Goal: Task Accomplishment & Management: Manage account settings

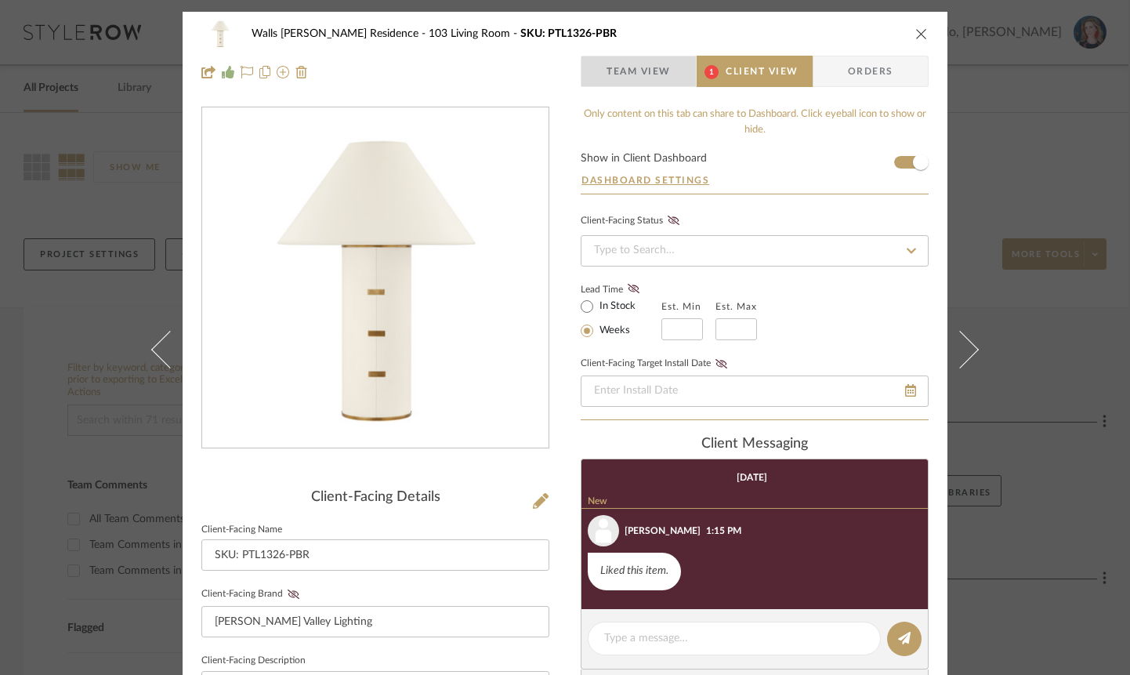
click at [635, 56] on span "Team View" at bounding box center [639, 71] width 64 height 31
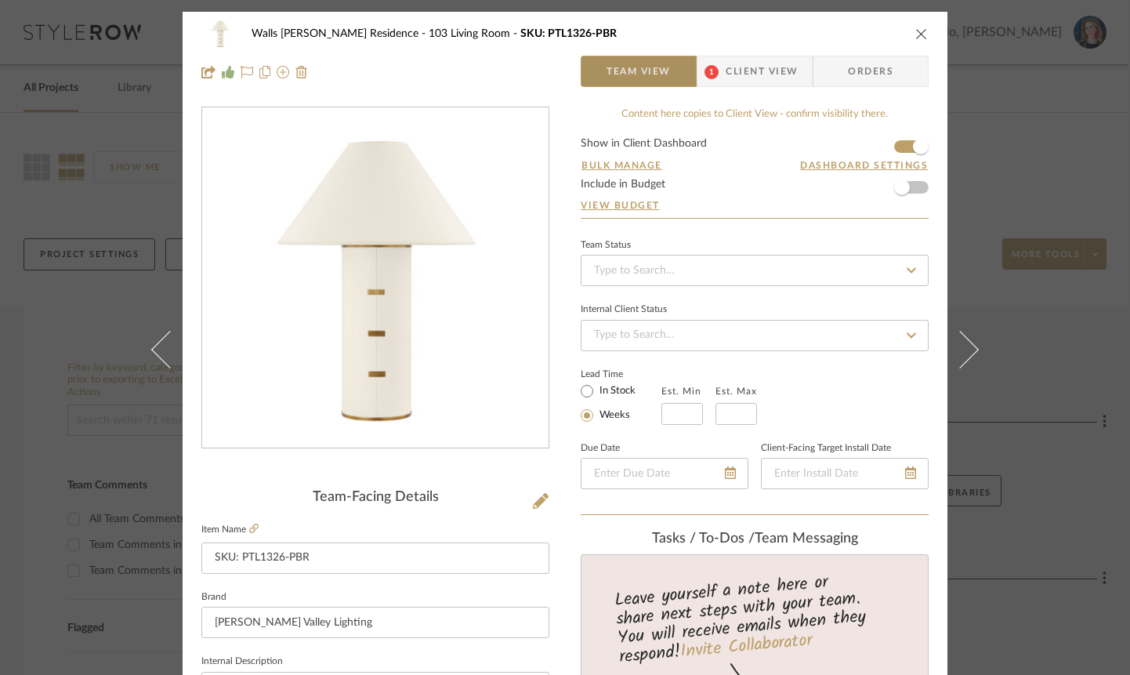
click at [633, 69] on span "Team View" at bounding box center [639, 71] width 64 height 31
click at [916, 37] on icon "close" at bounding box center [922, 33] width 13 height 13
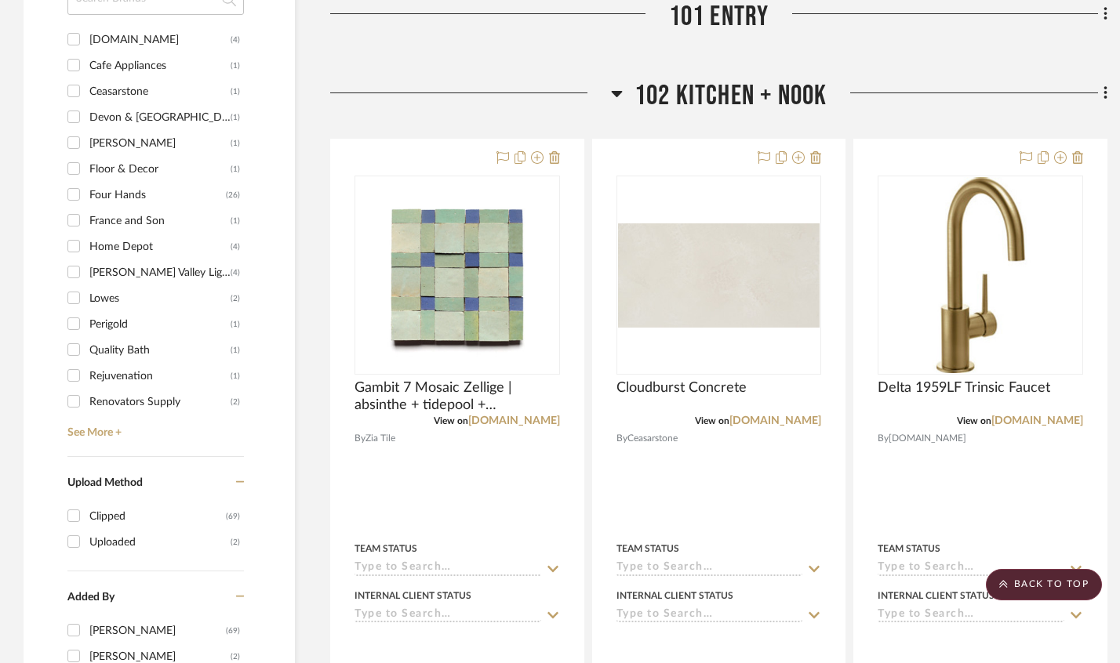
scroll to position [1411, 0]
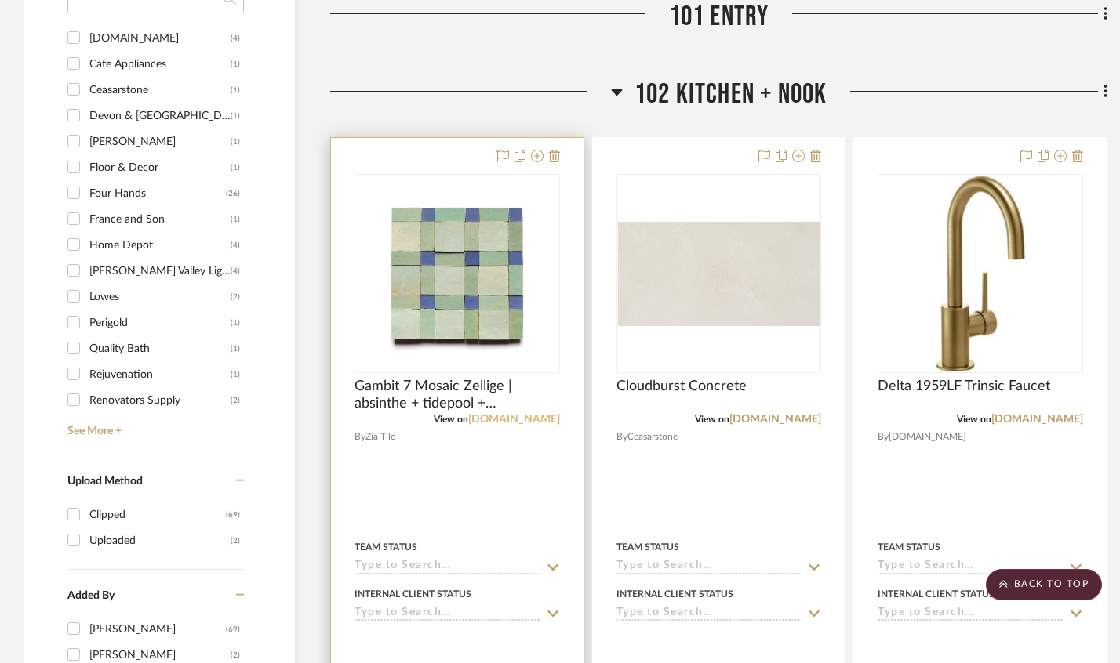
click at [521, 425] on link "ziatile.com" at bounding box center [514, 419] width 92 height 11
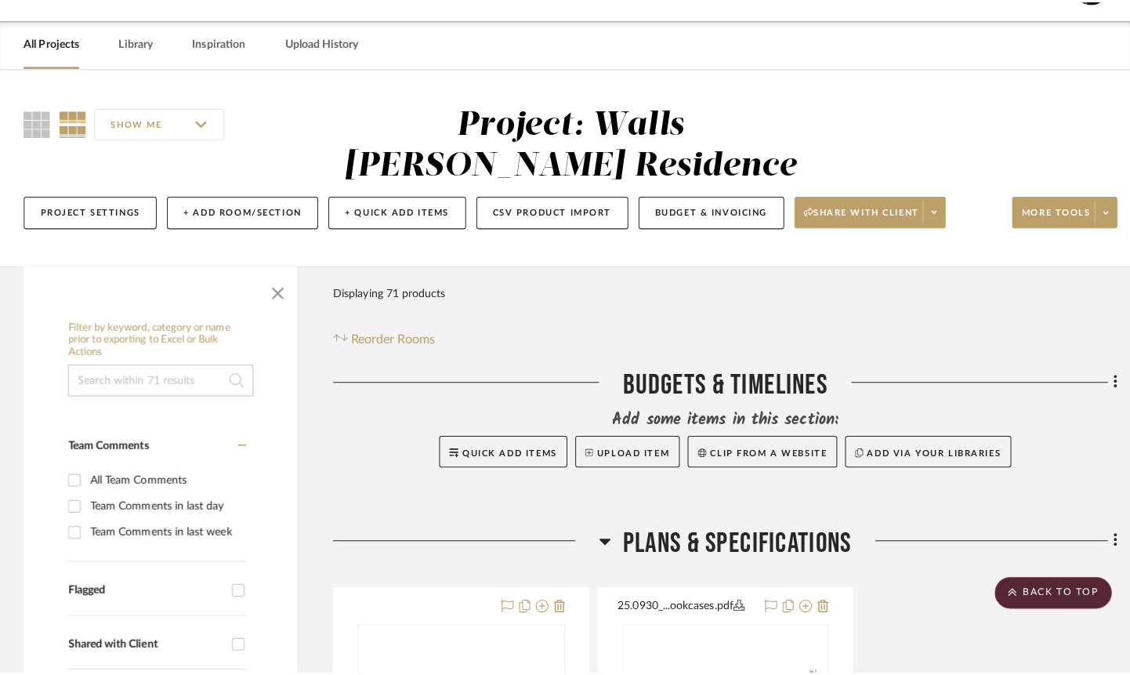
scroll to position [0, 0]
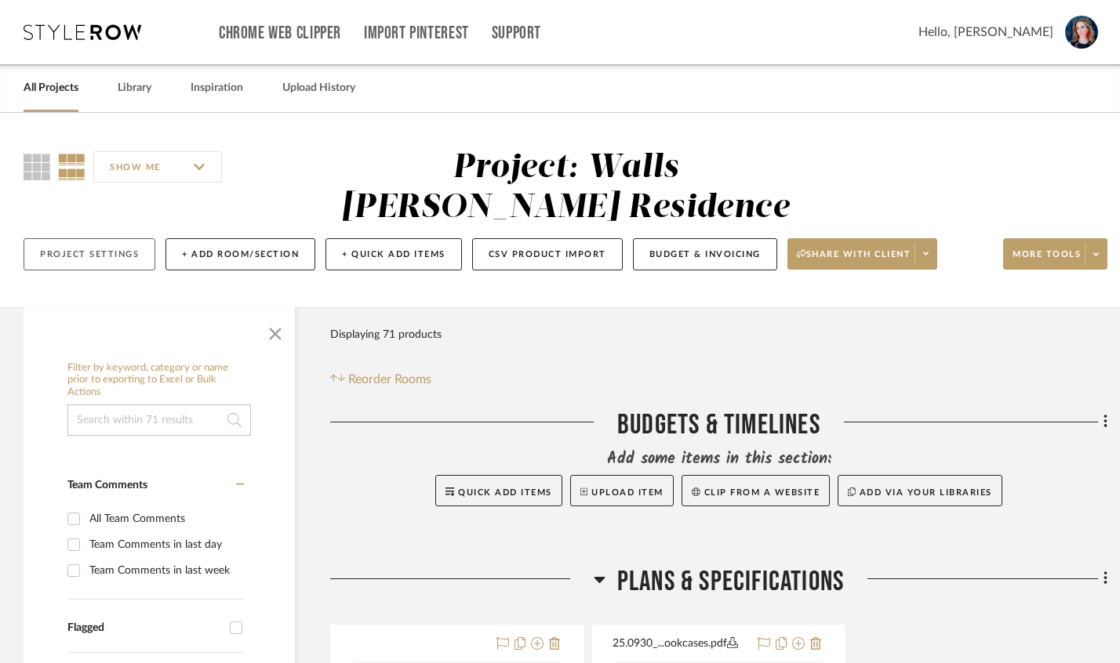
click at [100, 263] on button "Project Settings" at bounding box center [90, 254] width 132 height 32
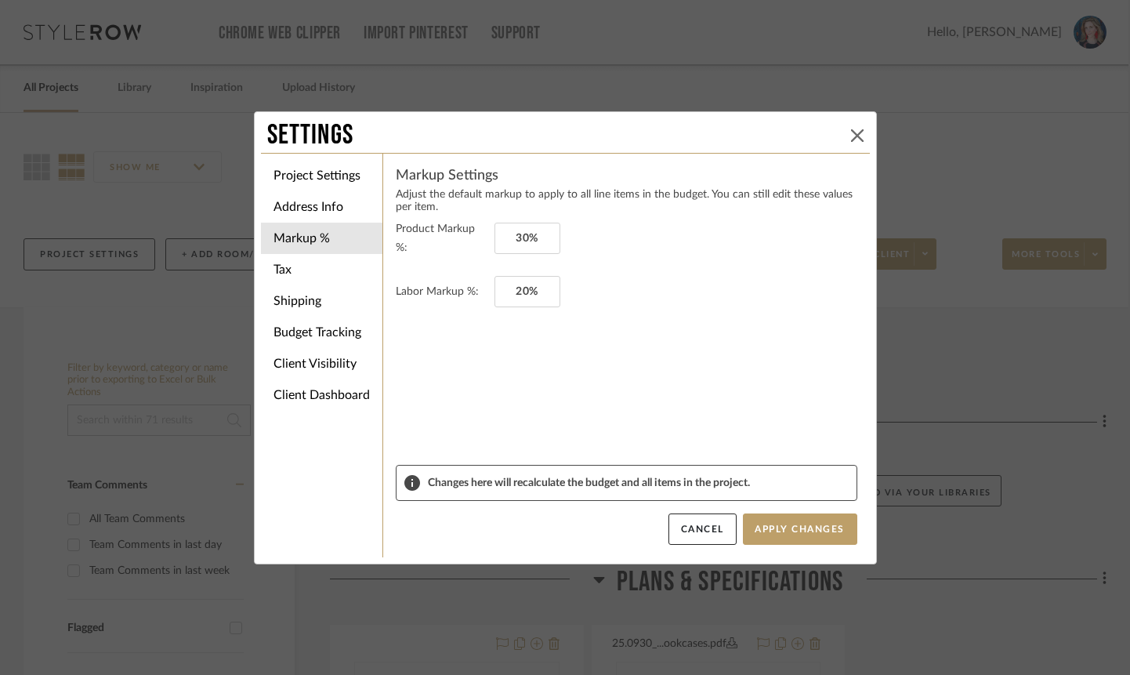
click at [848, 138] on button at bounding box center [857, 135] width 19 height 19
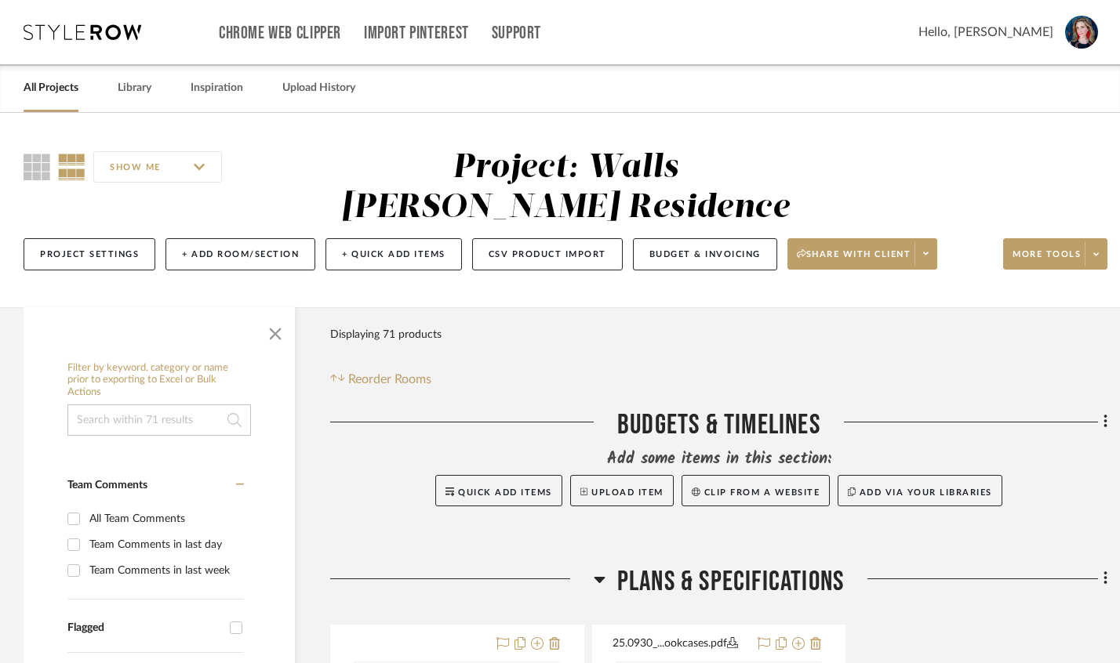
click at [1083, 34] on img at bounding box center [1081, 32] width 33 height 33
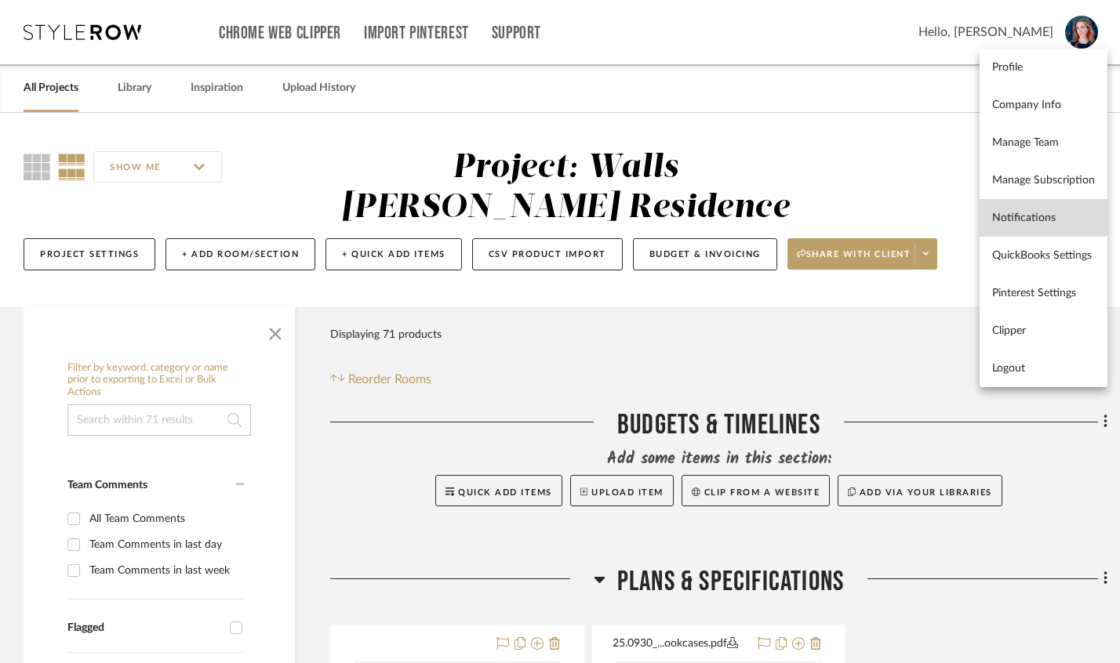
click at [1022, 205] on link "Notifications" at bounding box center [1043, 218] width 128 height 38
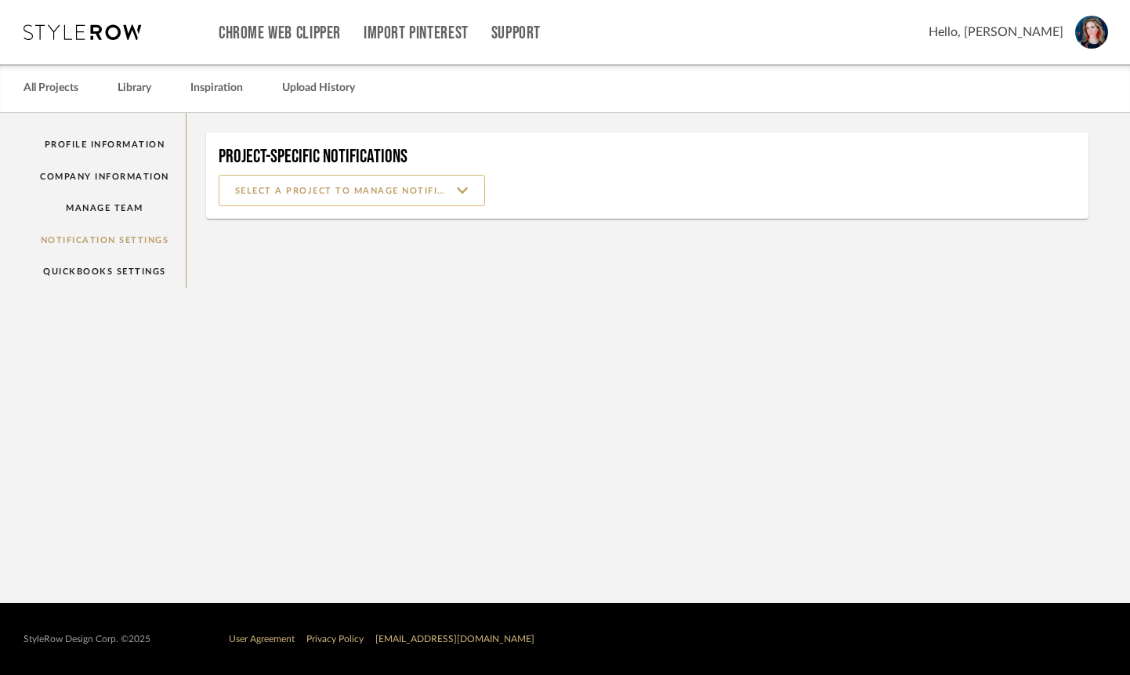
click at [369, 200] on input at bounding box center [352, 190] width 267 height 31
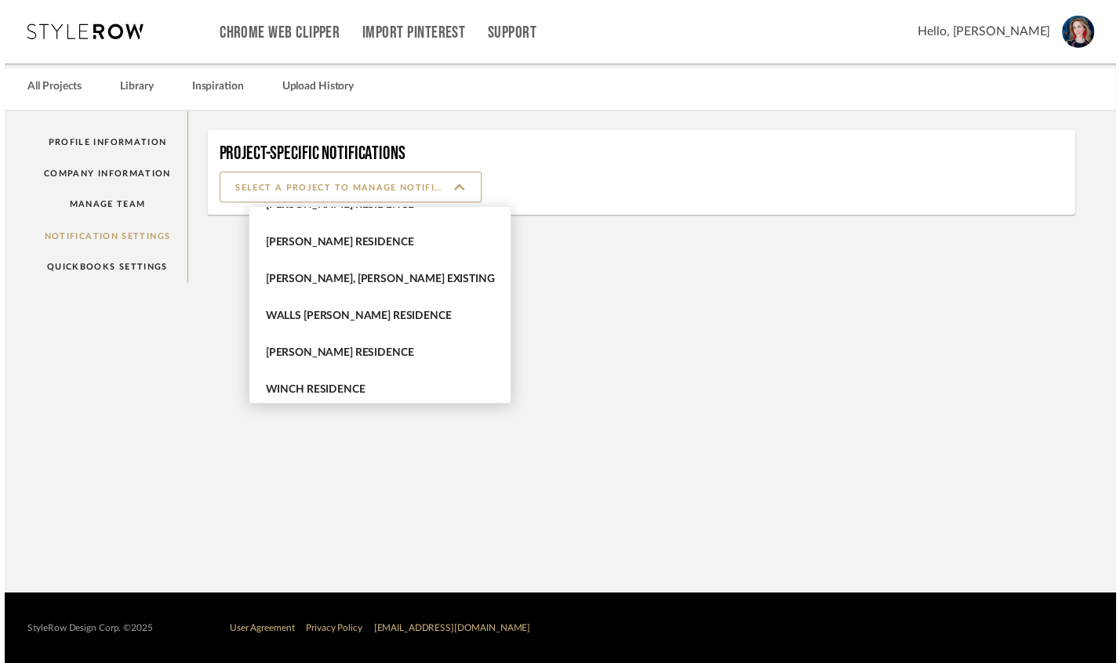
scroll to position [1152, 0]
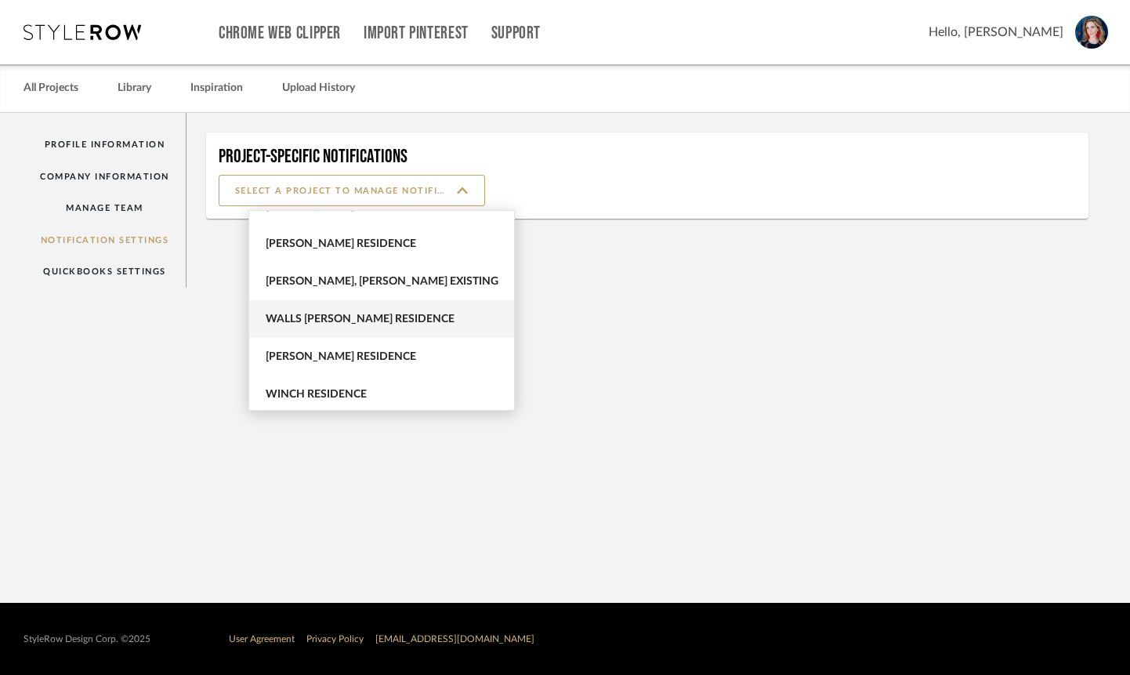
click at [365, 318] on span "Walls McWhorter Residence" at bounding box center [384, 319] width 236 height 13
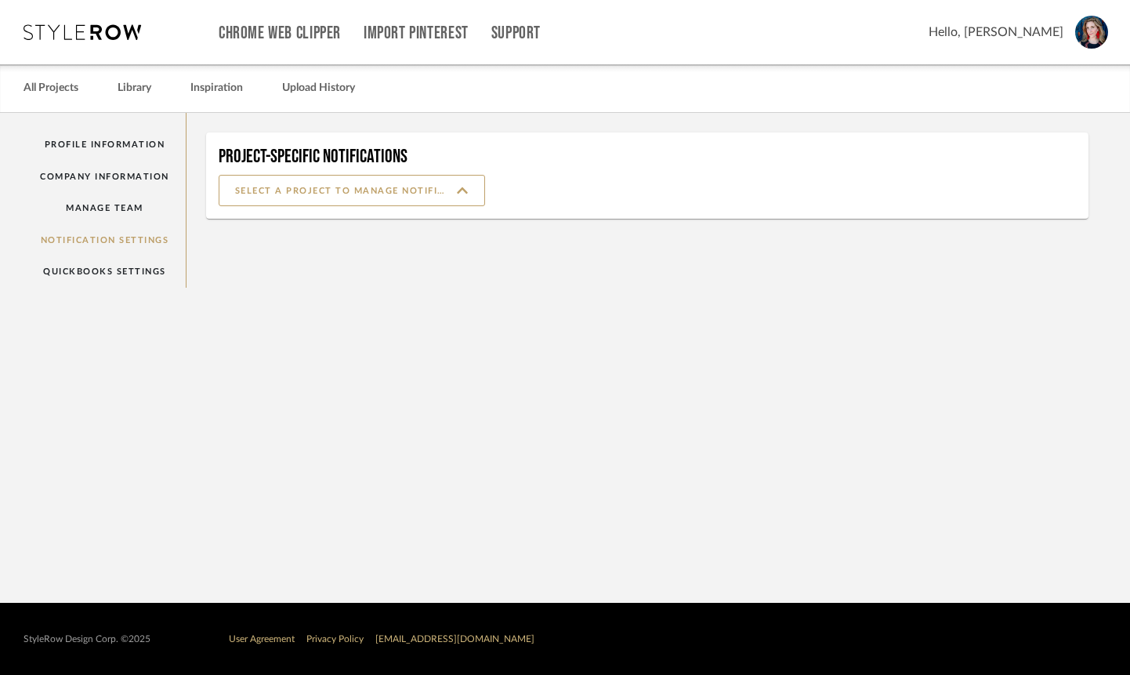
type input "Walls McWhorter Residence"
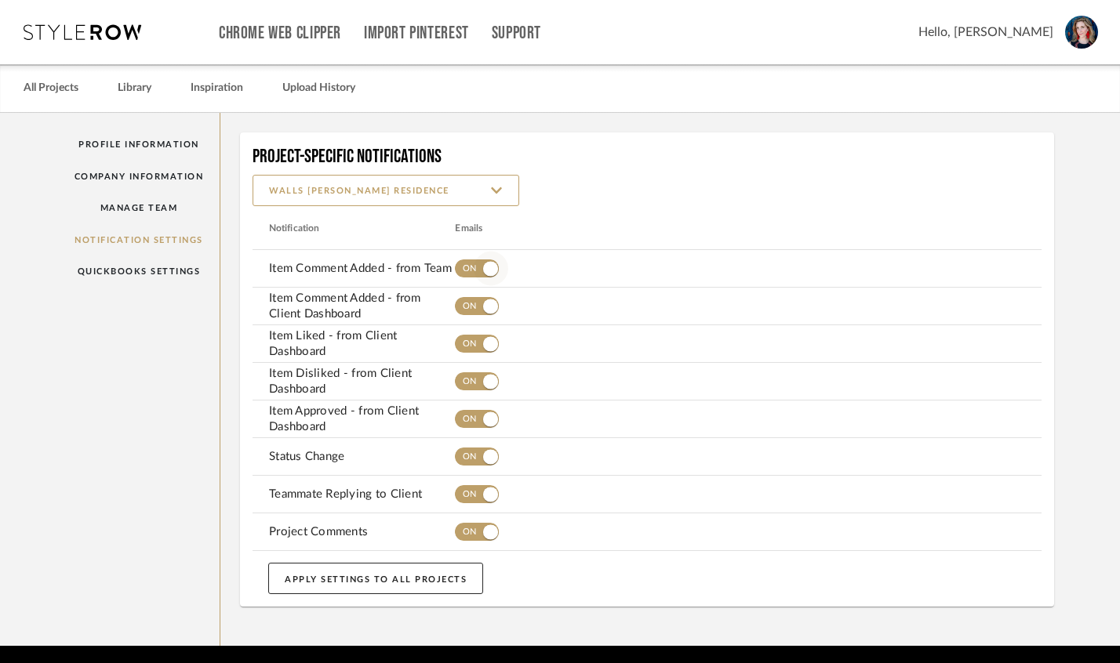
click at [472, 267] on span "button" at bounding box center [477, 268] width 44 height 18
click at [477, 301] on span "button" at bounding box center [477, 306] width 44 height 18
click at [478, 343] on span "button" at bounding box center [477, 344] width 44 height 18
click at [479, 380] on span "button" at bounding box center [491, 382] width 34 height 34
click at [478, 416] on span "button" at bounding box center [477, 419] width 44 height 18
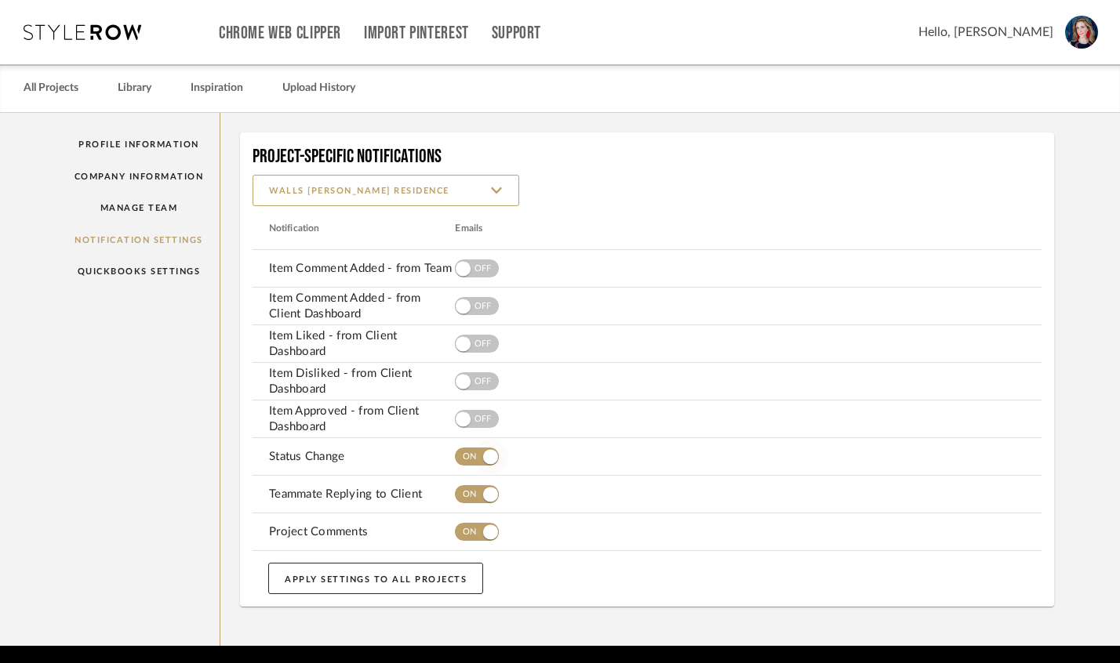
click at [479, 463] on span "button" at bounding box center [491, 457] width 34 height 34
click at [478, 493] on button "button" at bounding box center [477, 494] width 44 height 31
click at [478, 524] on button "button" at bounding box center [477, 532] width 44 height 31
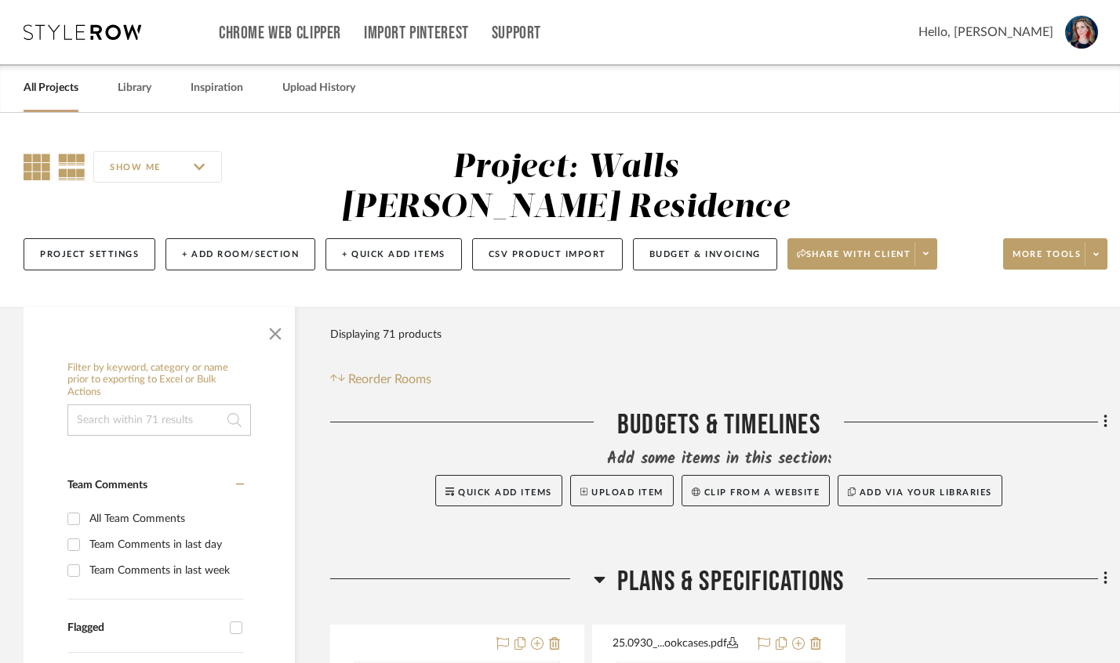
click at [31, 169] on icon at bounding box center [37, 167] width 27 height 27
click at [263, 350] on span "button" at bounding box center [275, 331] width 38 height 38
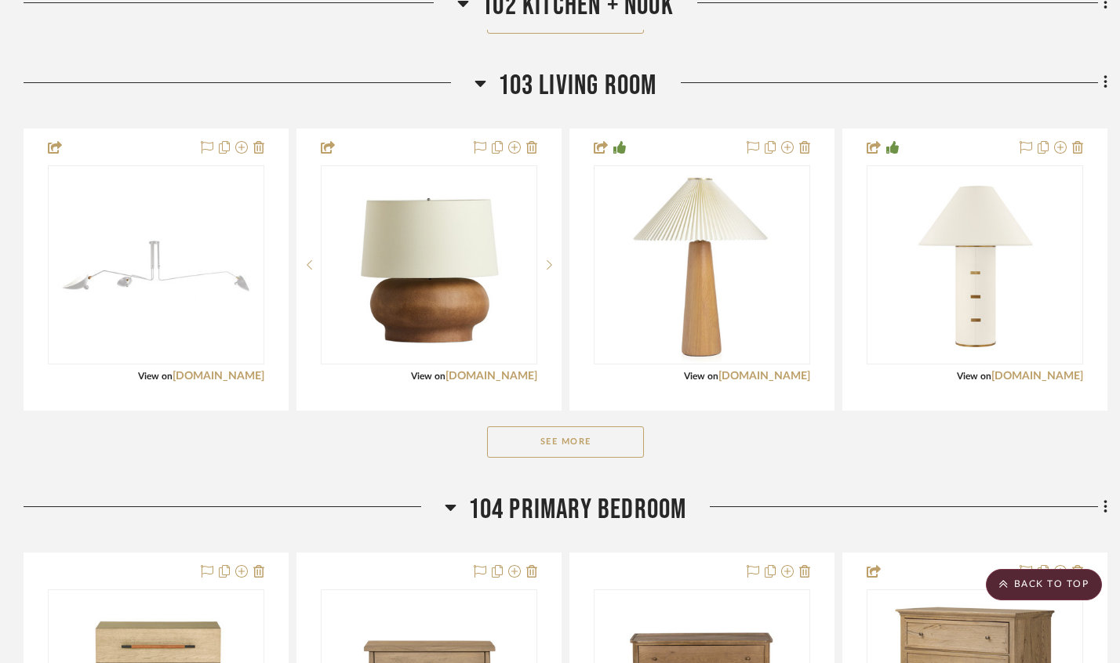
scroll to position [1457, 0]
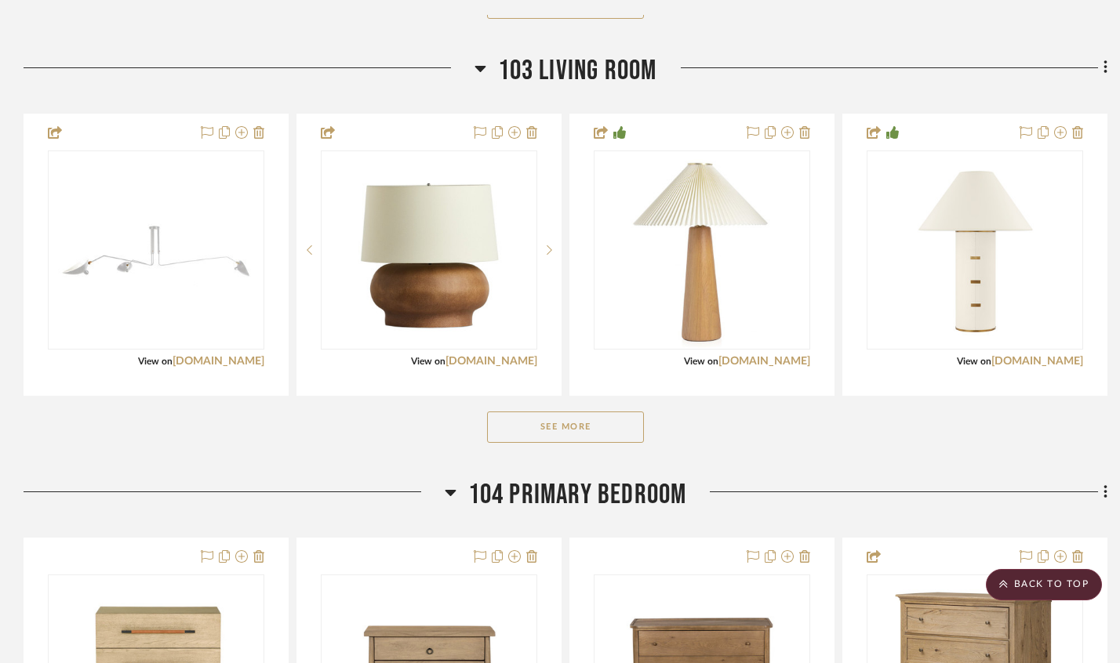
click at [547, 459] on div "See More" at bounding box center [565, 427] width 1083 height 63
click at [546, 443] on button "See More" at bounding box center [565, 427] width 157 height 31
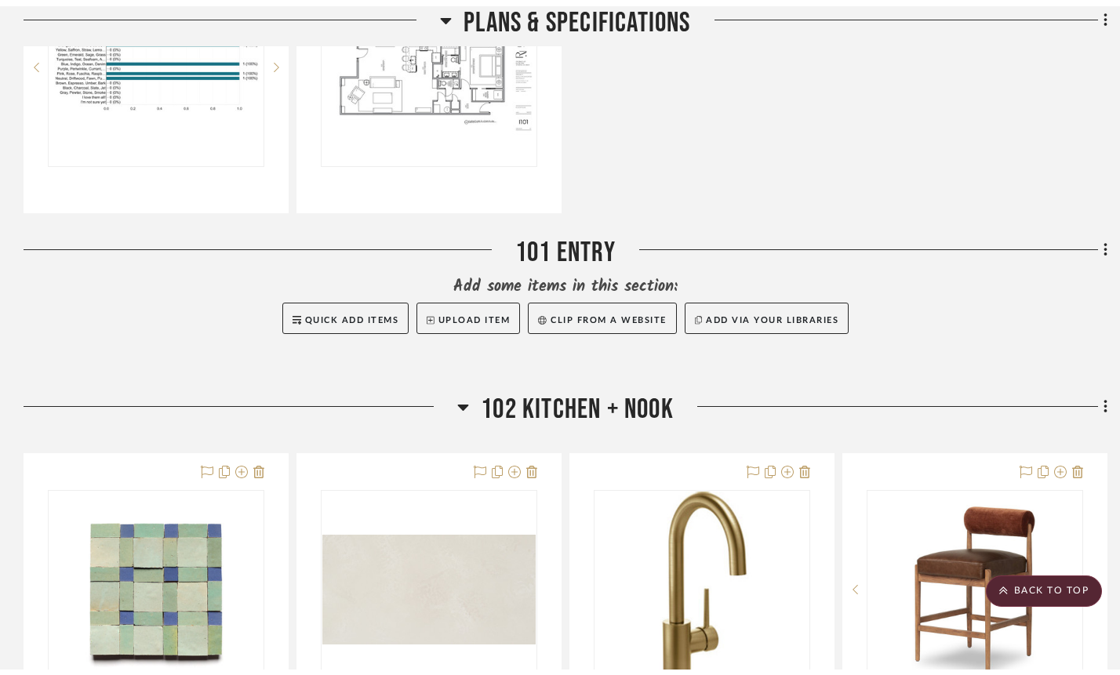
scroll to position [0, 0]
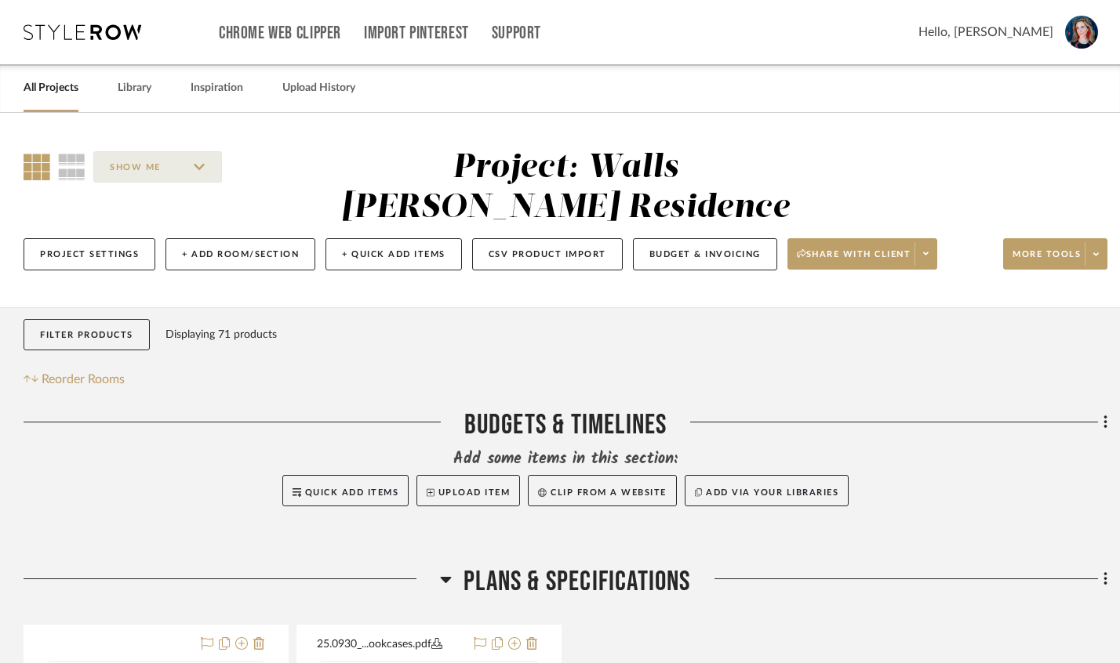
click at [111, 33] on icon at bounding box center [83, 32] width 118 height 16
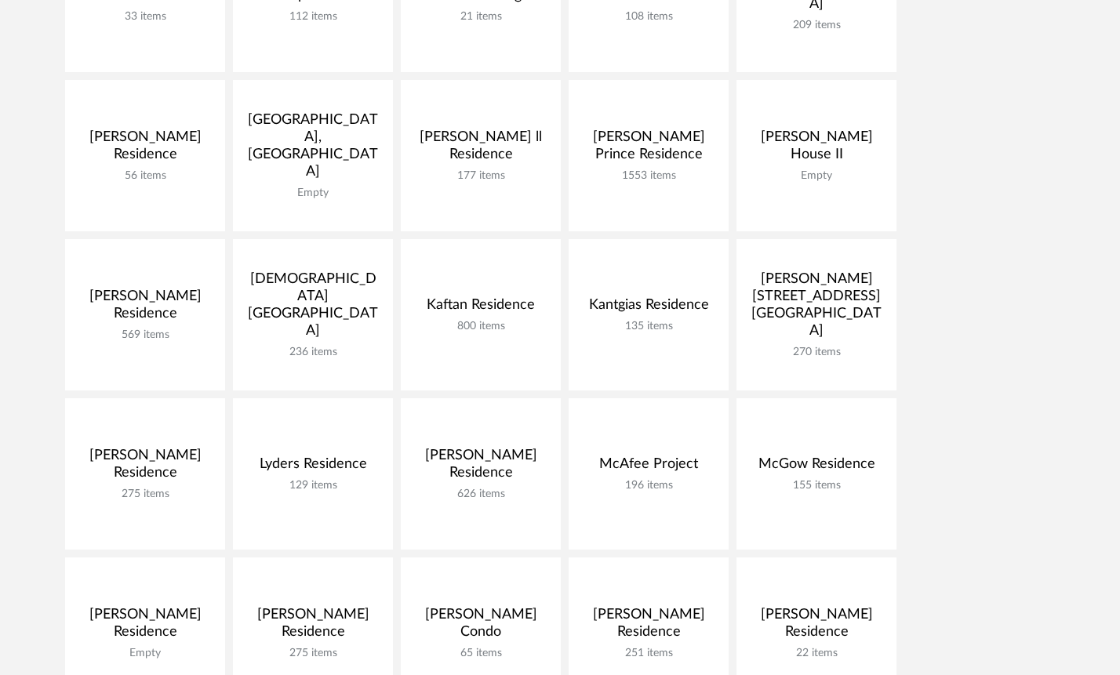
scroll to position [535, 0]
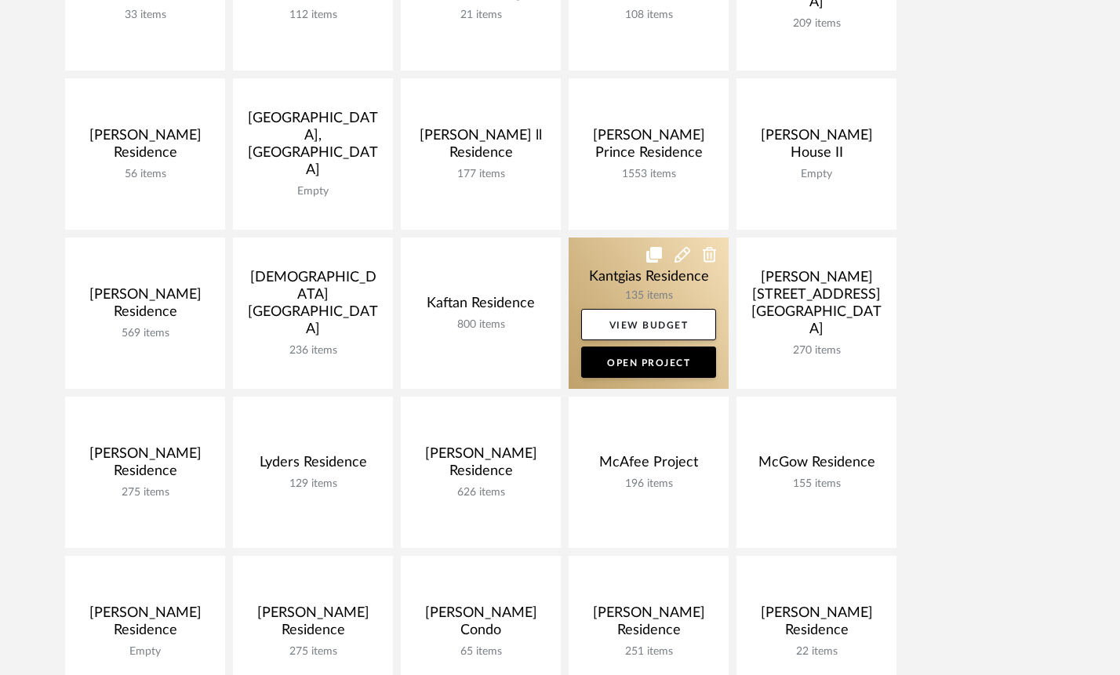
click at [601, 282] on link at bounding box center [648, 313] width 160 height 151
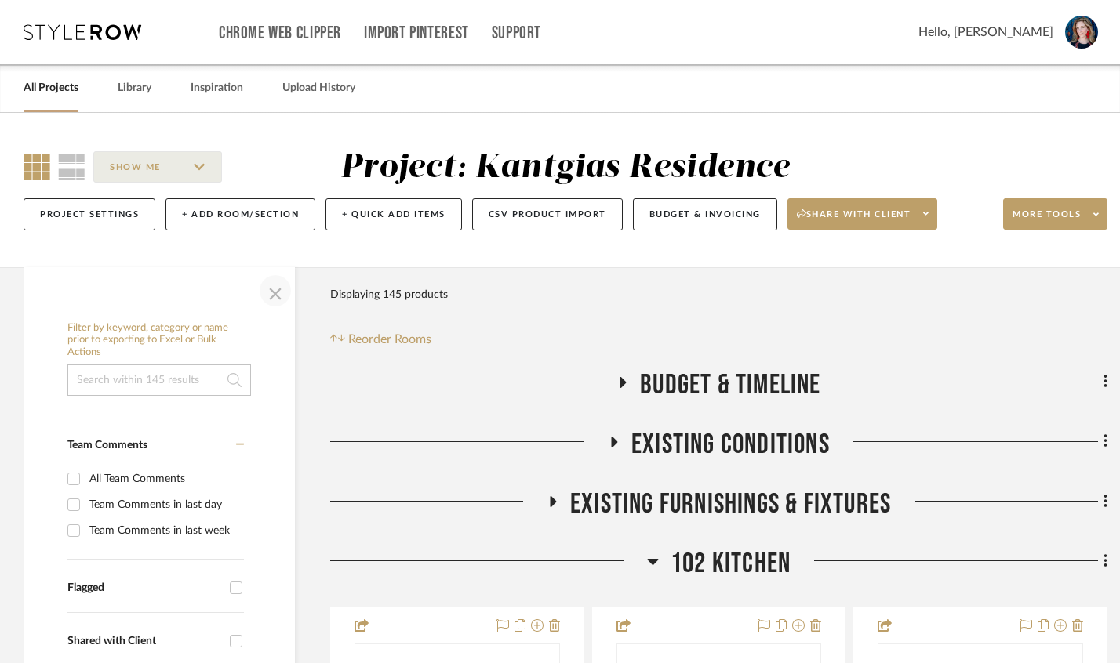
click at [276, 310] on span "button" at bounding box center [275, 291] width 38 height 38
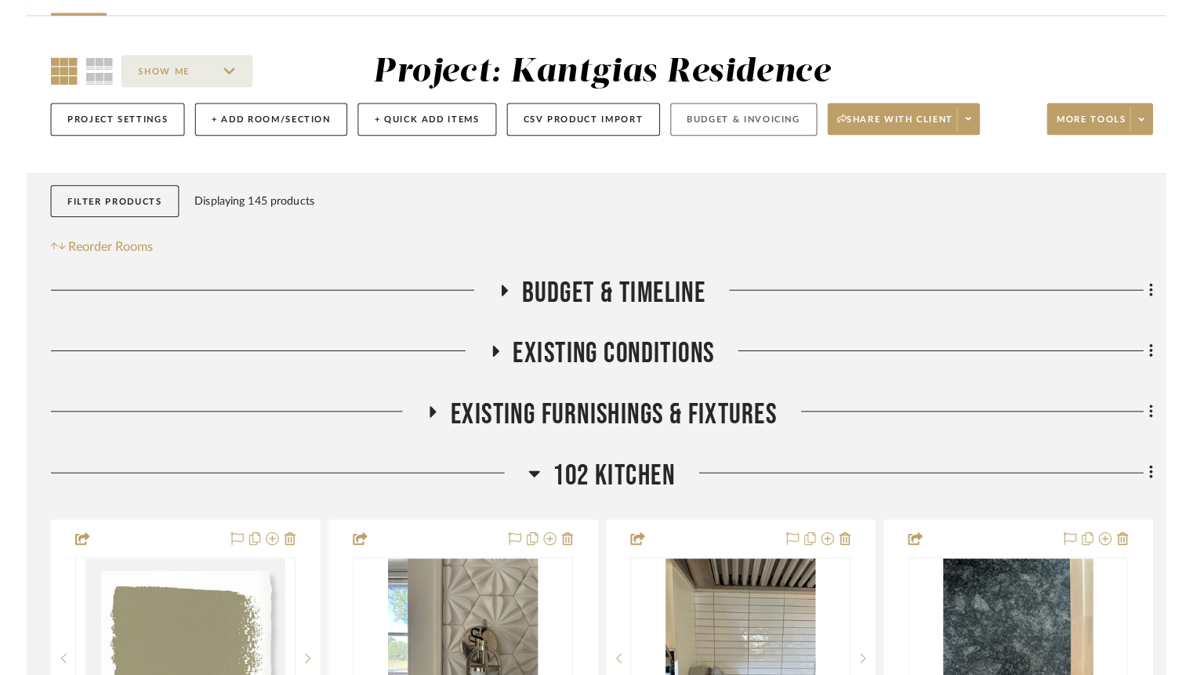
scroll to position [99, 0]
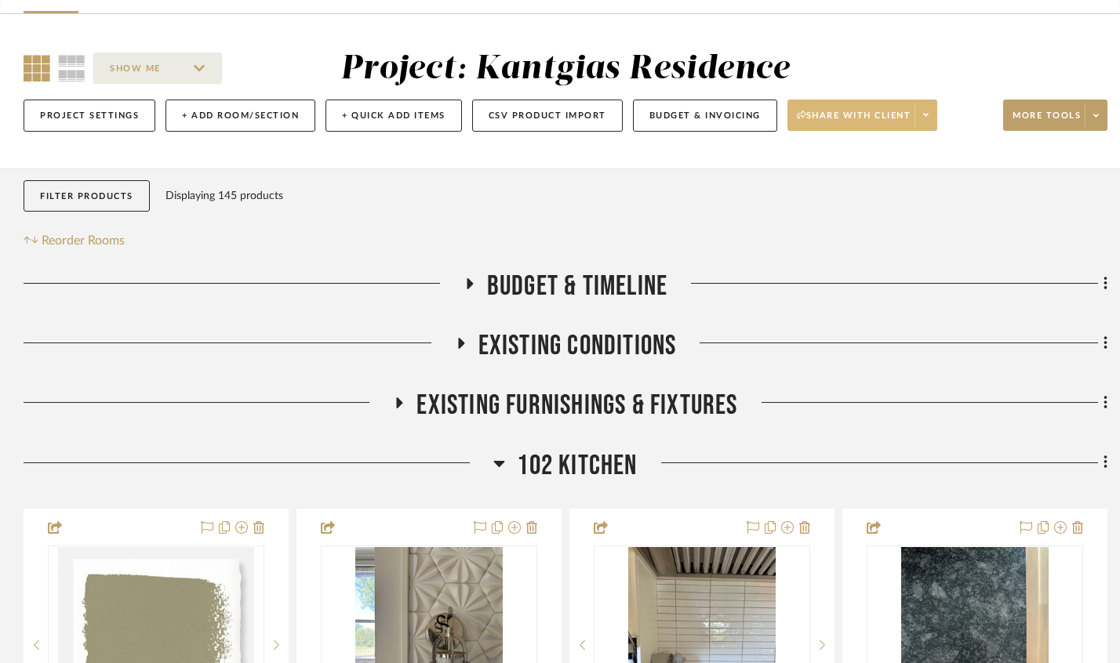
click at [911, 110] on span "Share with client" at bounding box center [854, 122] width 114 height 24
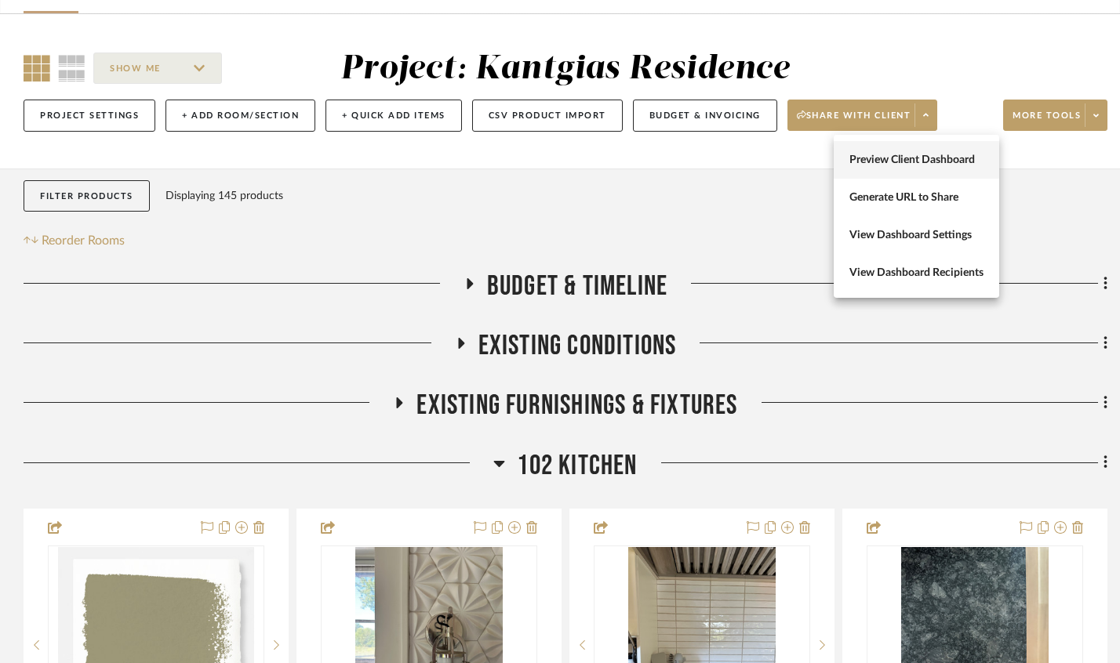
click at [913, 167] on button "Preview Client Dashboard" at bounding box center [915, 160] width 165 height 38
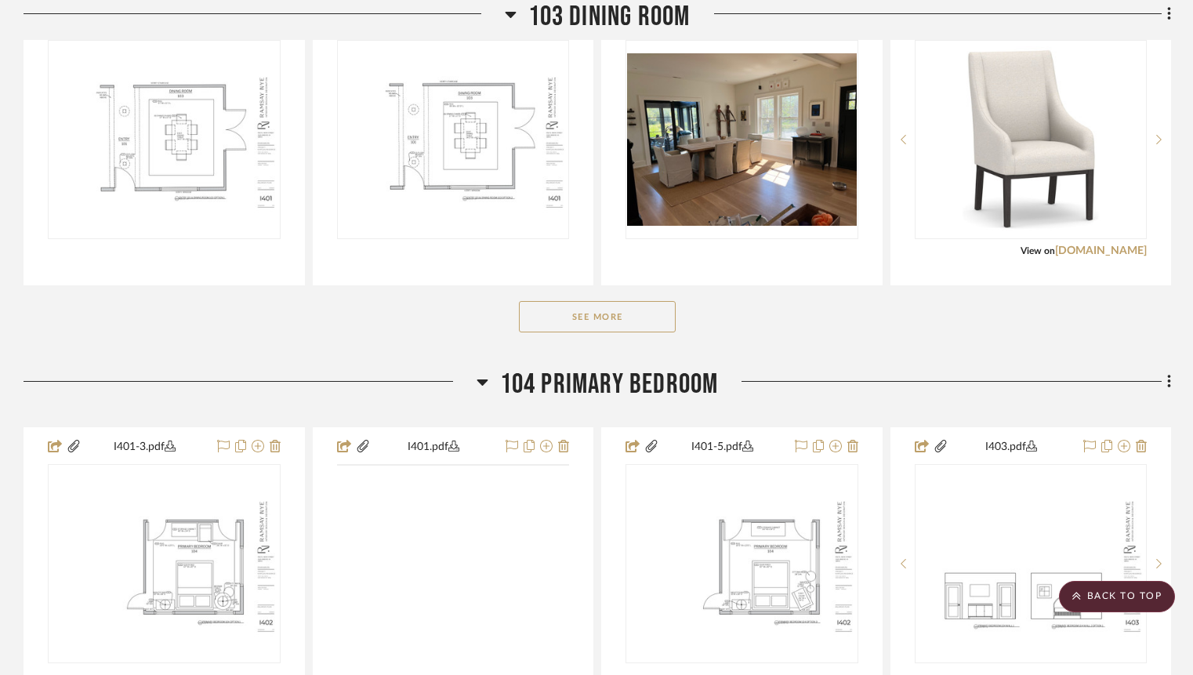
scroll to position [1096, 0]
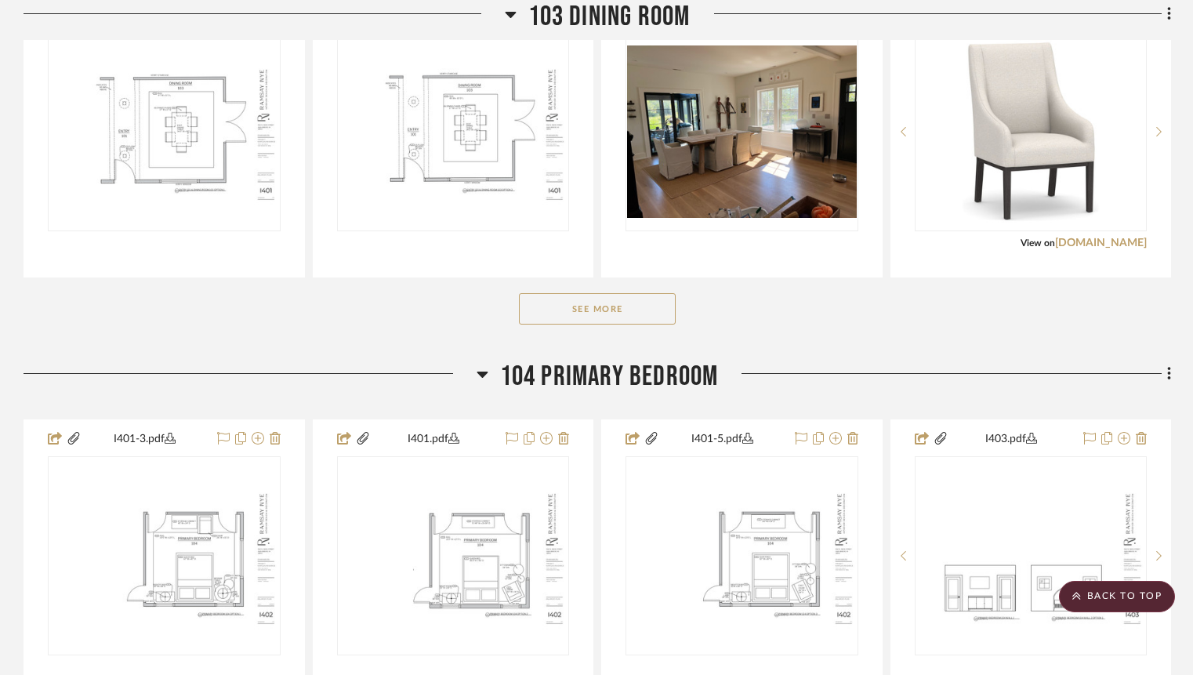
click at [592, 325] on button "See More" at bounding box center [597, 308] width 157 height 31
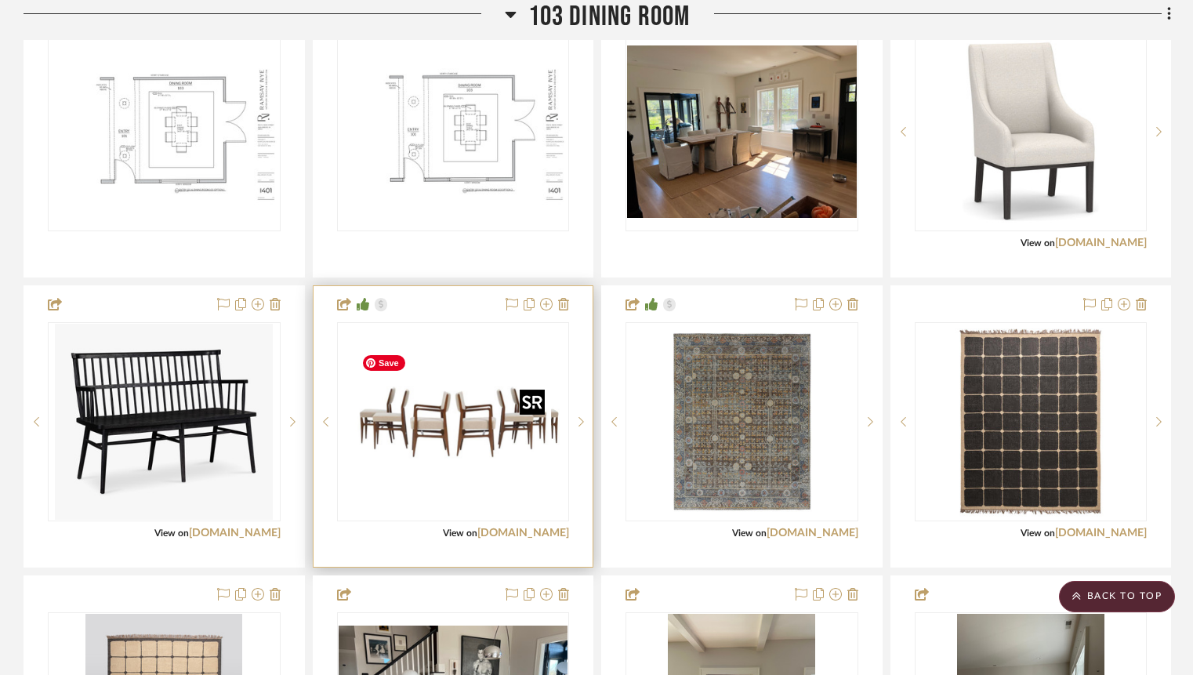
click at [441, 484] on div at bounding box center [453, 421] width 233 height 199
click at [458, 439] on img "0" at bounding box center [453, 422] width 196 height 196
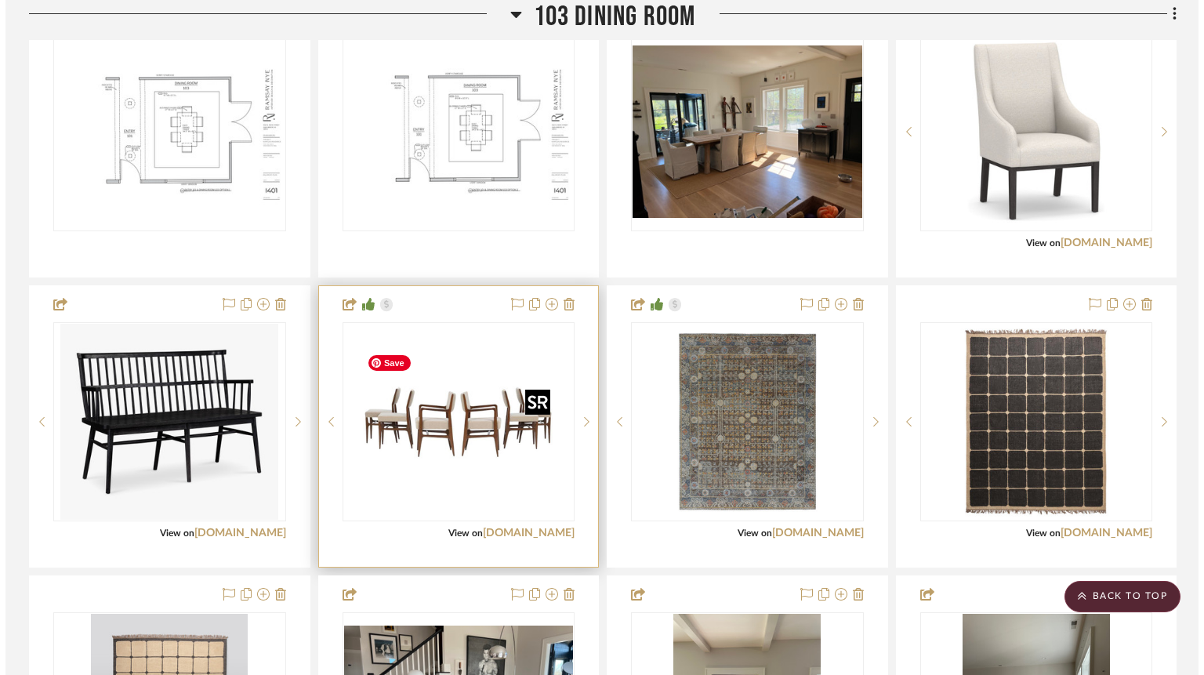
scroll to position [0, 0]
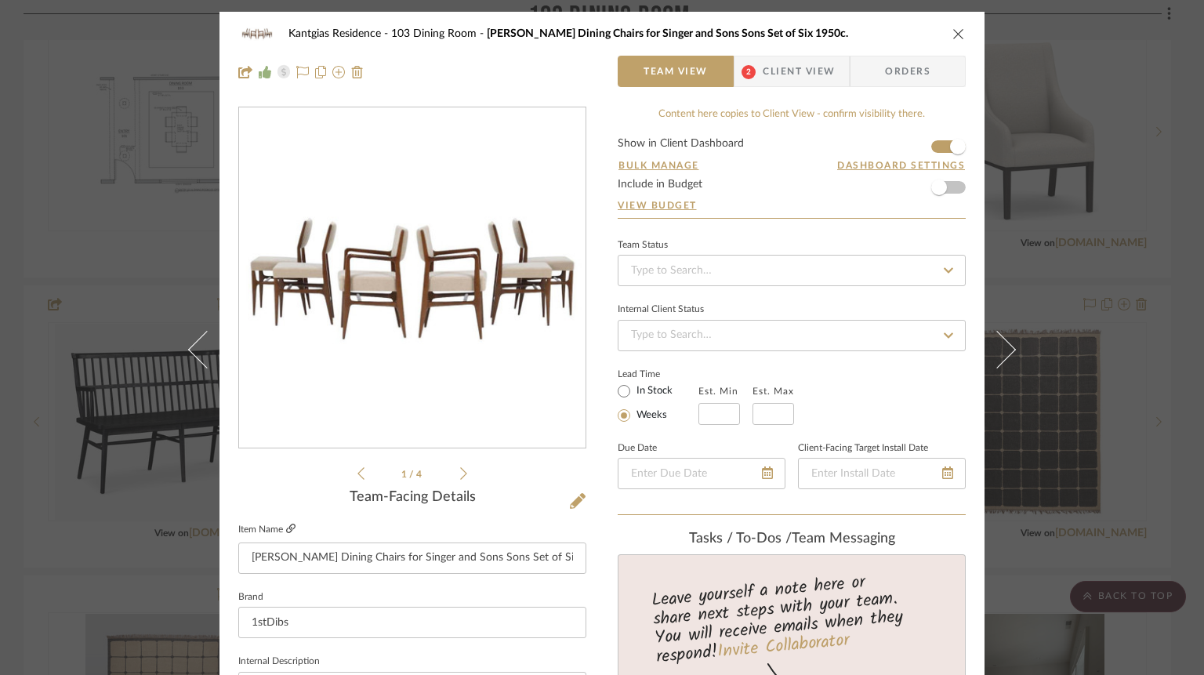
click at [292, 524] on fa-icon at bounding box center [290, 528] width 9 height 9
click at [953, 34] on icon "close" at bounding box center [959, 33] width 13 height 13
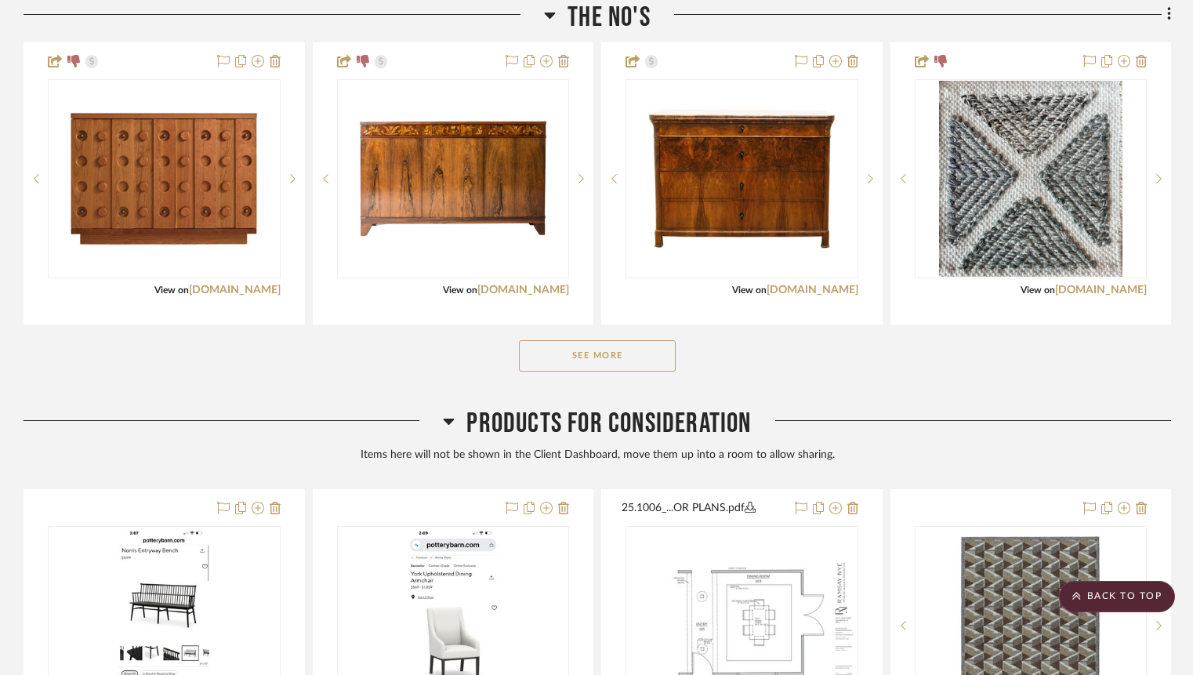
scroll to position [3925, 0]
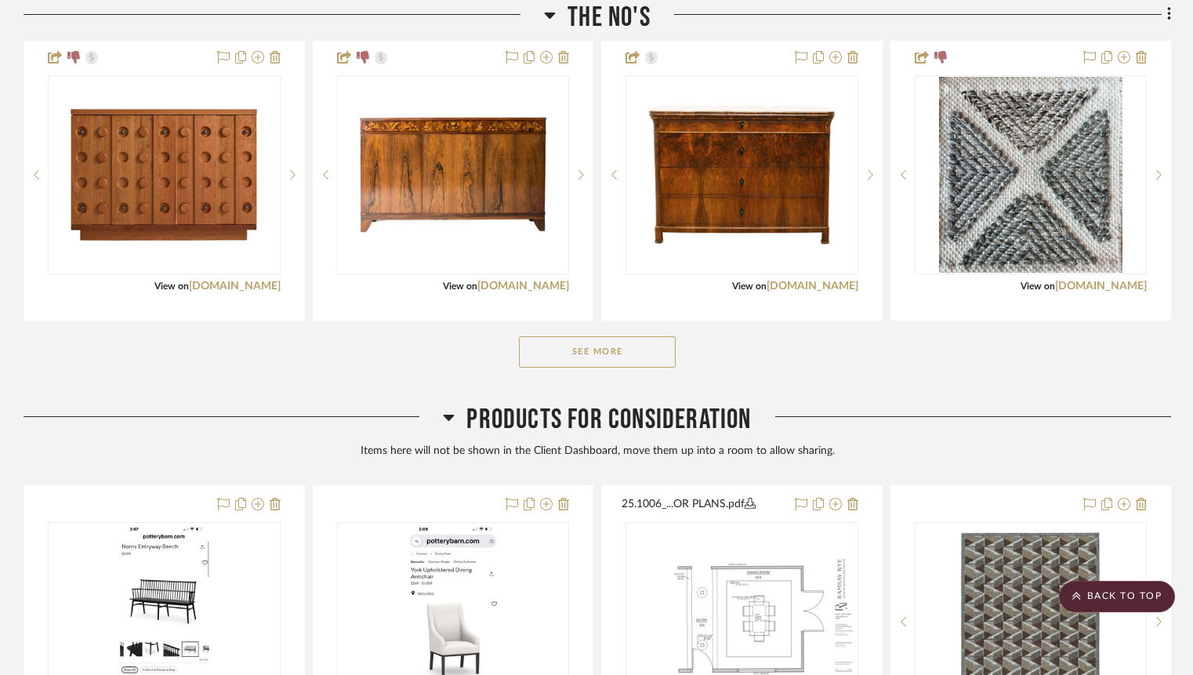
click at [626, 368] on button "See More" at bounding box center [597, 351] width 157 height 31
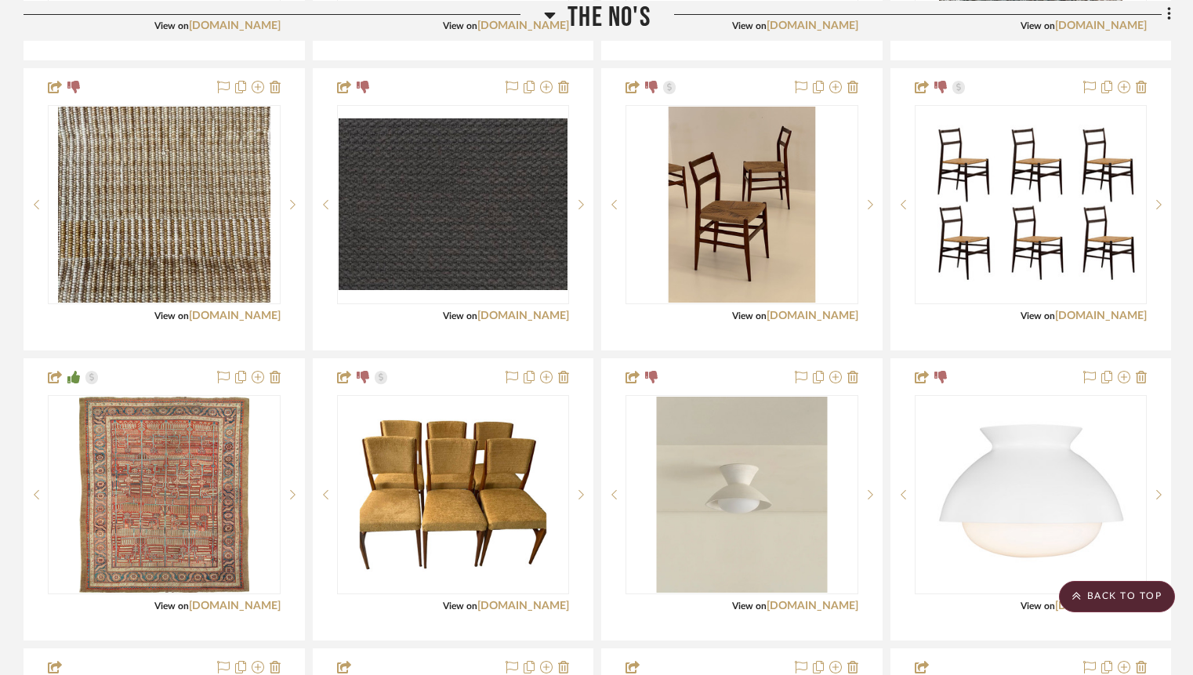
scroll to position [4165, 0]
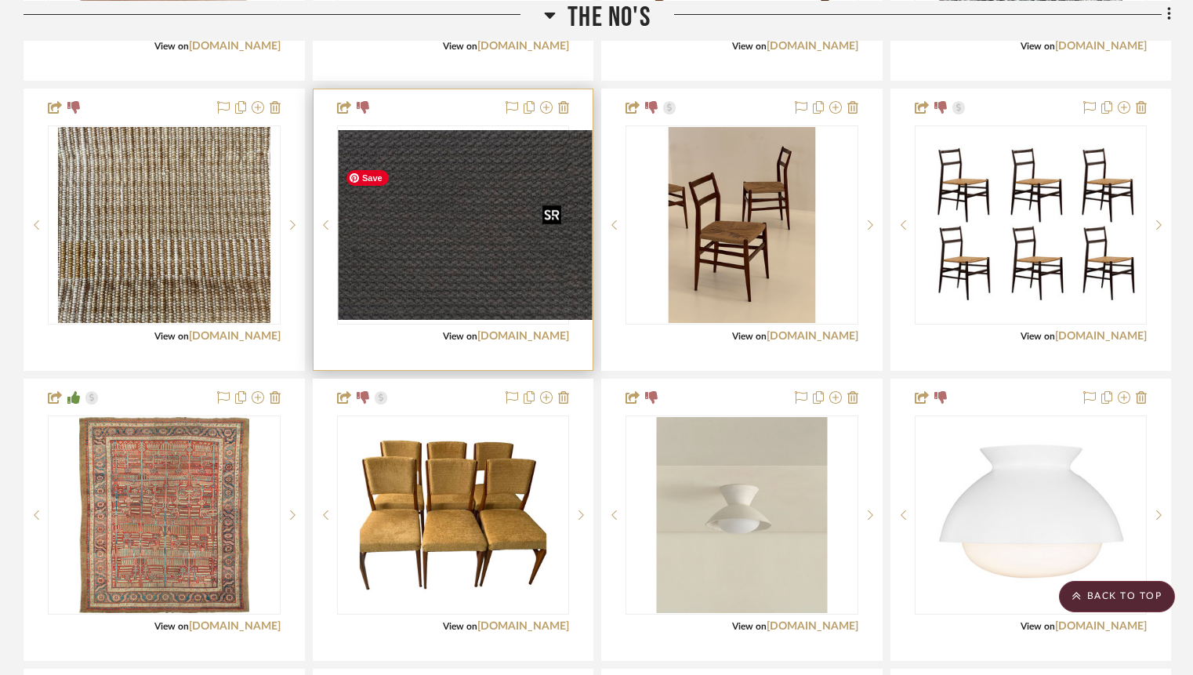
click at [466, 224] on div at bounding box center [453, 224] width 233 height 199
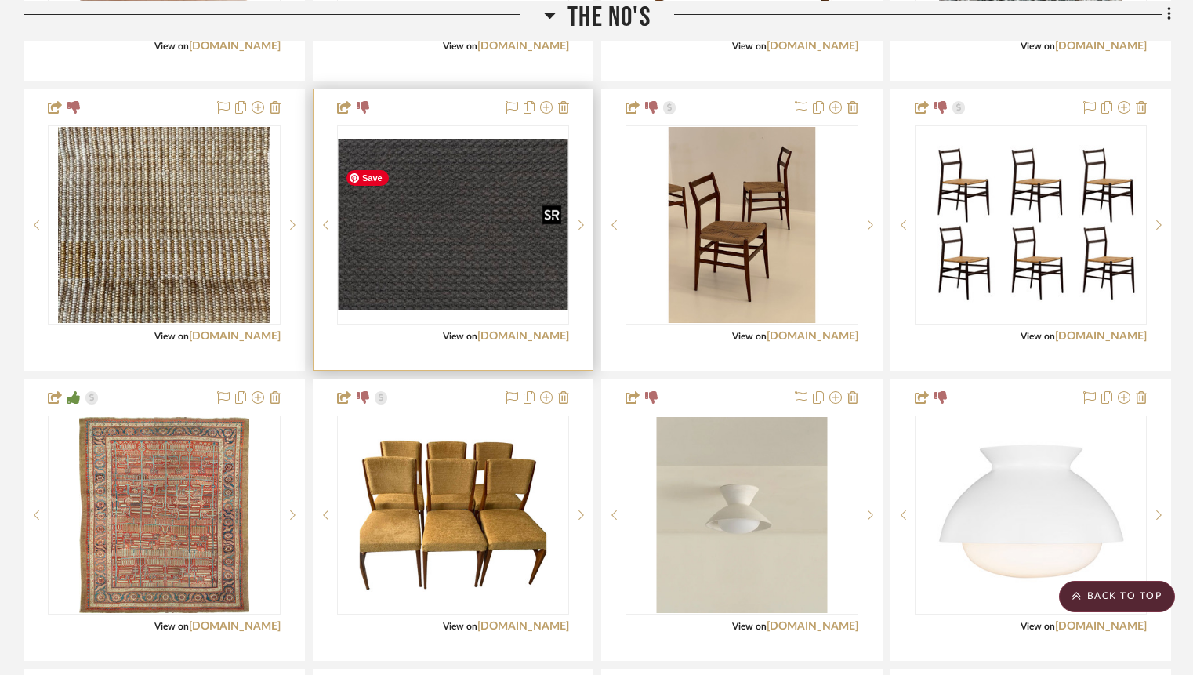
click at [466, 223] on img "0" at bounding box center [454, 225] width 230 height 172
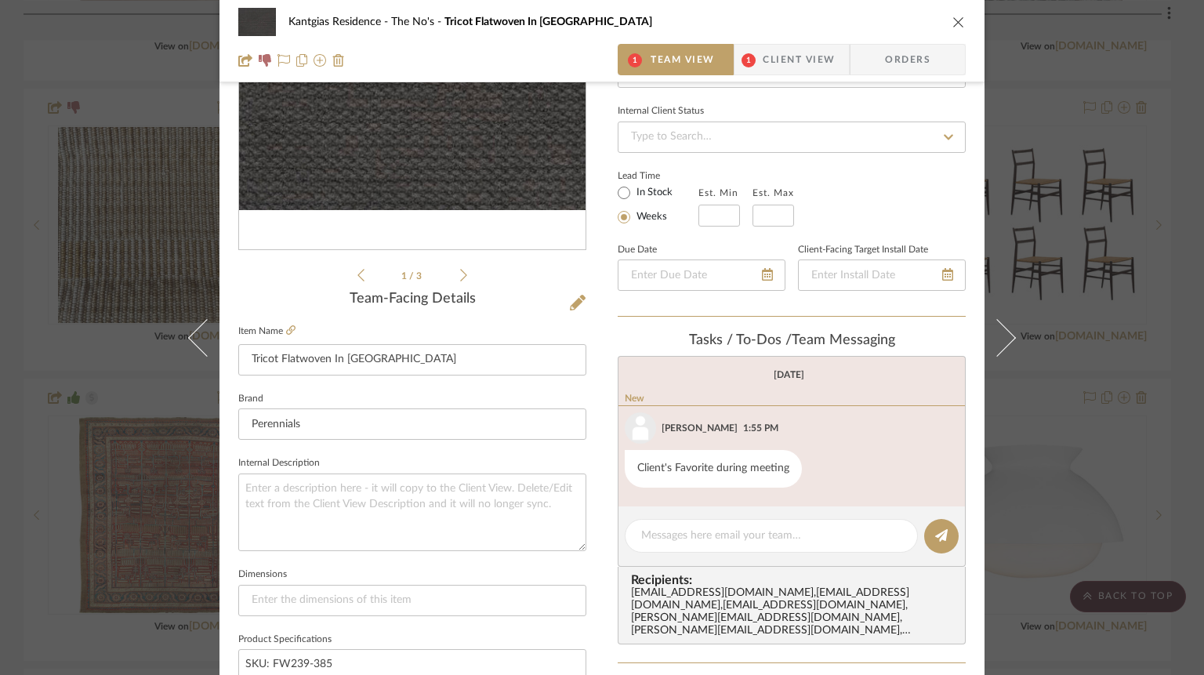
scroll to position [0, 0]
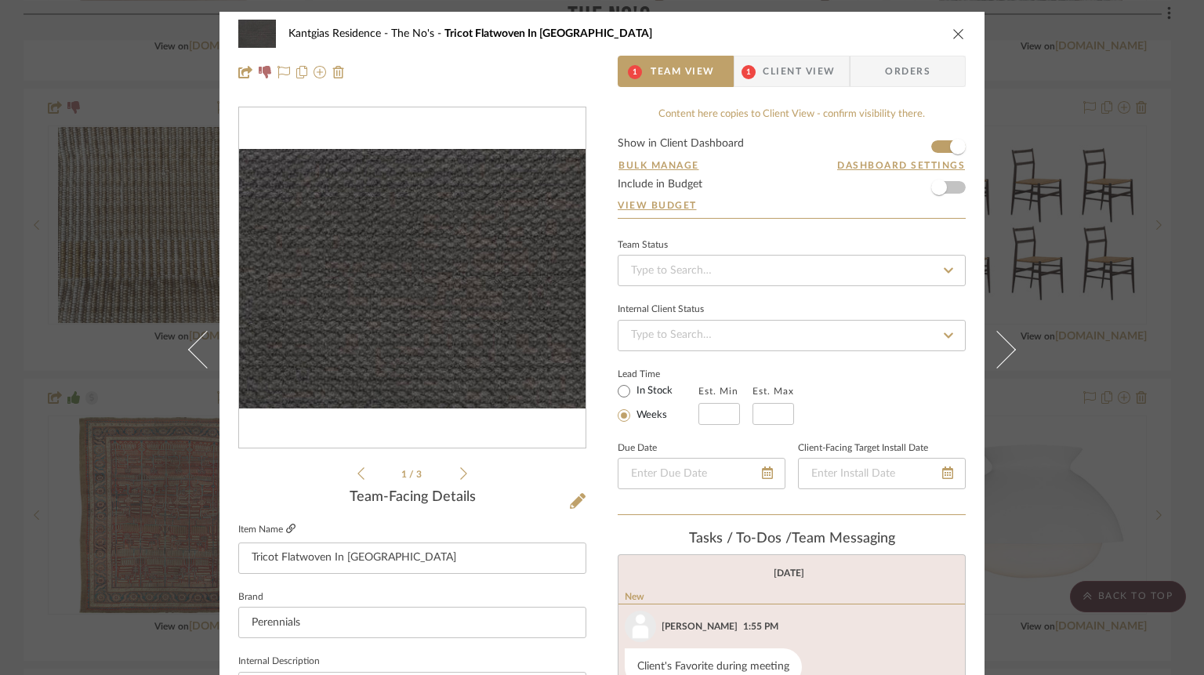
click at [289, 528] on icon at bounding box center [290, 528] width 9 height 9
click at [960, 38] on div "Kantgias Residence The No's Tricot Flatwoven In Peppercorn Team View 1 Client V…" at bounding box center [602, 53] width 765 height 82
click at [953, 35] on icon "close" at bounding box center [959, 33] width 13 height 13
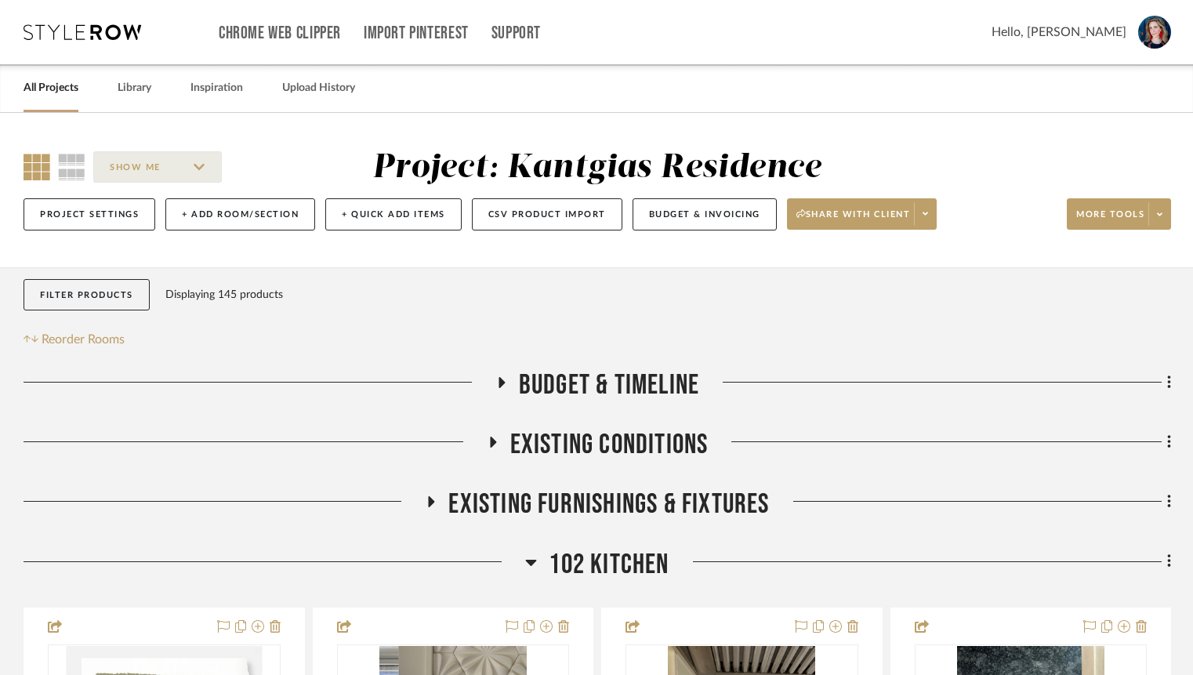
click at [53, 89] on link "All Projects" at bounding box center [51, 88] width 55 height 21
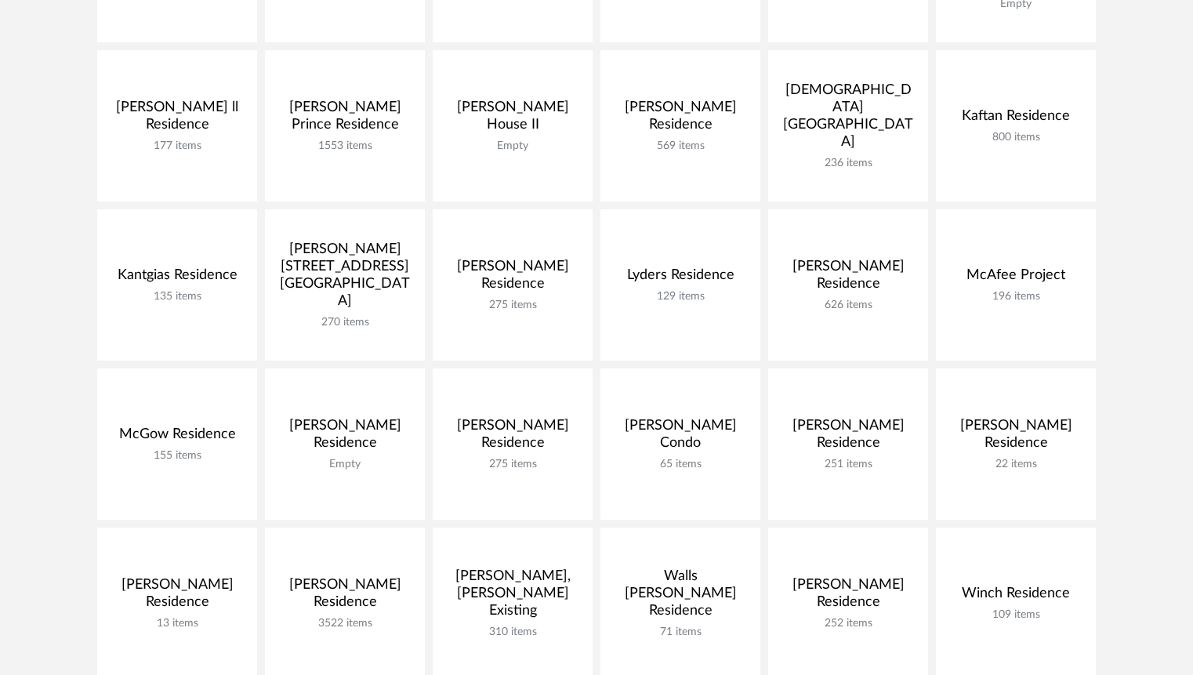
scroll to position [564, 0]
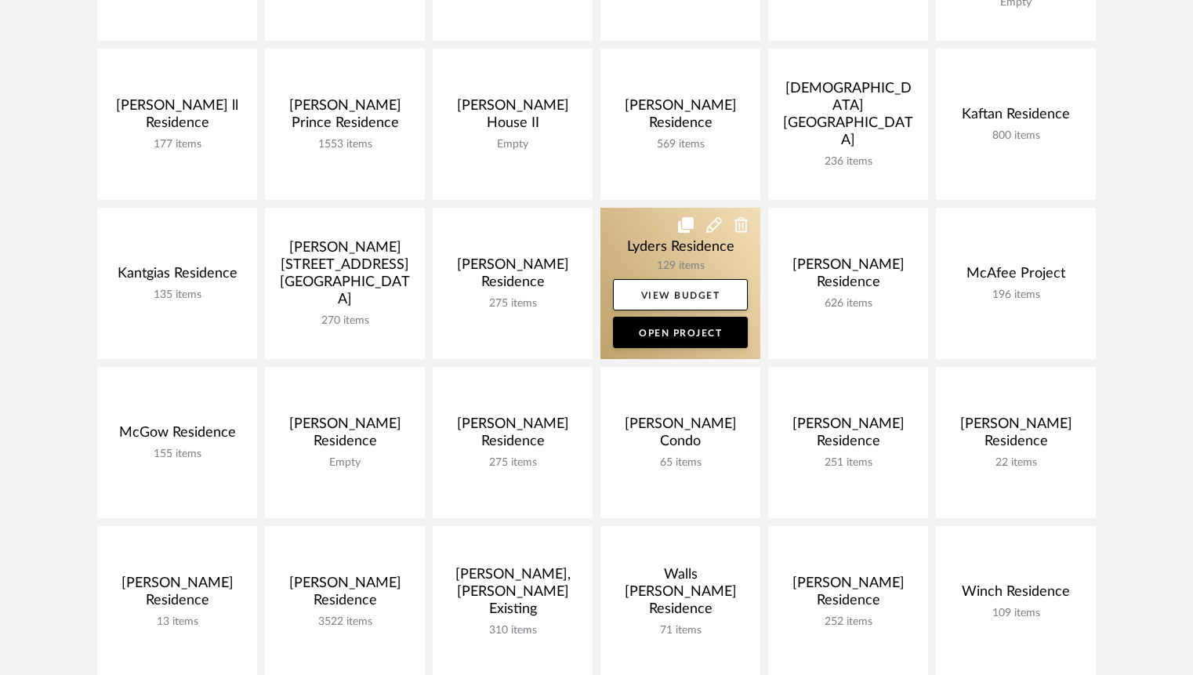
click at [633, 248] on link at bounding box center [681, 283] width 160 height 151
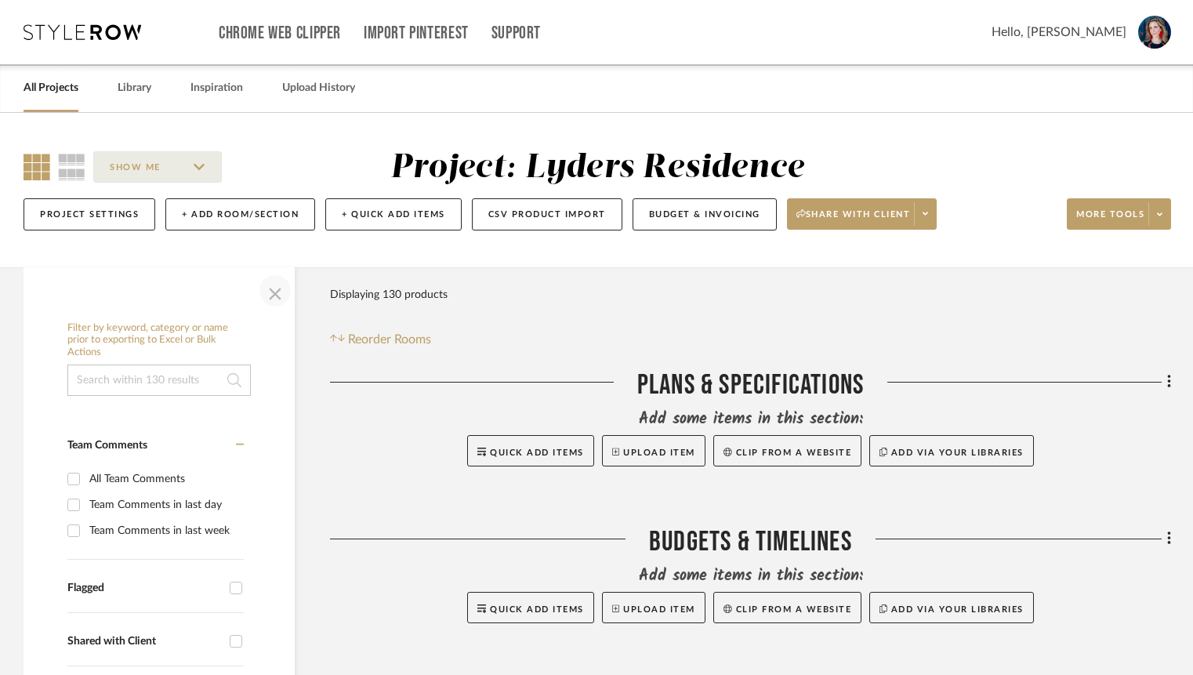
click at [272, 310] on span "button" at bounding box center [275, 291] width 38 height 38
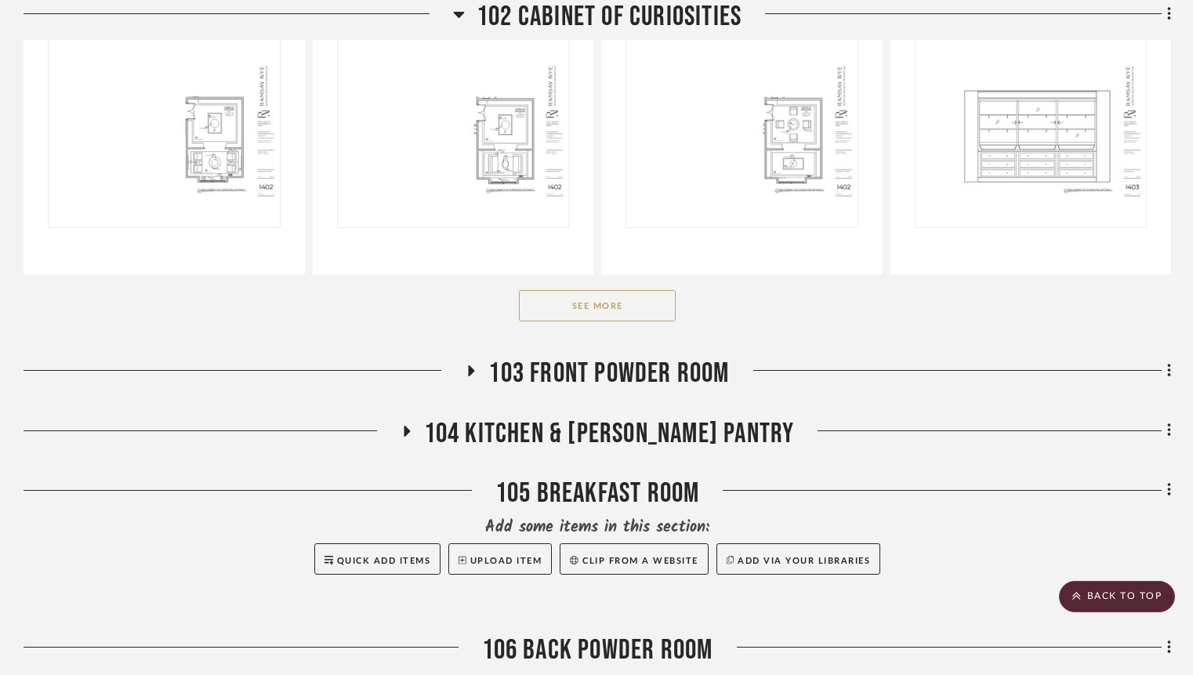
scroll to position [1185, 0]
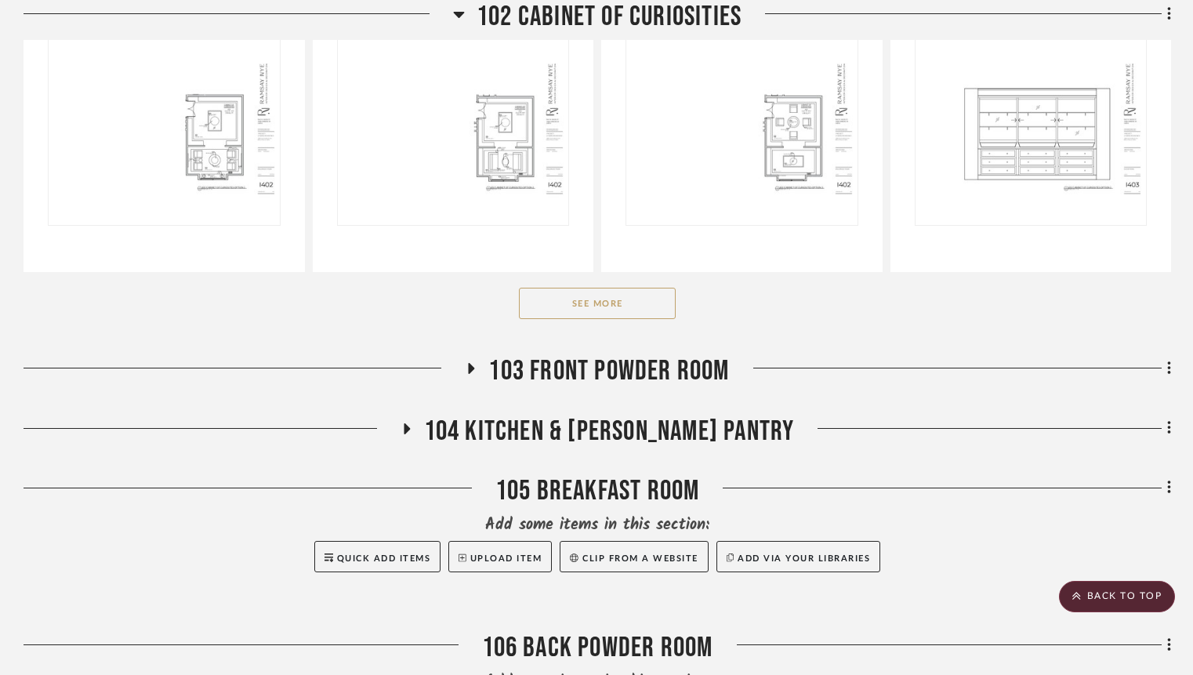
click at [568, 319] on button "See More" at bounding box center [597, 303] width 157 height 31
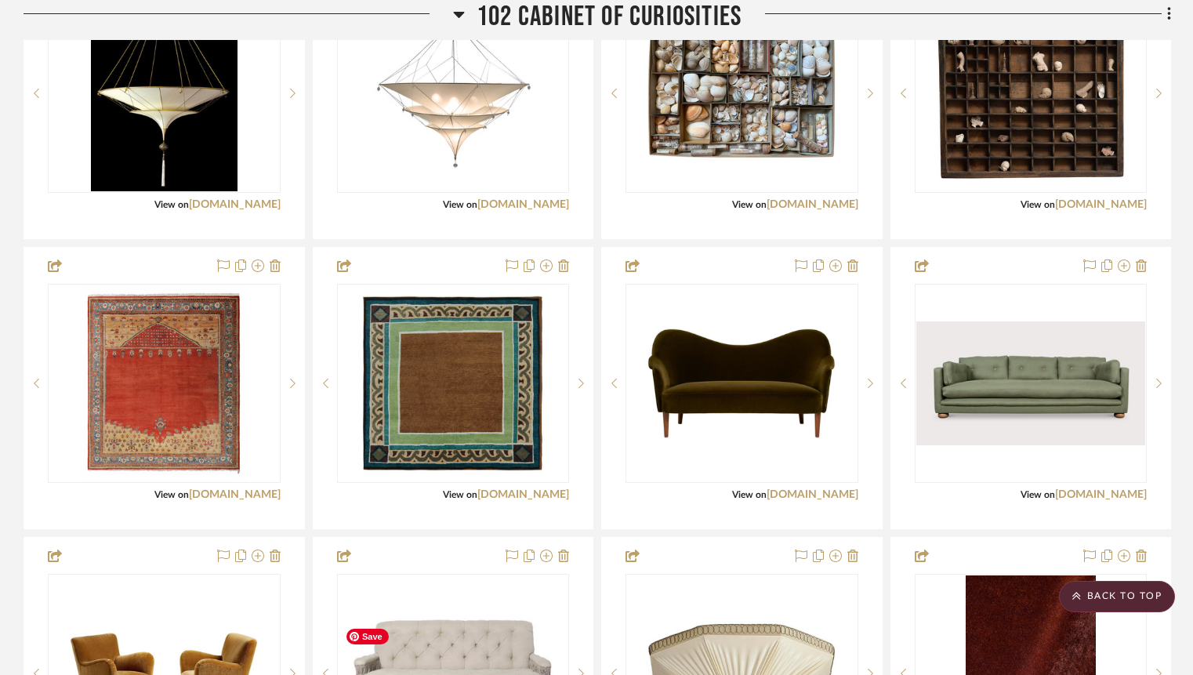
scroll to position [2379, 0]
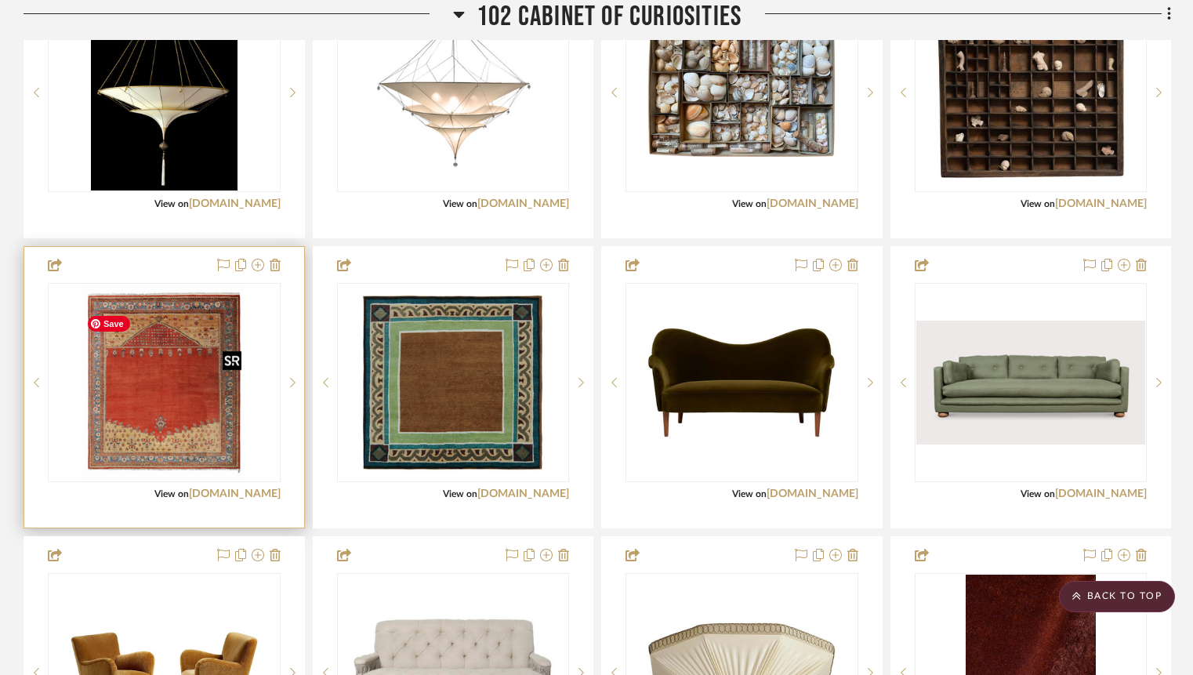
click at [161, 420] on img "0" at bounding box center [164, 383] width 168 height 196
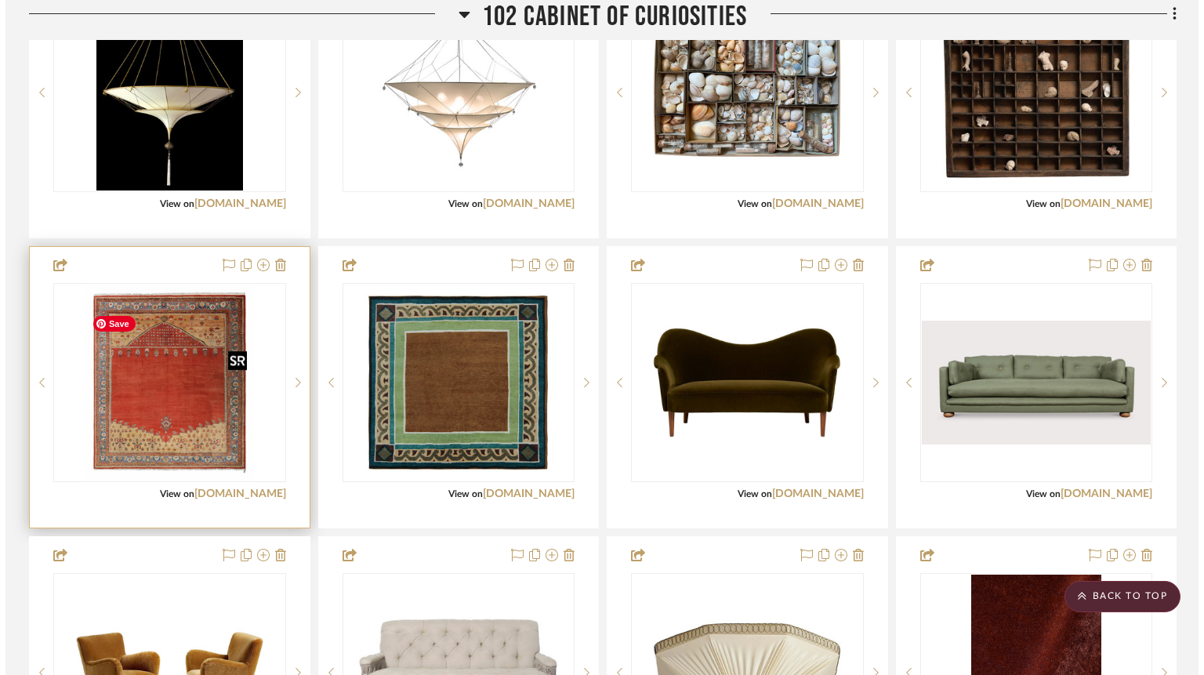
scroll to position [0, 0]
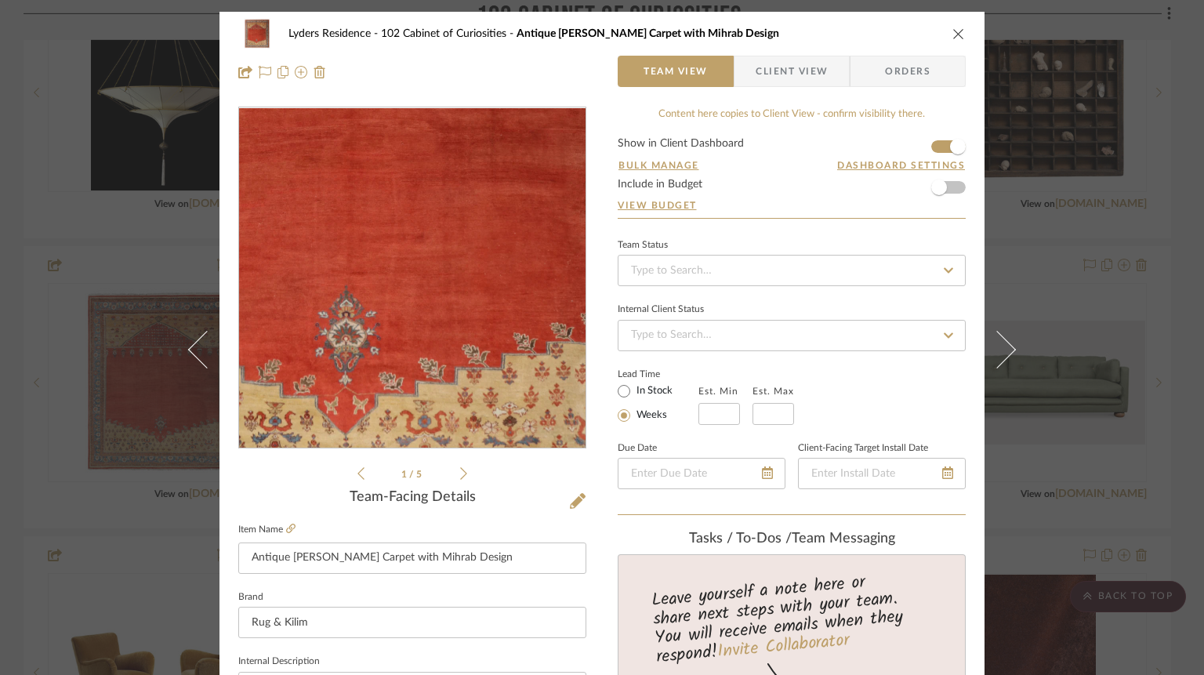
click at [423, 331] on img "0" at bounding box center [412, 278] width 290 height 340
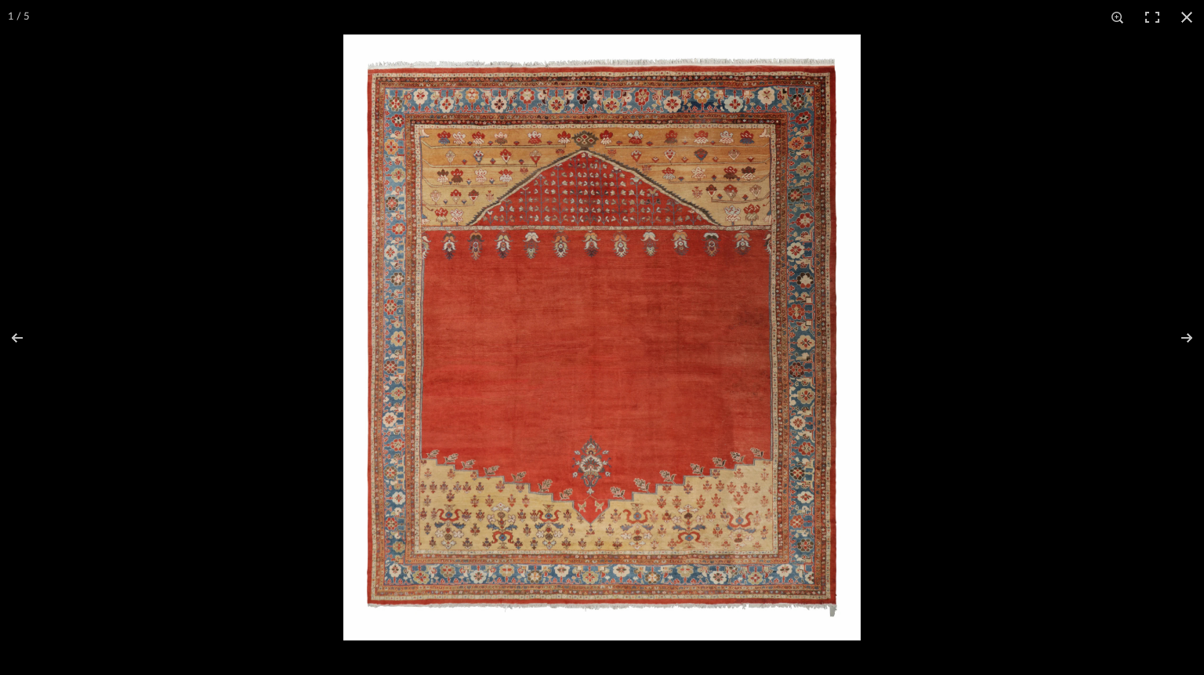
click at [432, 553] on img at bounding box center [601, 337] width 517 height 606
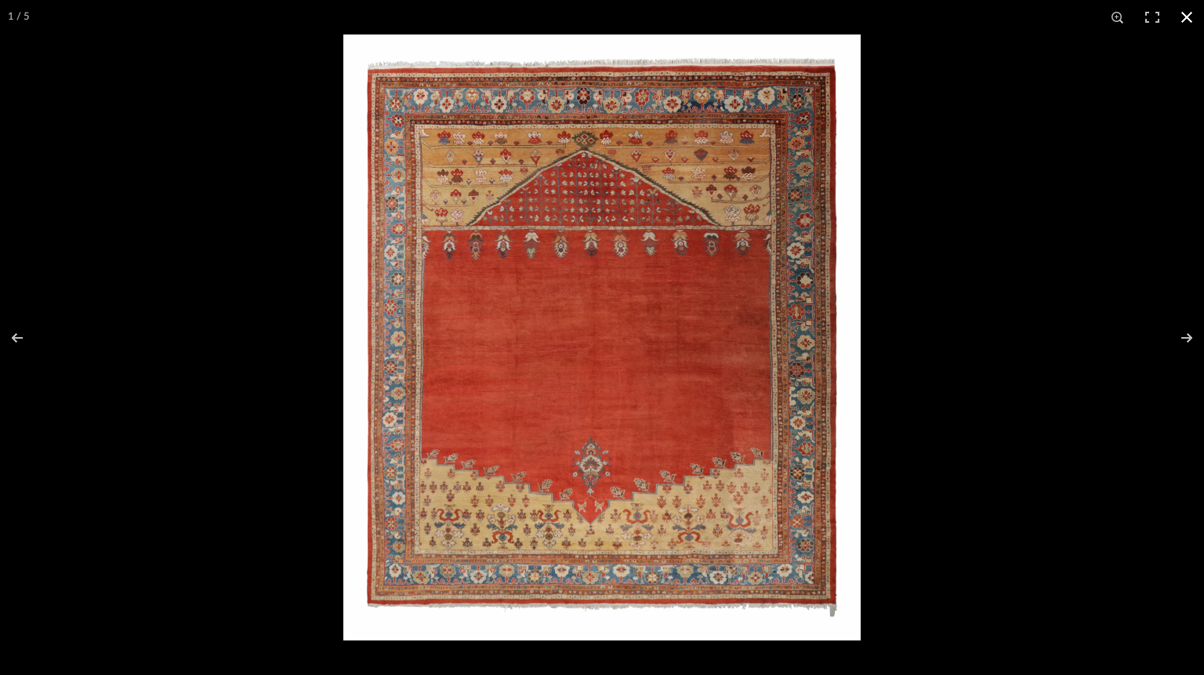
click at [1130, 13] on button at bounding box center [1187, 17] width 34 height 34
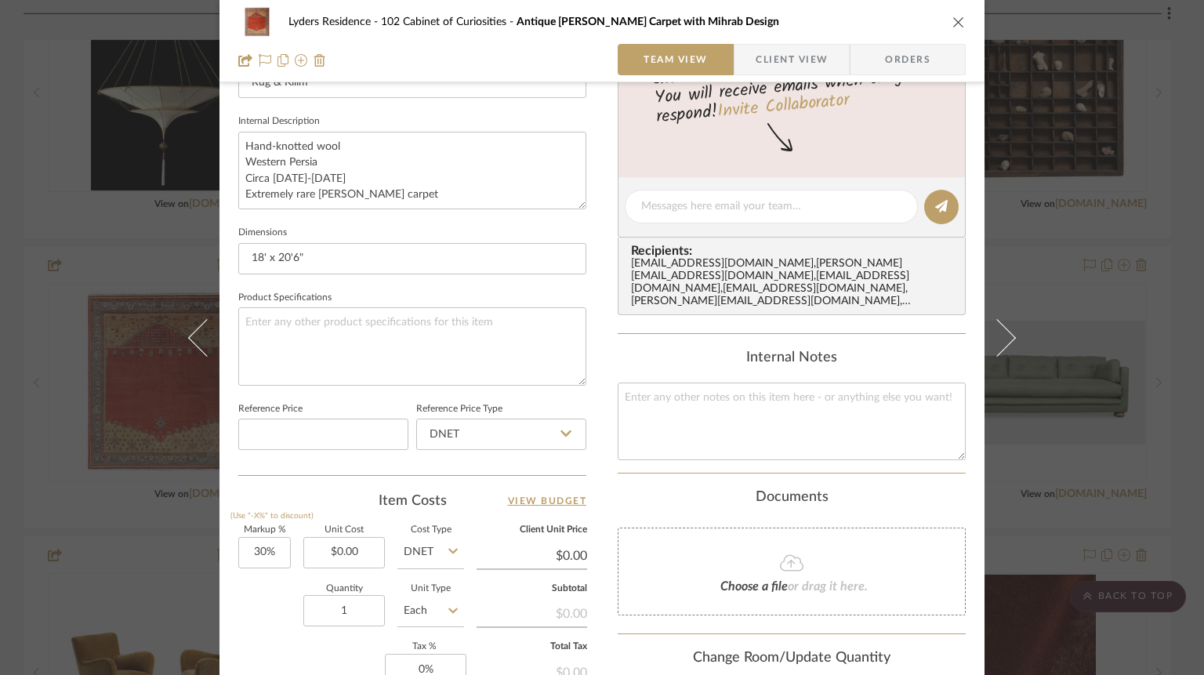
scroll to position [796, 0]
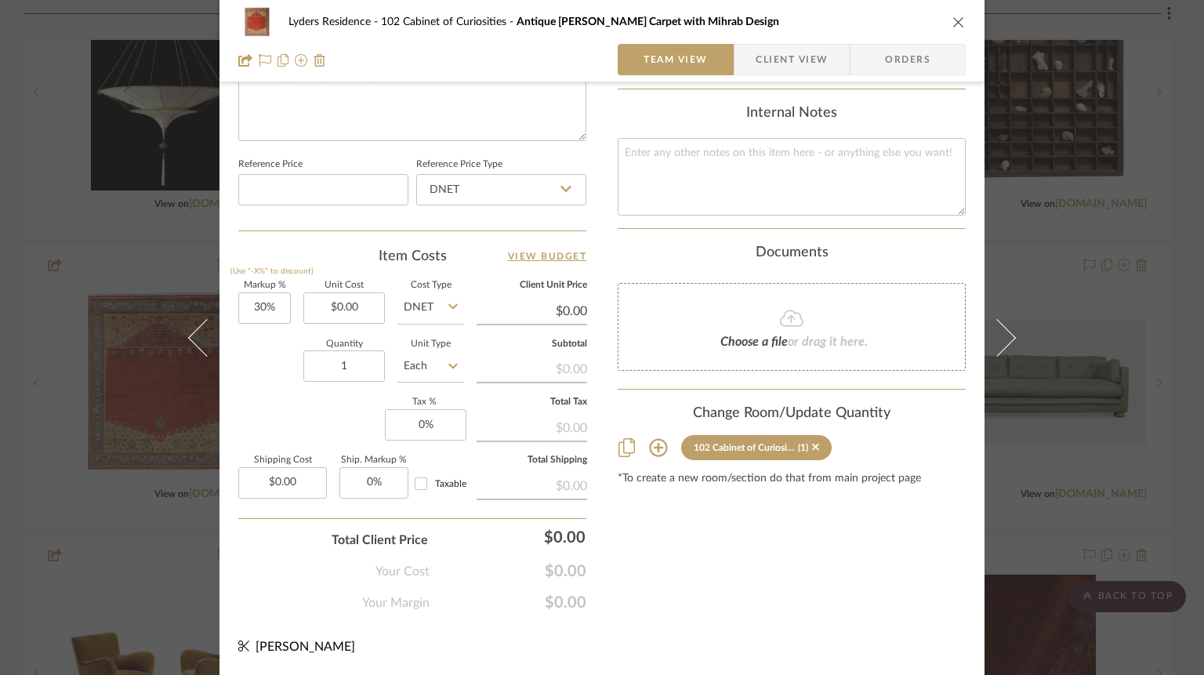
click at [653, 440] on icon at bounding box center [658, 448] width 18 height 18
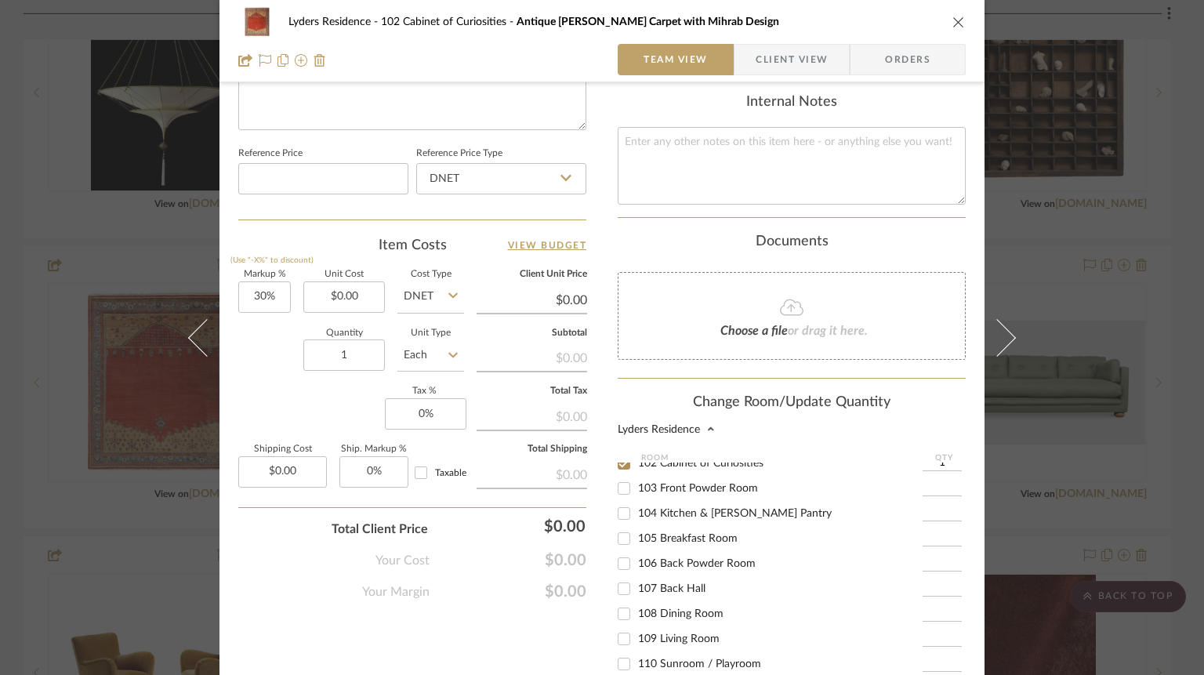
scroll to position [192, 0]
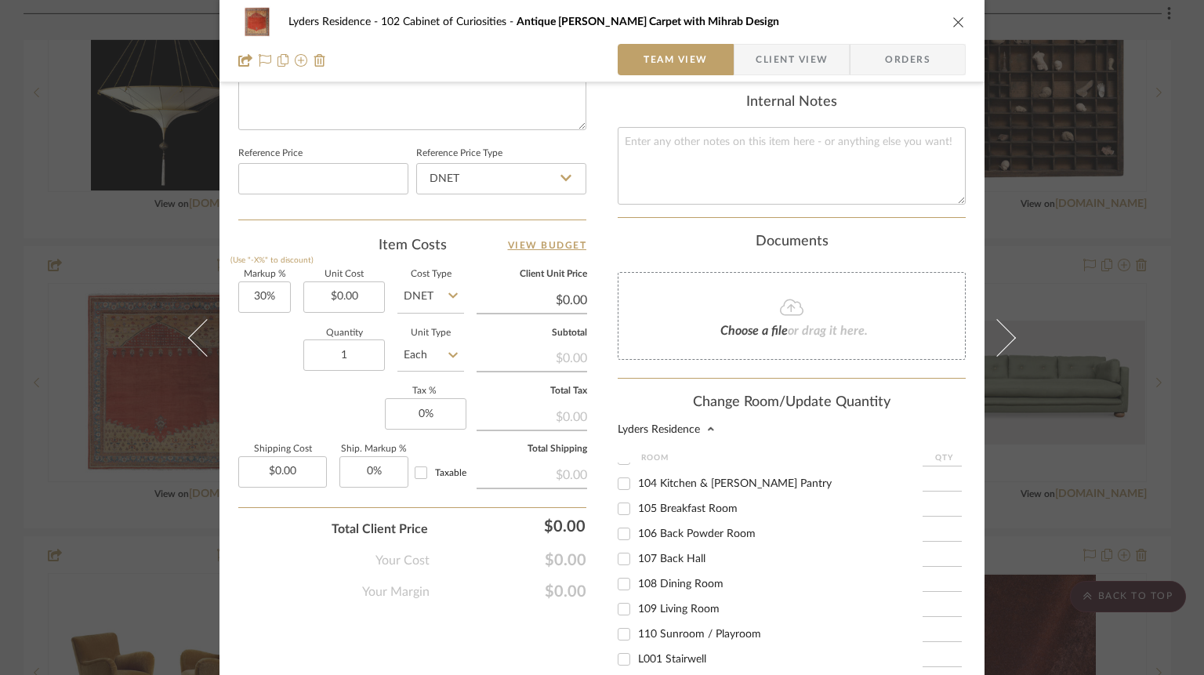
click at [617, 622] on input "109 Living Room" at bounding box center [623, 609] width 25 height 25
checkbox input "true"
type input "1"
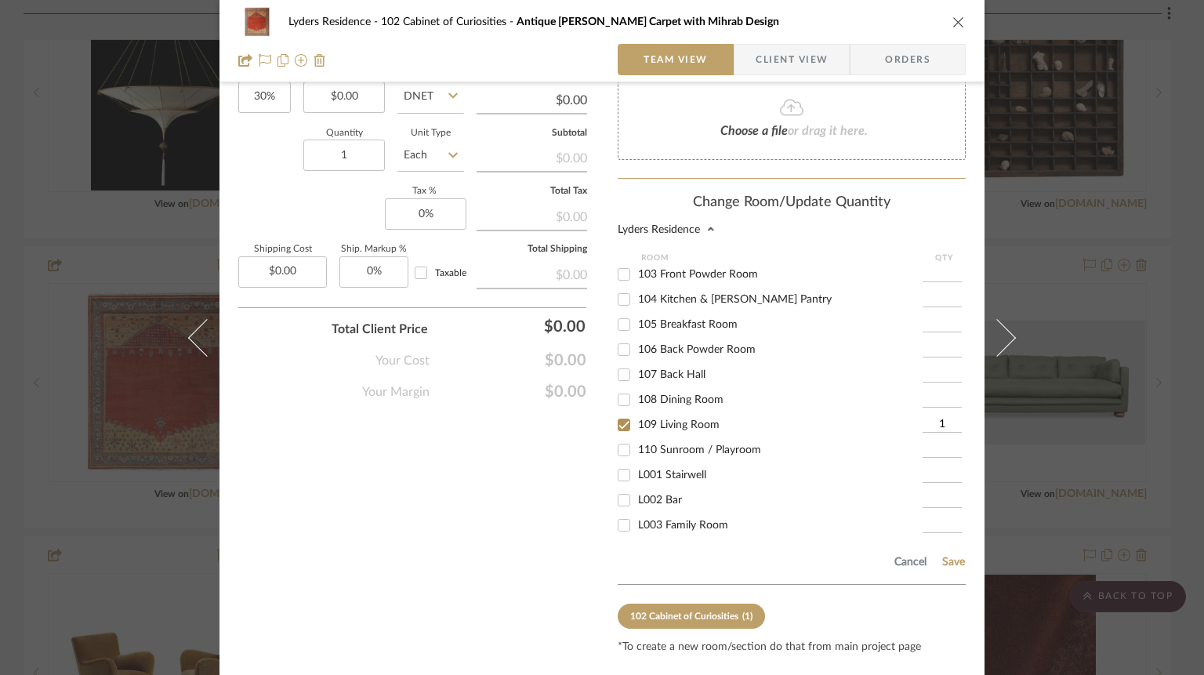
scroll to position [1036, 0]
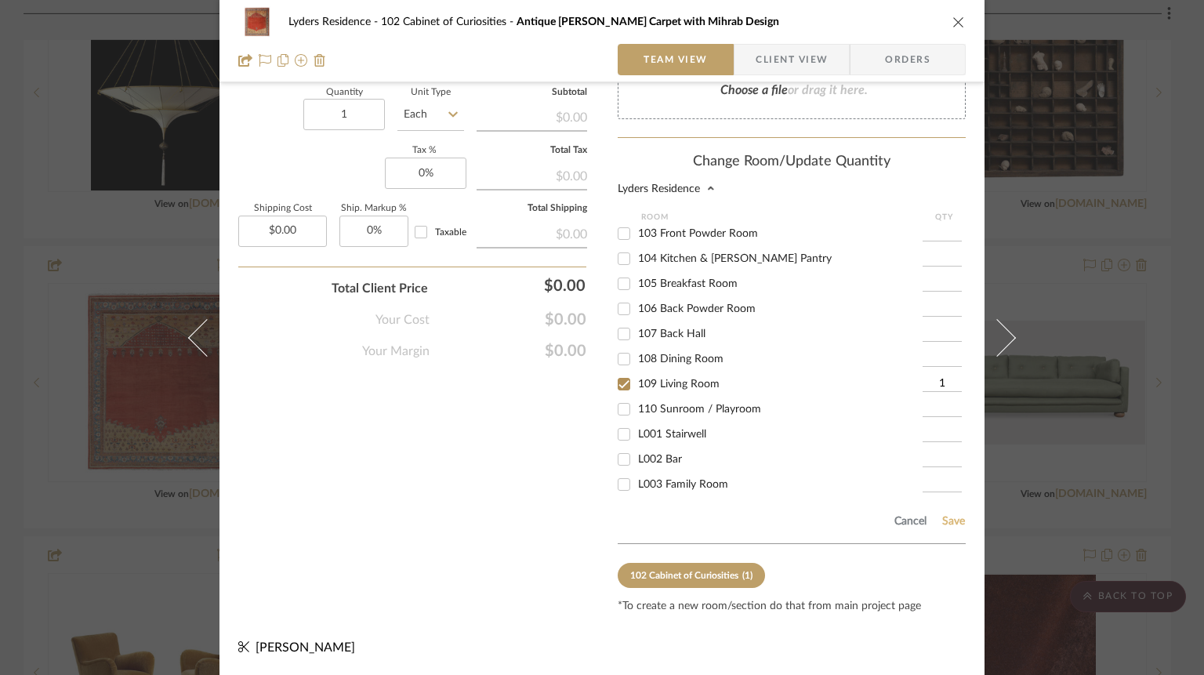
click at [945, 521] on button "Save" at bounding box center [954, 521] width 24 height 13
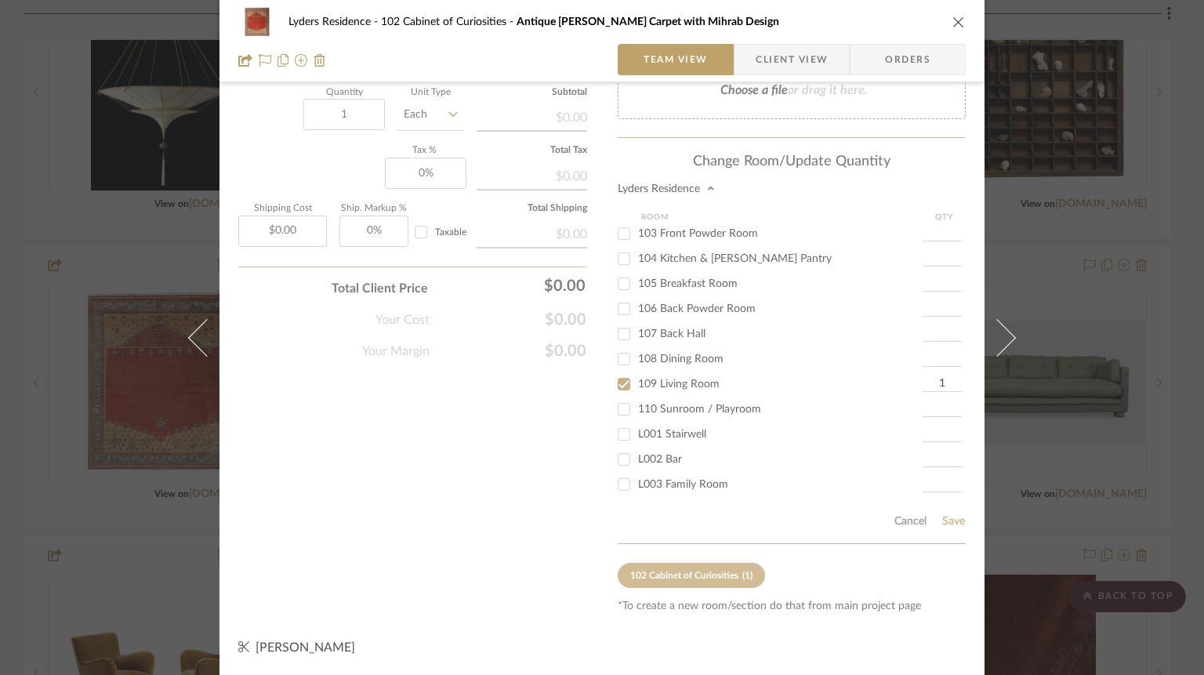
click at [955, 26] on icon "close" at bounding box center [959, 22] width 13 height 13
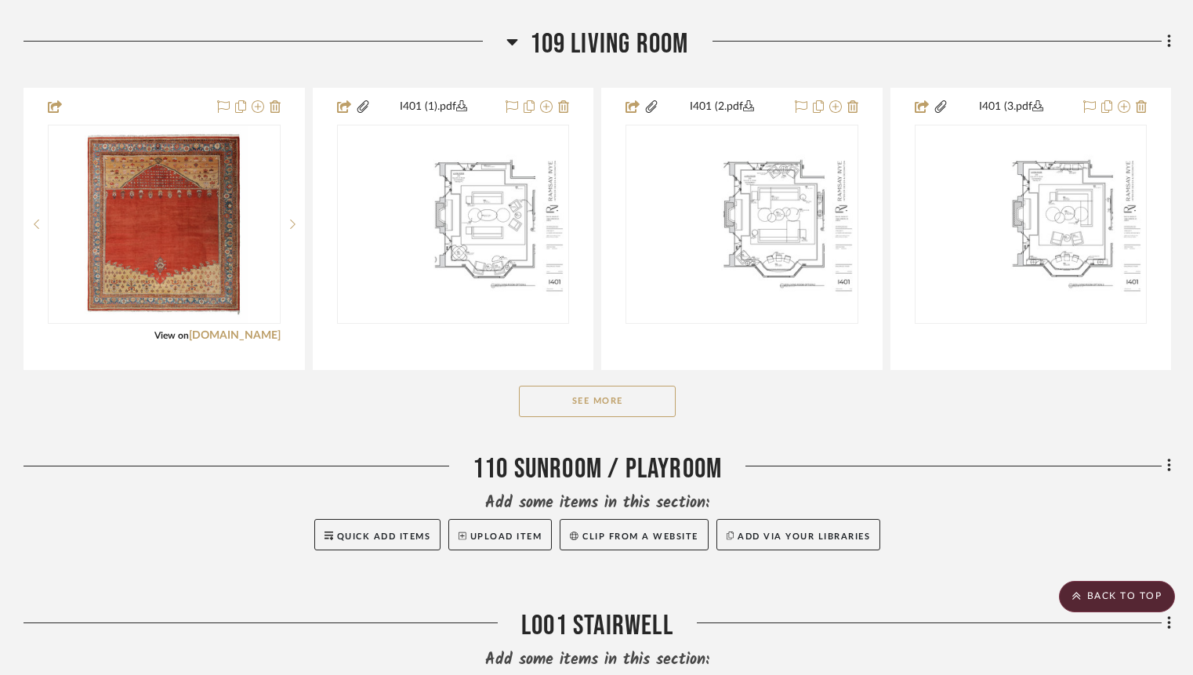
scroll to position [5935, 0]
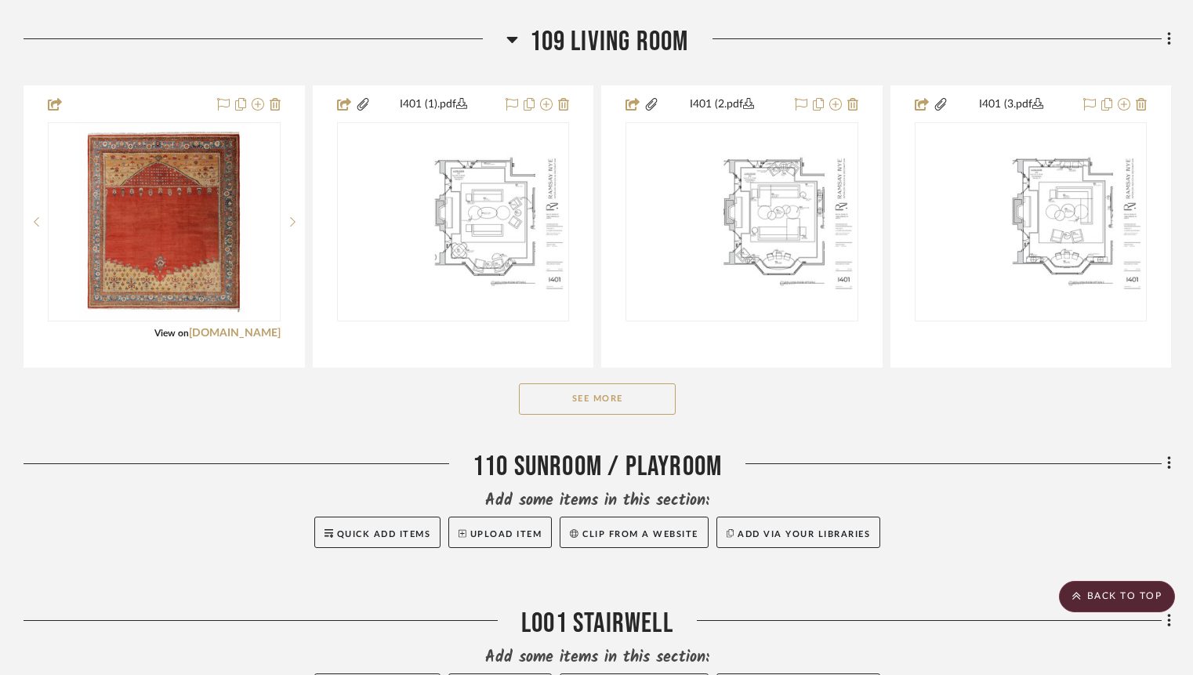
click at [608, 415] on button "See More" at bounding box center [597, 398] width 157 height 31
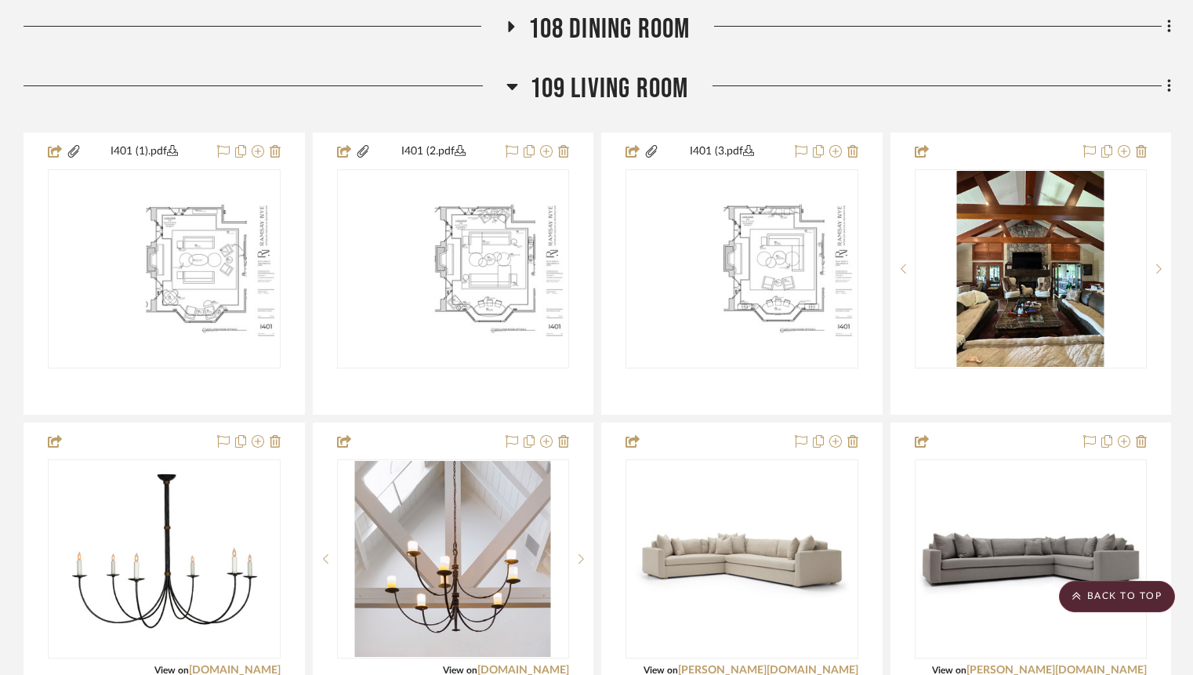
scroll to position [5890, 0]
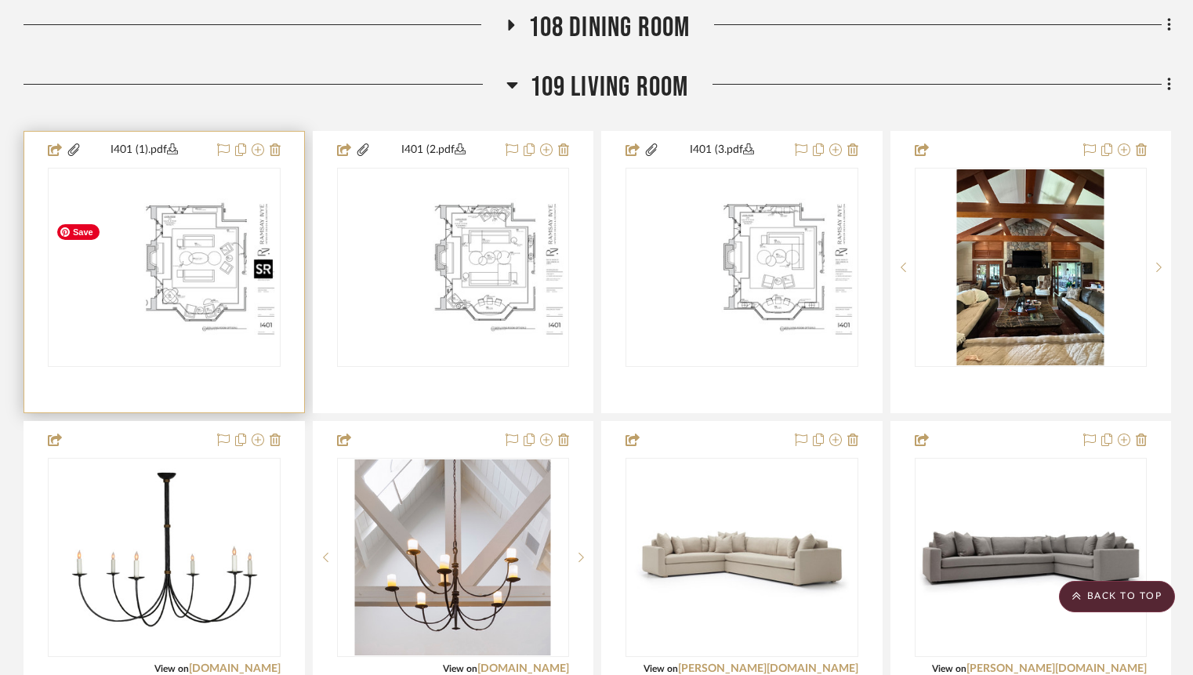
click at [197, 265] on img "0" at bounding box center [164, 267] width 230 height 148
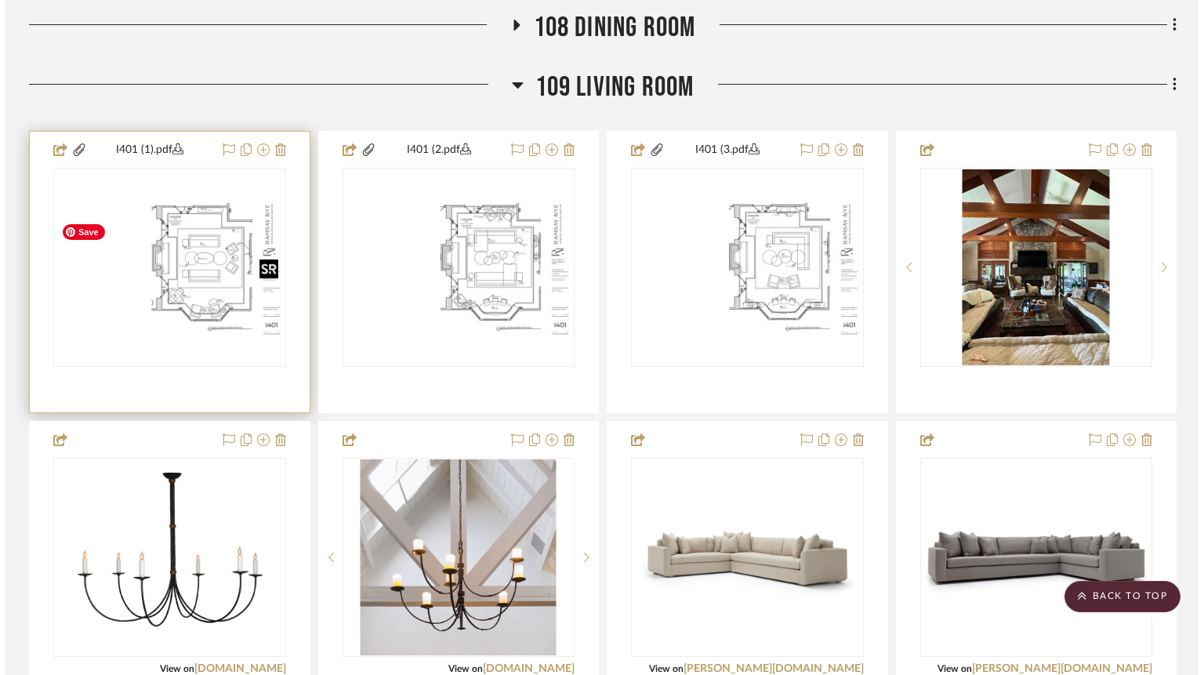
scroll to position [0, 0]
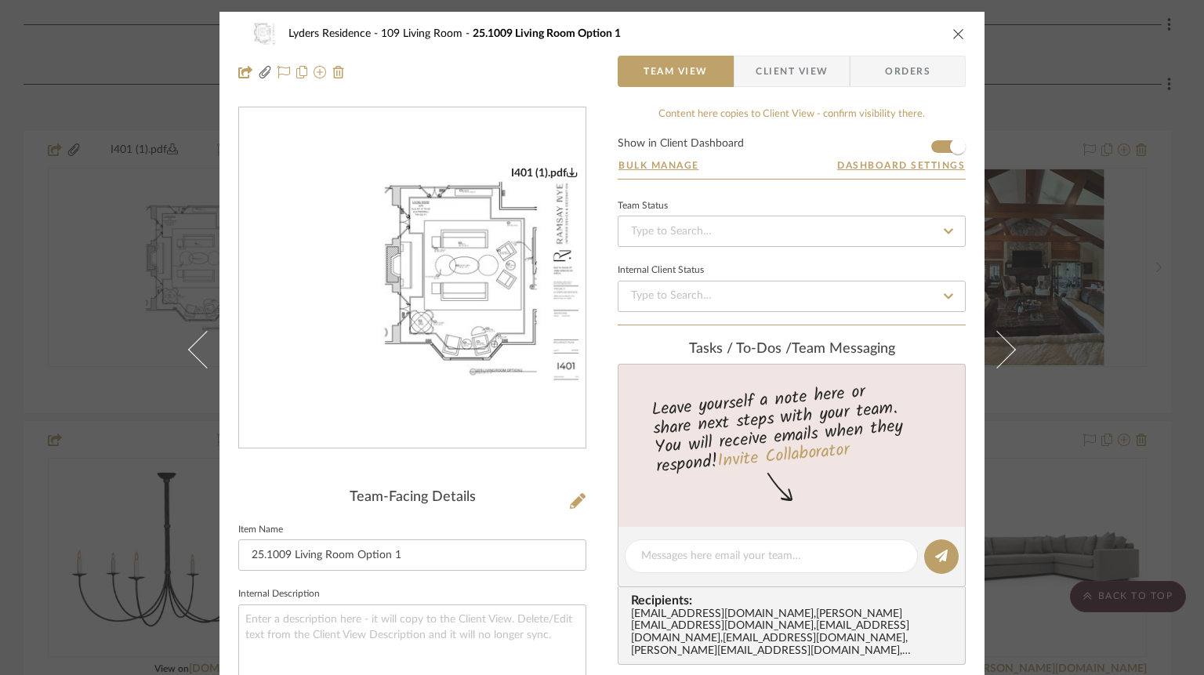
click at [401, 268] on img "0" at bounding box center [412, 278] width 347 height 224
click at [953, 31] on icon "close" at bounding box center [959, 33] width 13 height 13
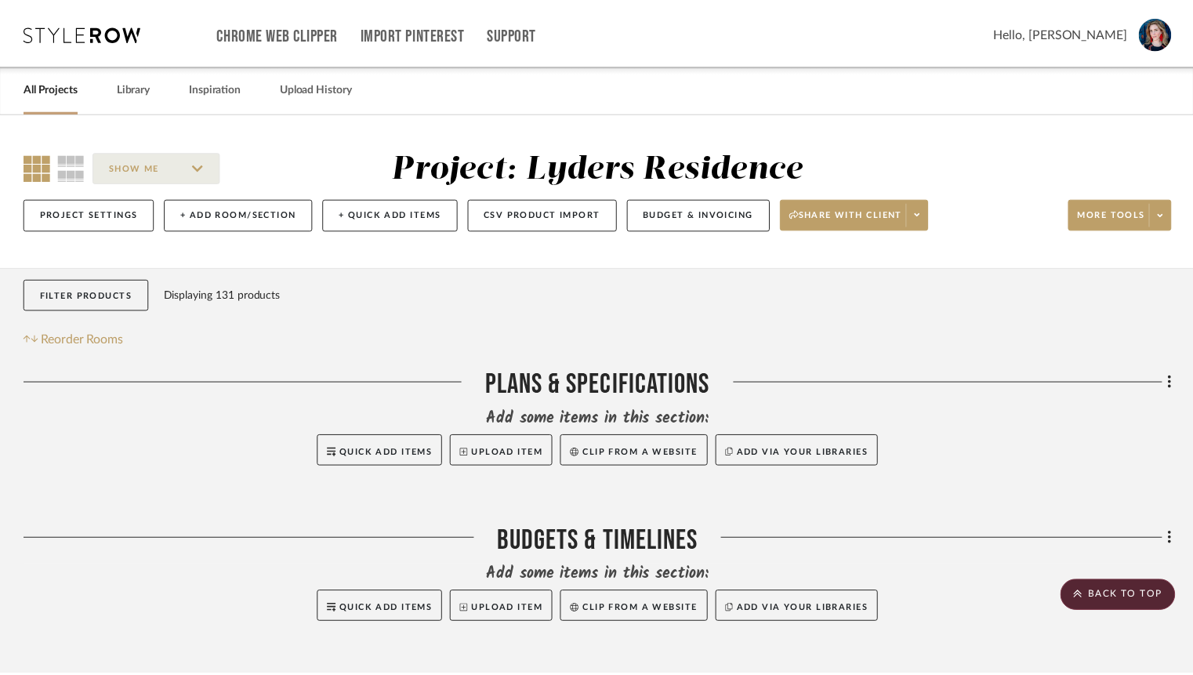
scroll to position [5890, 0]
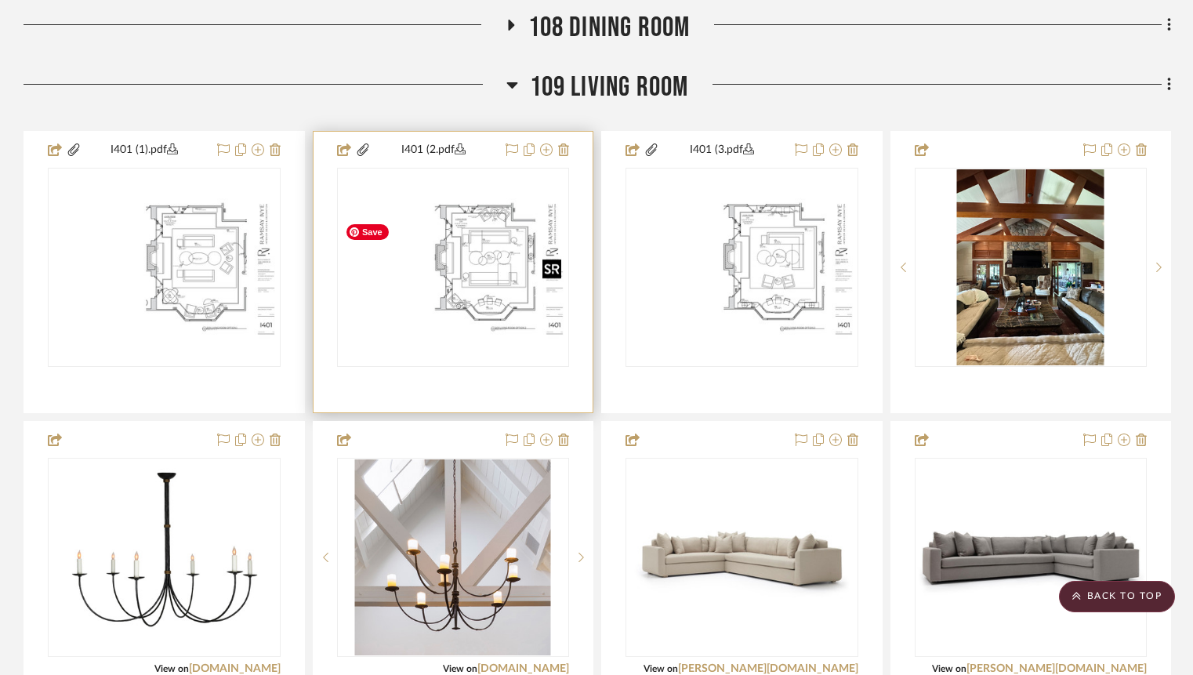
click at [484, 308] on img "0" at bounding box center [454, 267] width 230 height 148
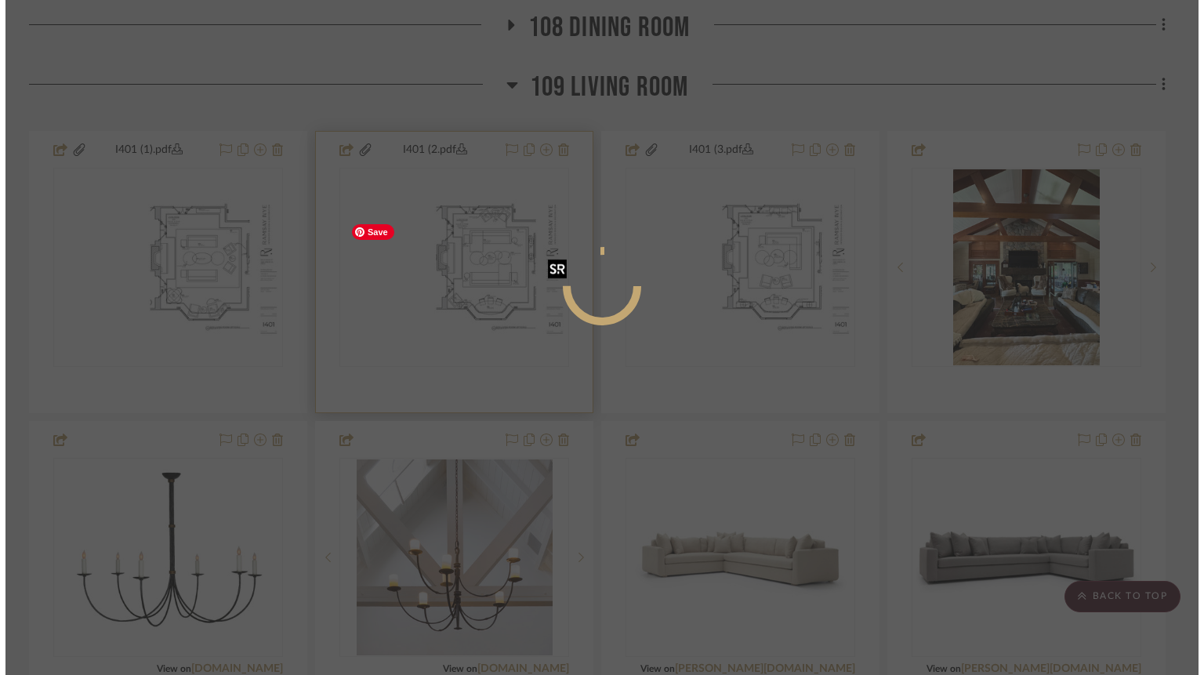
scroll to position [0, 0]
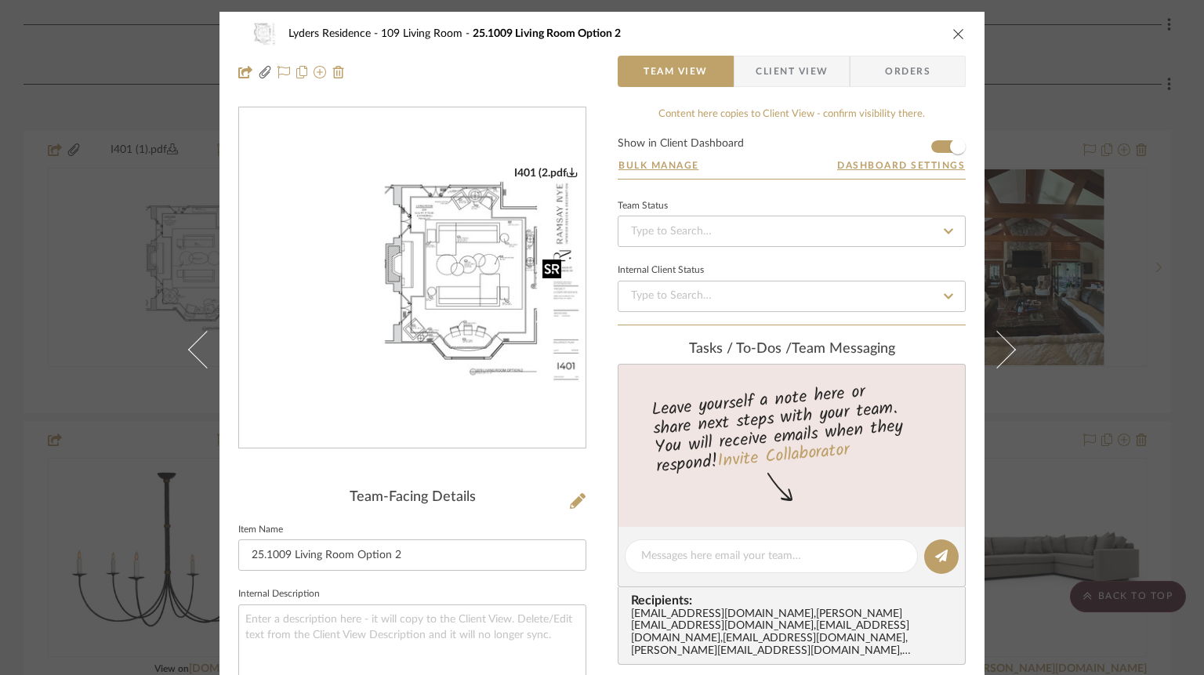
click at [484, 308] on img "0" at bounding box center [412, 278] width 347 height 224
click at [953, 38] on icon "close" at bounding box center [959, 33] width 13 height 13
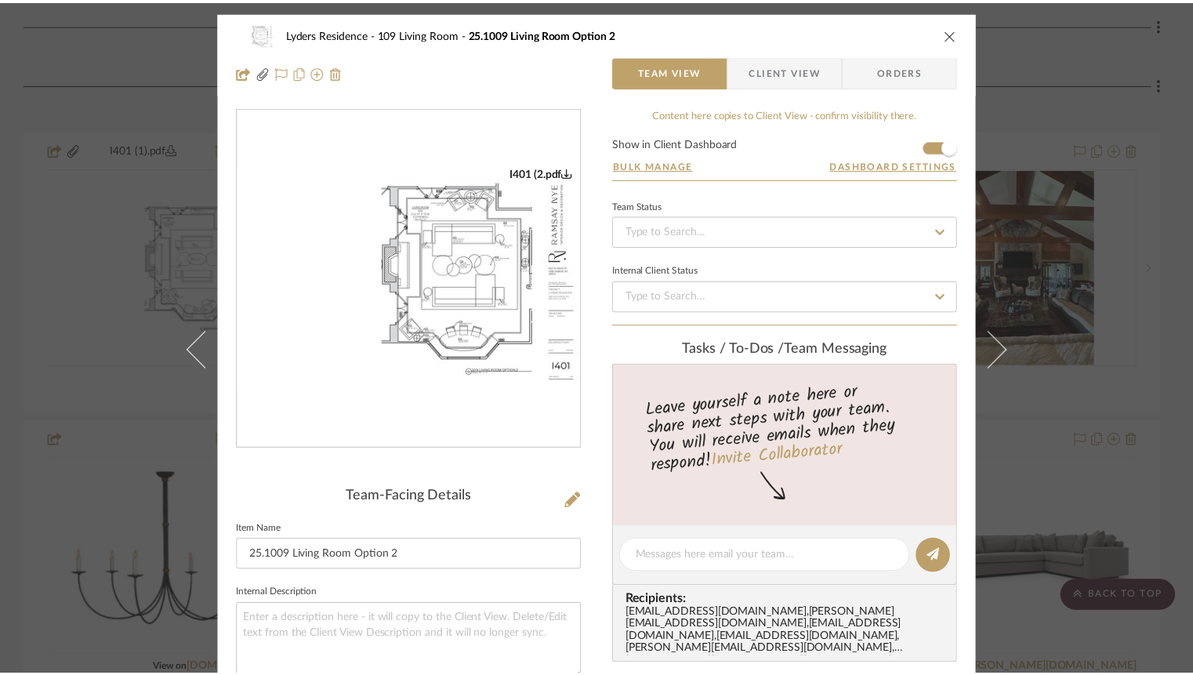
scroll to position [5890, 0]
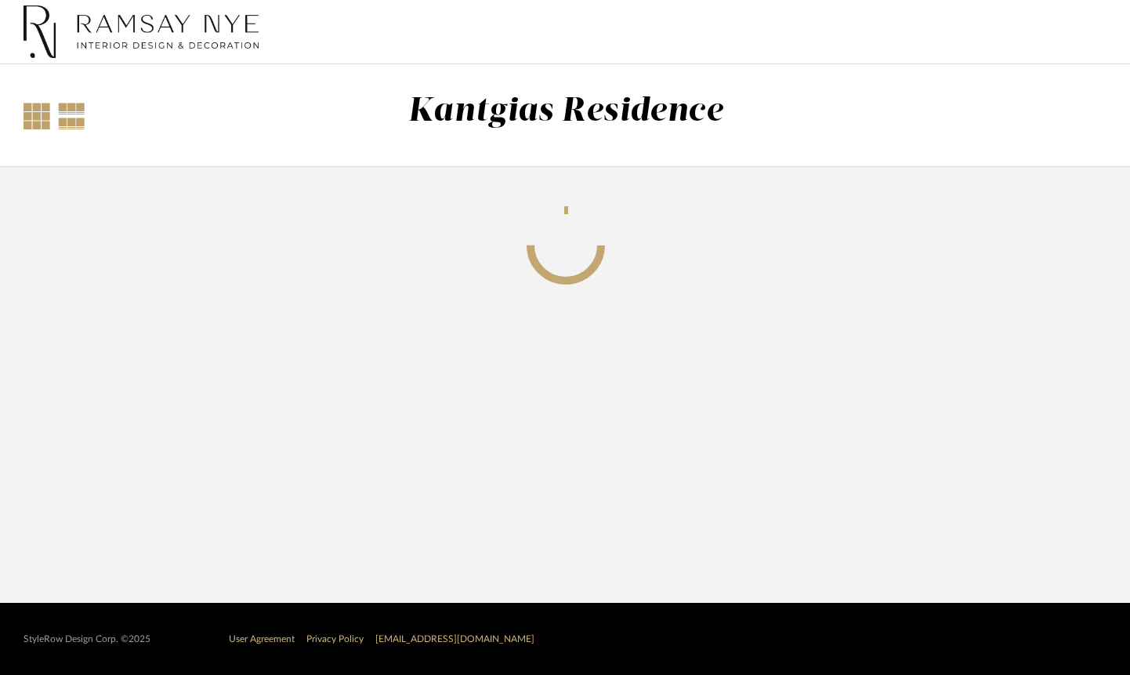
click at [37, 110] on div at bounding box center [37, 116] width 27 height 27
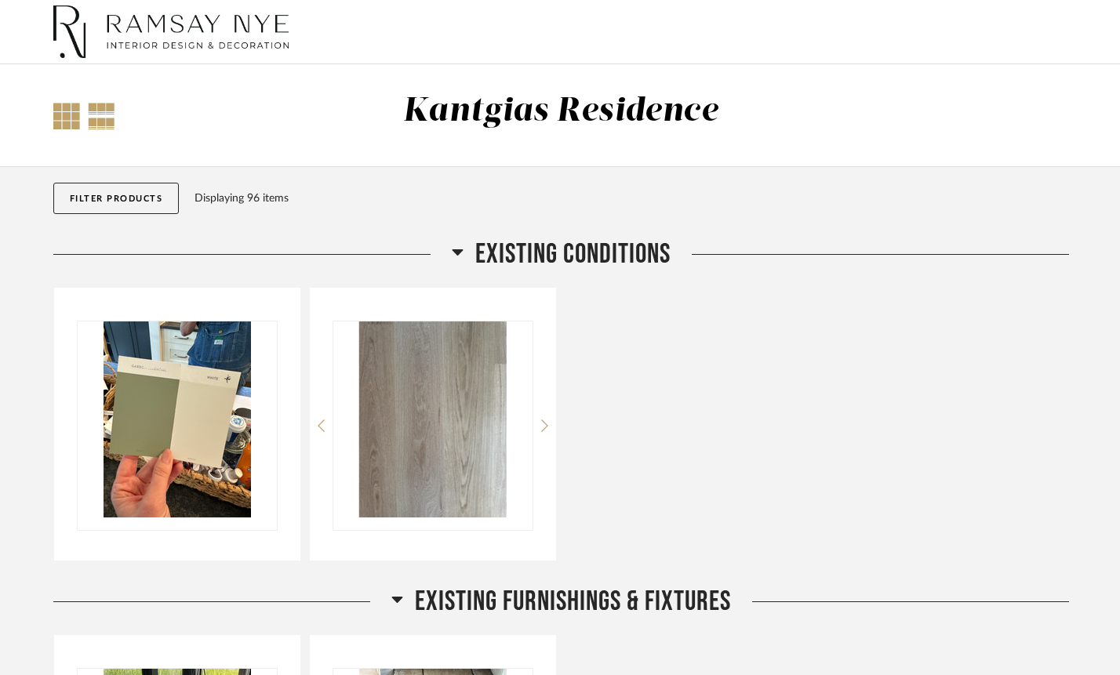
click at [88, 113] on div at bounding box center [101, 116] width 27 height 27
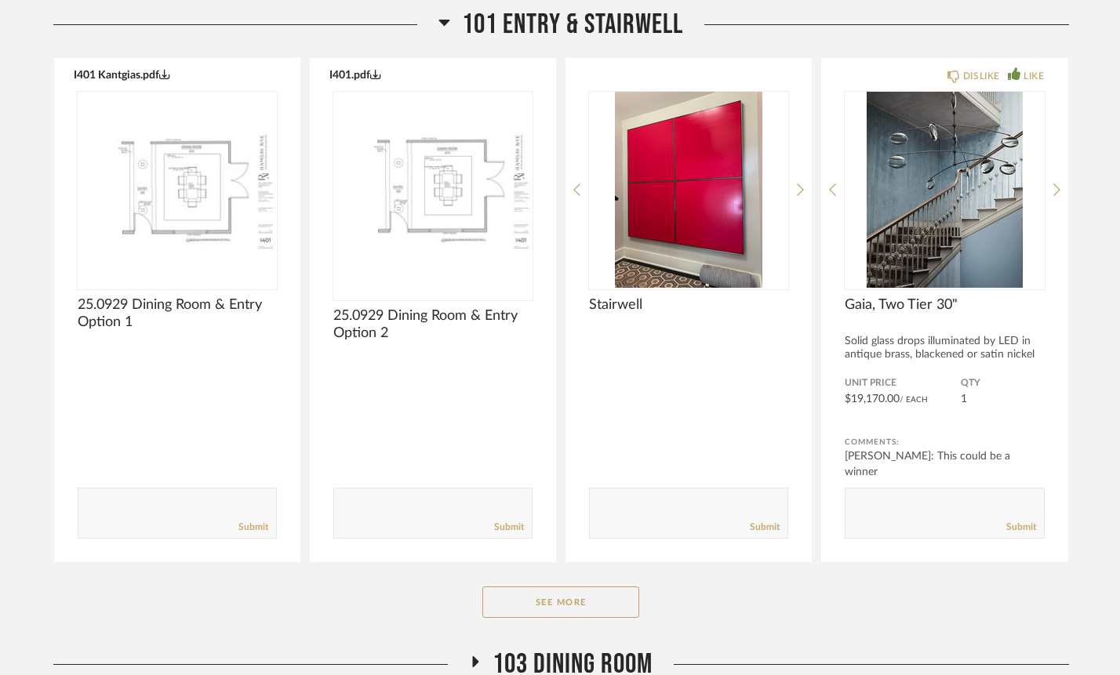
scroll to position [1405, 0]
click at [514, 608] on button "See More" at bounding box center [560, 601] width 157 height 31
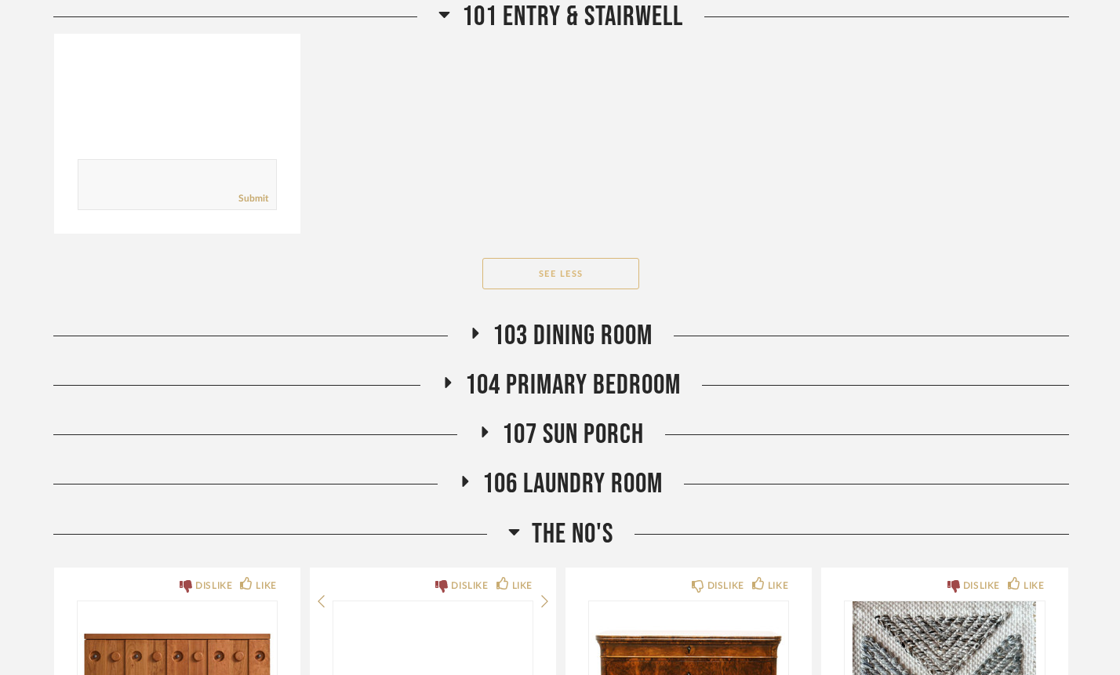
scroll to position [2743, 0]
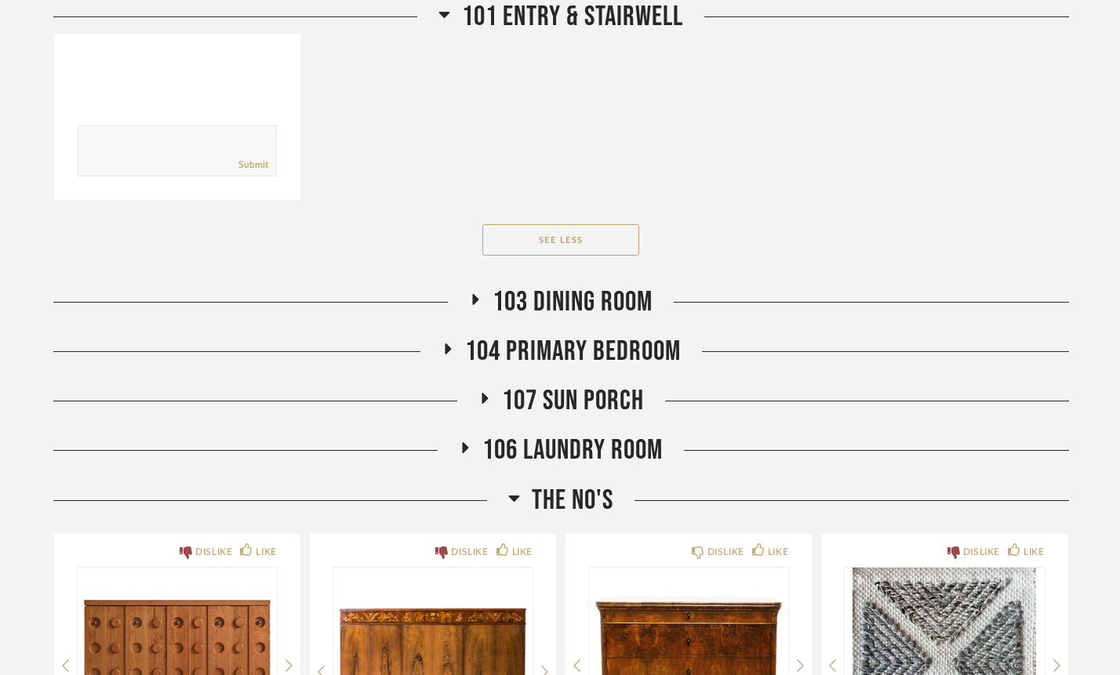
click at [474, 289] on h2 "103 Dining Room" at bounding box center [560, 302] width 183 height 34
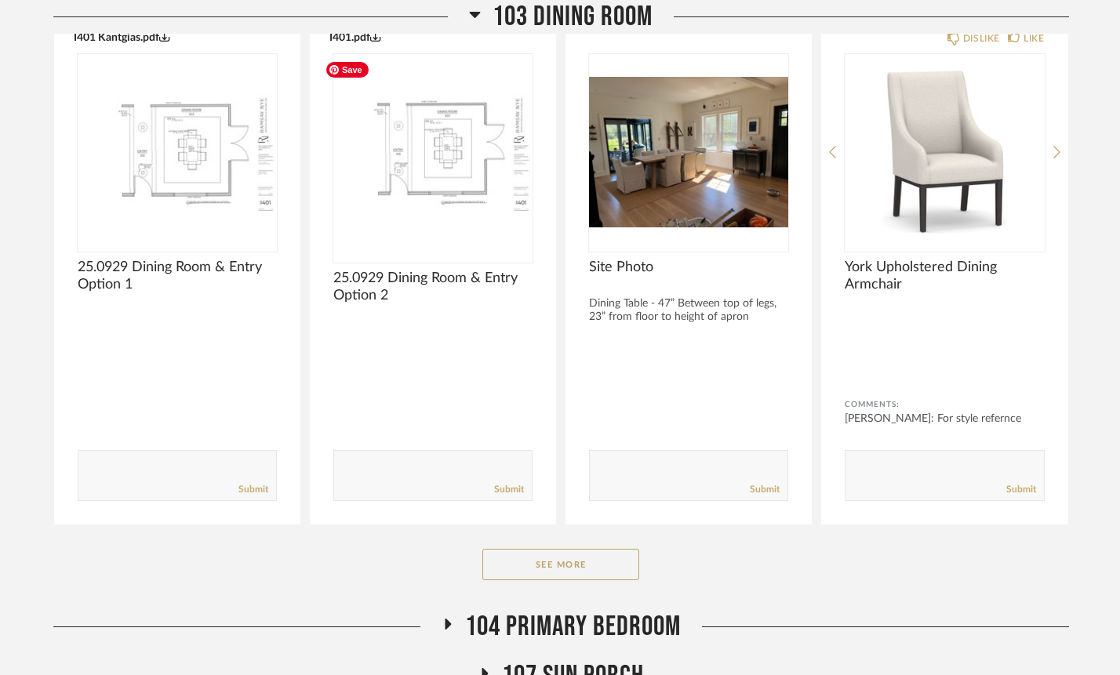
scroll to position [3097, 0]
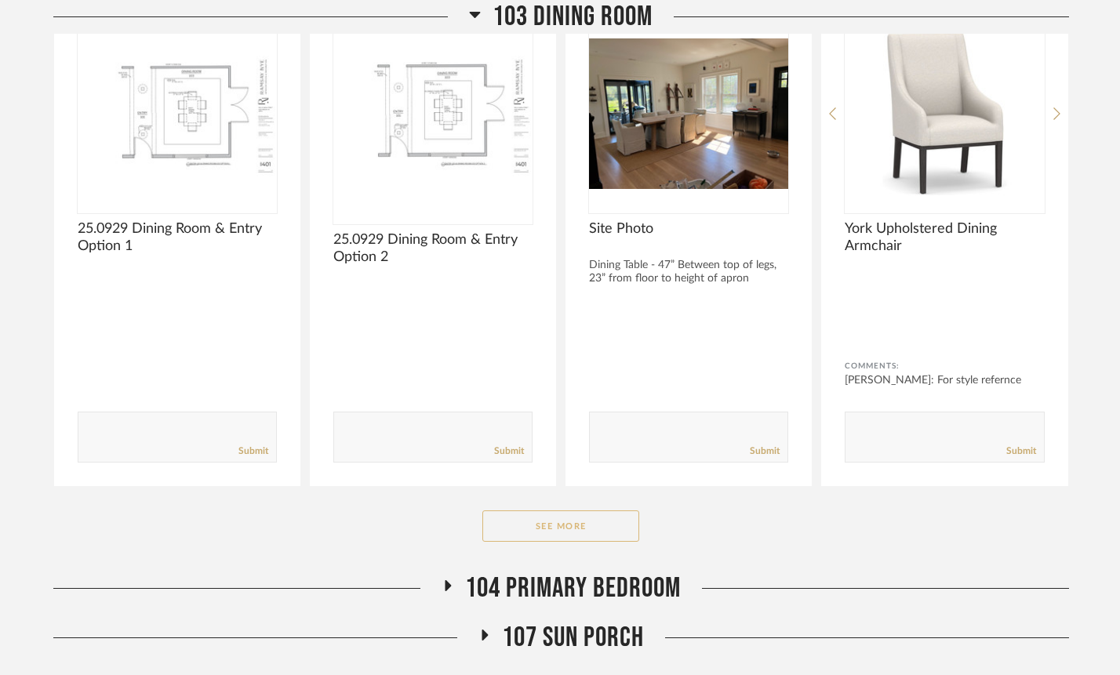
click at [576, 539] on button "See More" at bounding box center [560, 525] width 157 height 31
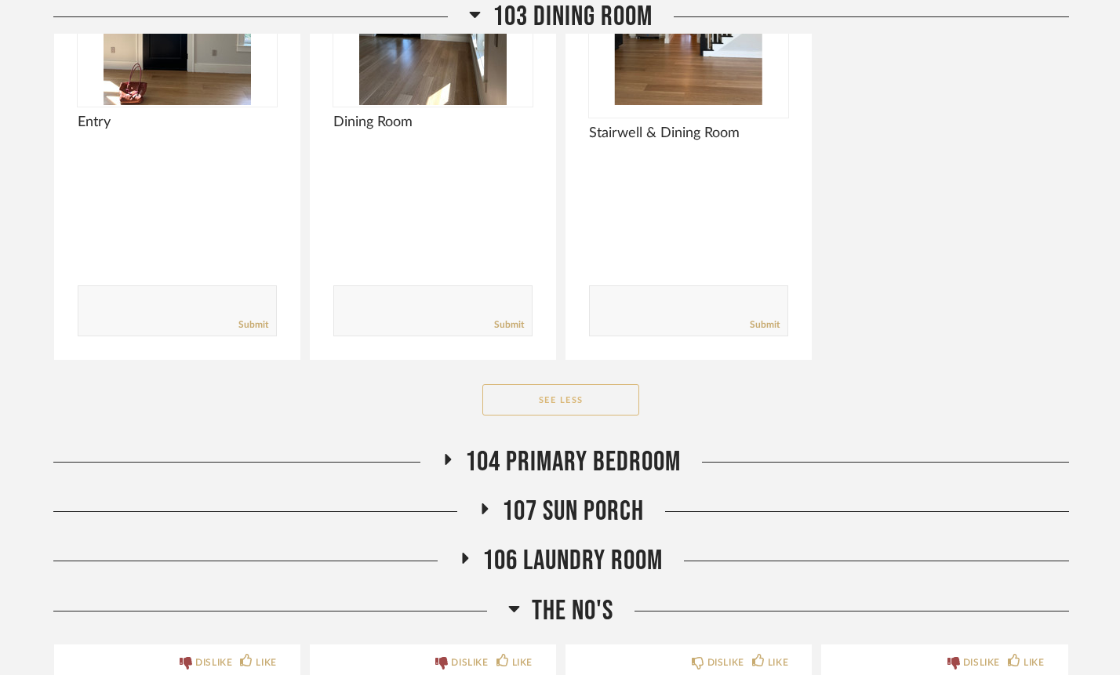
scroll to position [4264, 0]
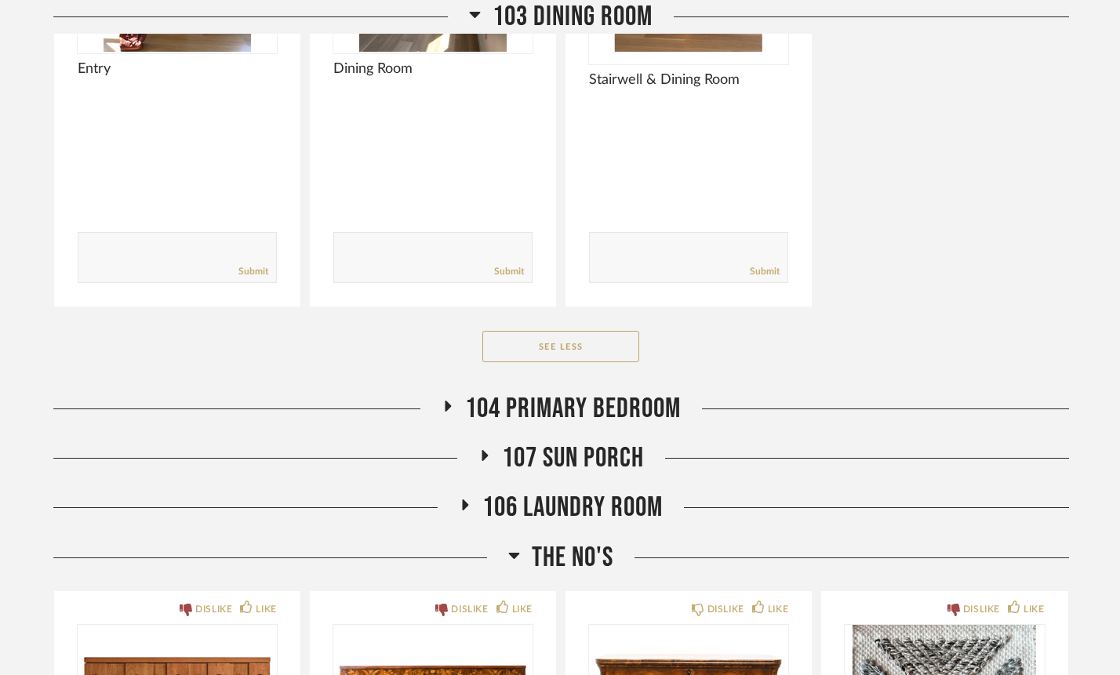
click at [446, 405] on icon at bounding box center [448, 406] width 6 height 11
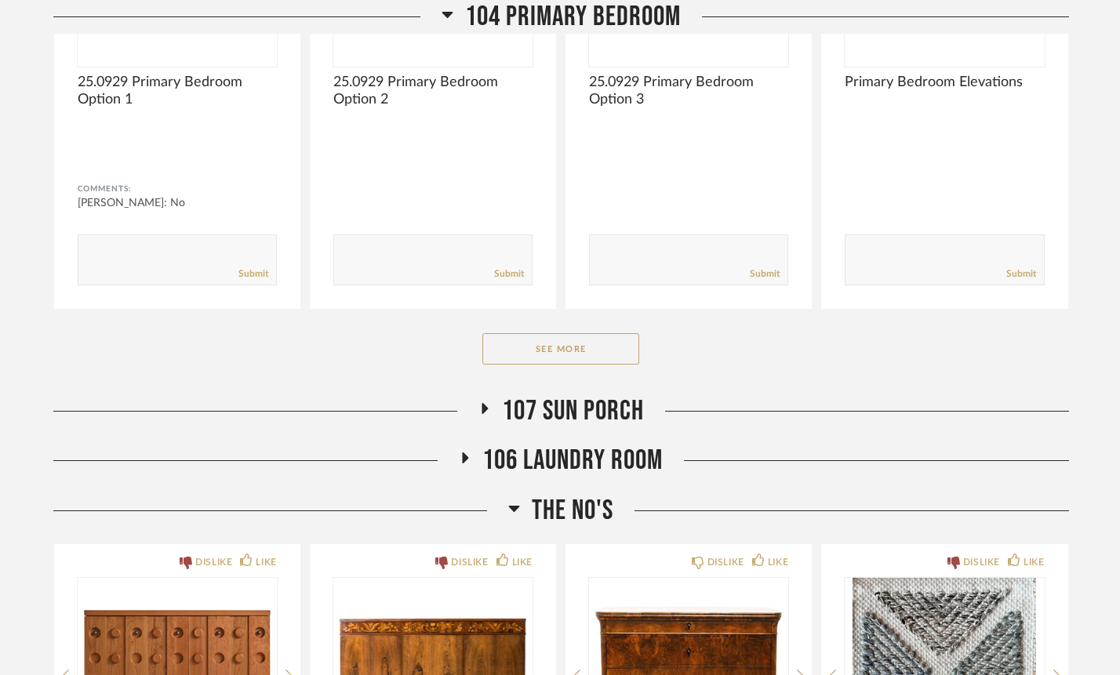
scroll to position [4875, 0]
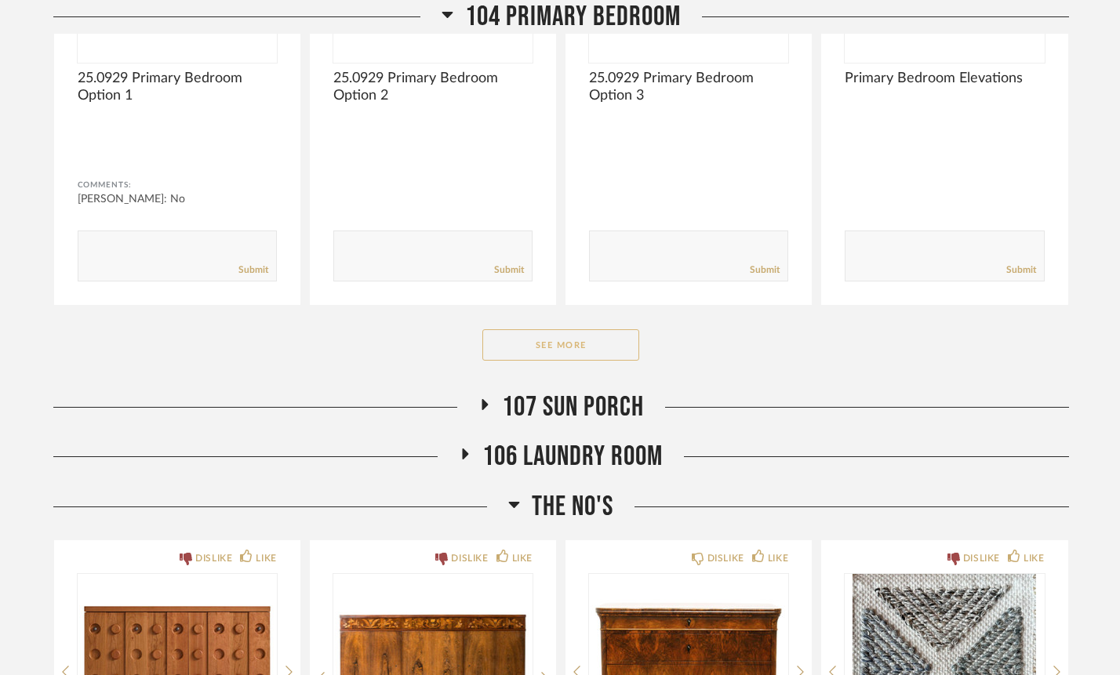
click at [510, 357] on button "See More" at bounding box center [560, 344] width 157 height 31
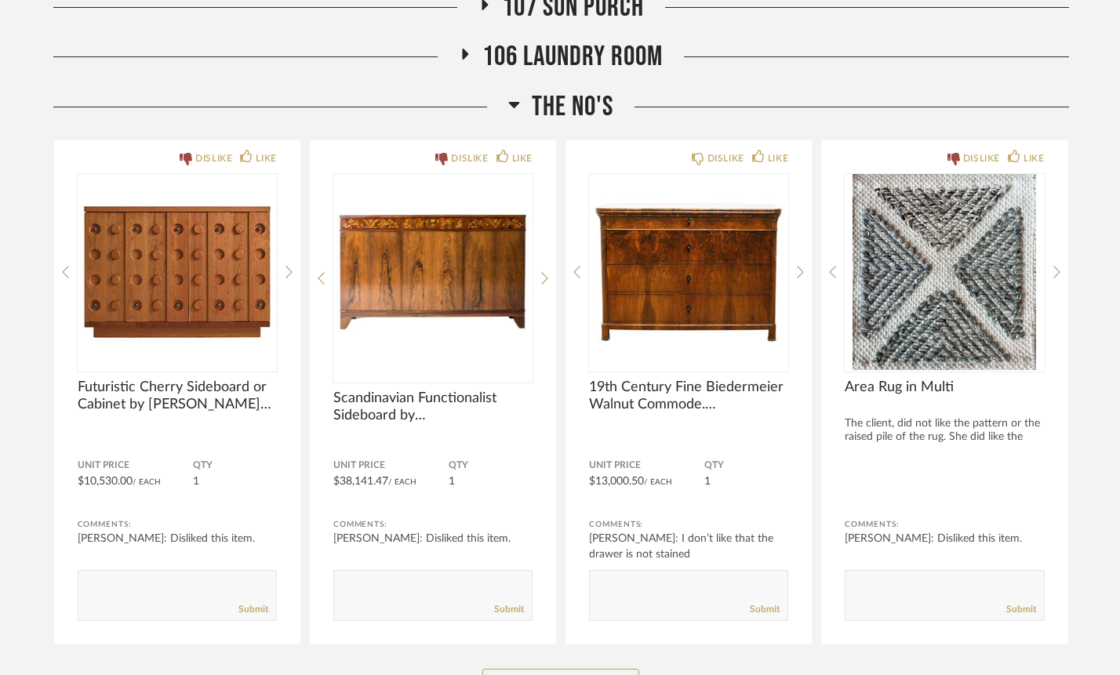
scroll to position [6647, 0]
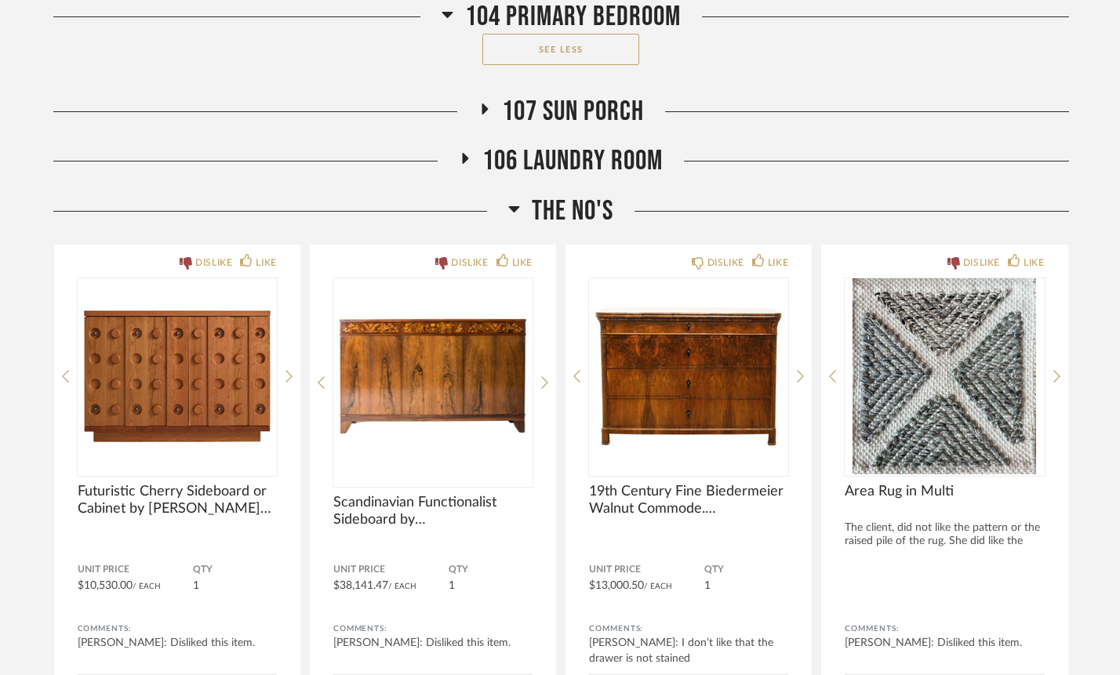
click at [509, 206] on icon at bounding box center [514, 209] width 11 height 6
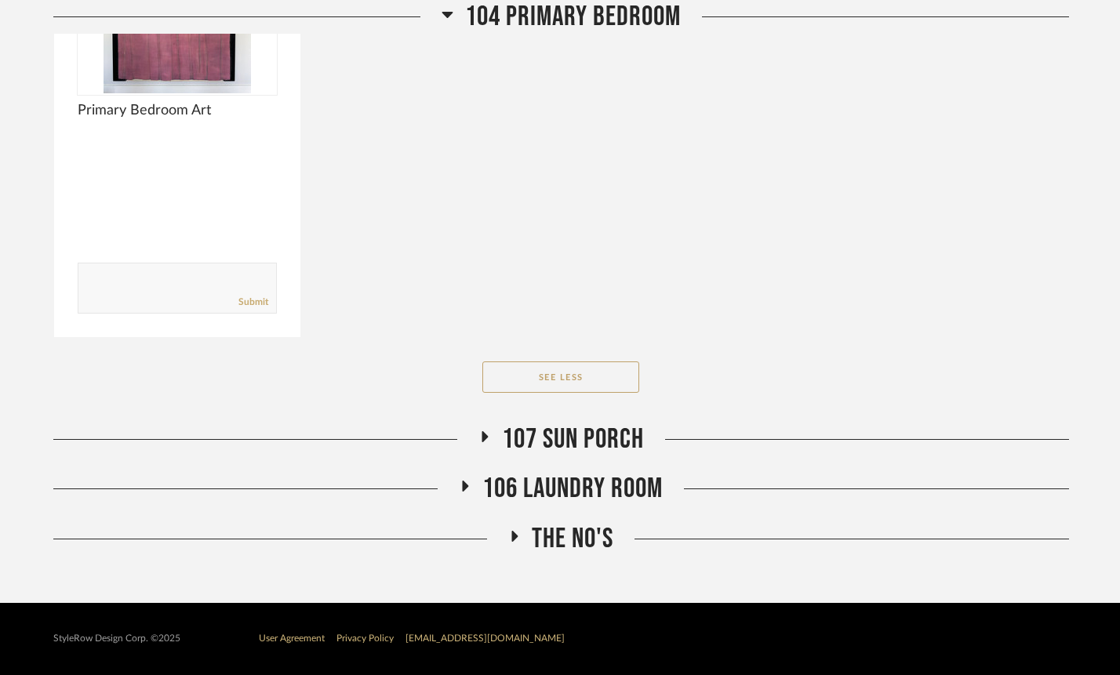
click at [479, 444] on fa-icon at bounding box center [484, 441] width 12 height 23
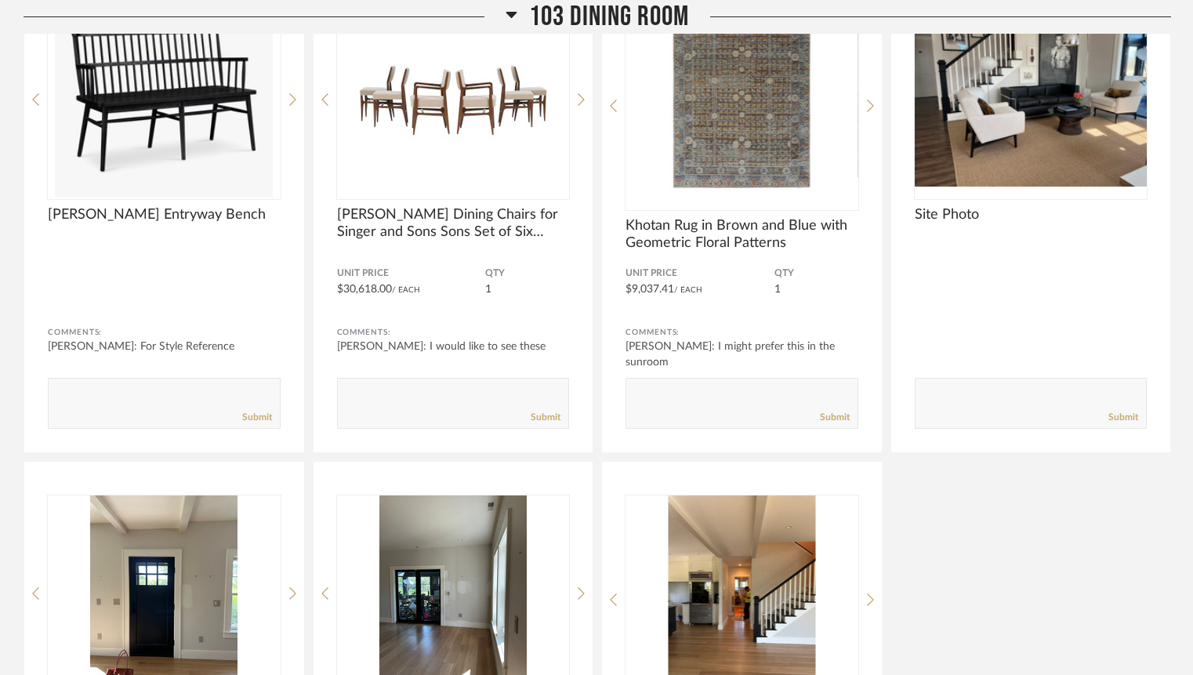
scroll to position [3626, 0]
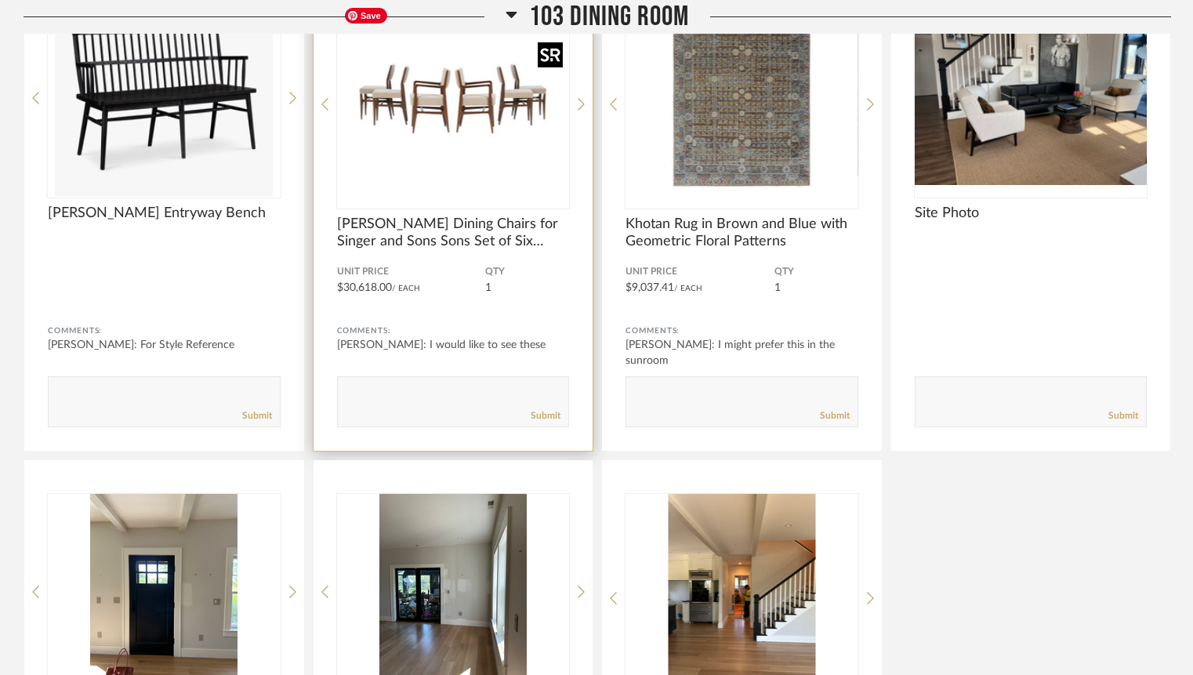
click at [406, 94] on div at bounding box center [453, 104] width 233 height 209
click at [406, 94] on img "0" at bounding box center [453, 98] width 233 height 196
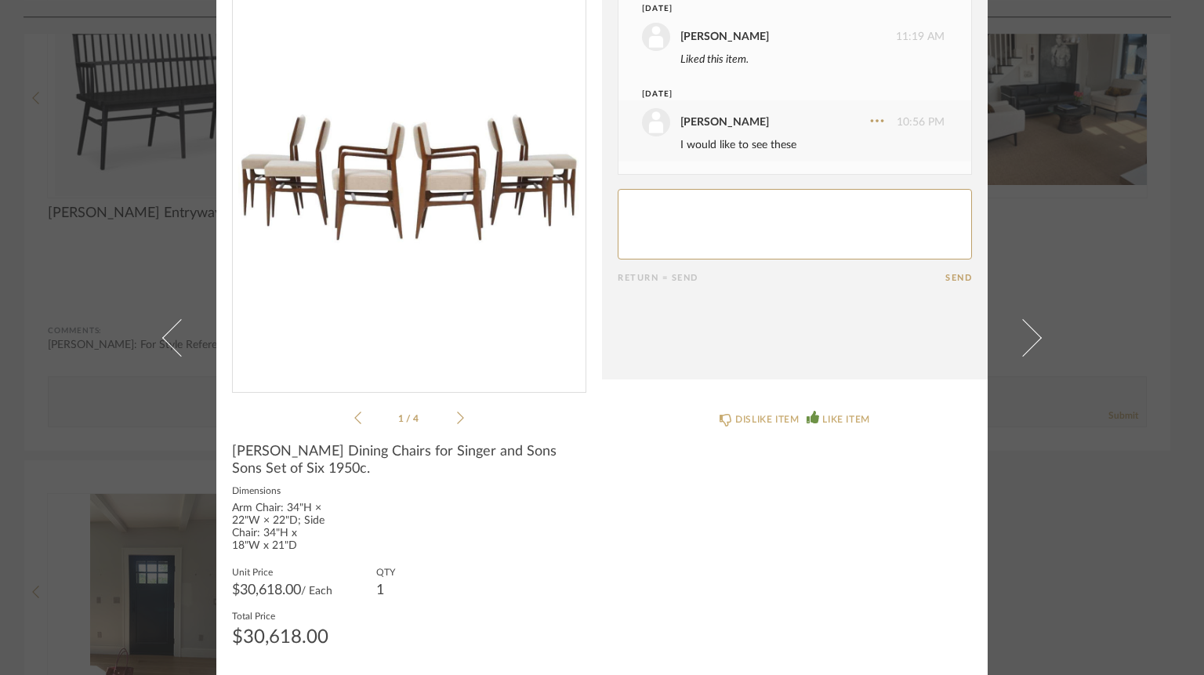
scroll to position [0, 0]
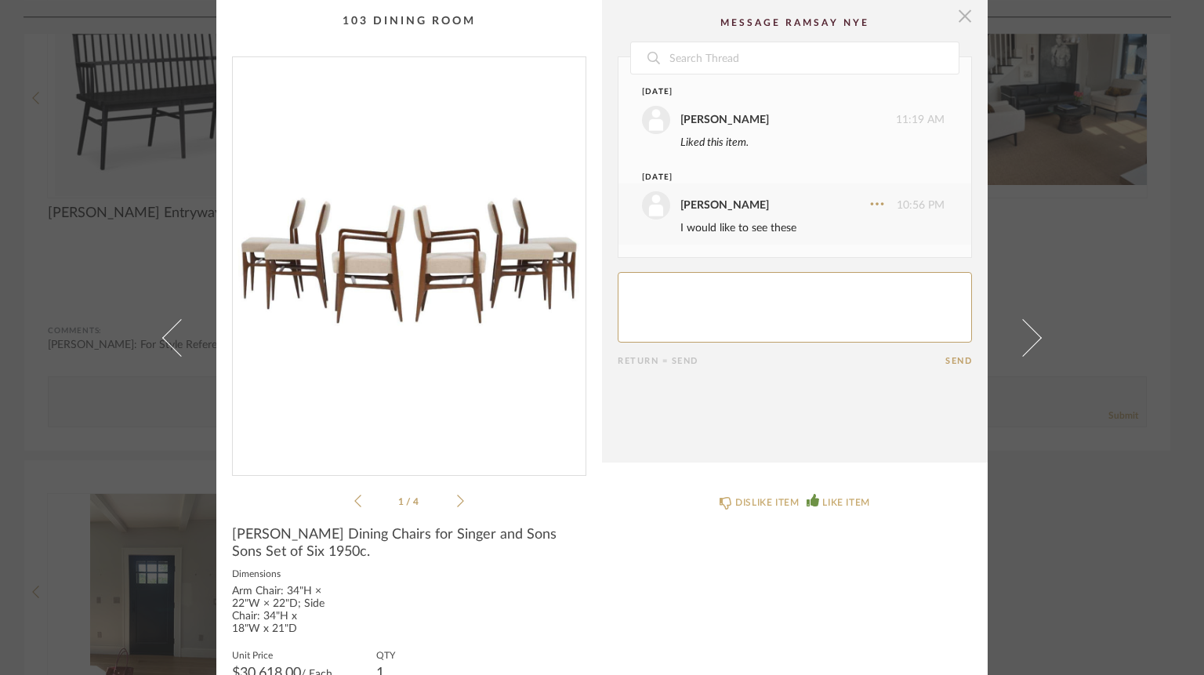
click at [959, 16] on span "button" at bounding box center [964, 15] width 31 height 31
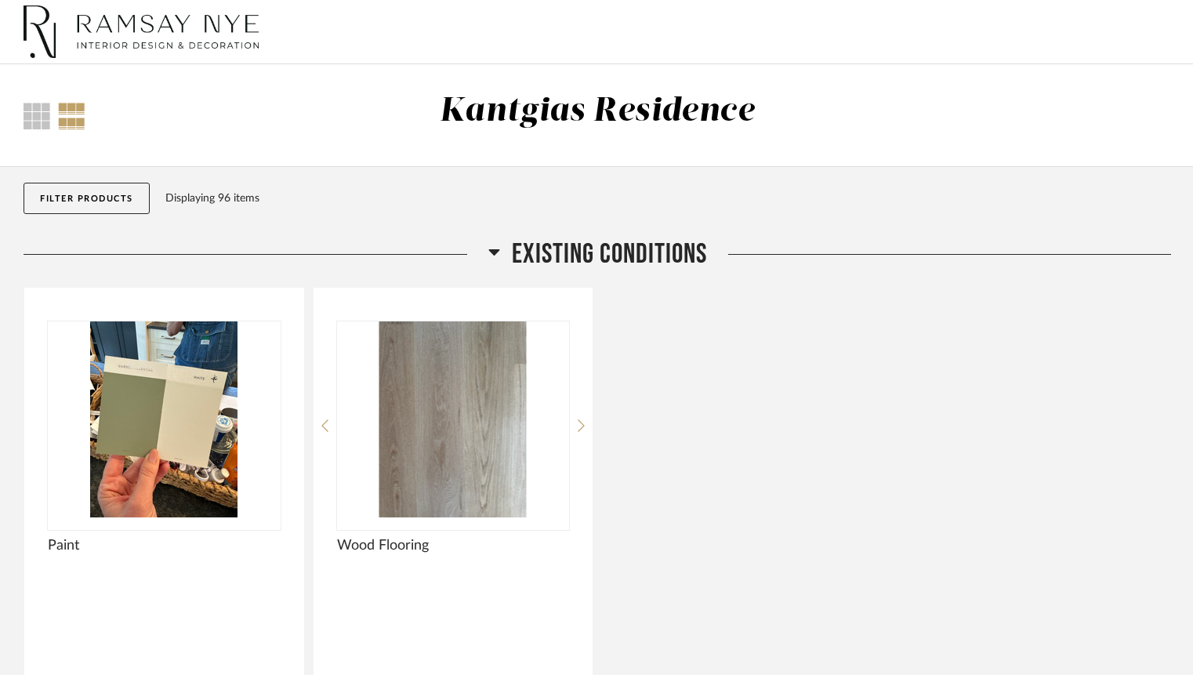
click at [118, 38] on img at bounding box center [141, 32] width 235 height 63
click at [145, 25] on img at bounding box center [141, 32] width 235 height 63
click at [4, 28] on div at bounding box center [596, 32] width 1193 height 64
click at [36, 31] on img at bounding box center [141, 32] width 235 height 63
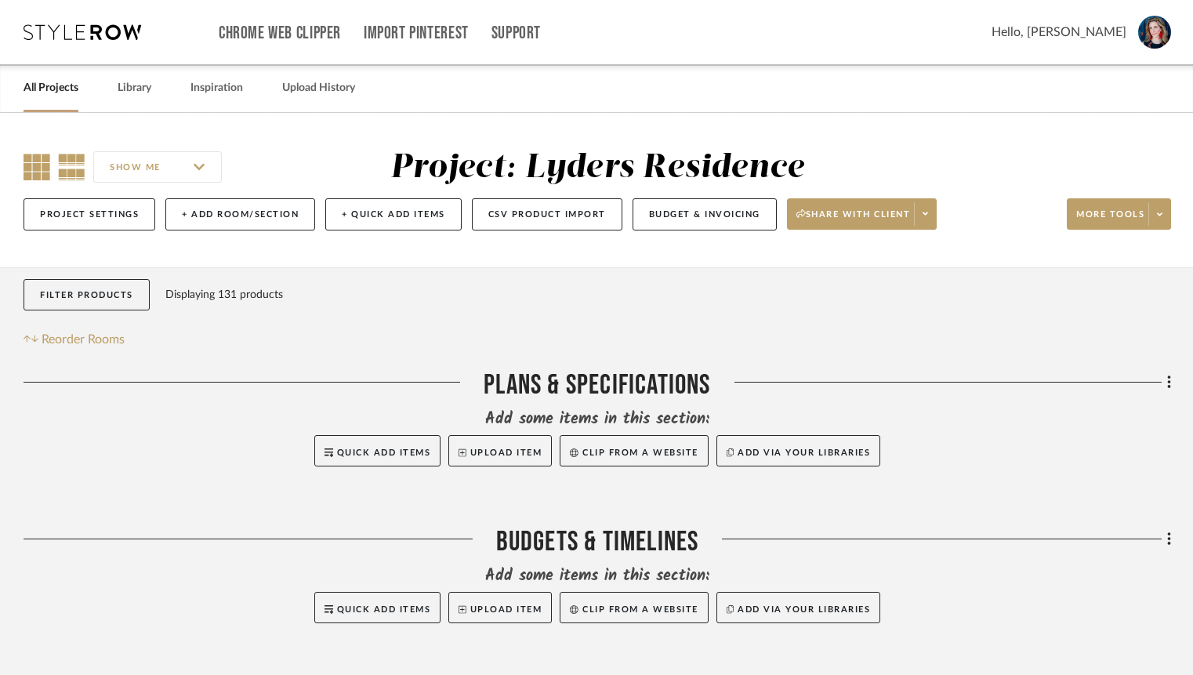
click at [31, 168] on icon at bounding box center [37, 167] width 27 height 27
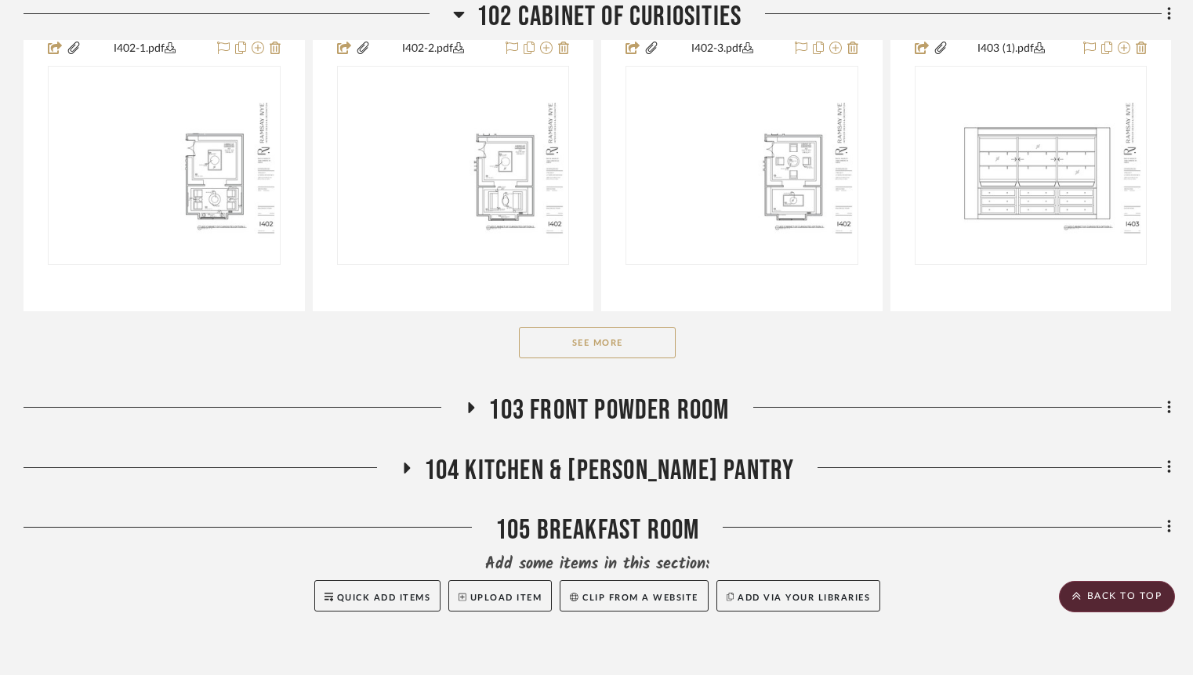
scroll to position [1148, 0]
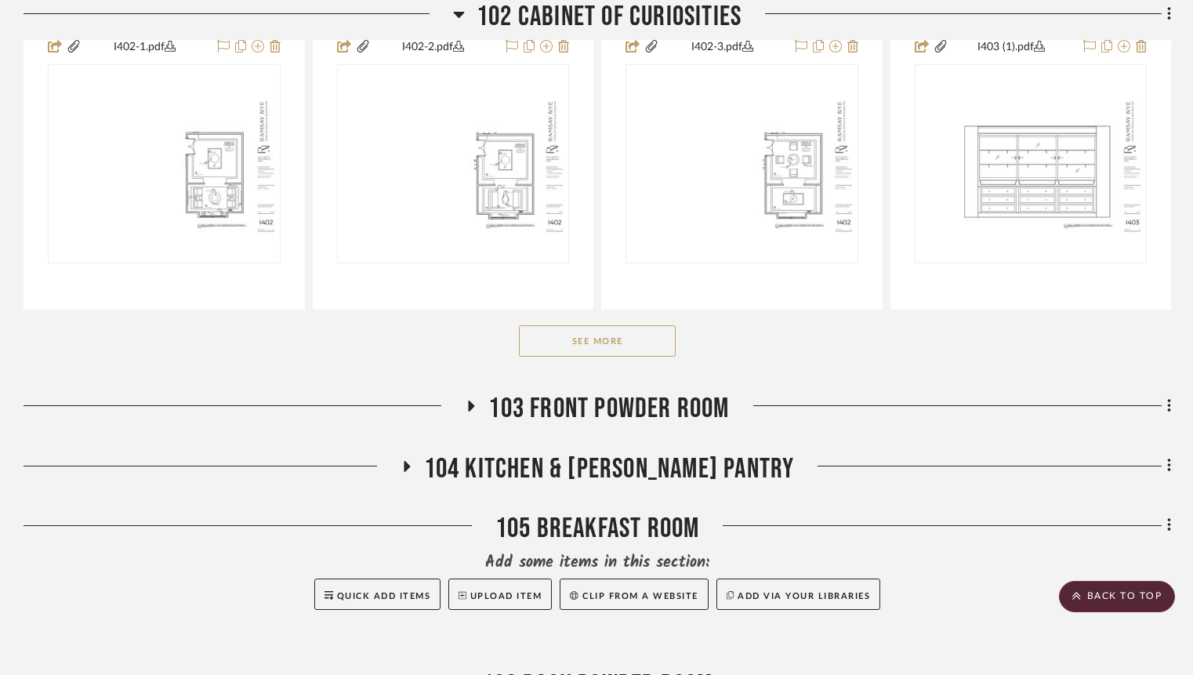
click at [558, 357] on button "See More" at bounding box center [597, 340] width 157 height 31
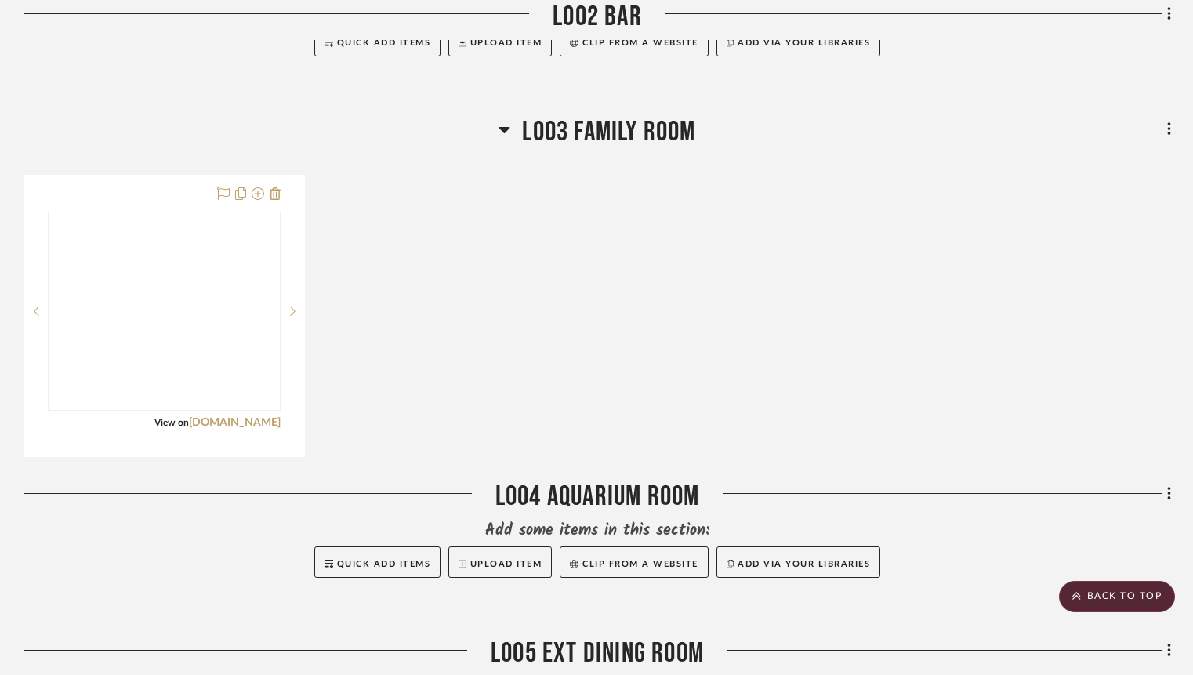
scroll to position [6743, 0]
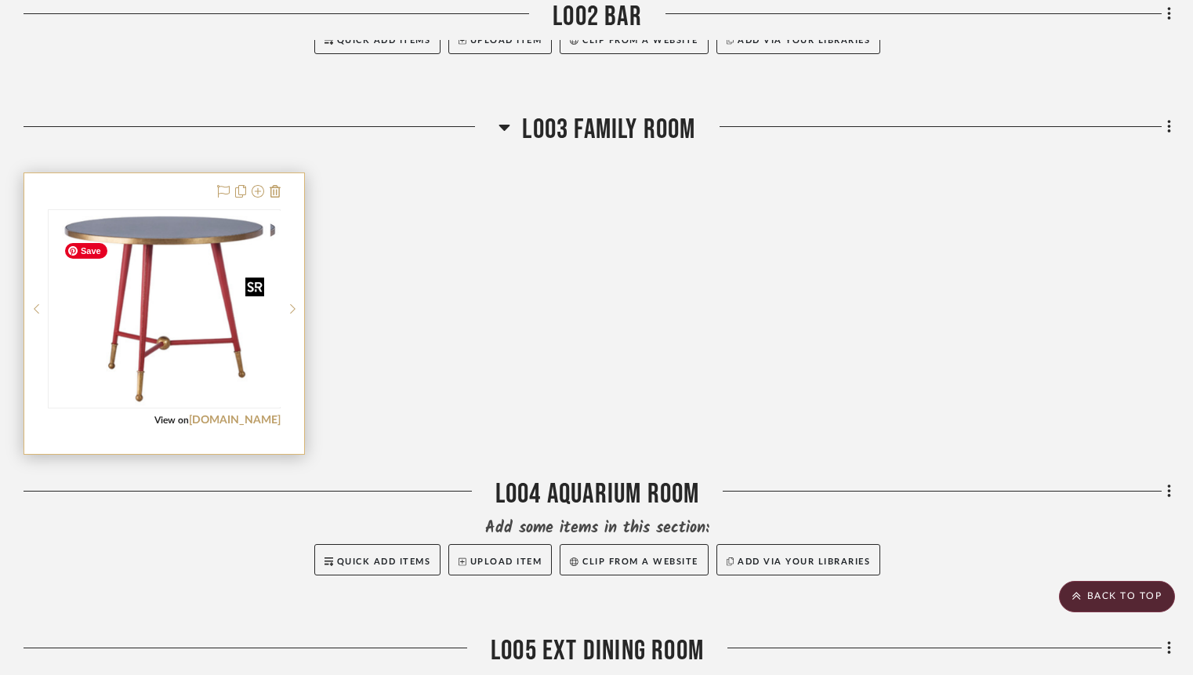
click at [176, 325] on img "0" at bounding box center [176, 309] width 213 height 196
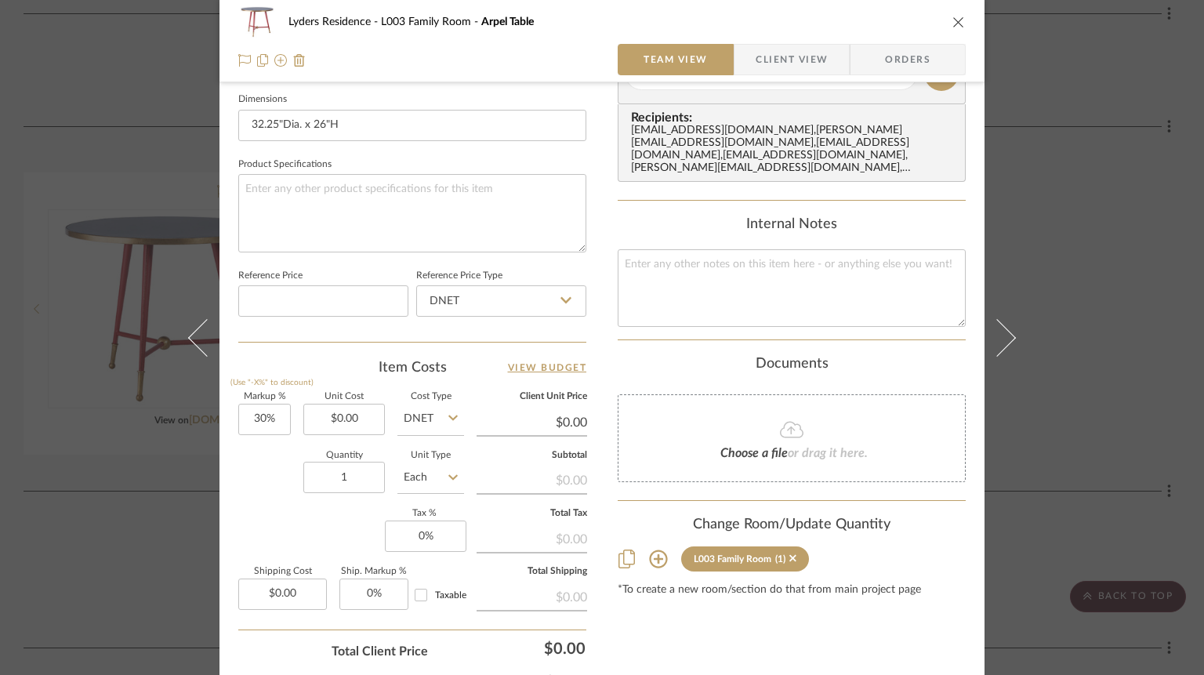
scroll to position [692, 0]
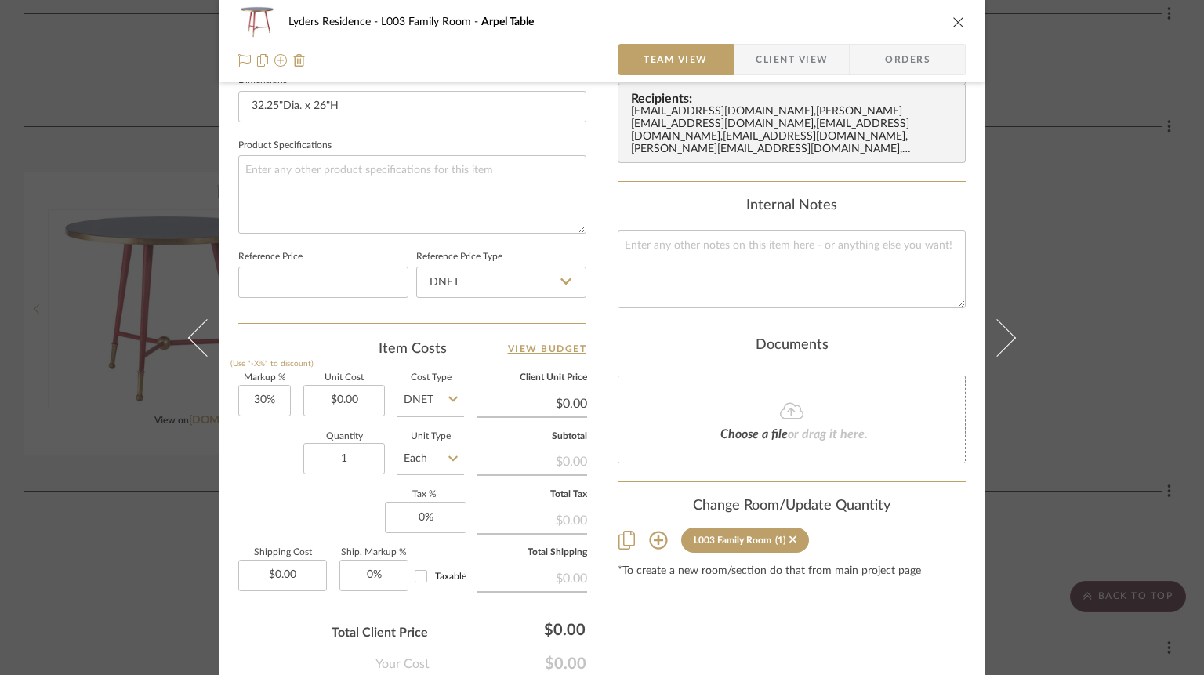
click at [650, 541] on icon at bounding box center [658, 541] width 18 height 18
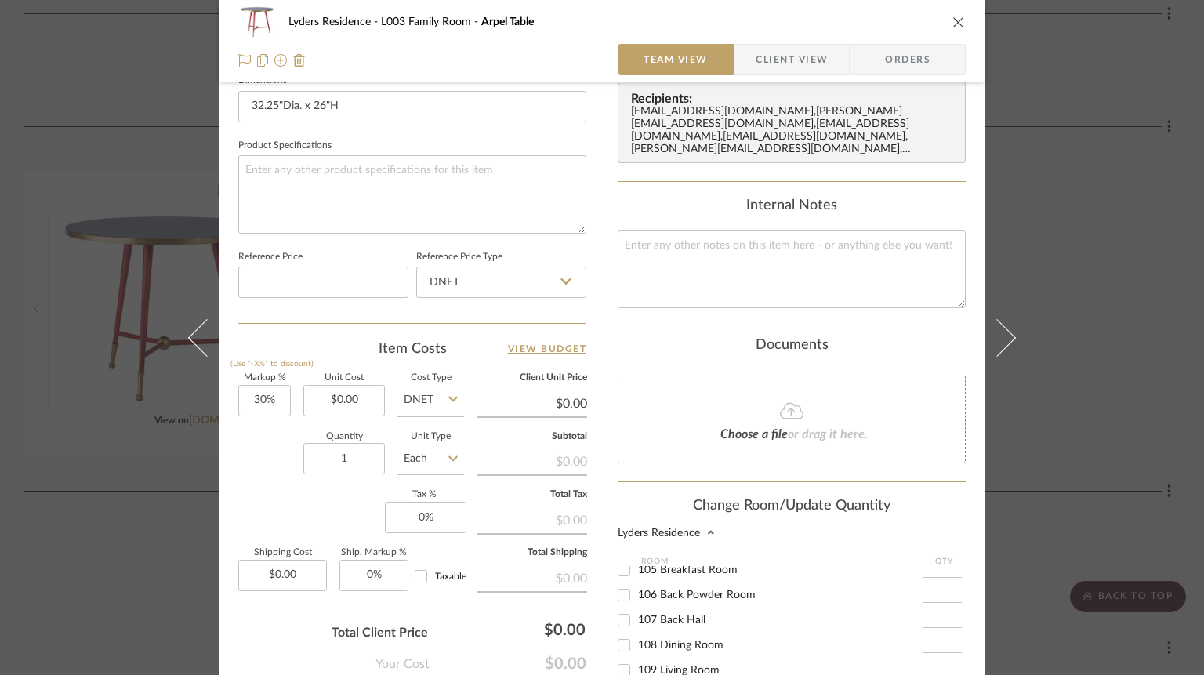
scroll to position [253, 0]
click at [670, 665] on span "109 Living Room" at bounding box center [679, 670] width 82 height 11
click at [637, 664] on input "109 Living Room" at bounding box center [623, 670] width 25 height 25
checkbox input "true"
type input "1"
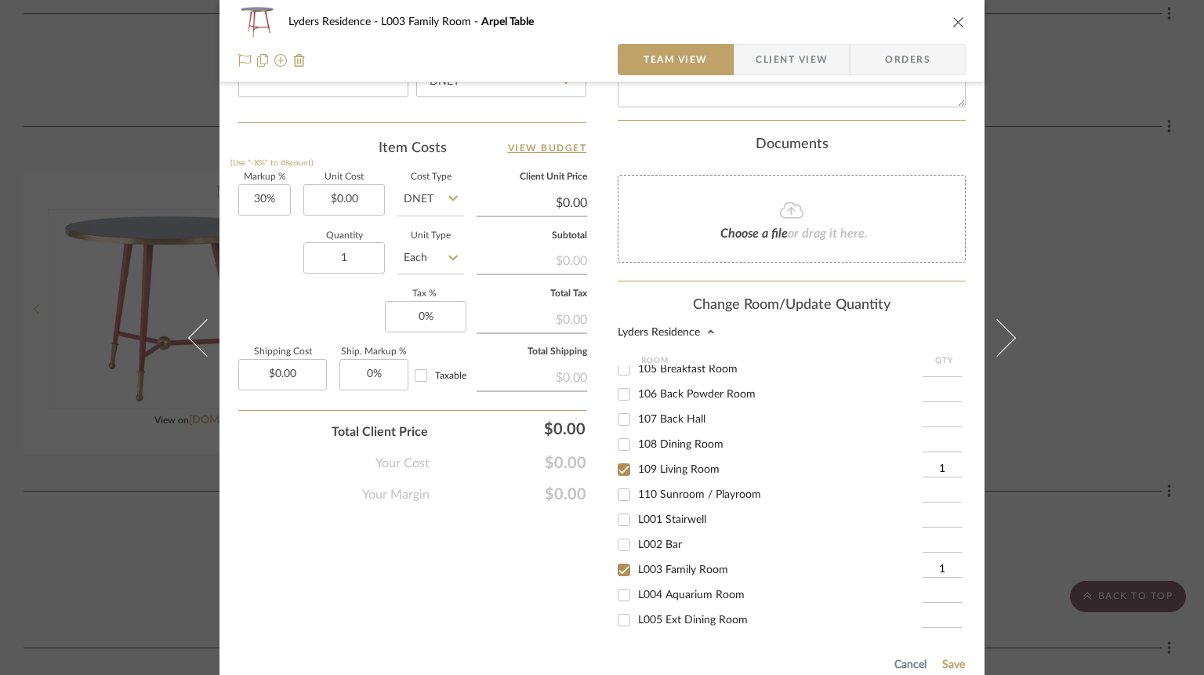
scroll to position [1036, 0]
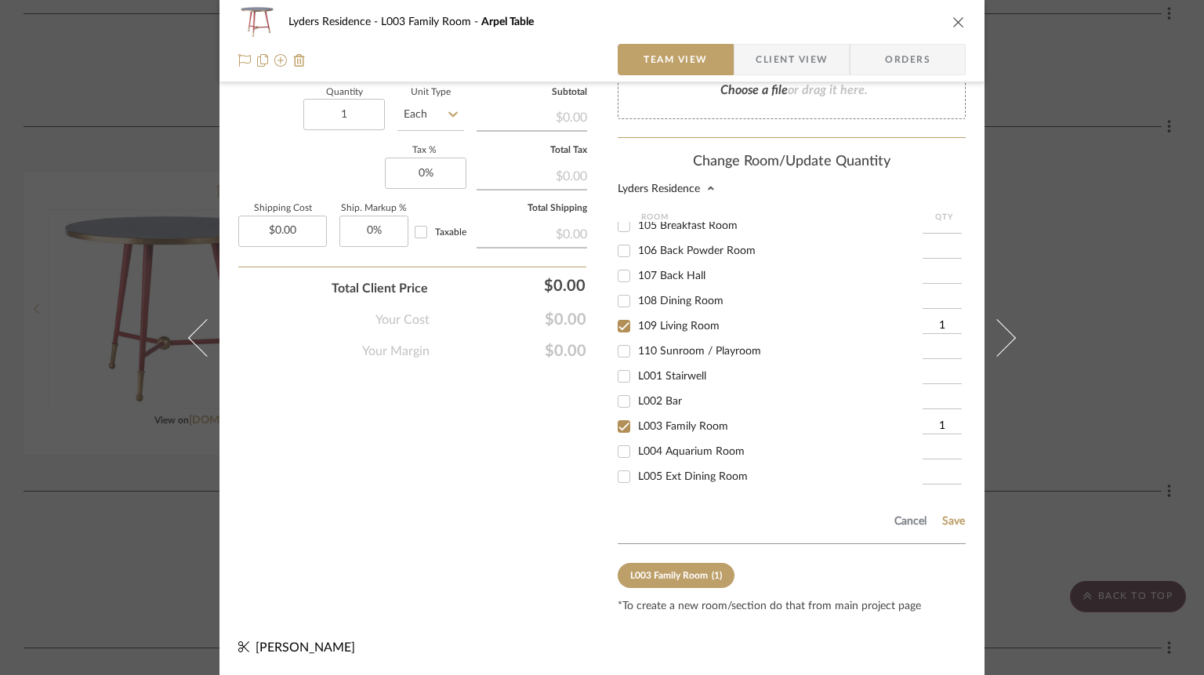
click at [688, 426] on span "L003 Family Room" at bounding box center [683, 426] width 90 height 11
click at [637, 426] on input "L003 Family Room" at bounding box center [623, 426] width 25 height 25
checkbox input "false"
click at [949, 521] on button "Save" at bounding box center [954, 521] width 24 height 13
click at [953, 25] on icon "close" at bounding box center [959, 22] width 13 height 13
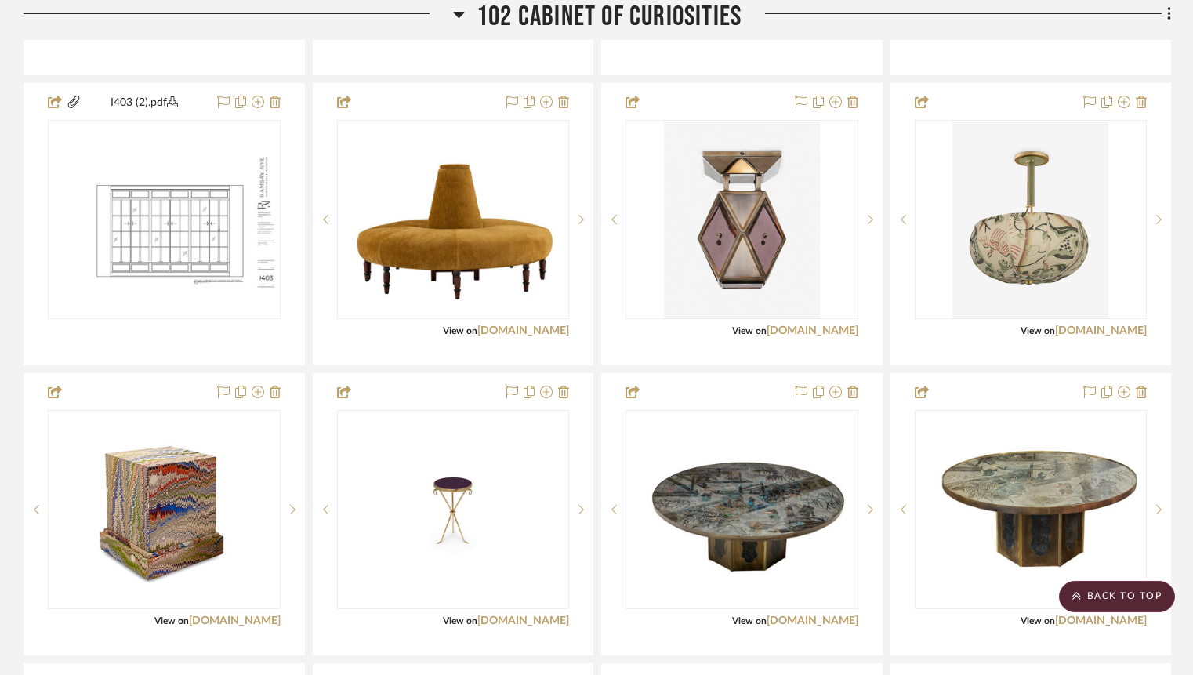
scroll to position [1383, 0]
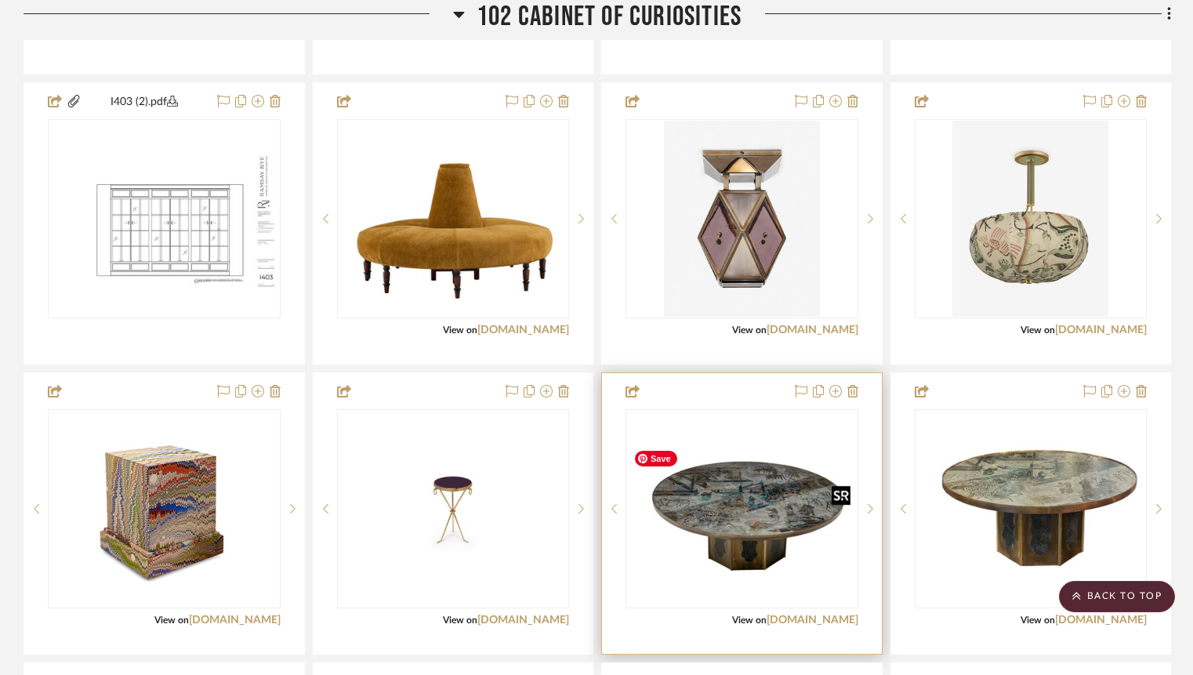
click at [739, 537] on img "0" at bounding box center [742, 508] width 230 height 179
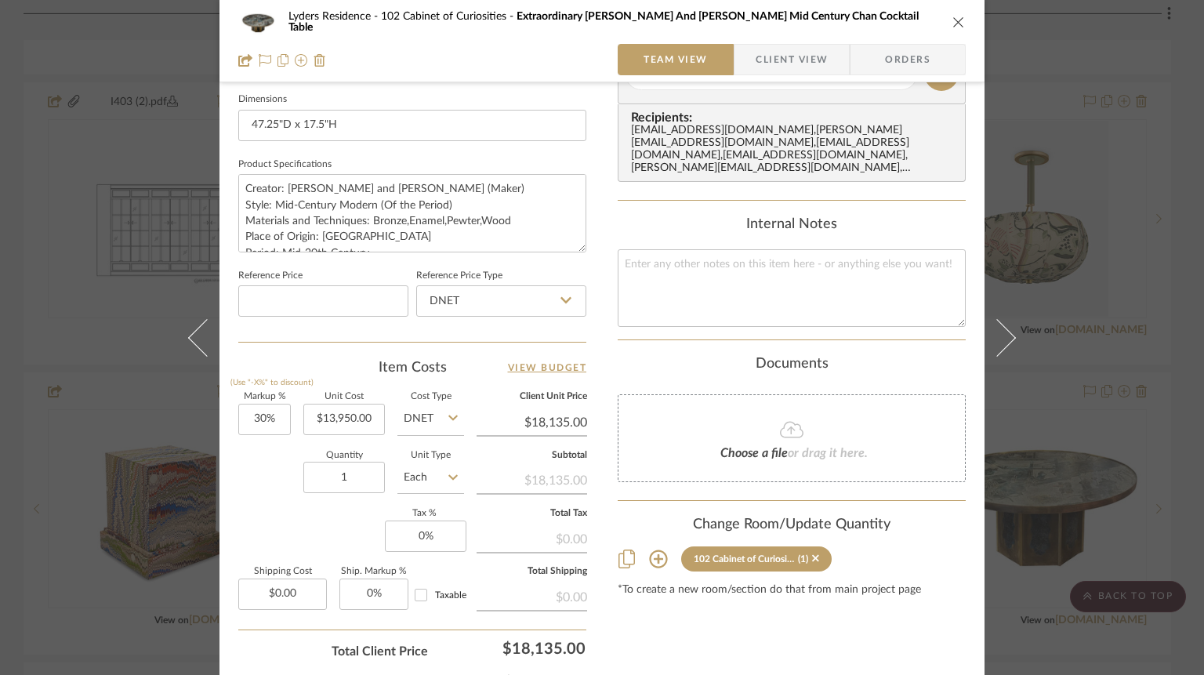
scroll to position [687, 0]
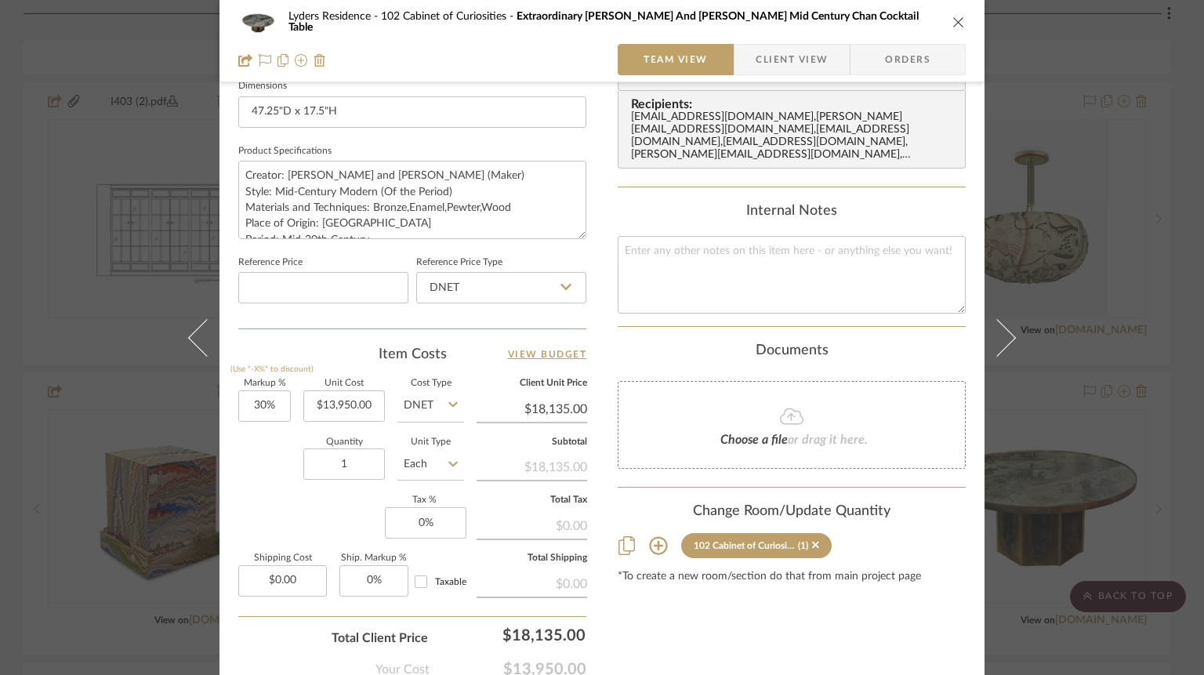
click at [653, 546] on icon at bounding box center [658, 546] width 18 height 18
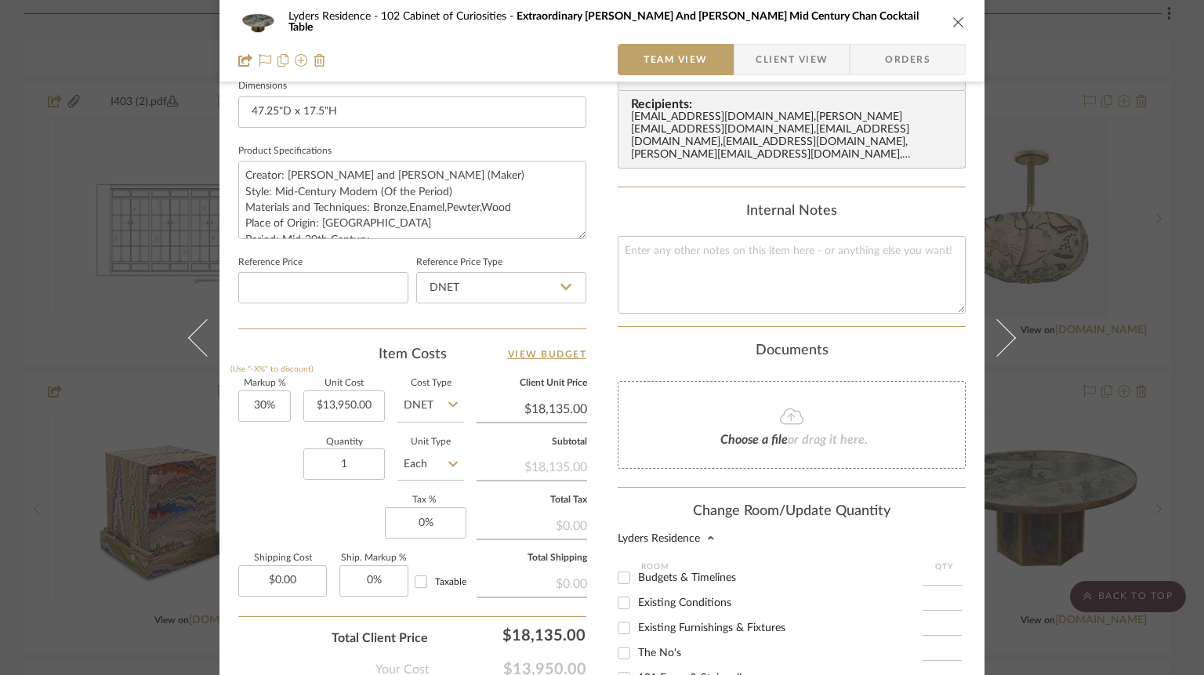
scroll to position [33, 0]
click at [654, 657] on span "The No's" at bounding box center [659, 651] width 43 height 11
click at [637, 658] on input "The No's" at bounding box center [623, 651] width 25 height 25
checkbox input "true"
type input "1"
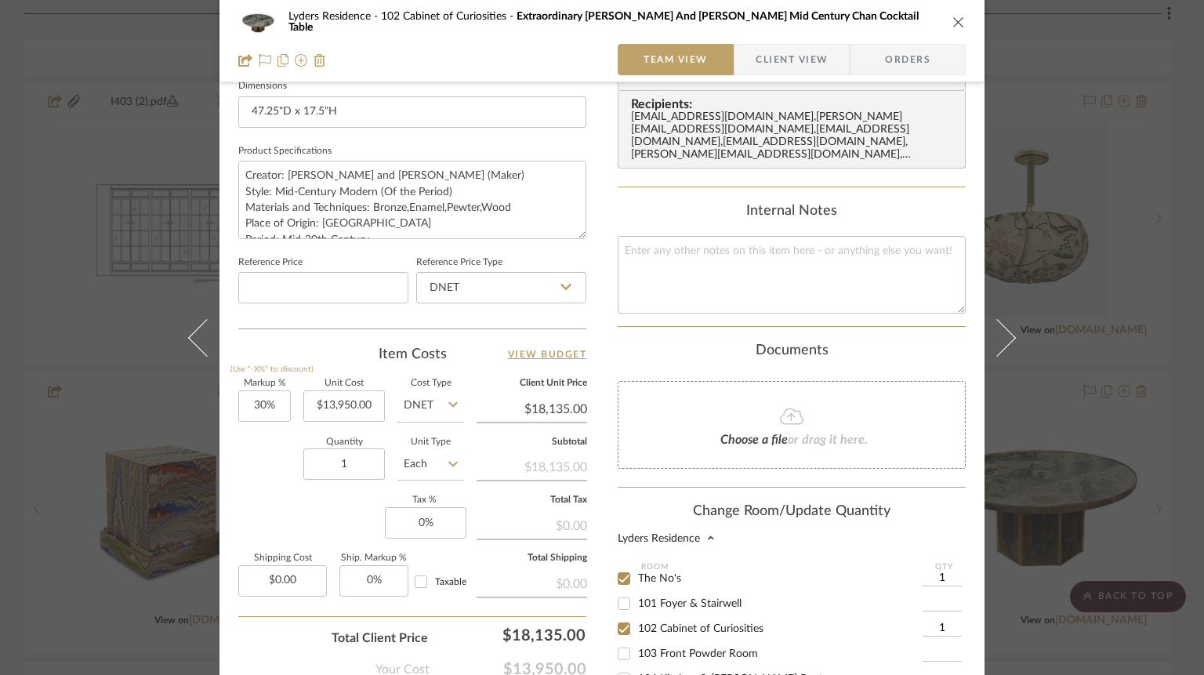
scroll to position [107, 0]
click at [639, 633] on span "102 Cabinet of Curiosities" at bounding box center [700, 627] width 125 height 11
click at [637, 637] on input "102 Cabinet of Curiosities" at bounding box center [623, 627] width 25 height 25
checkbox input "false"
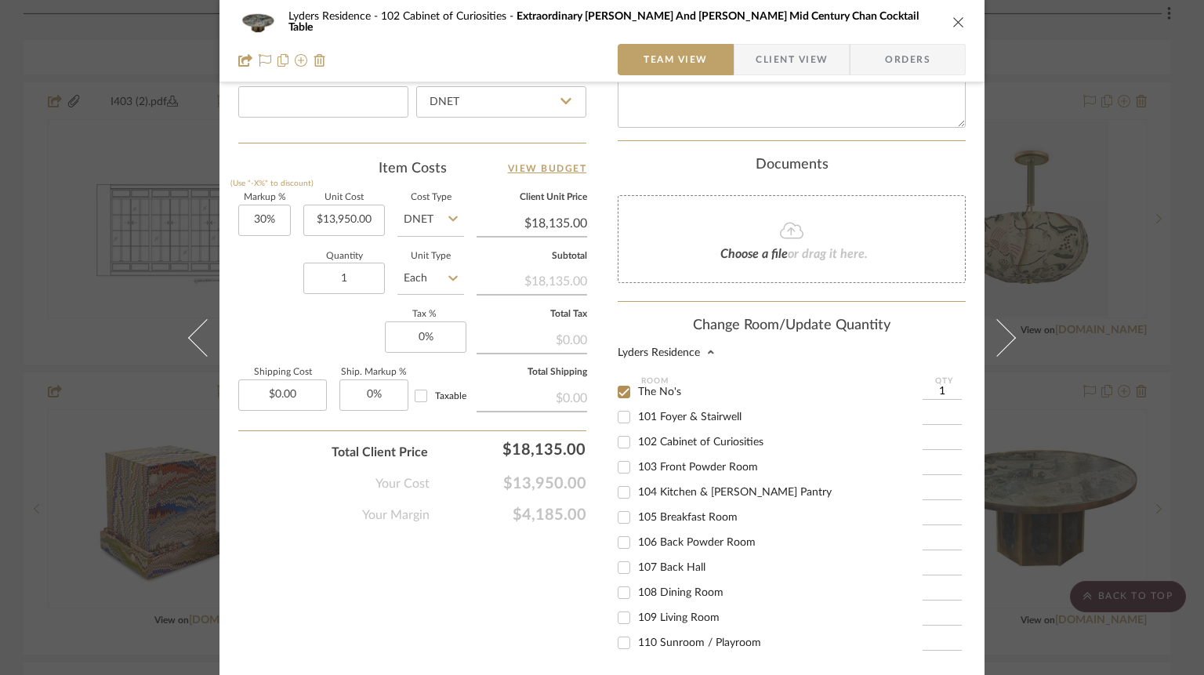
scroll to position [1036, 0]
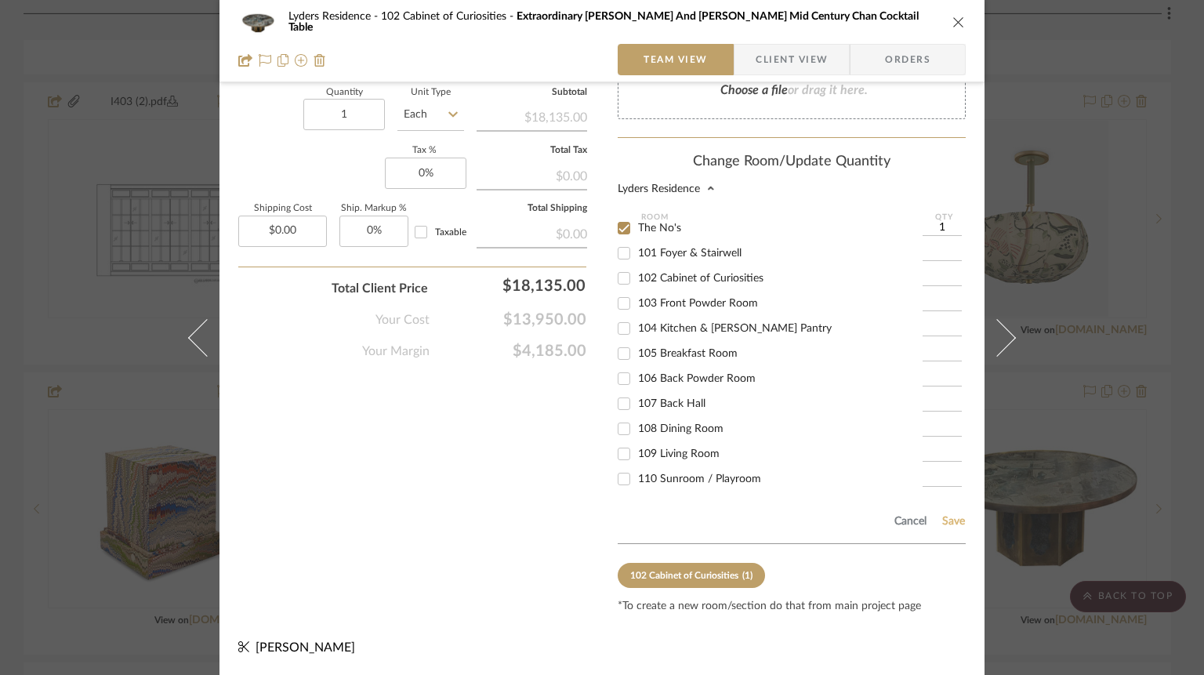
click at [943, 524] on button "Save" at bounding box center [954, 521] width 24 height 13
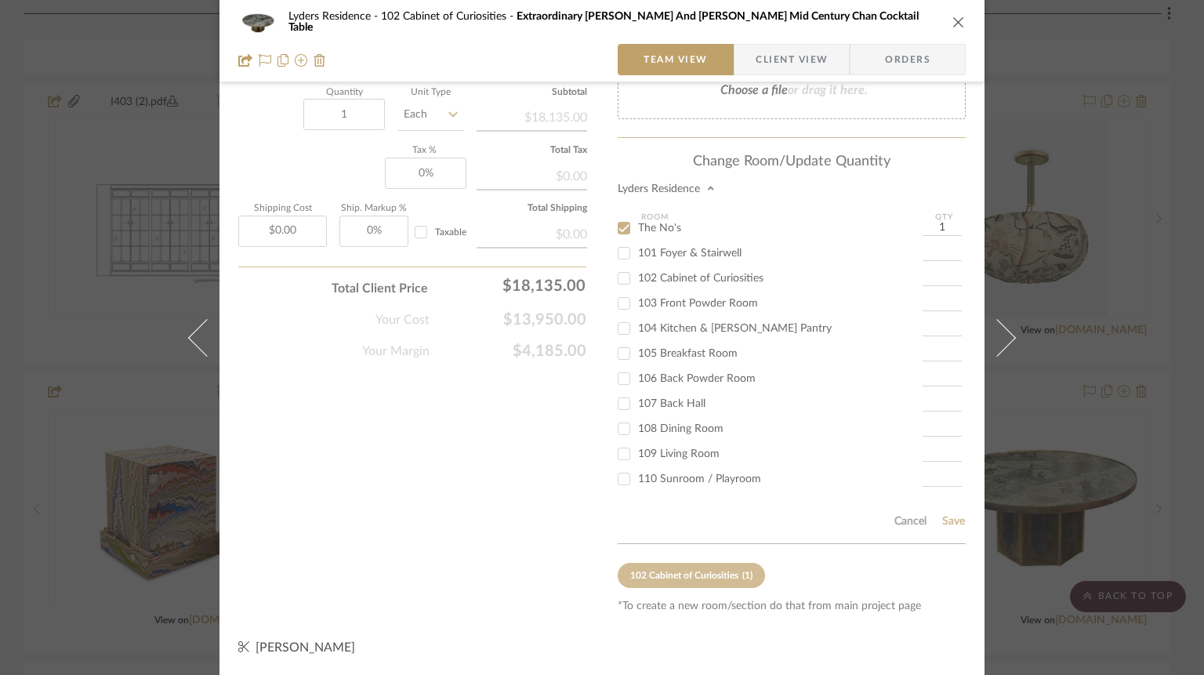
click at [953, 21] on icon "close" at bounding box center [959, 22] width 13 height 13
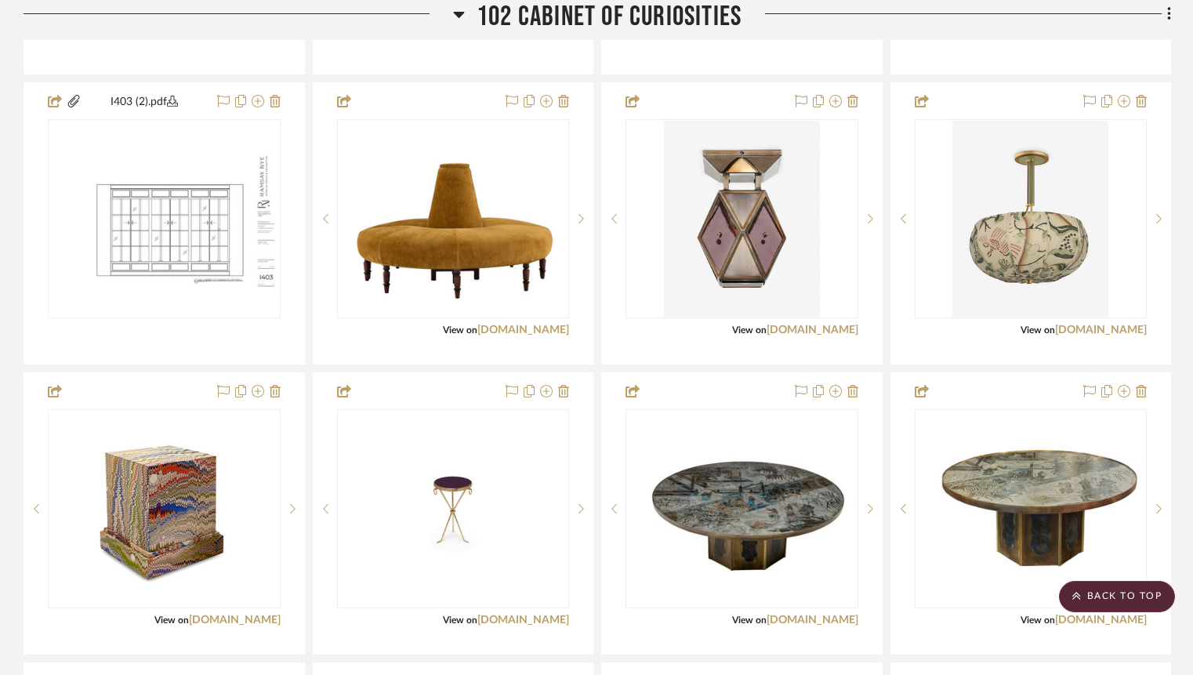
scroll to position [1590, 0]
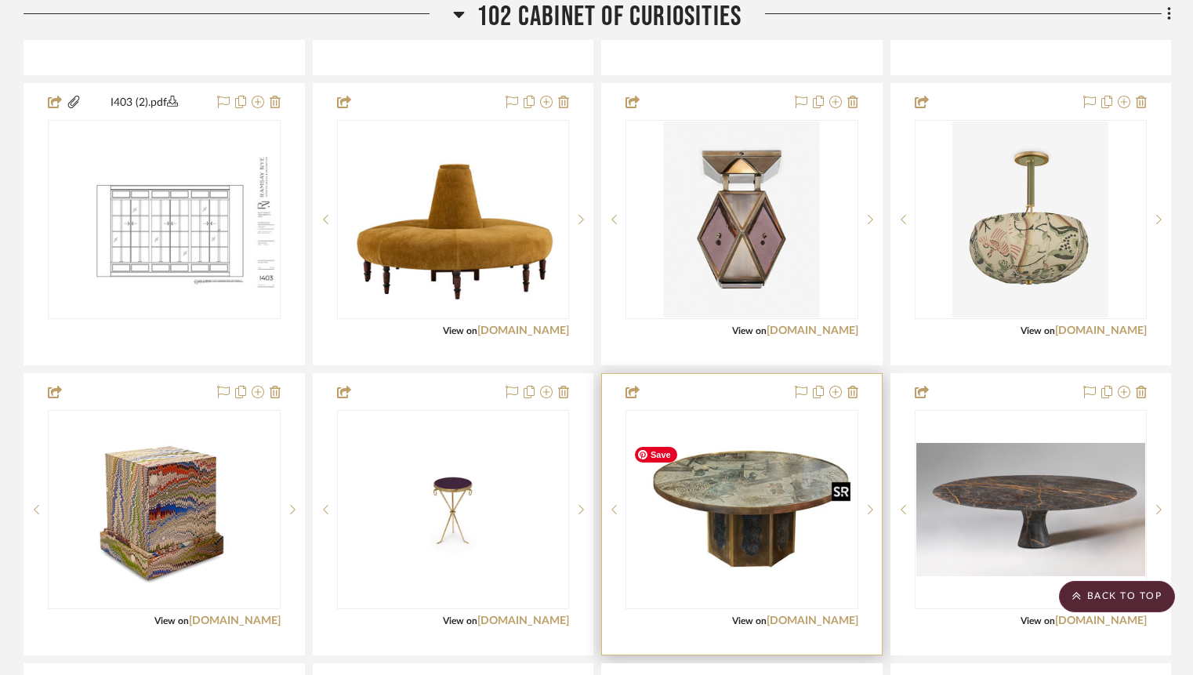
click at [731, 561] on img "0" at bounding box center [742, 510] width 230 height 188
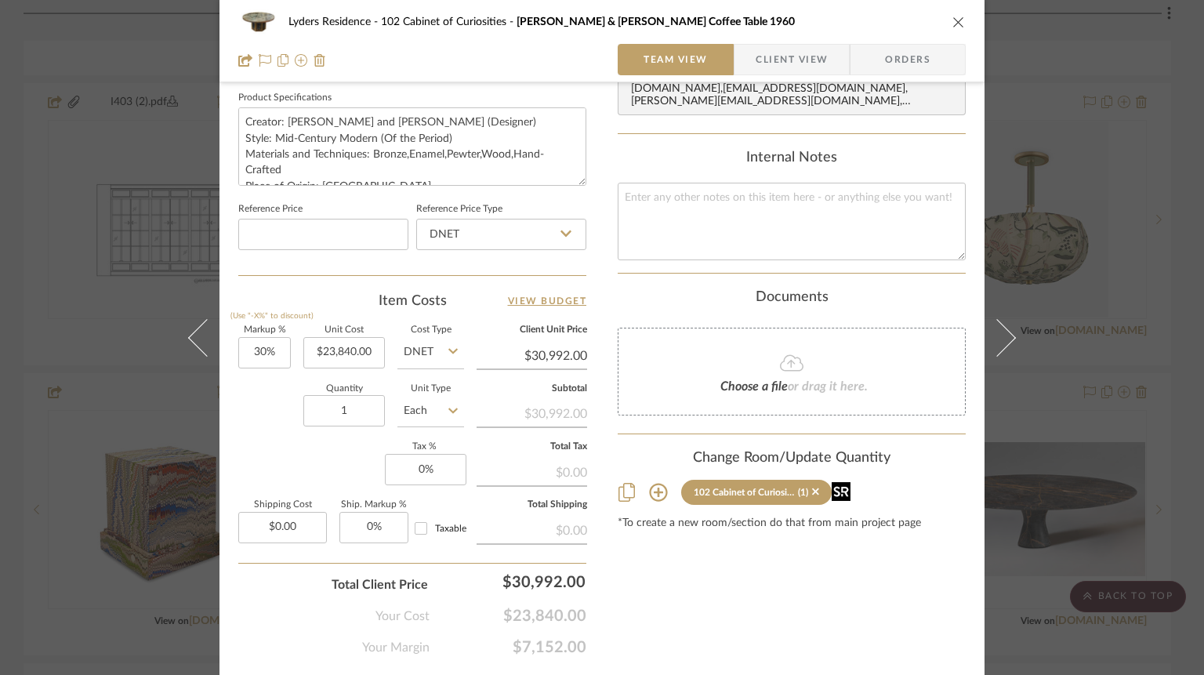
scroll to position [796, 0]
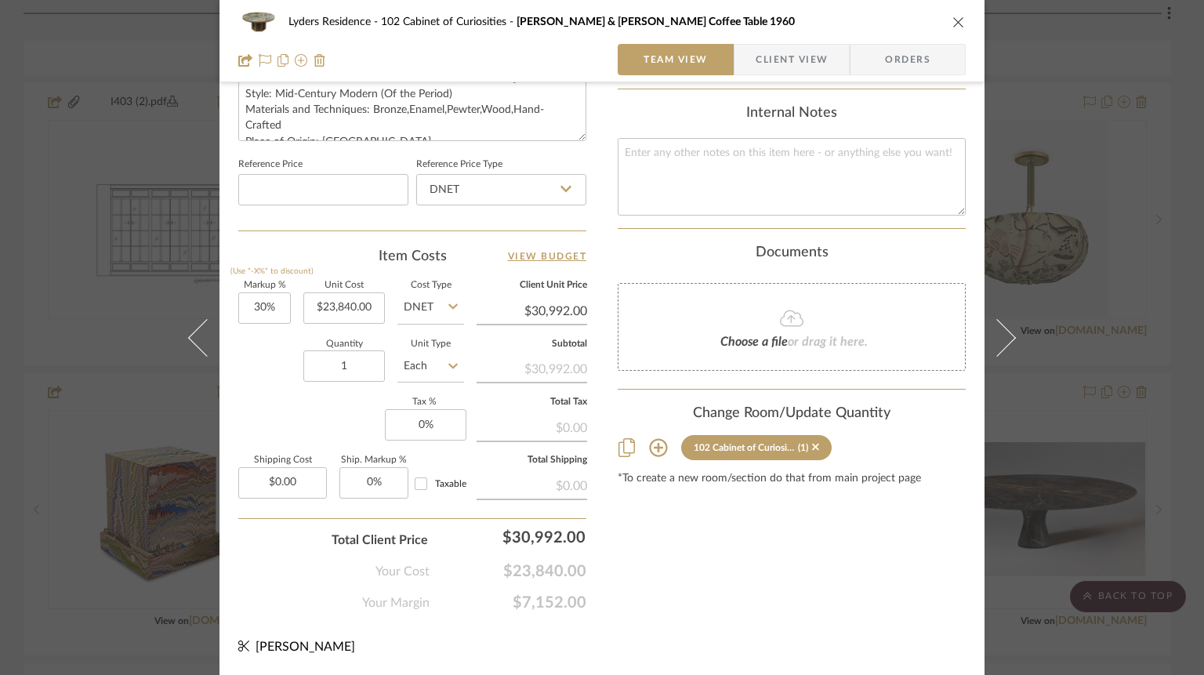
click at [655, 438] on icon at bounding box center [658, 447] width 19 height 19
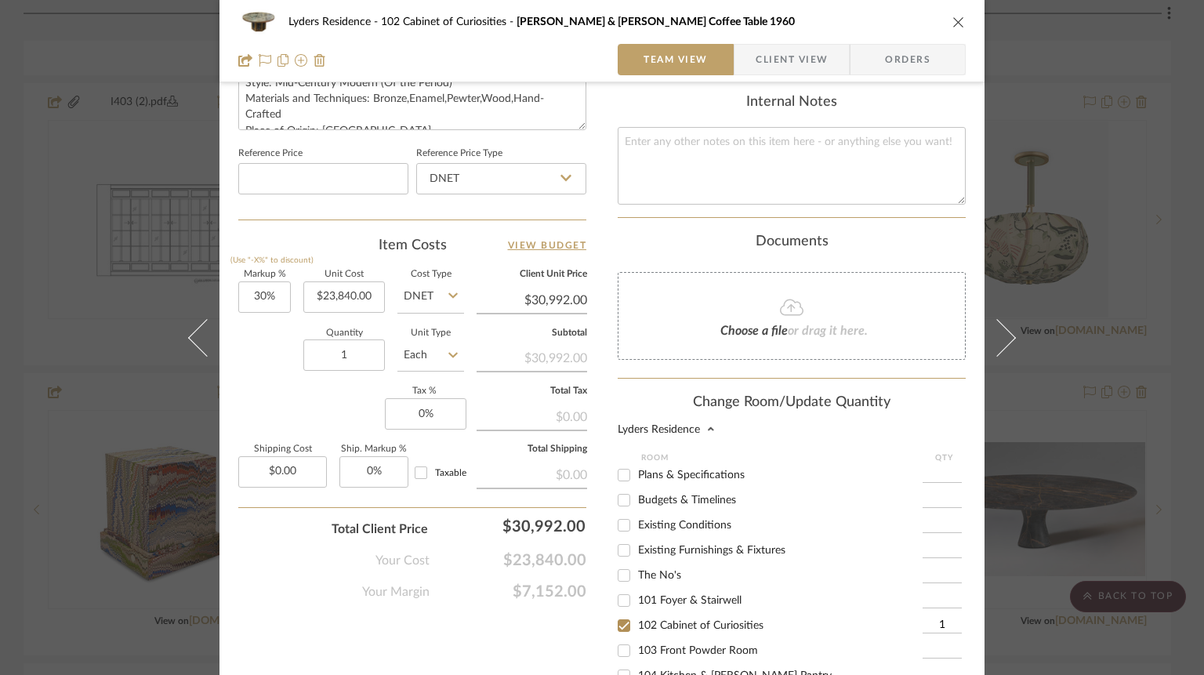
click at [659, 581] on span "The No's" at bounding box center [659, 575] width 43 height 11
click at [637, 586] on input "The No's" at bounding box center [623, 575] width 25 height 25
checkbox input "true"
type input "1"
click at [657, 631] on span "102 Cabinet of Curiosities" at bounding box center [700, 625] width 125 height 11
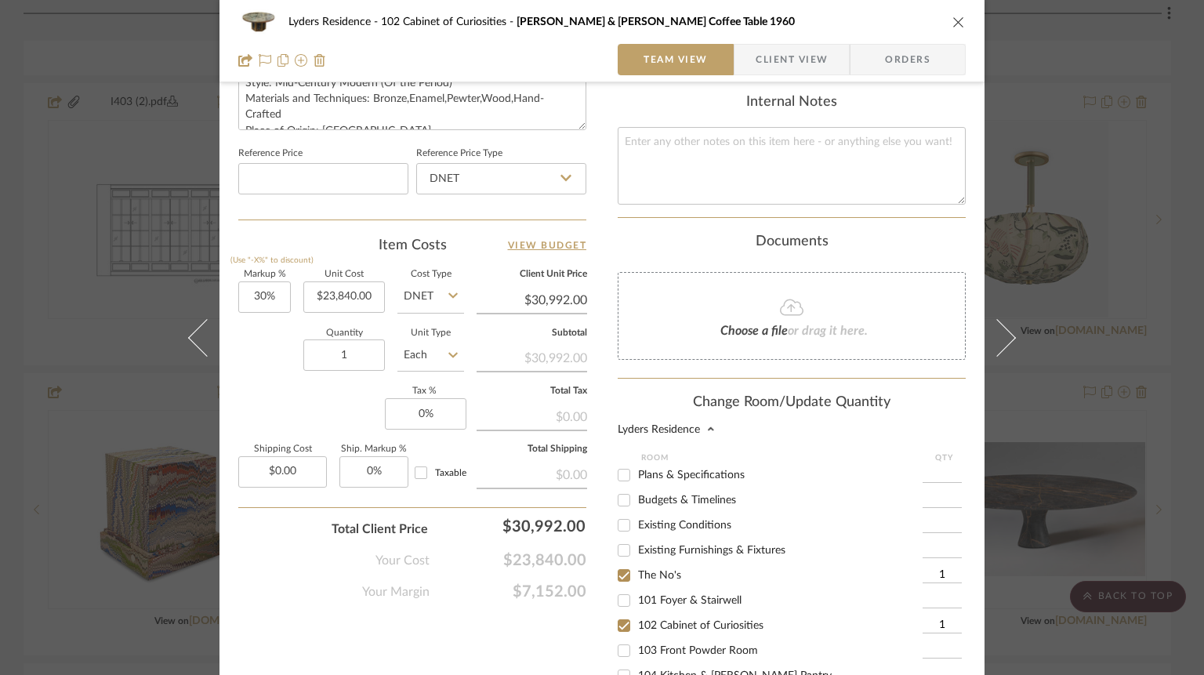
click at [637, 634] on input "102 Cabinet of Curiosities" at bounding box center [623, 625] width 25 height 25
checkbox input "false"
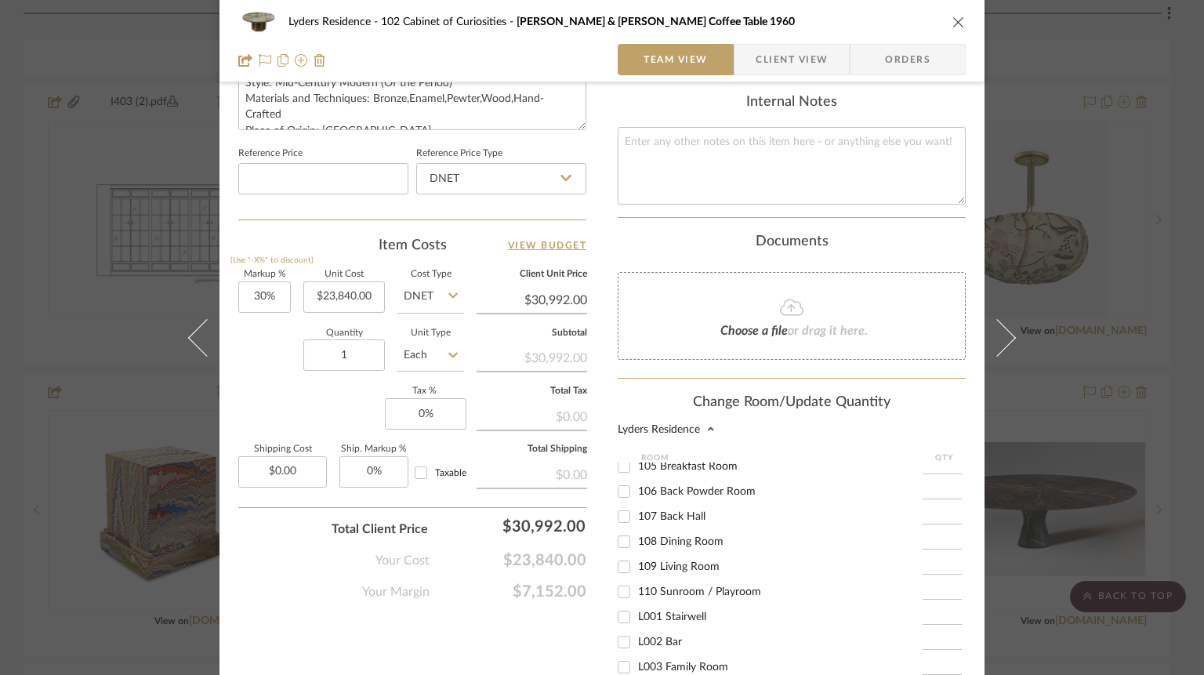
scroll to position [1036, 0]
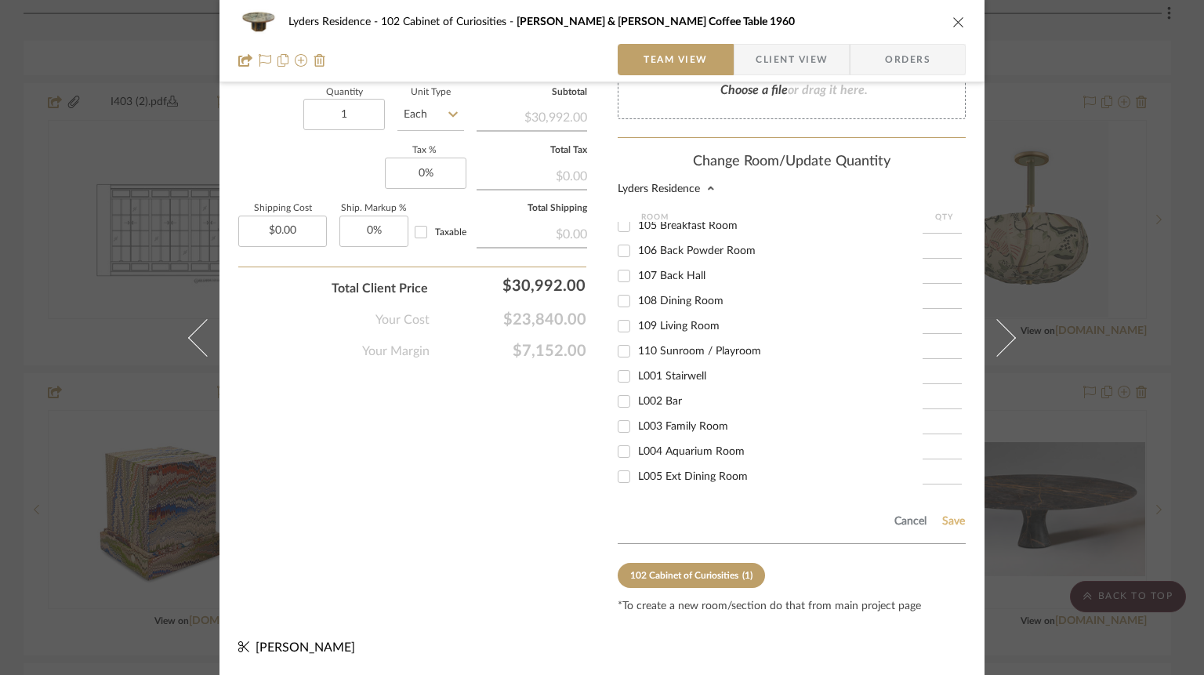
click at [950, 526] on button "Save" at bounding box center [954, 521] width 24 height 13
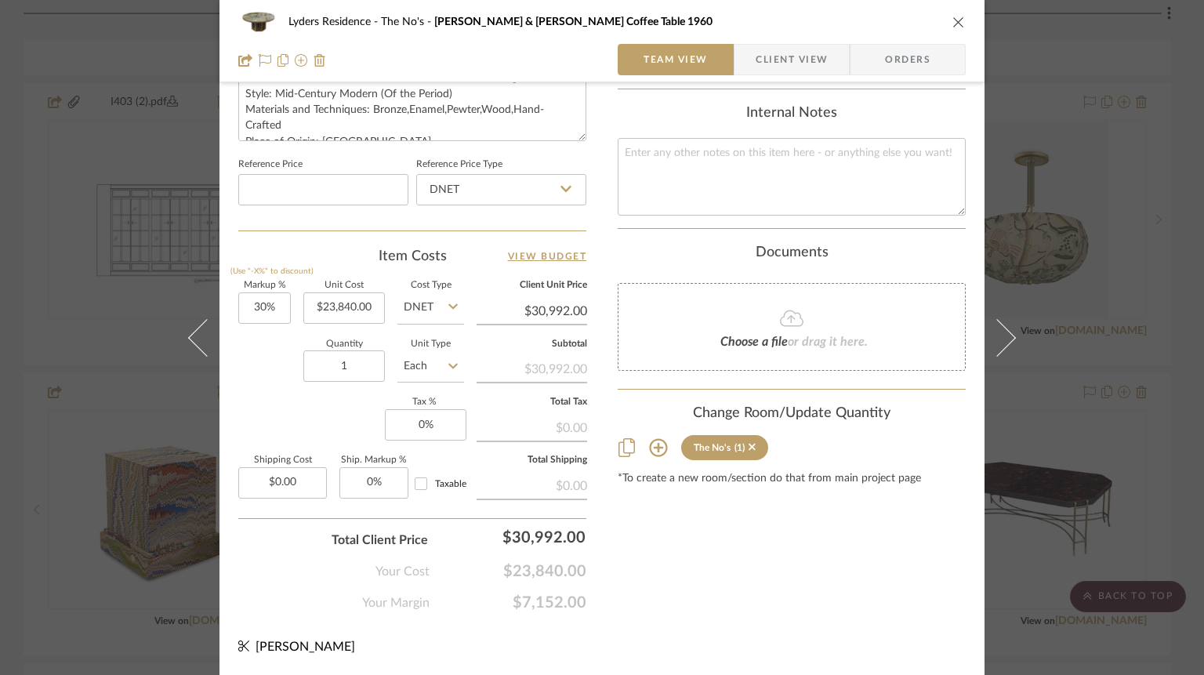
click at [953, 24] on icon "close" at bounding box center [959, 22] width 13 height 13
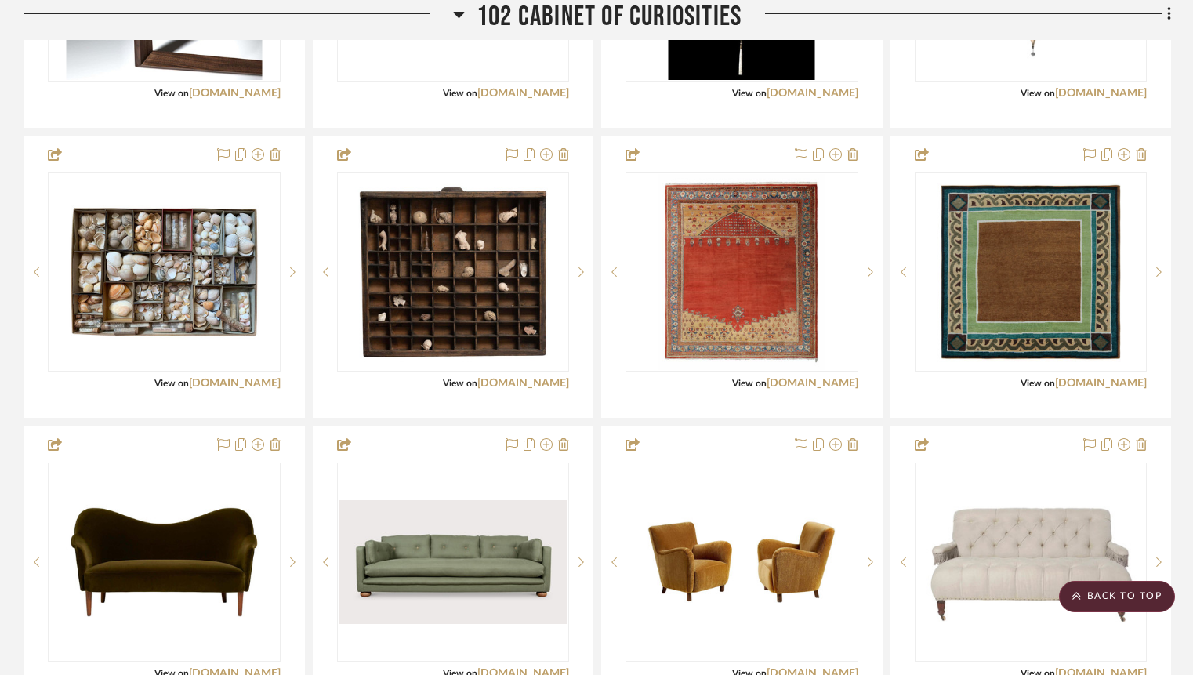
scroll to position [2407, 0]
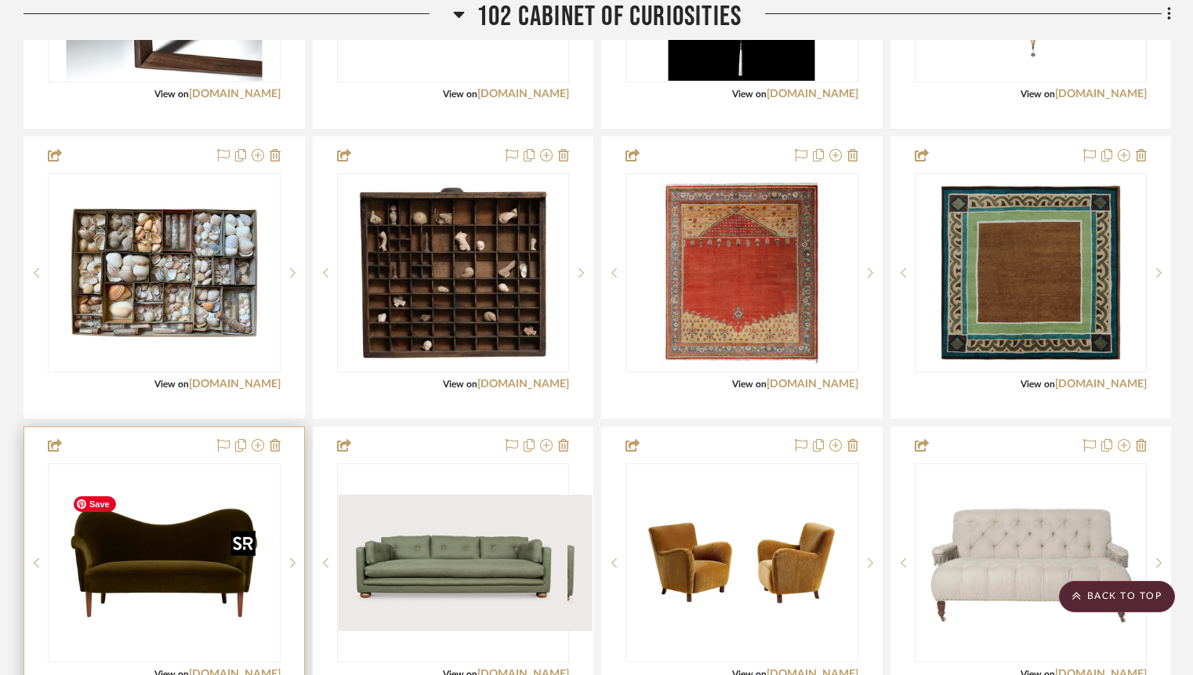
click at [166, 578] on img "0" at bounding box center [164, 563] width 196 height 196
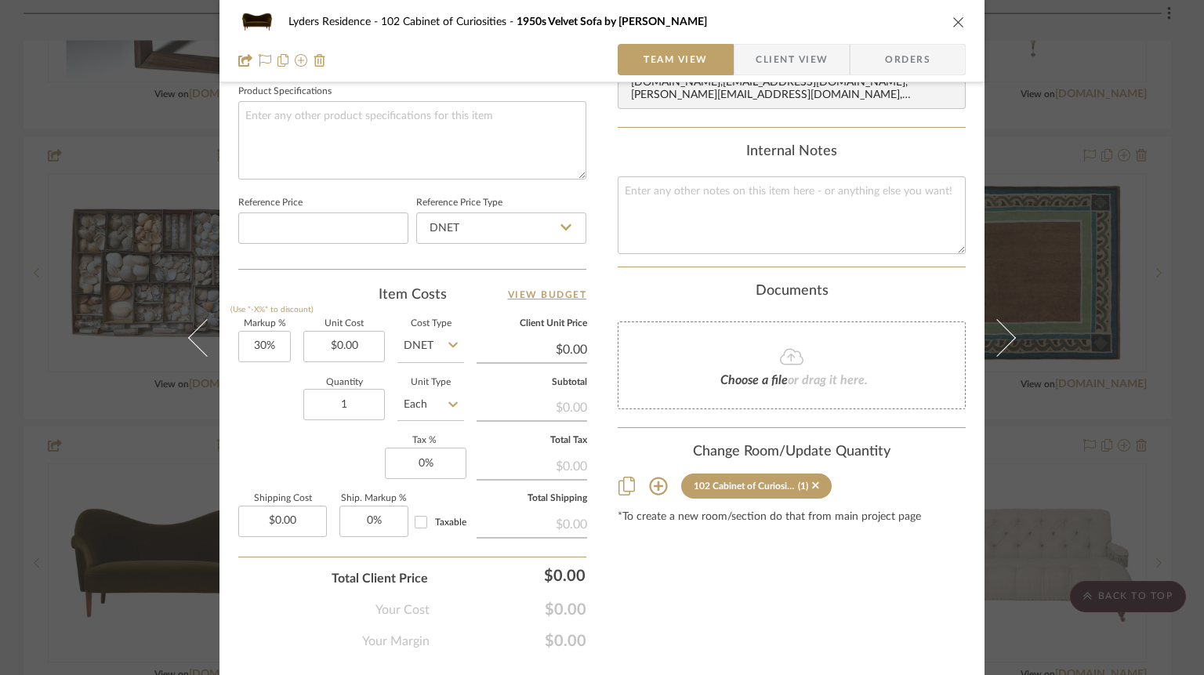
scroll to position [796, 0]
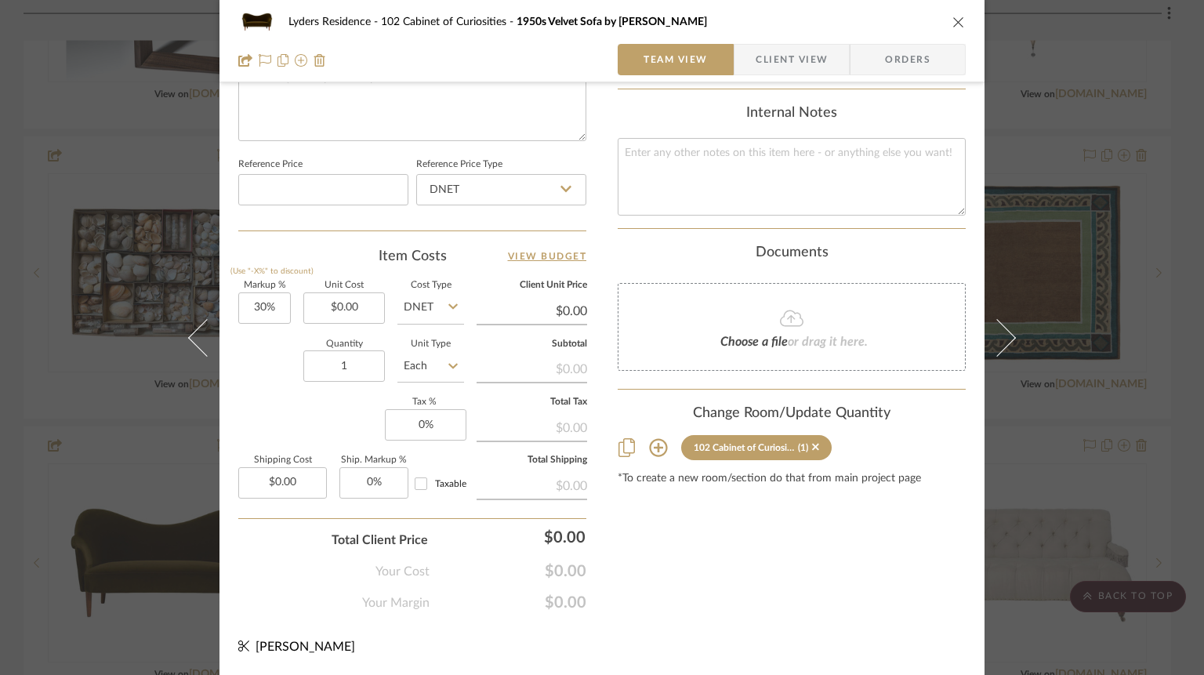
click at [655, 441] on icon at bounding box center [658, 447] width 19 height 19
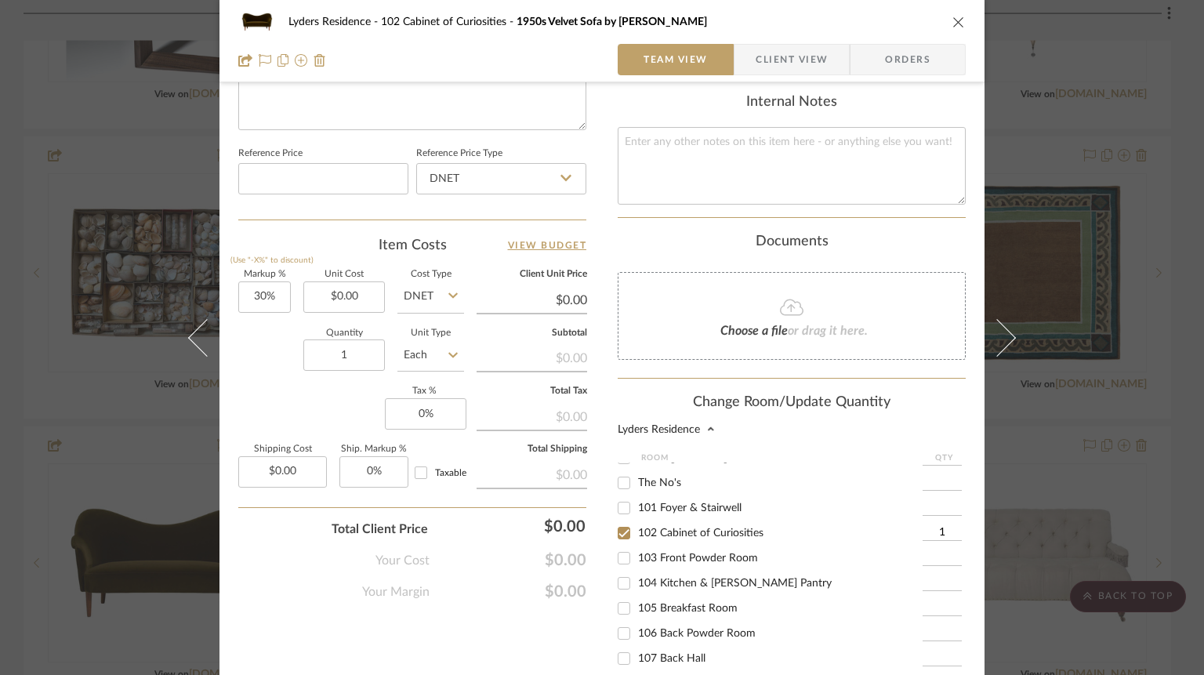
scroll to position [0, 0]
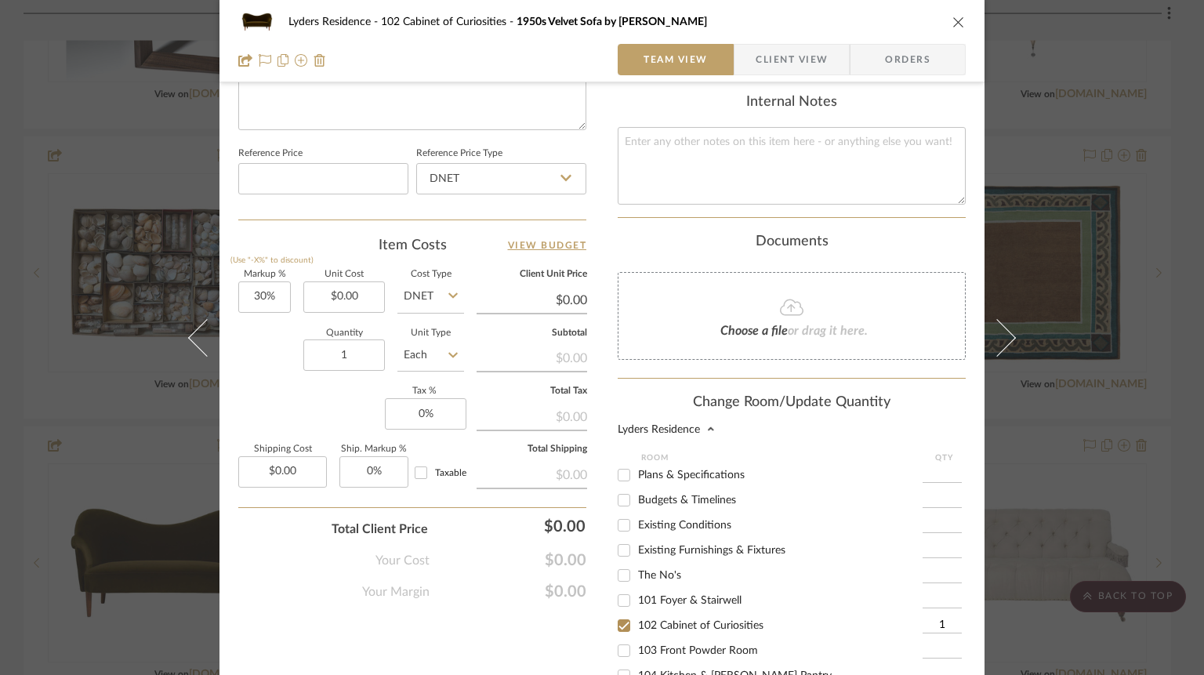
click at [656, 581] on span "The No's" at bounding box center [659, 575] width 43 height 11
click at [637, 586] on input "The No's" at bounding box center [623, 575] width 25 height 25
checkbox input "true"
type input "1"
click at [656, 581] on span "The No's" at bounding box center [659, 575] width 43 height 11
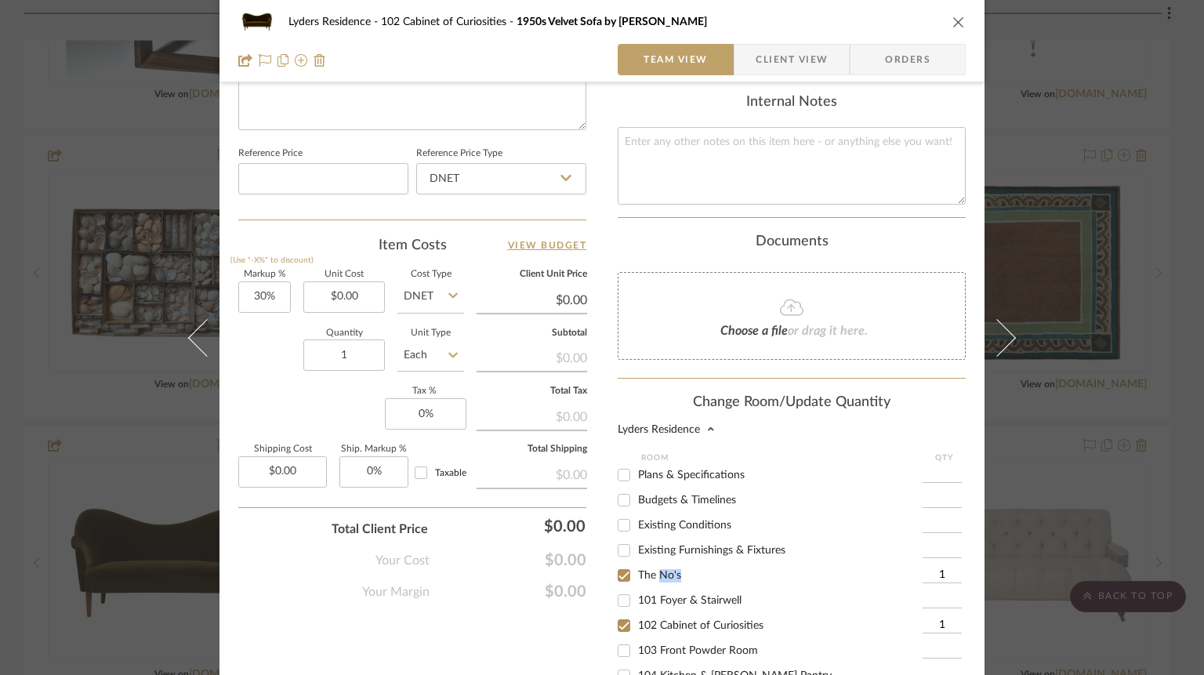
click at [637, 586] on input "The No's" at bounding box center [623, 575] width 25 height 25
checkbox input "false"
click at [656, 581] on span "The No's" at bounding box center [659, 575] width 43 height 11
click at [637, 586] on input "The No's" at bounding box center [623, 575] width 25 height 25
checkbox input "true"
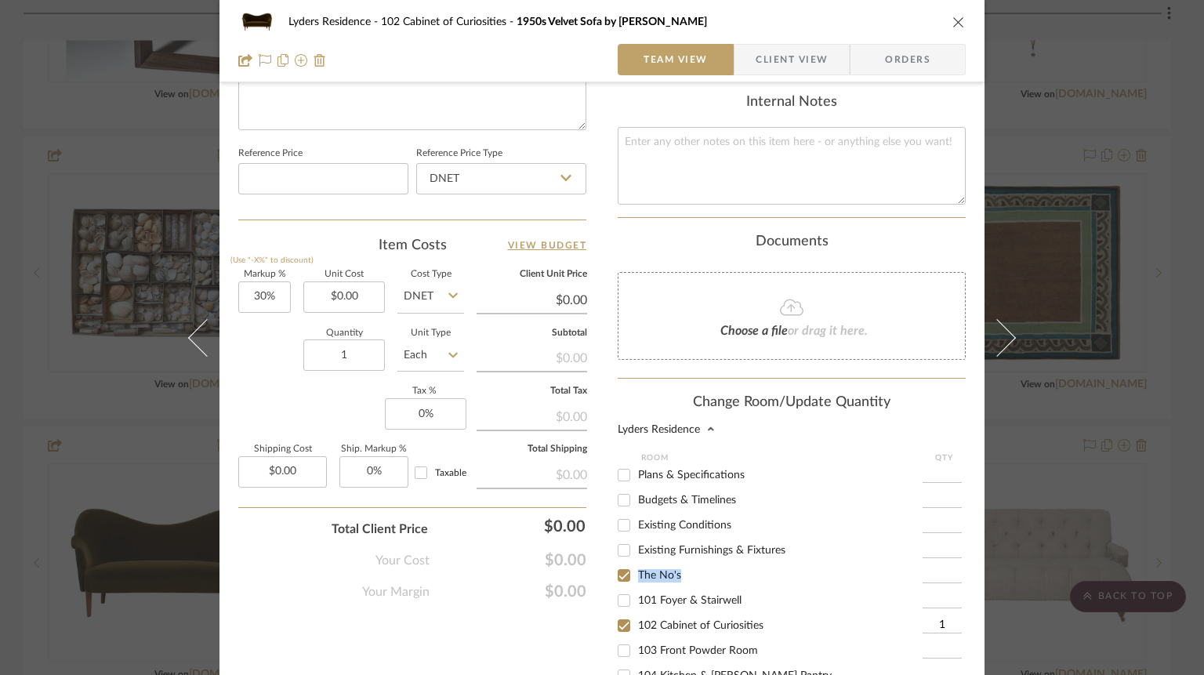
type input "1"
click at [651, 629] on span "102 Cabinet of Curiosities" at bounding box center [700, 625] width 125 height 11
click at [637, 629] on input "102 Cabinet of Curiosities" at bounding box center [623, 625] width 25 height 25
checkbox input "false"
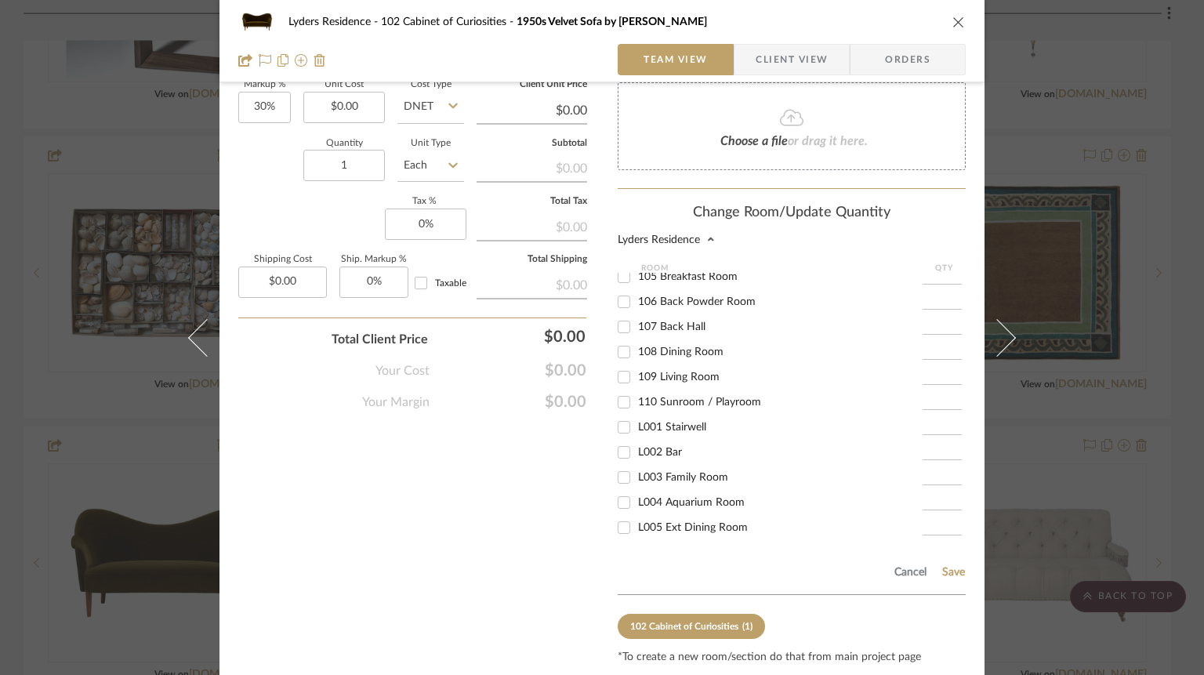
scroll to position [1036, 0]
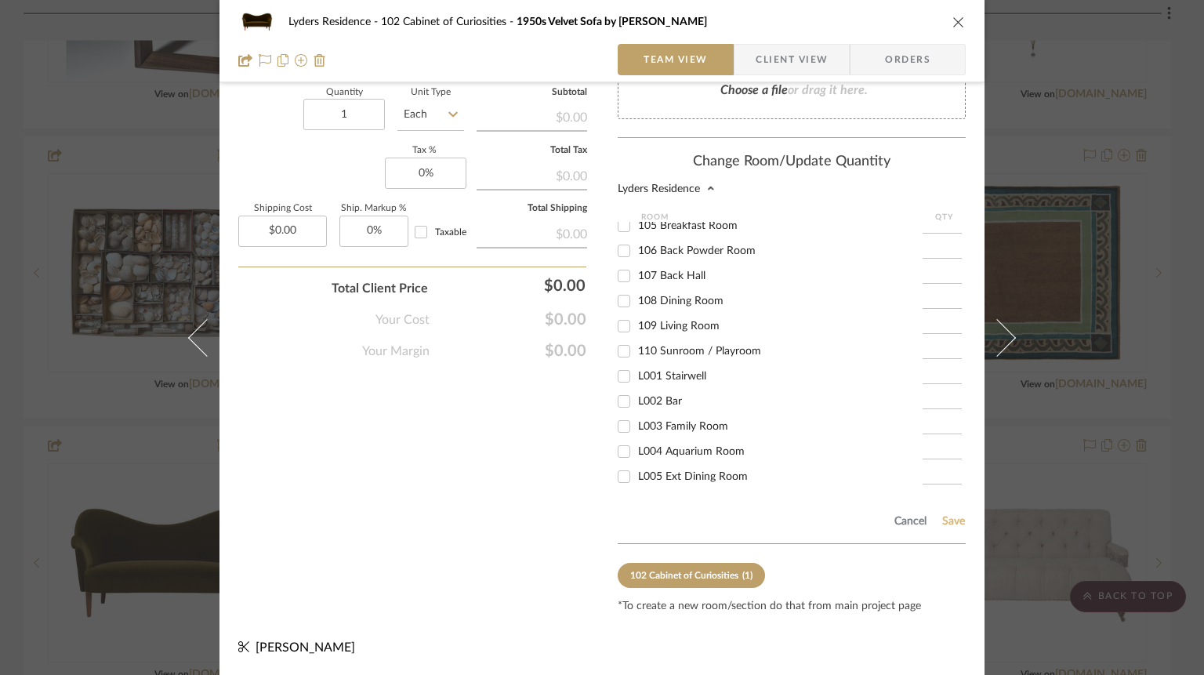
click at [947, 523] on button "Save" at bounding box center [954, 521] width 24 height 13
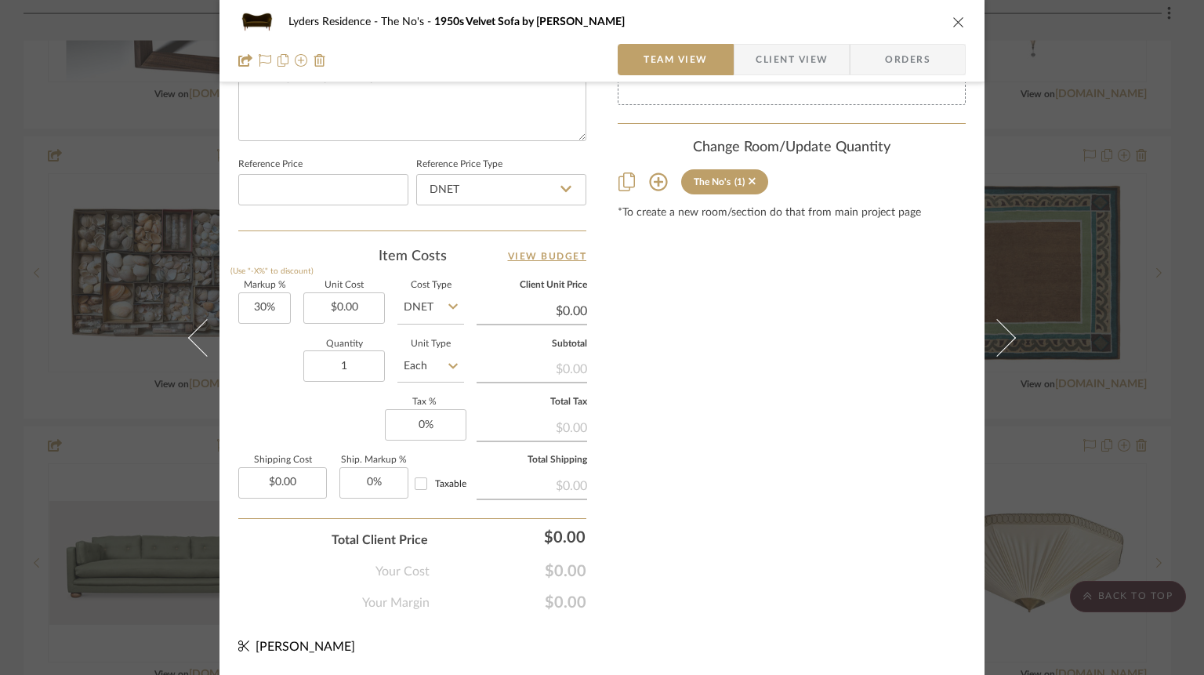
scroll to position [796, 0]
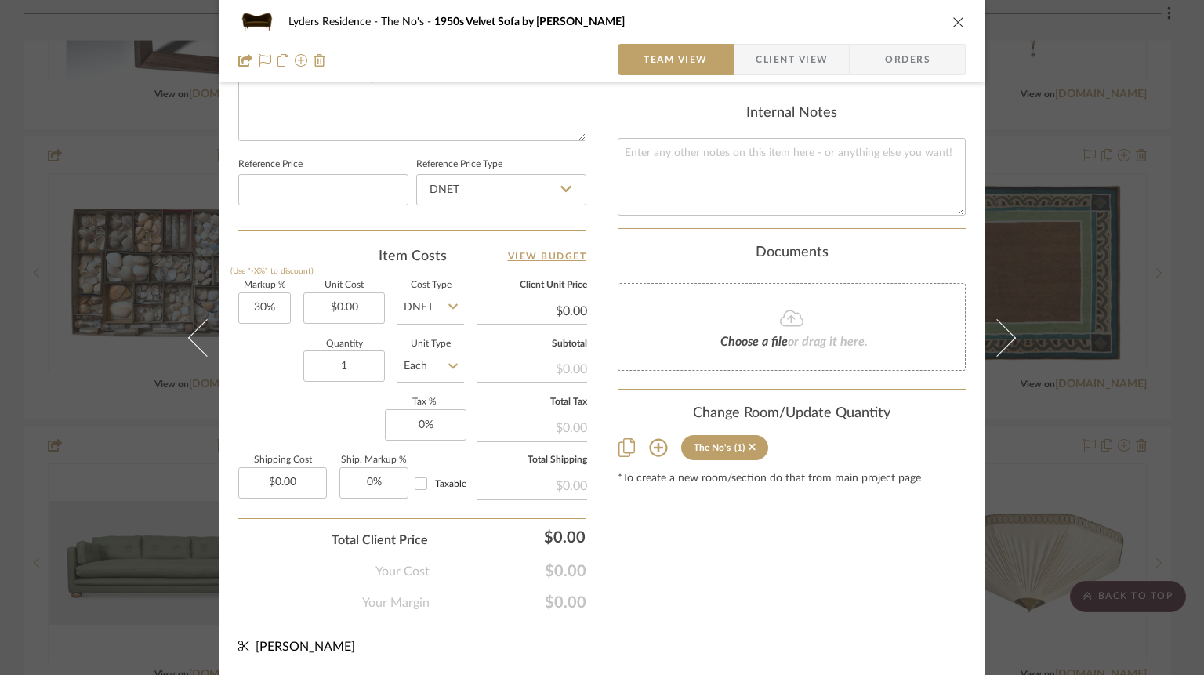
click at [955, 18] on icon "close" at bounding box center [959, 22] width 13 height 13
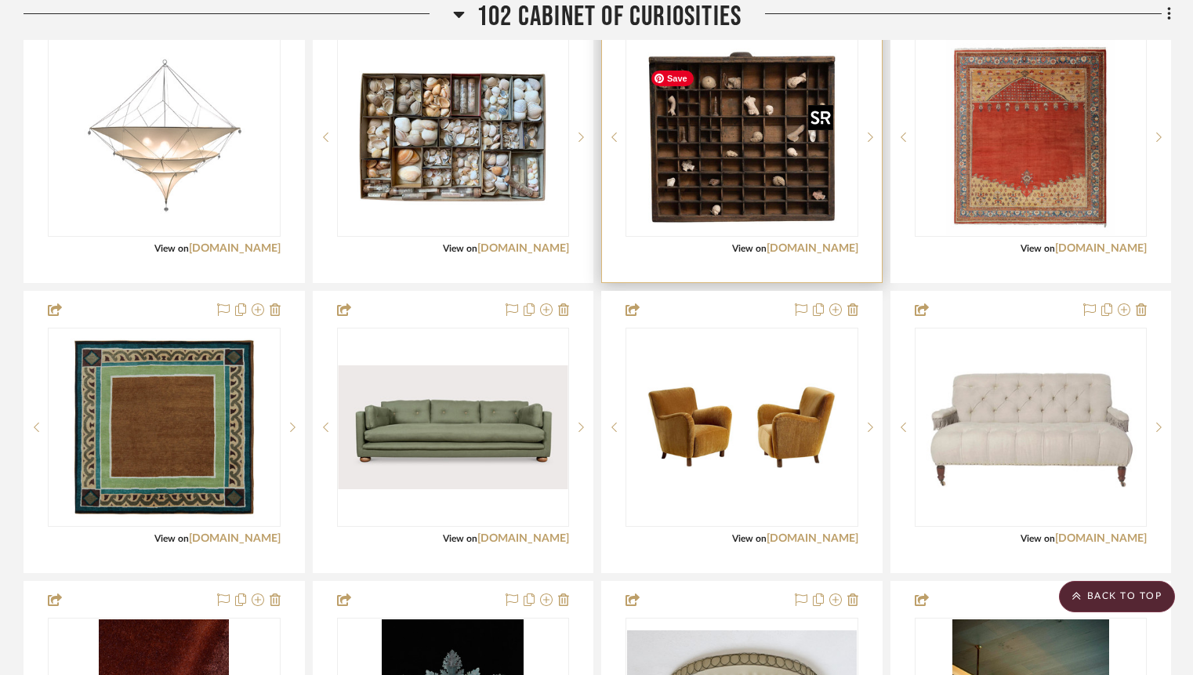
scroll to position [2547, 0]
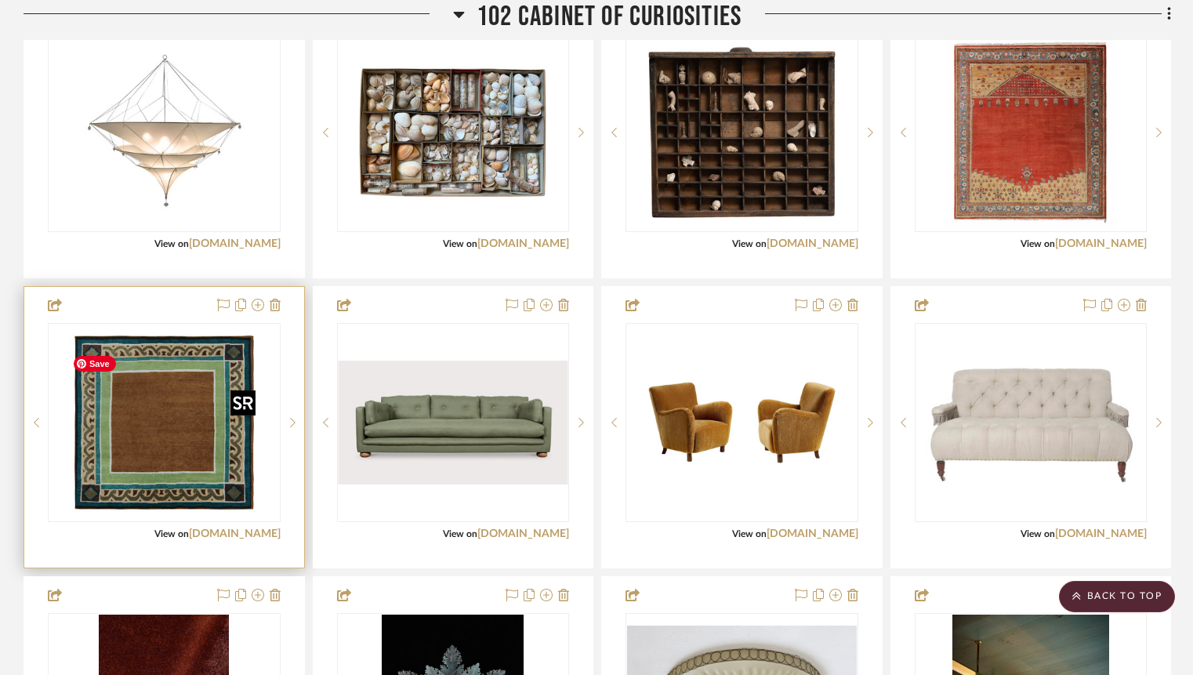
click at [158, 452] on img "0" at bounding box center [164, 423] width 196 height 196
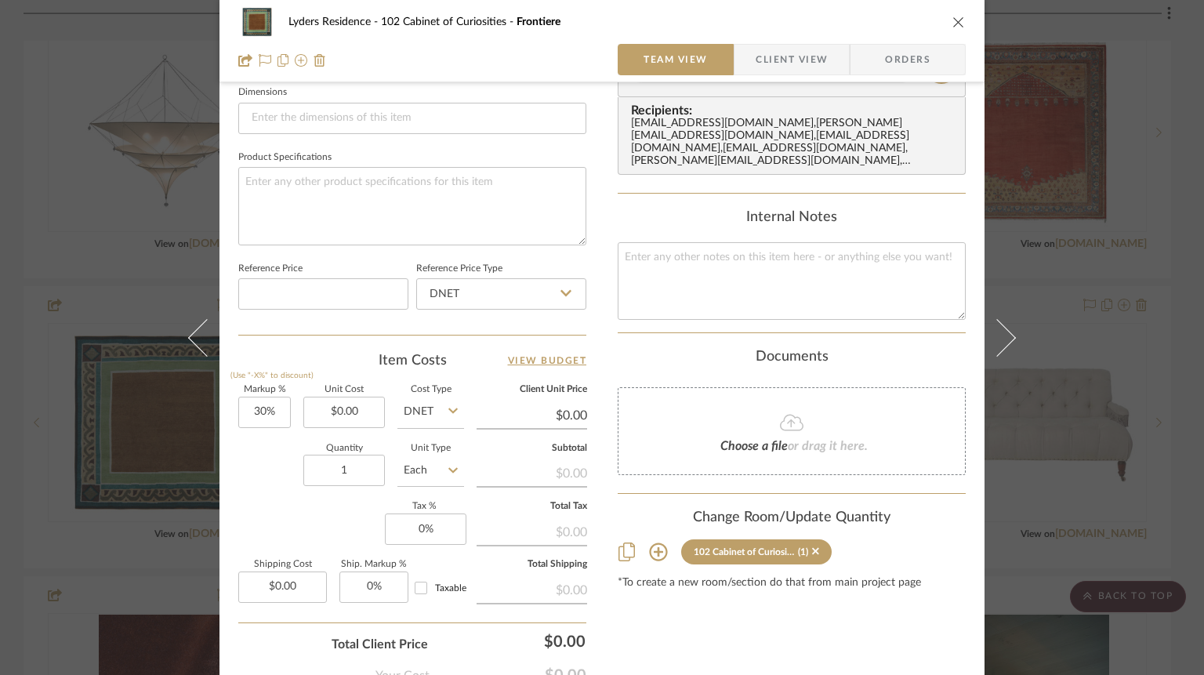
scroll to position [796, 0]
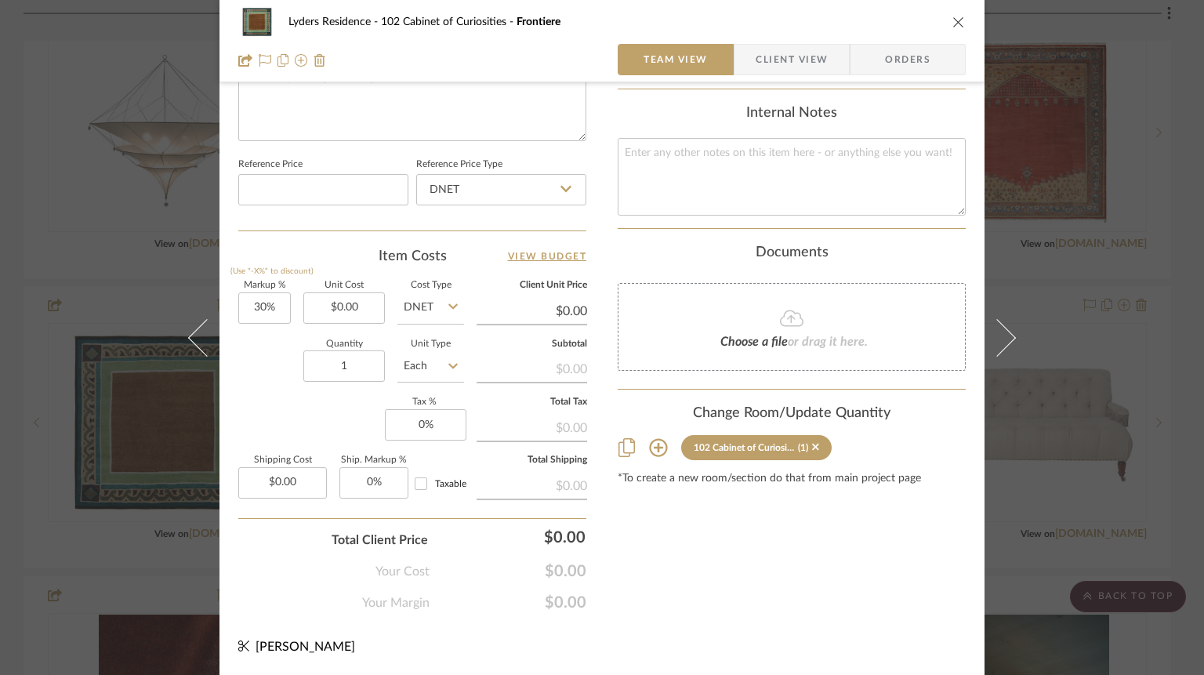
click at [653, 443] on icon at bounding box center [658, 447] width 19 height 19
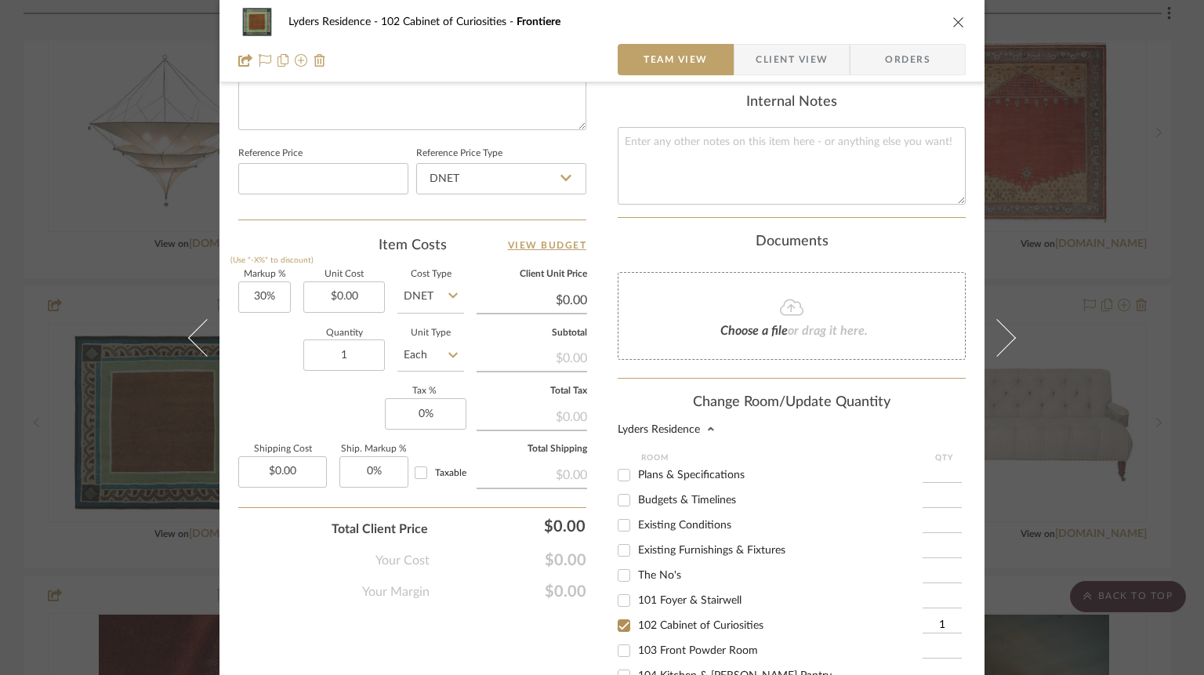
click at [654, 581] on span "The No's" at bounding box center [659, 575] width 43 height 11
click at [637, 582] on input "The No's" at bounding box center [623, 575] width 25 height 25
checkbox input "true"
type input "1"
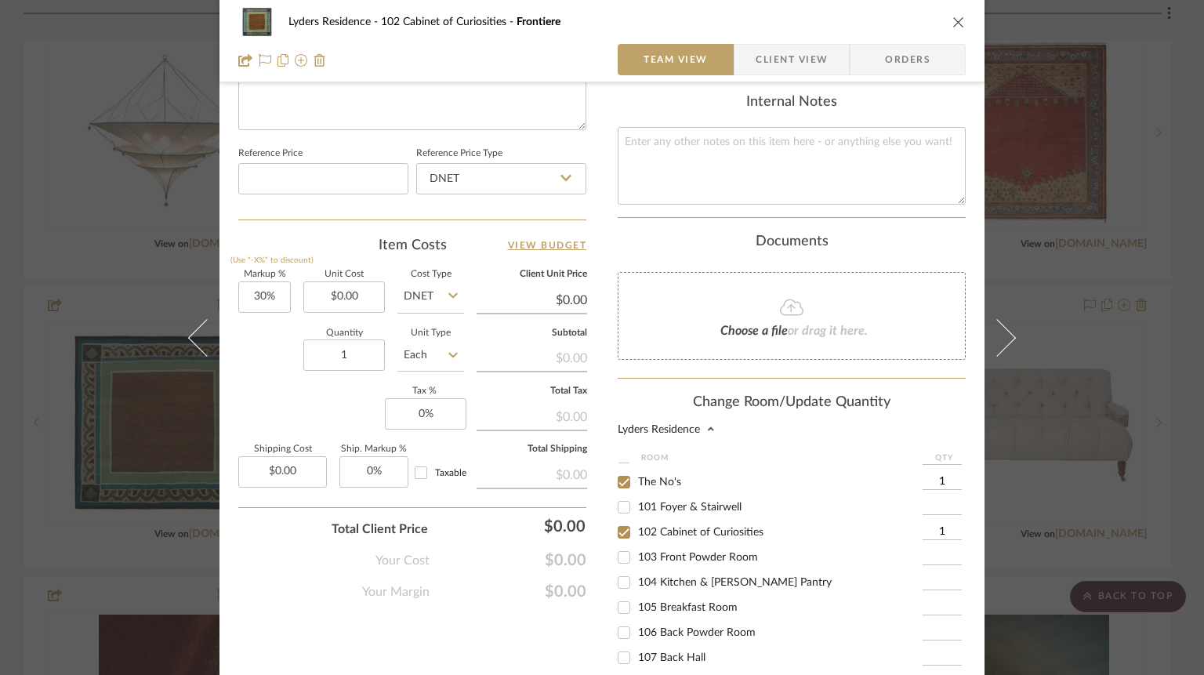
scroll to position [111, 0]
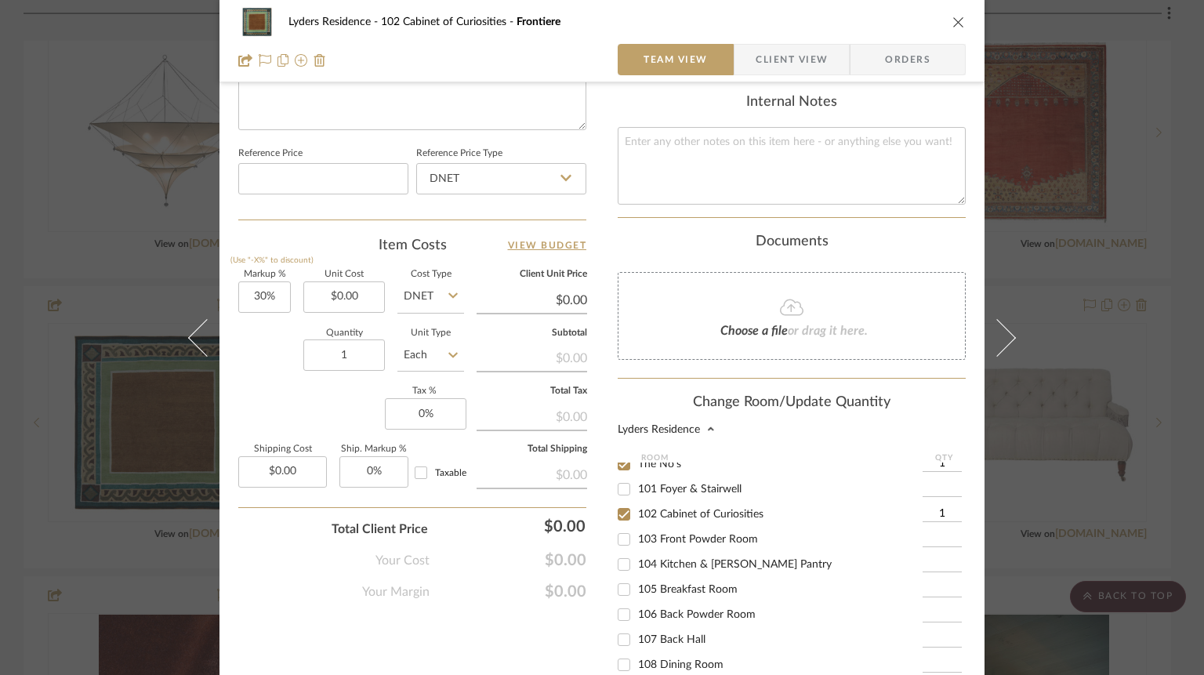
click at [665, 520] on span "102 Cabinet of Curiosities" at bounding box center [700, 514] width 125 height 11
click at [637, 522] on input "102 Cabinet of Curiosities" at bounding box center [623, 514] width 25 height 25
checkbox input "false"
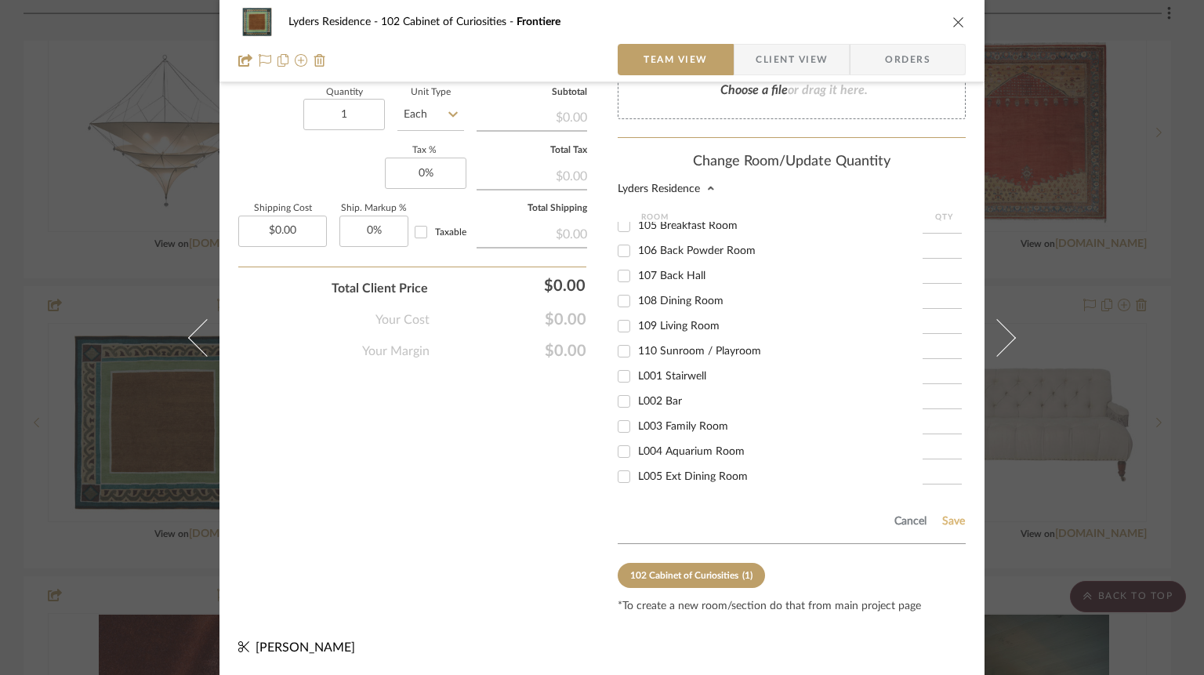
click at [954, 516] on button "Save" at bounding box center [954, 521] width 24 height 13
click at [953, 20] on icon "close" at bounding box center [959, 22] width 13 height 13
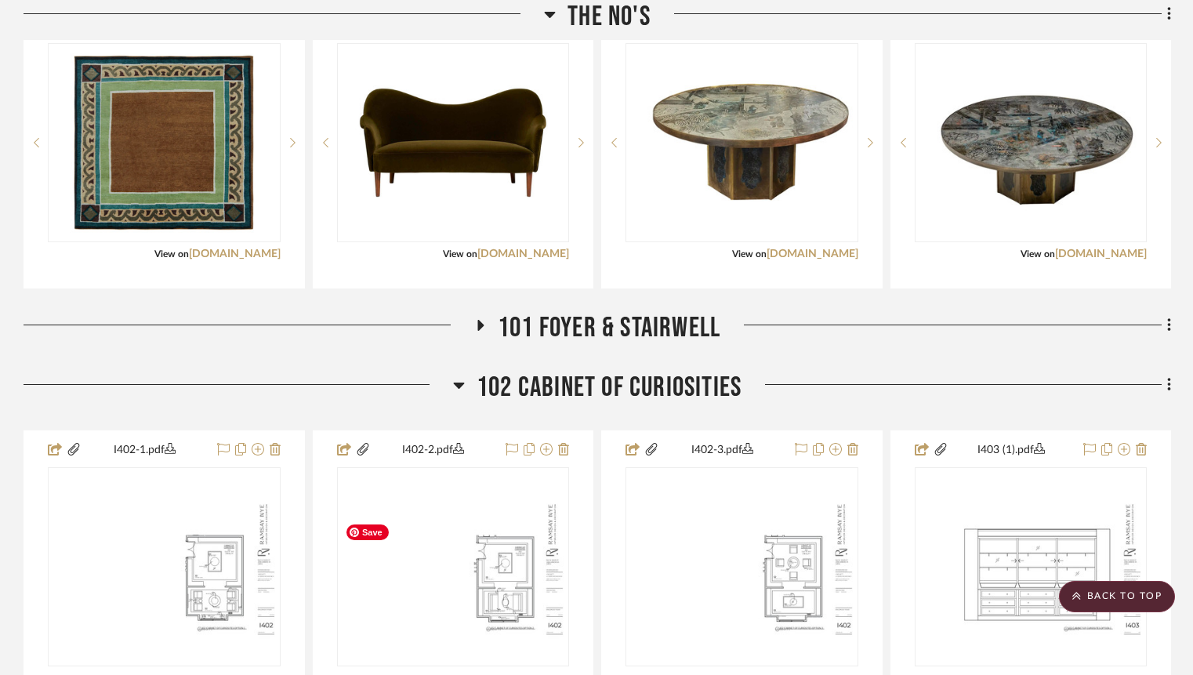
scroll to position [907, 0]
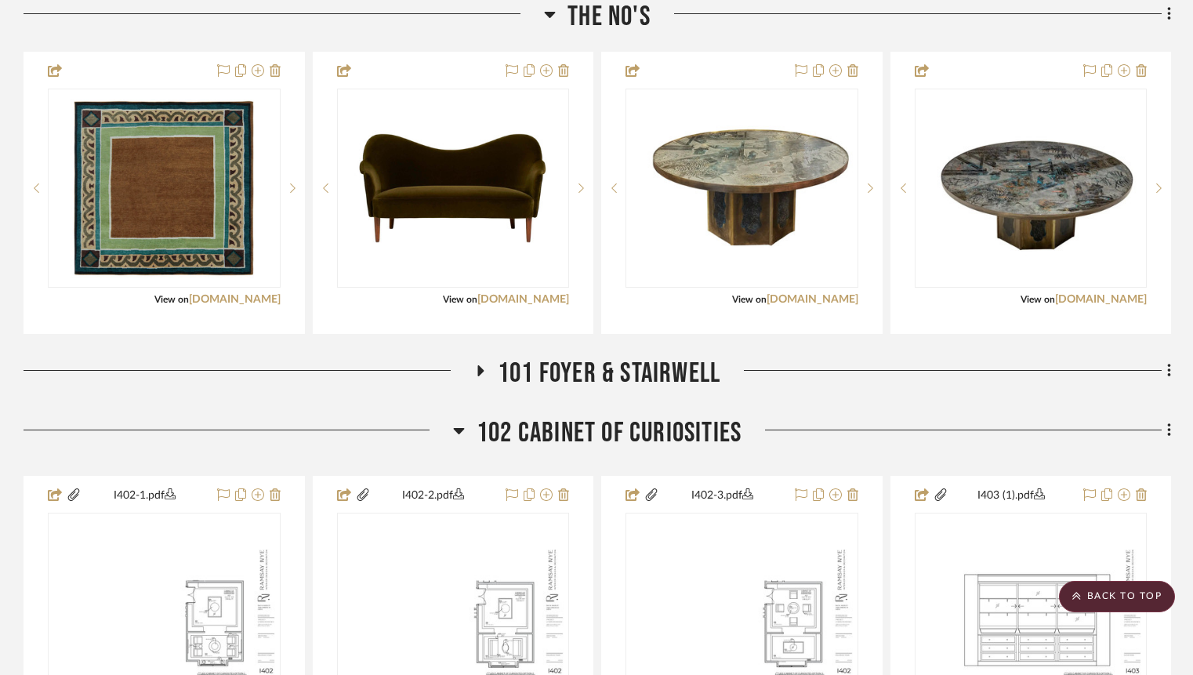
click at [550, 24] on icon at bounding box center [550, 14] width 12 height 19
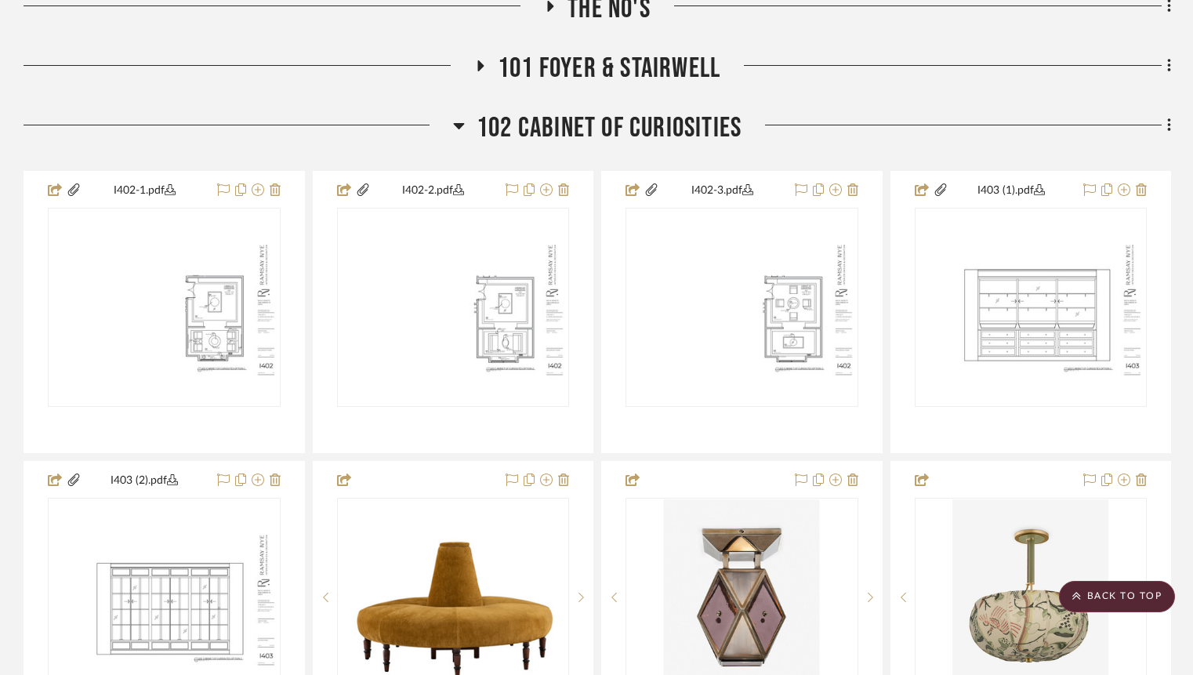
click at [460, 135] on icon at bounding box center [459, 125] width 12 height 19
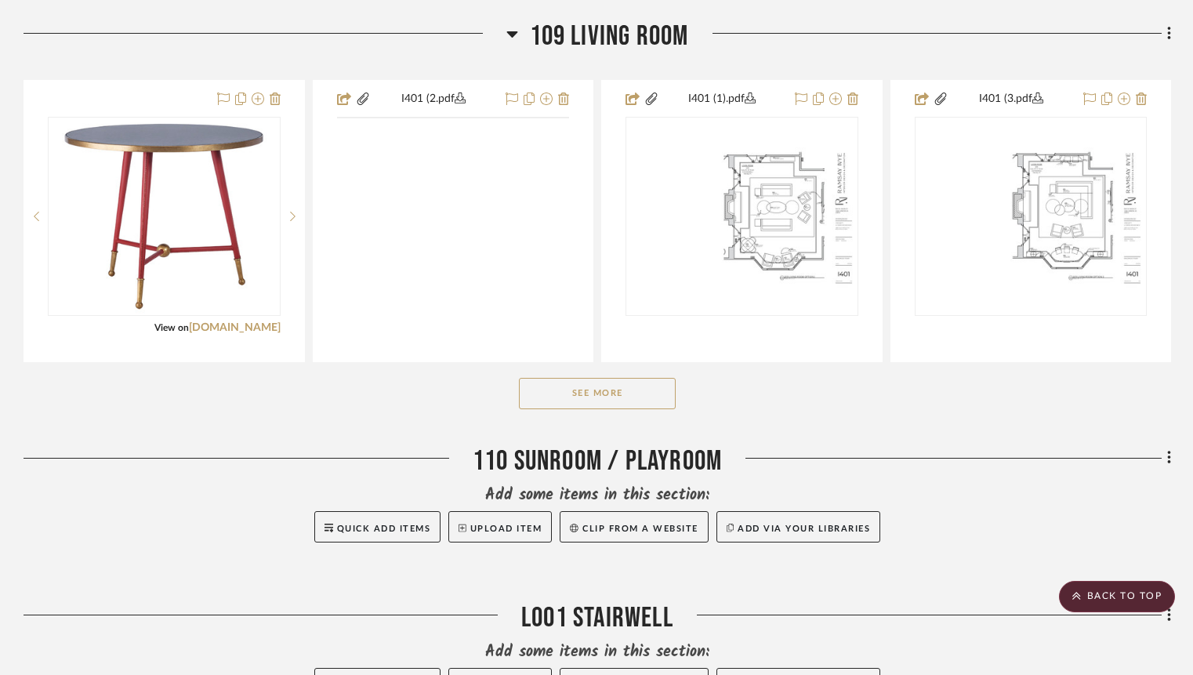
scroll to position [1744, 0]
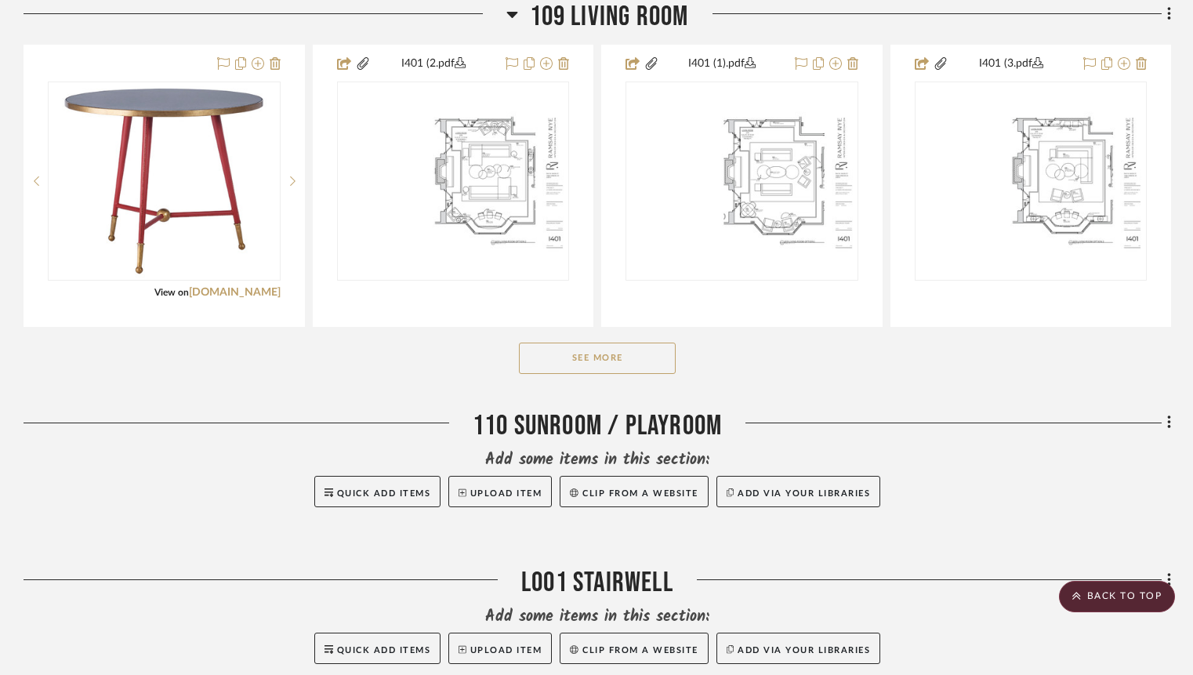
click at [572, 374] on button "See More" at bounding box center [597, 358] width 157 height 31
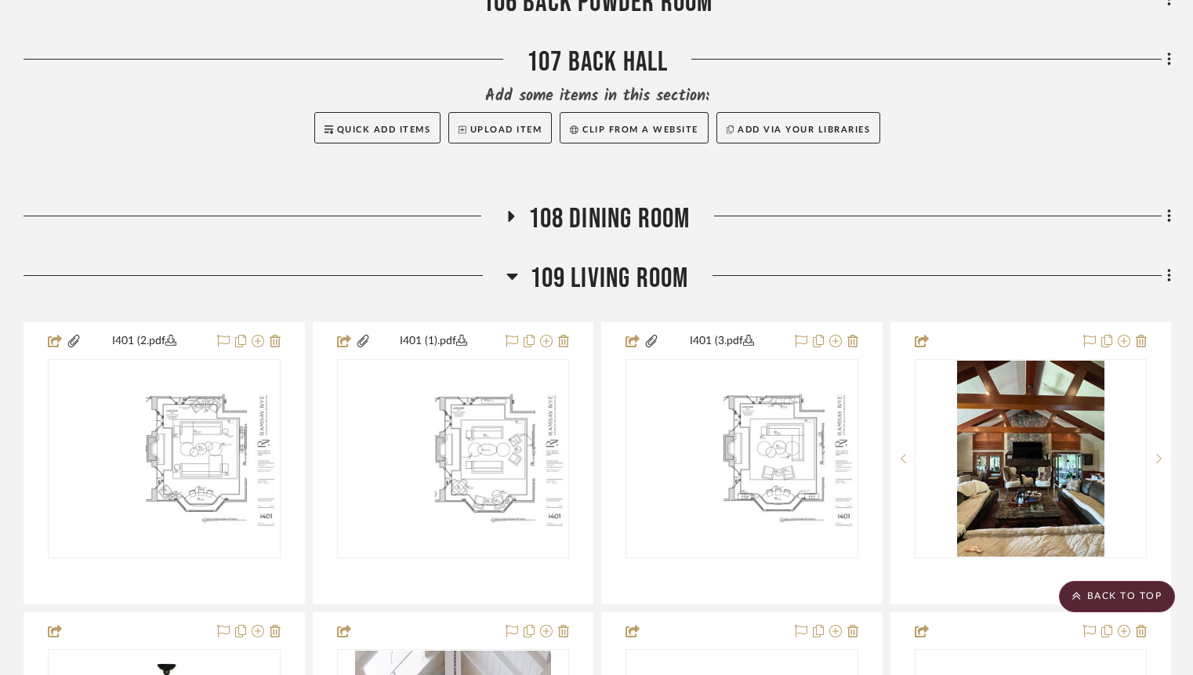
scroll to position [1489, 0]
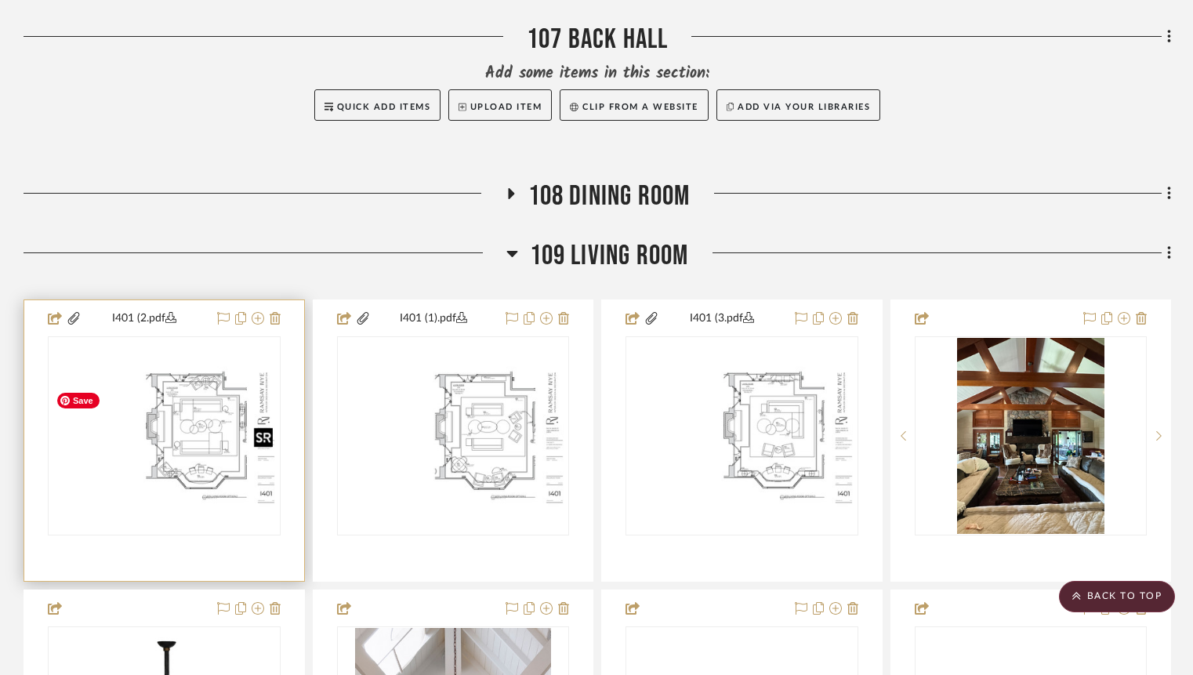
click at [202, 419] on img "0" at bounding box center [164, 435] width 230 height 148
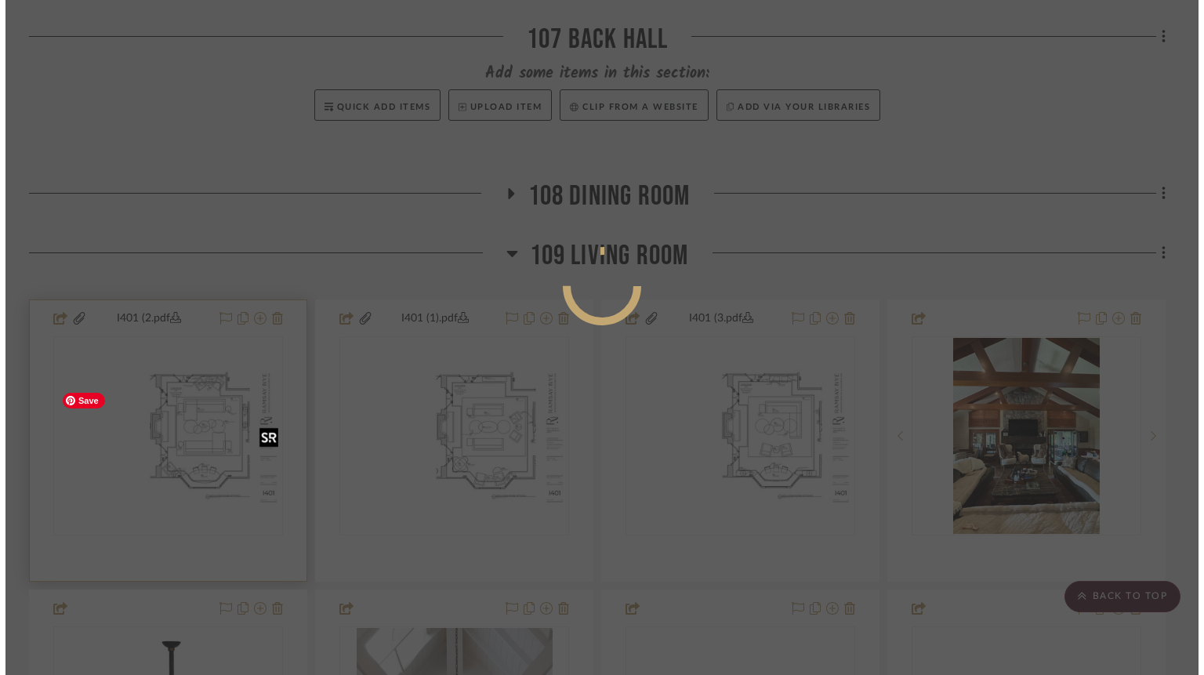
scroll to position [0, 0]
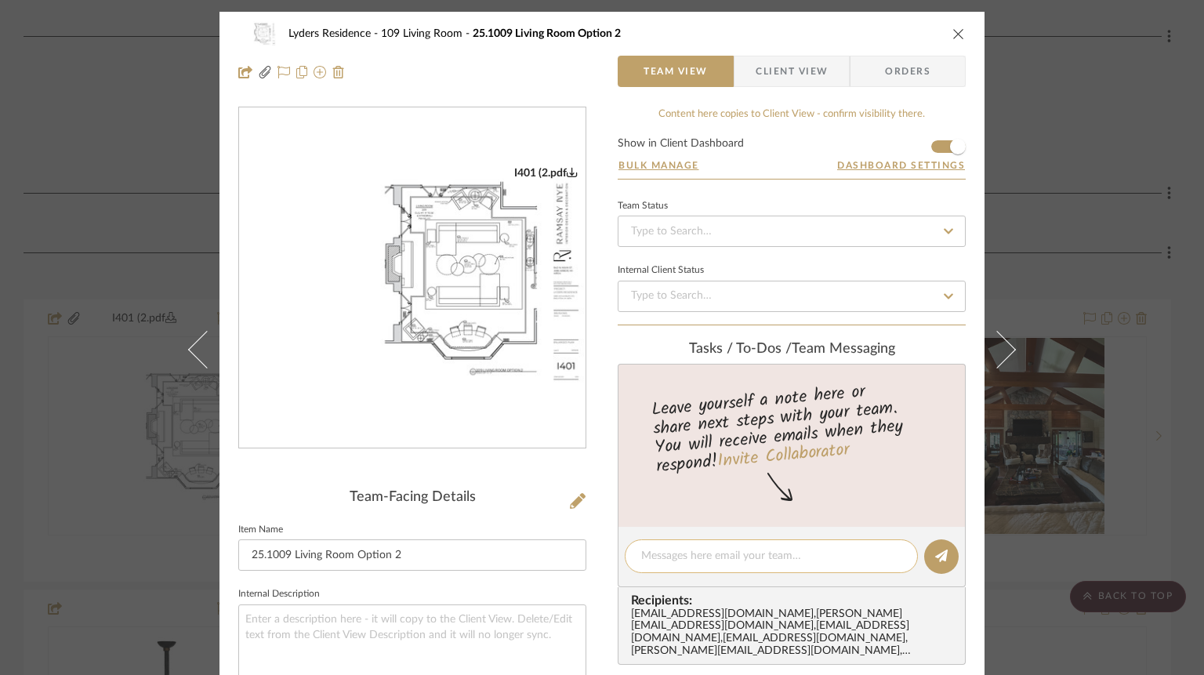
click at [778, 560] on textarea at bounding box center [771, 556] width 260 height 16
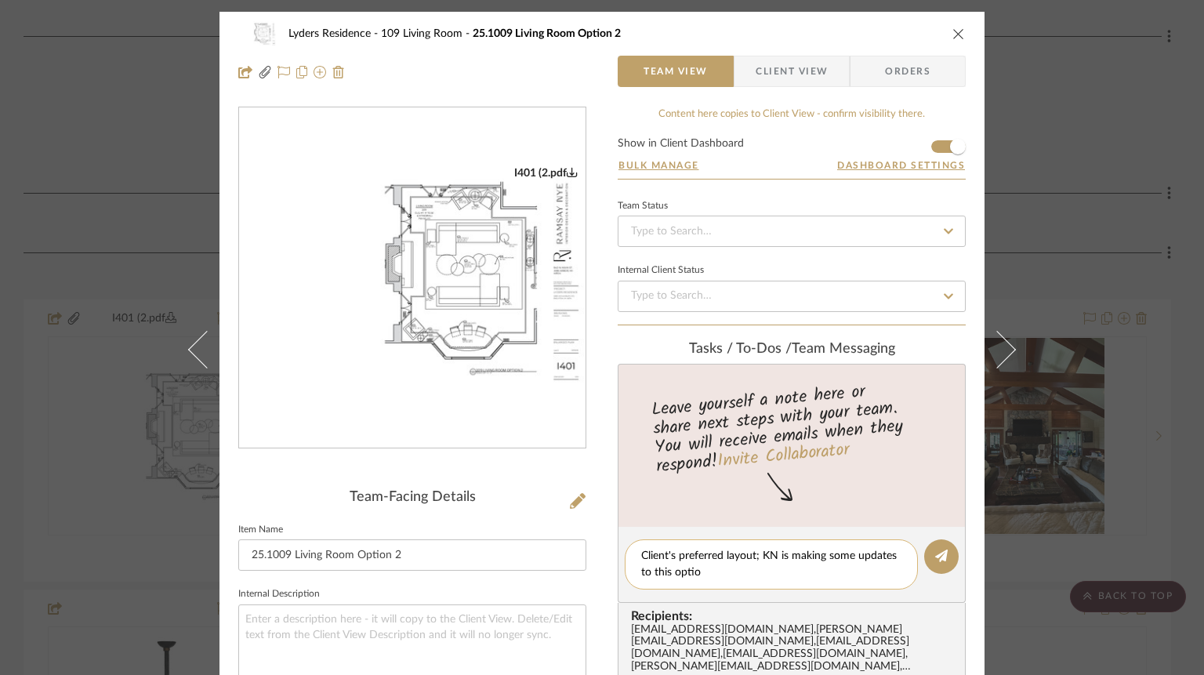
type textarea "Client's preferred layout; KN is making some updates to this option"
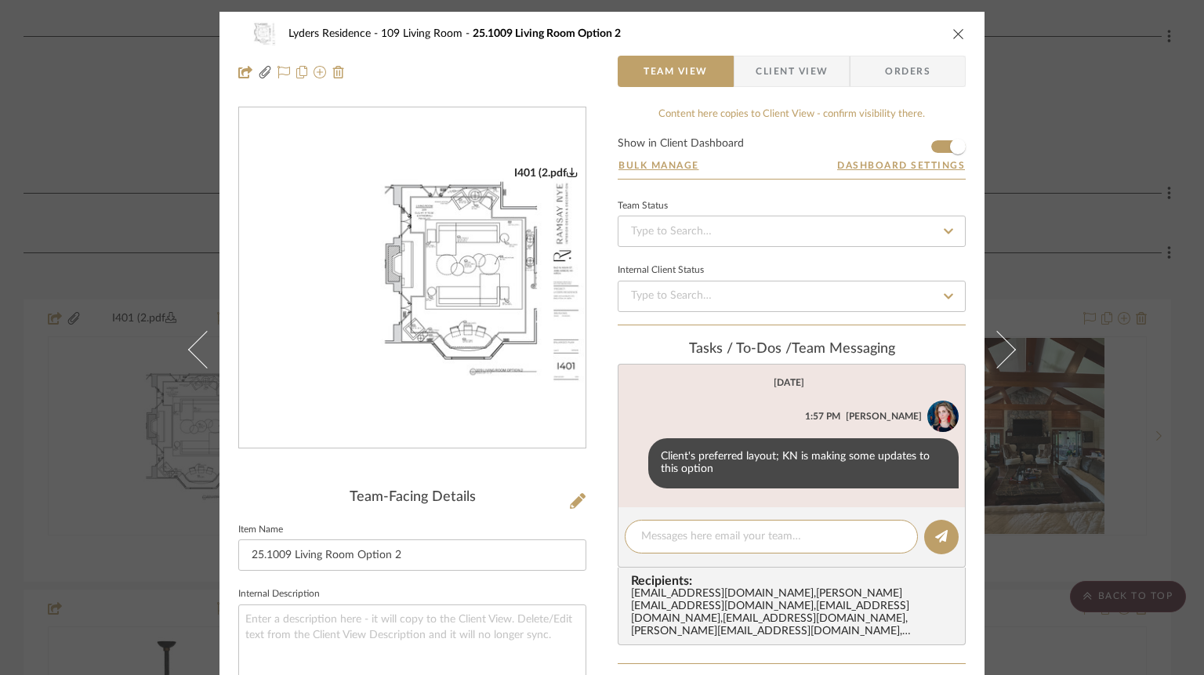
click at [956, 39] on icon "close" at bounding box center [959, 33] width 13 height 13
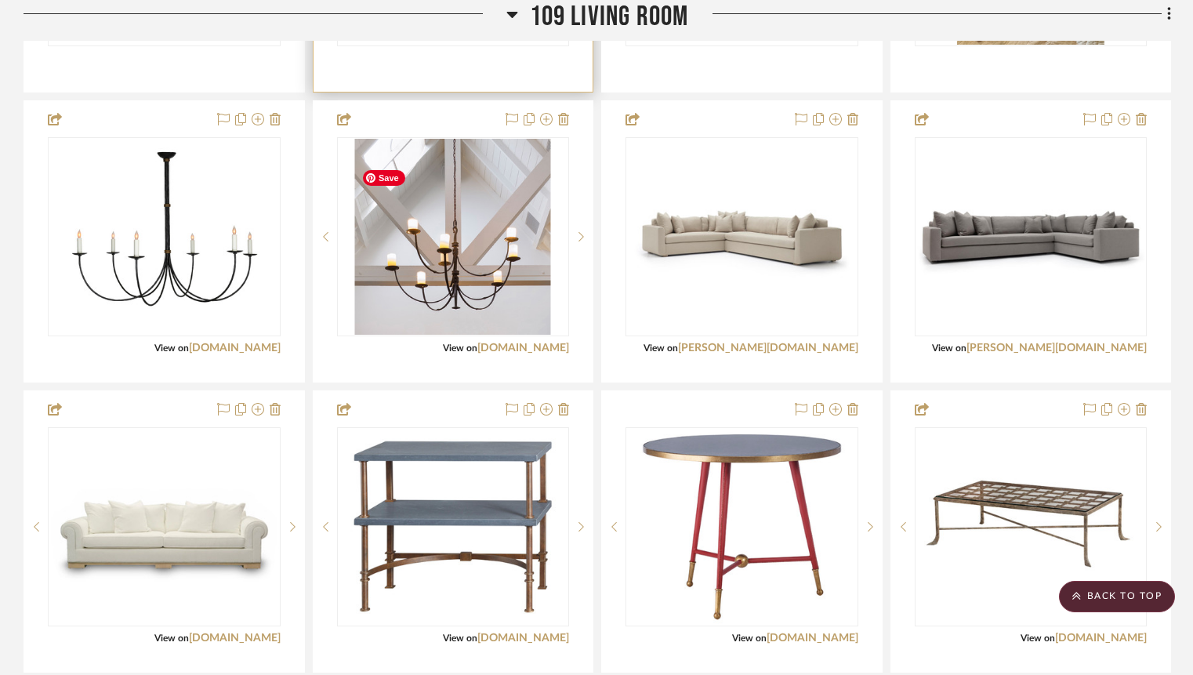
scroll to position [1980, 0]
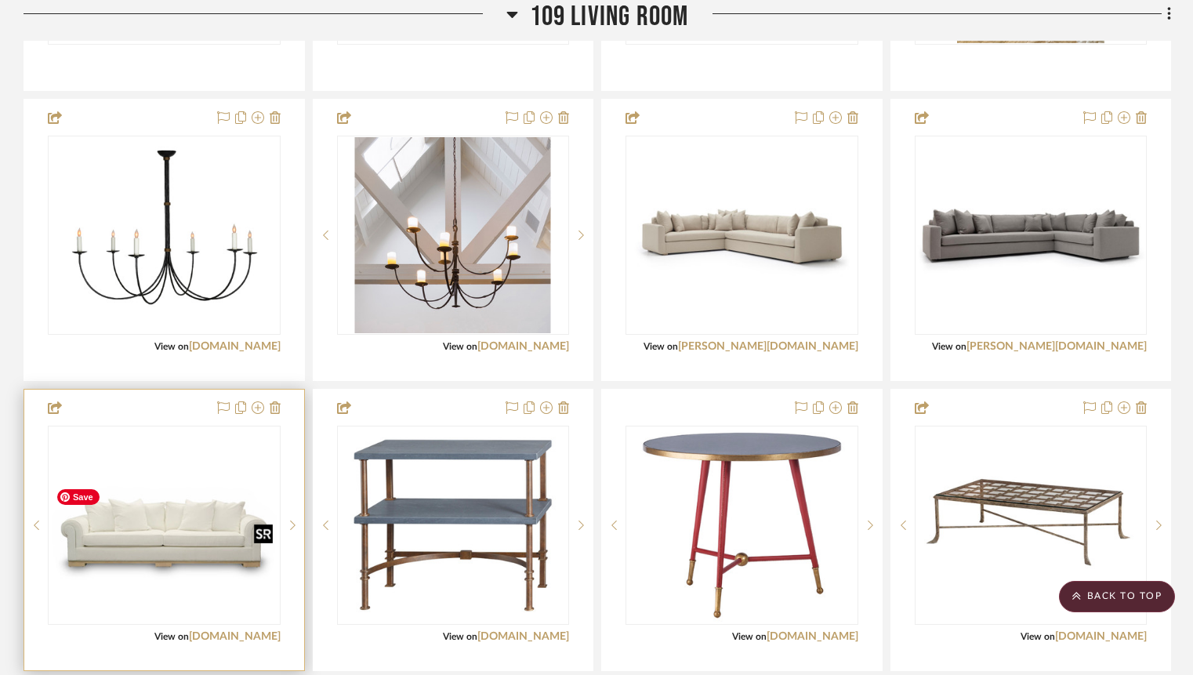
click at [144, 575] on img "0" at bounding box center [164, 525] width 230 height 135
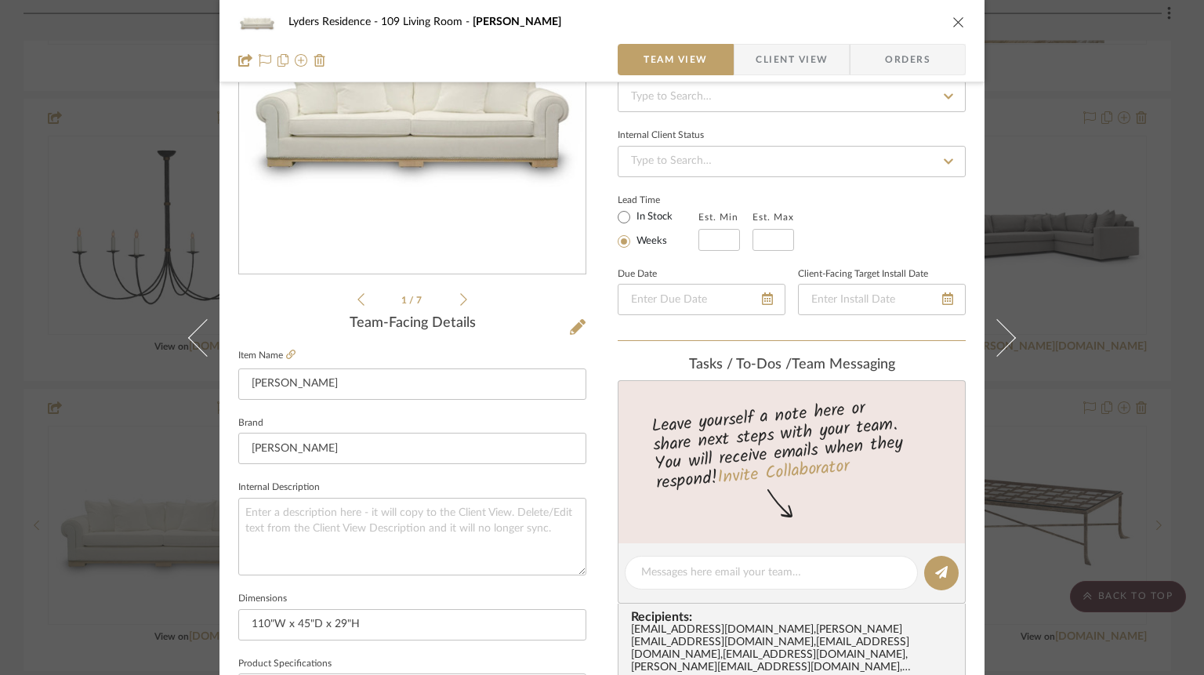
scroll to position [182, 0]
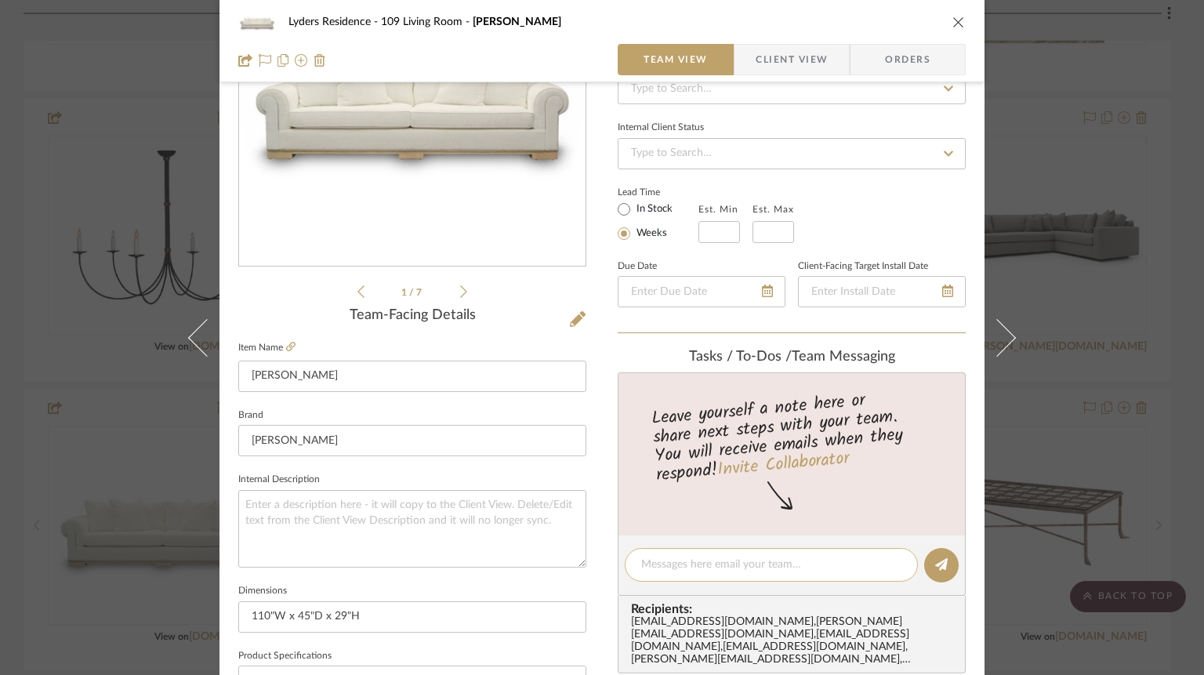
click at [683, 562] on textarea at bounding box center [771, 565] width 260 height 16
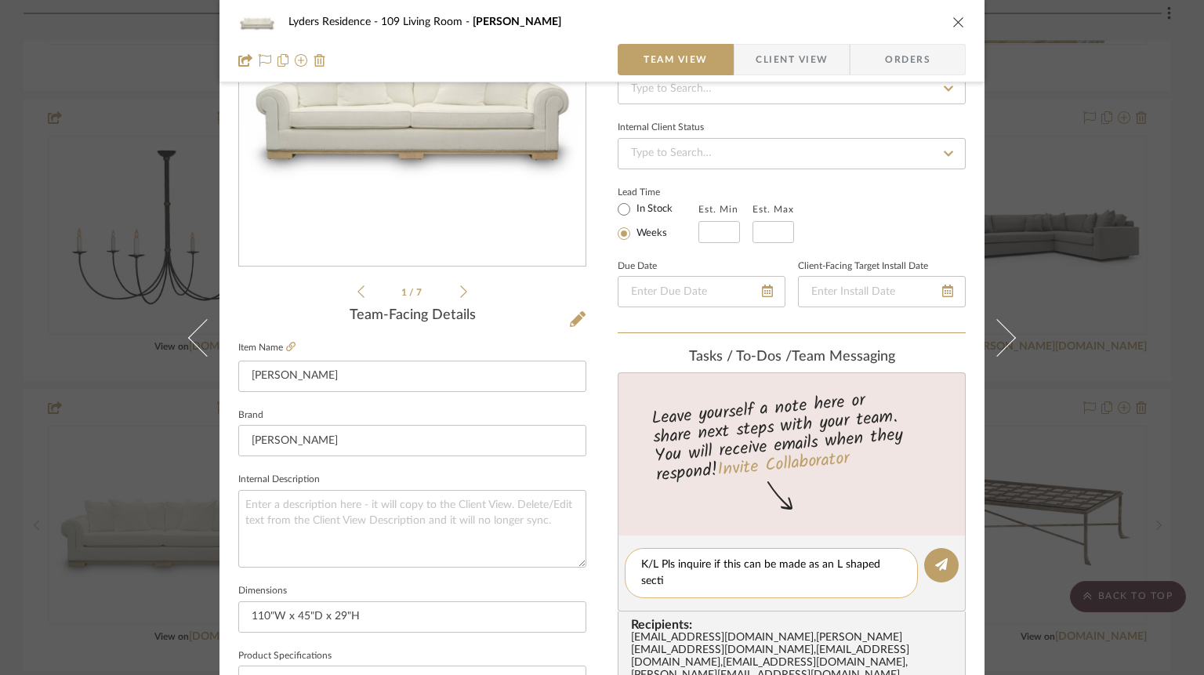
scroll to position [0, 0]
type textarea "K/L Pls inquire if this can be made as an L shaped sectional with chaise"
click at [935, 571] on fa-icon at bounding box center [941, 565] width 13 height 13
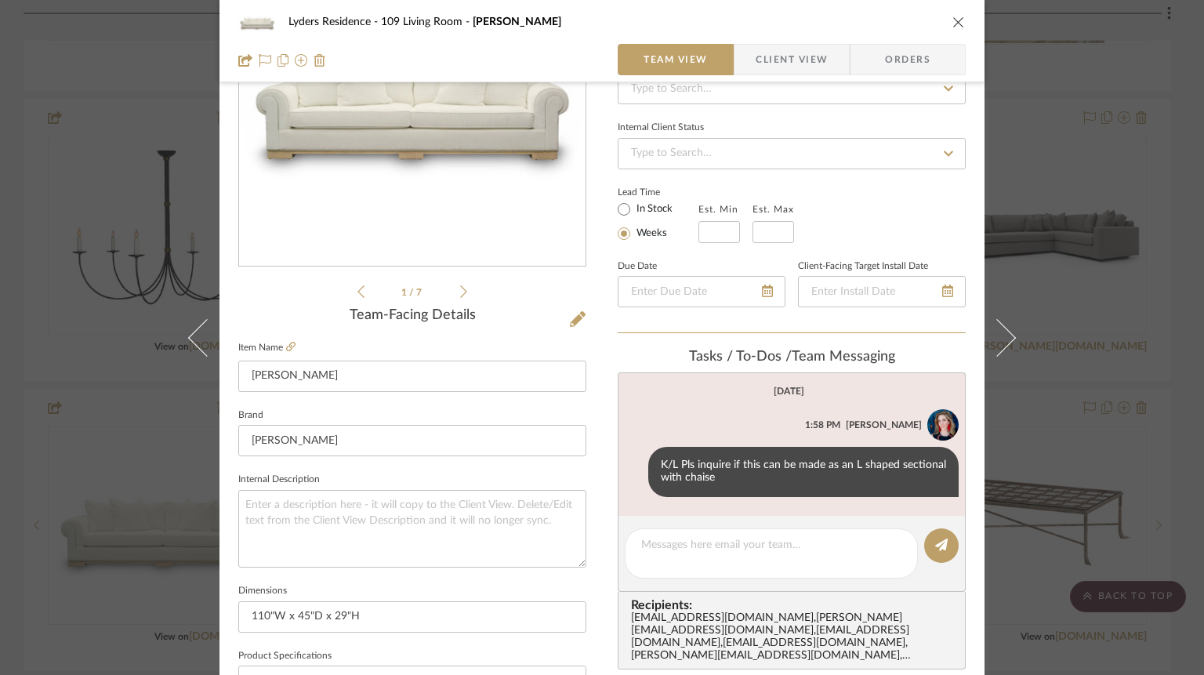
click at [953, 25] on icon "close" at bounding box center [959, 22] width 13 height 13
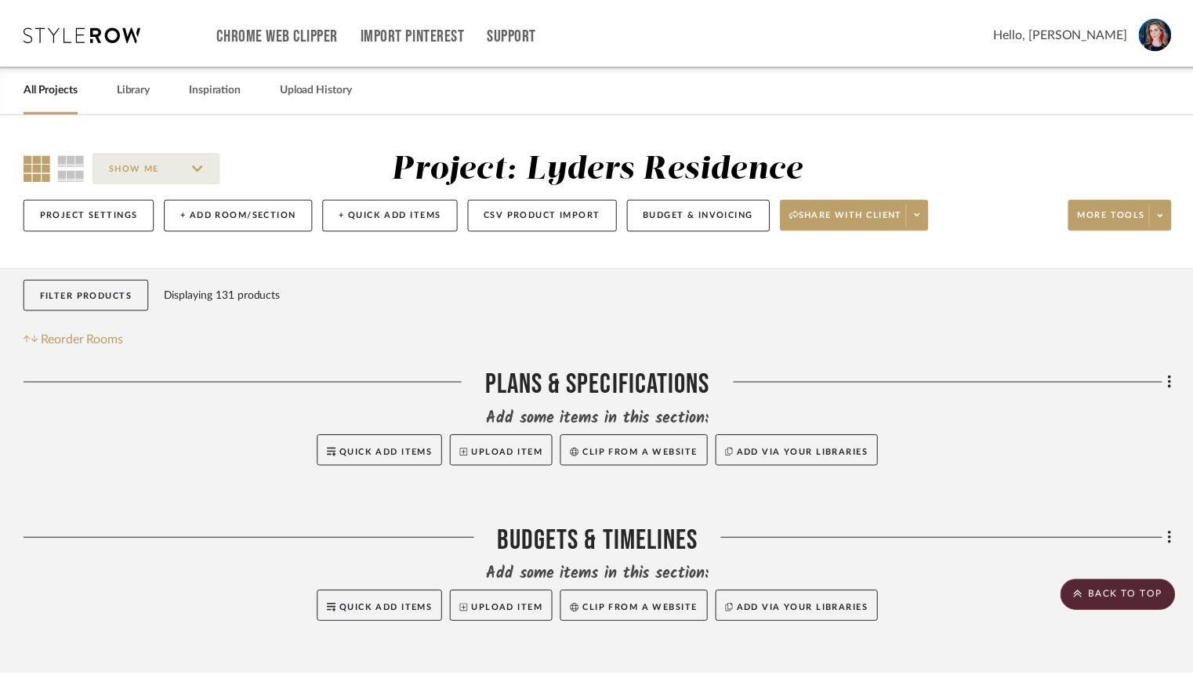
scroll to position [1980, 0]
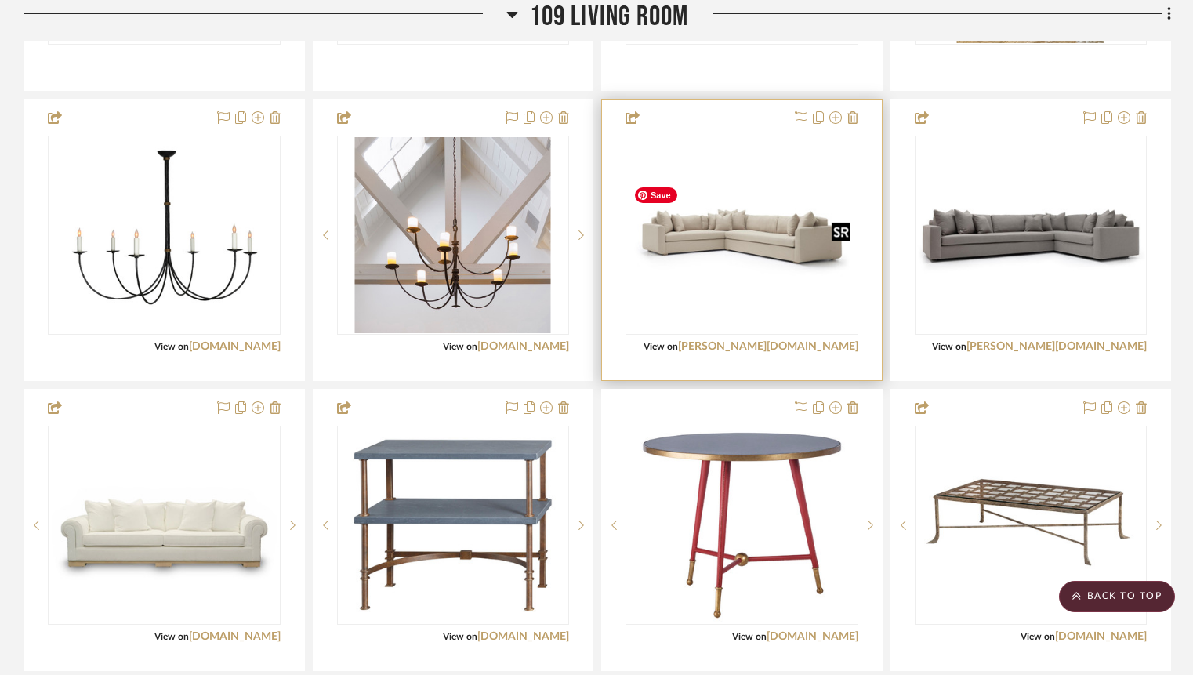
click at [785, 270] on img "0" at bounding box center [742, 235] width 230 height 158
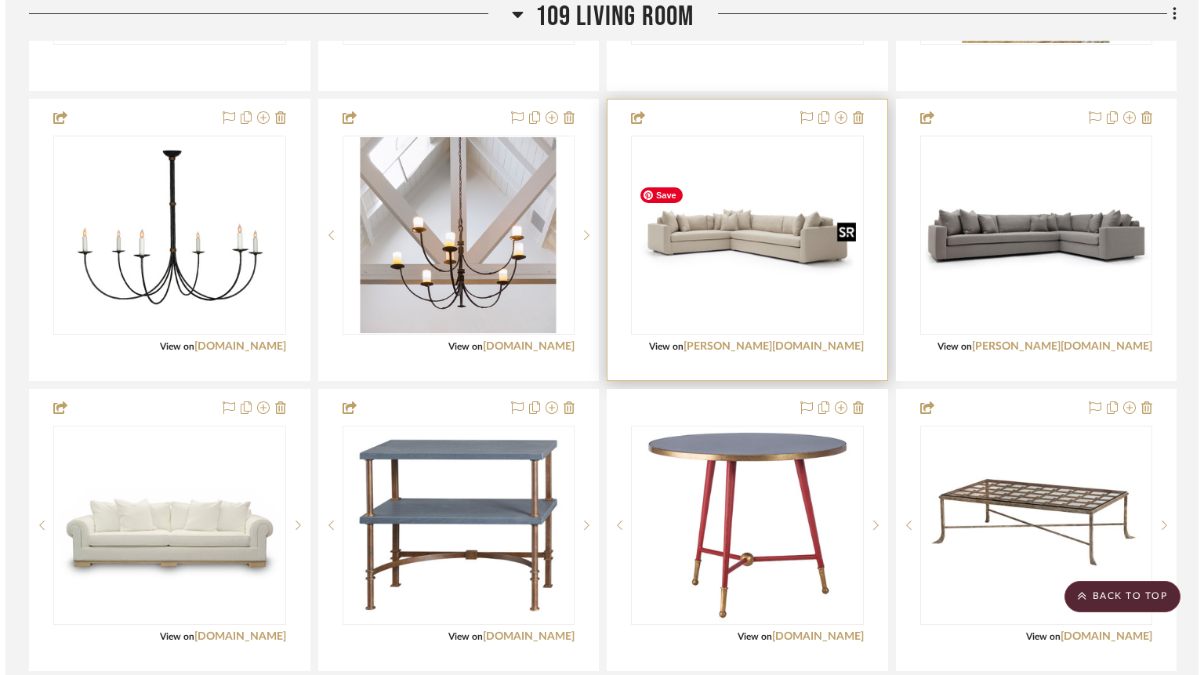
scroll to position [0, 0]
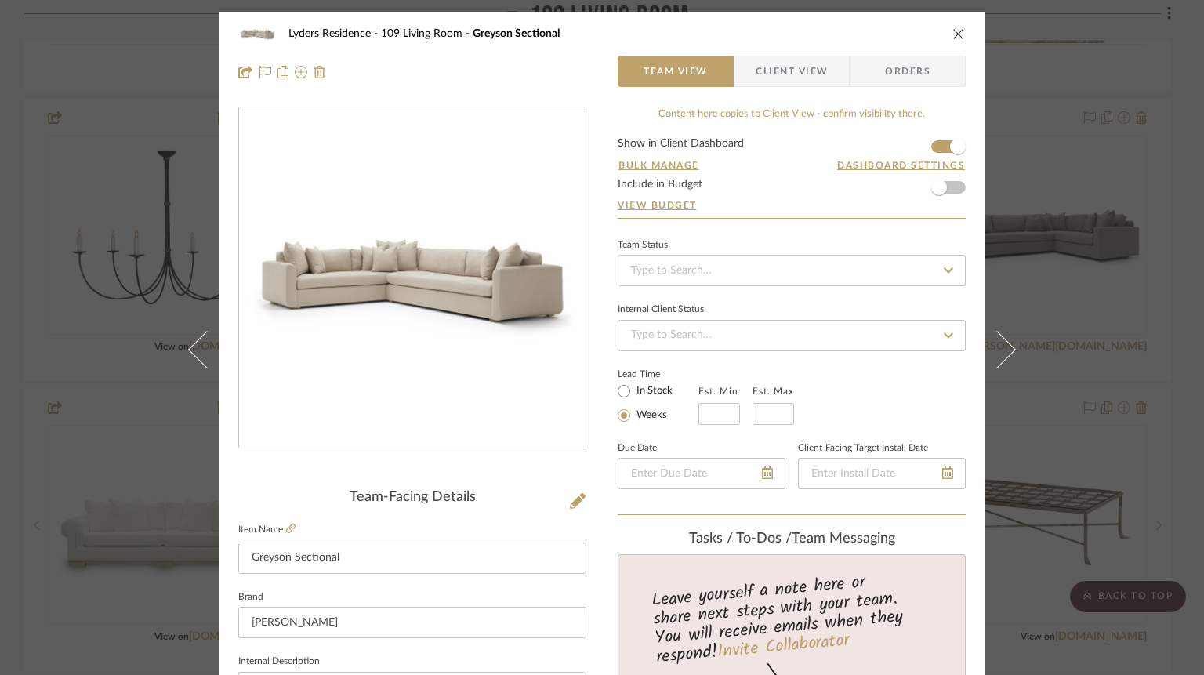
click at [952, 31] on button "close" at bounding box center [959, 34] width 14 height 14
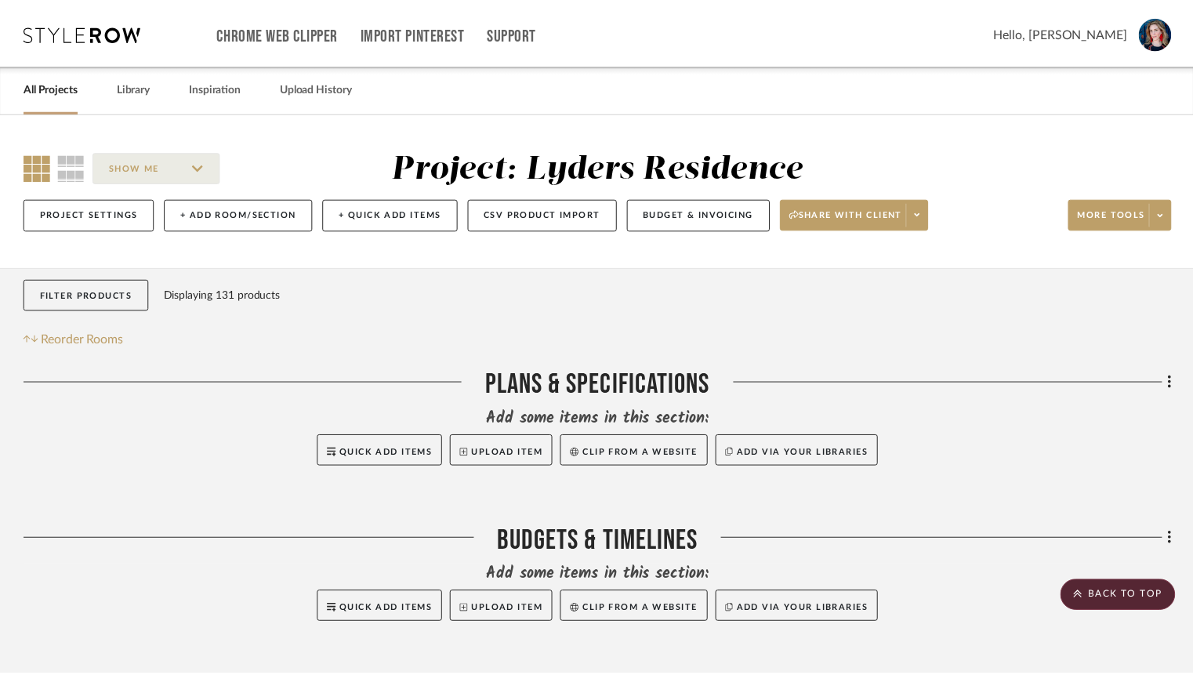
scroll to position [1980, 0]
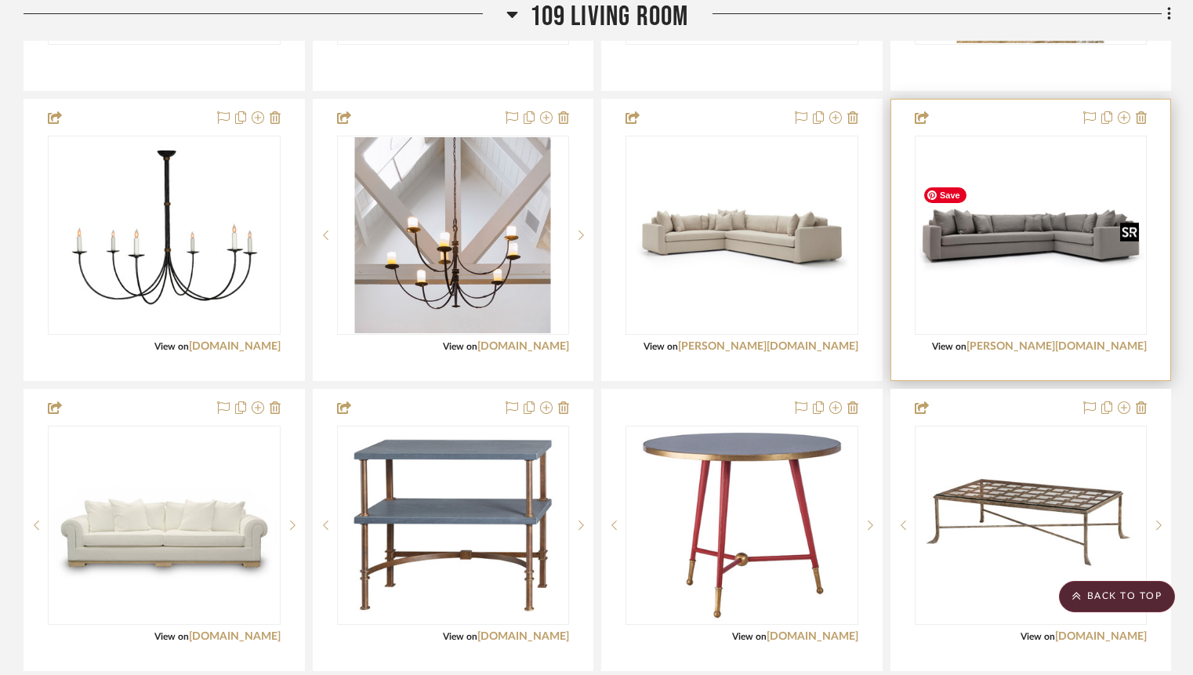
click at [1041, 277] on img "0" at bounding box center [1031, 235] width 230 height 158
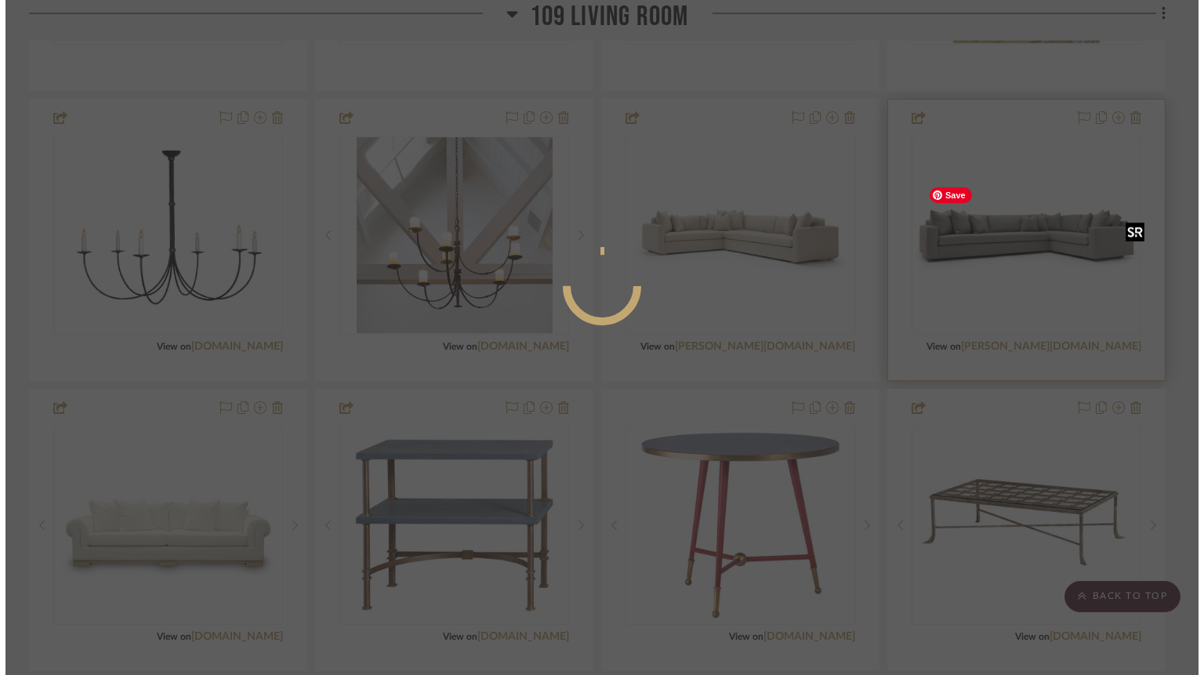
scroll to position [0, 0]
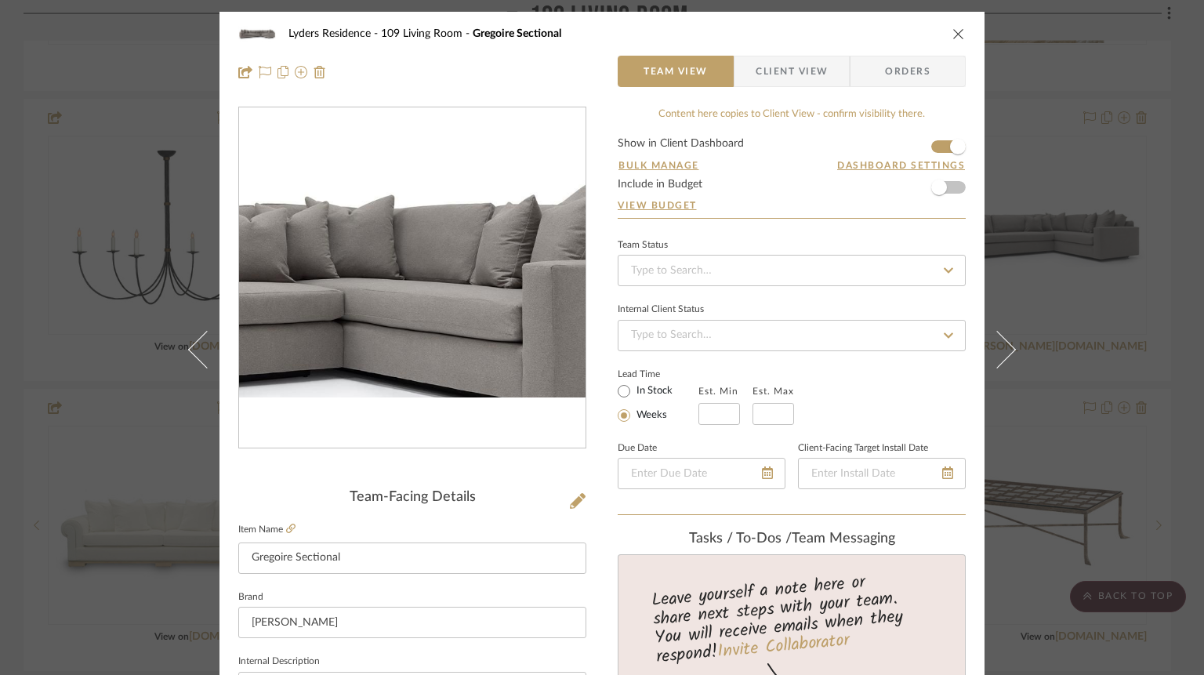
click at [465, 272] on img "0" at bounding box center [412, 278] width 347 height 238
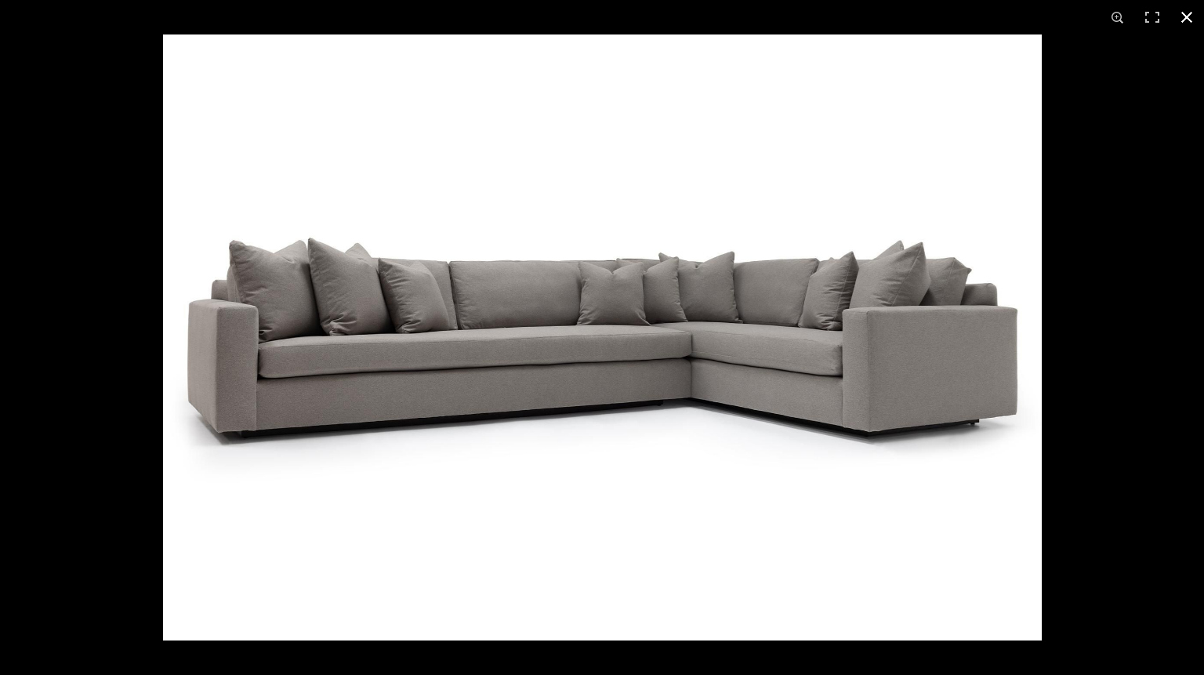
click at [1181, 16] on button at bounding box center [1187, 17] width 34 height 34
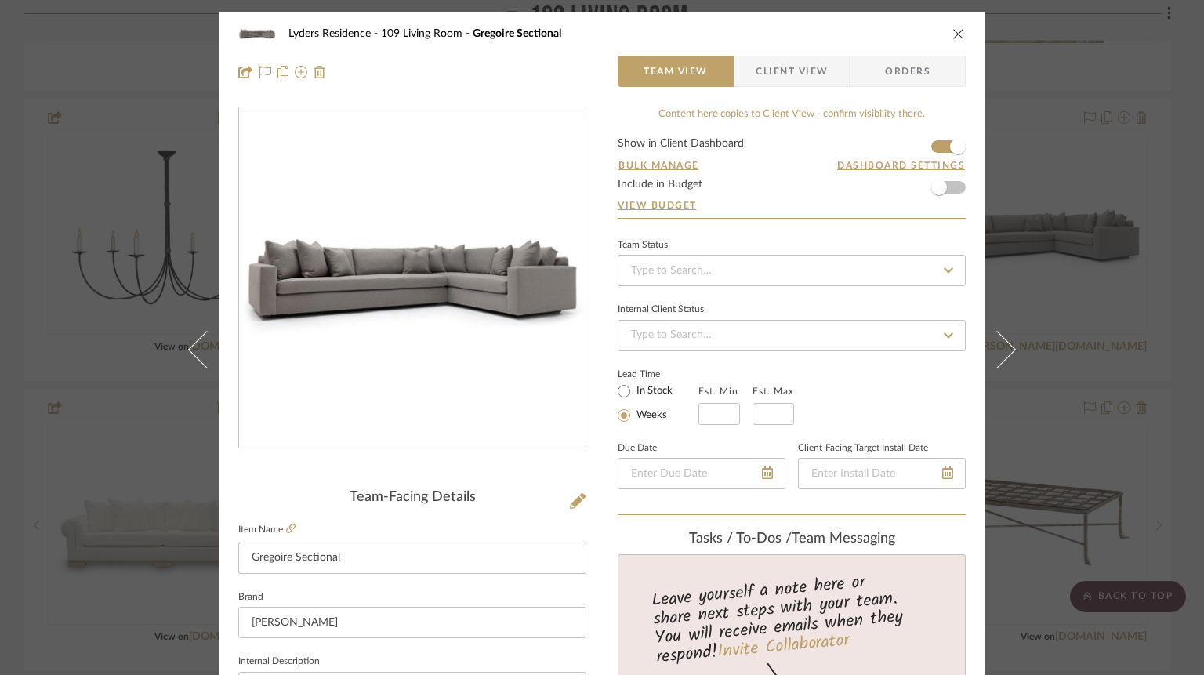
click at [288, 529] on label "Item Name" at bounding box center [266, 529] width 57 height 13
click at [295, 530] on icon at bounding box center [290, 528] width 9 height 9
click at [953, 36] on icon "close" at bounding box center [959, 33] width 13 height 13
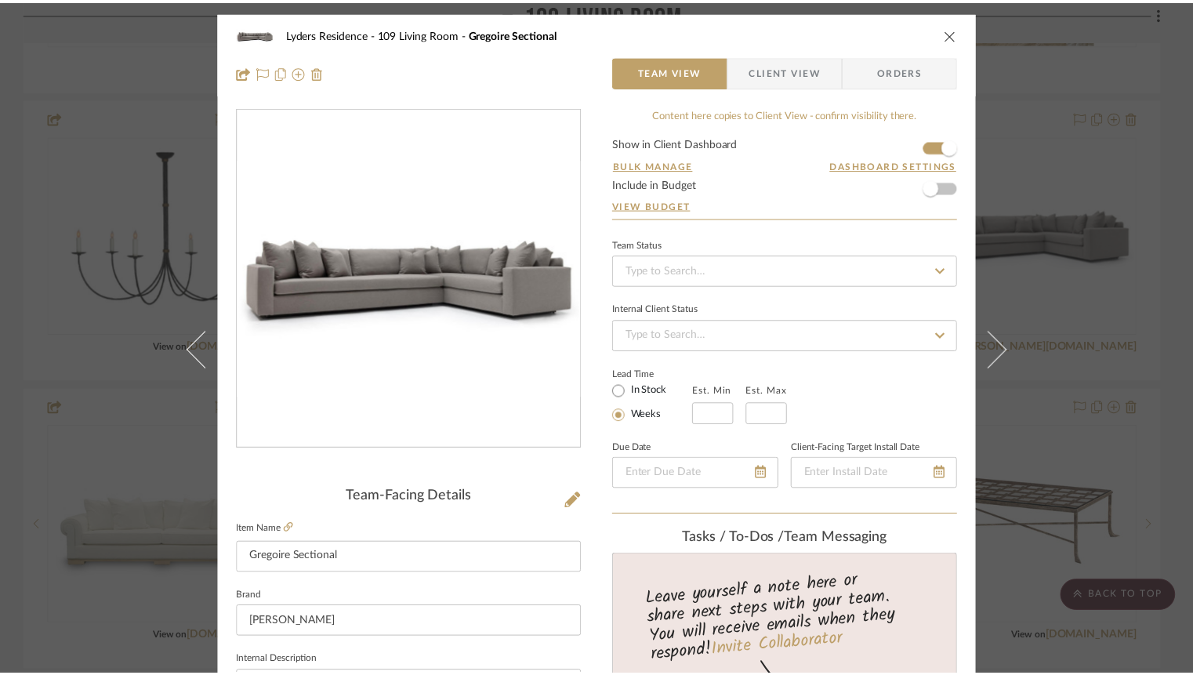
scroll to position [1980, 0]
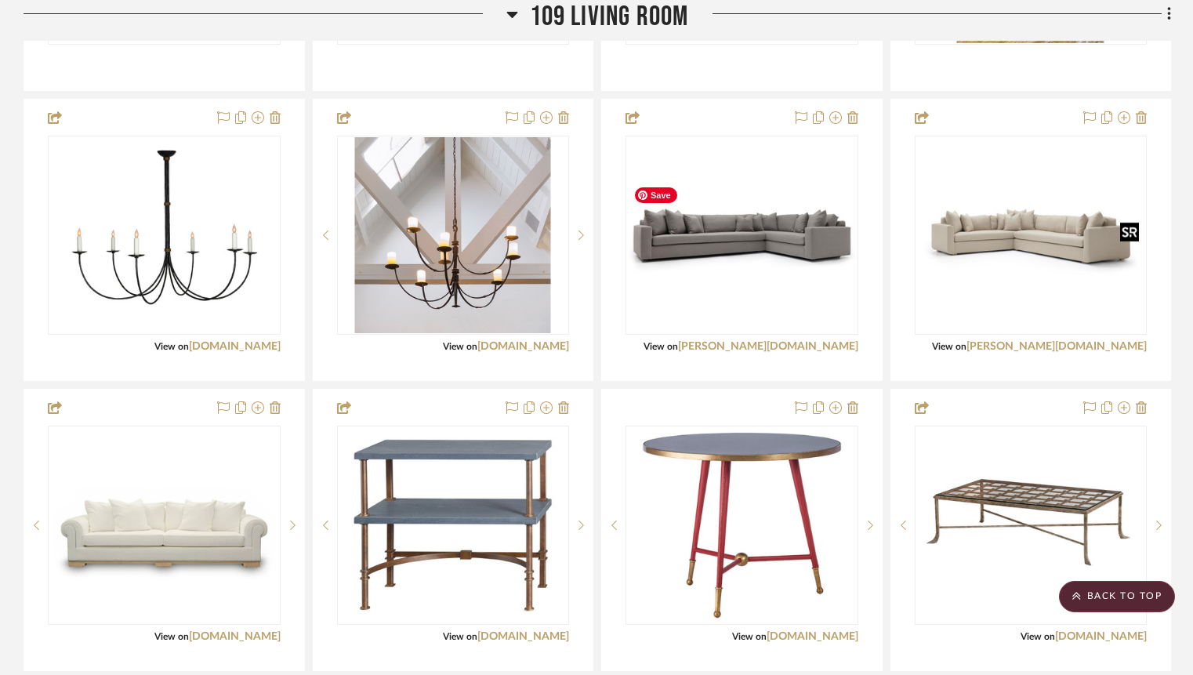
click at [774, 290] on img "0" at bounding box center [742, 235] width 230 height 158
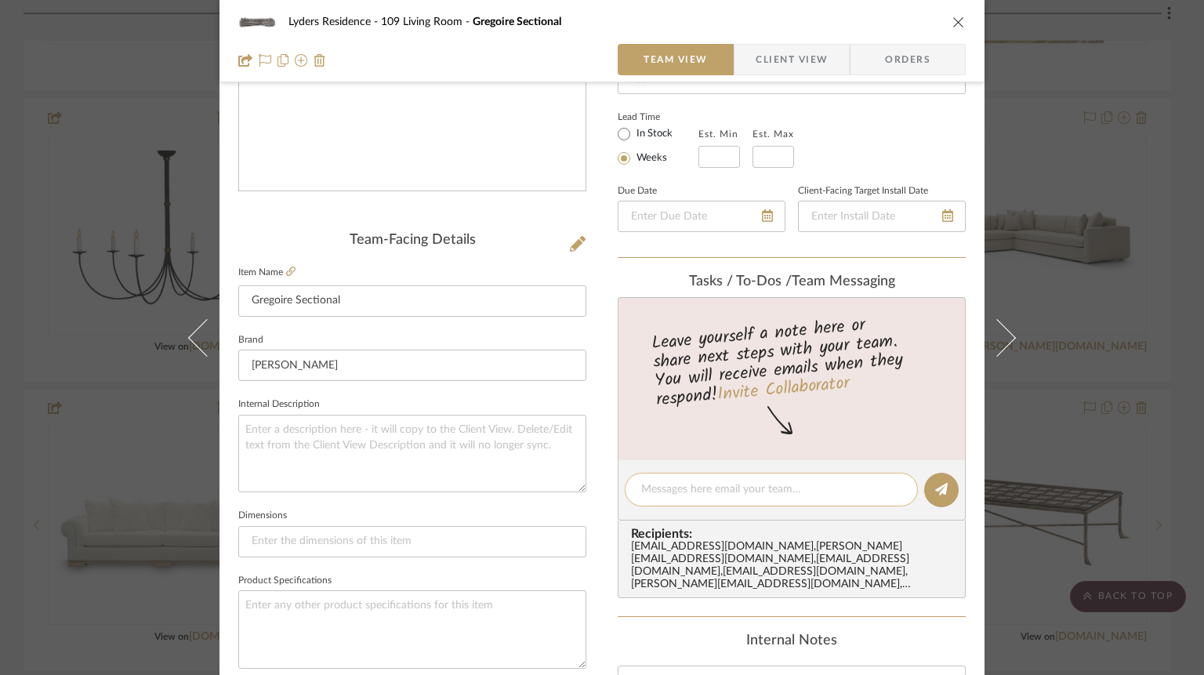
scroll to position [267, 0]
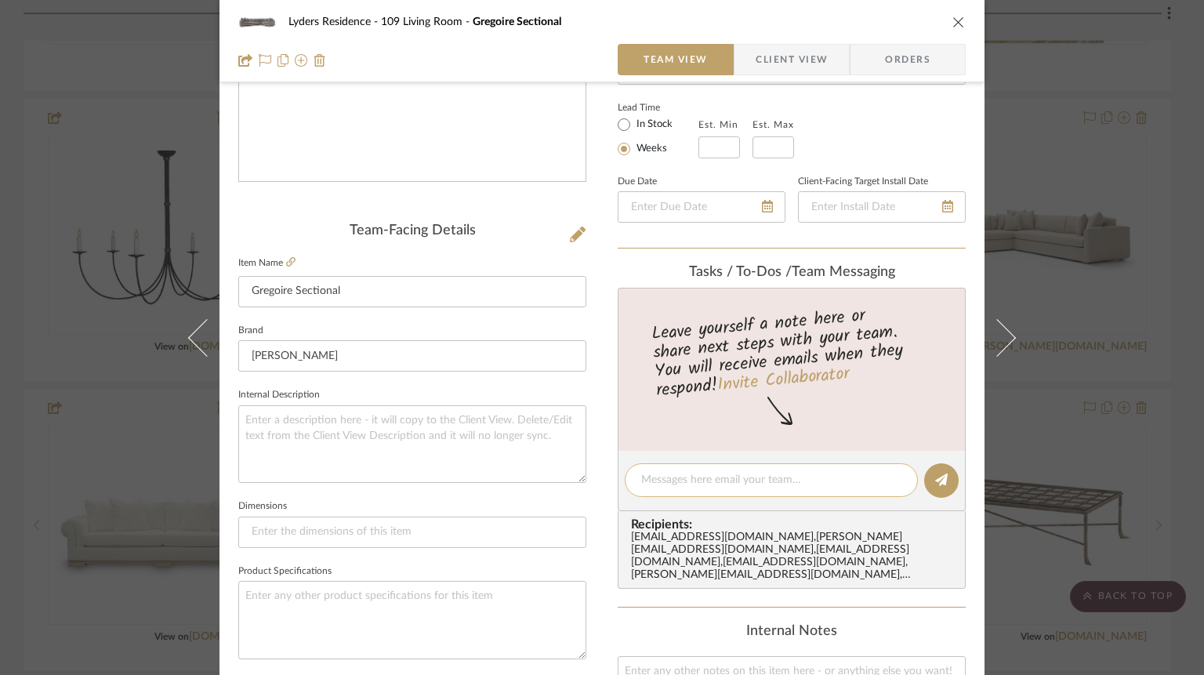
click at [714, 479] on textarea at bounding box center [771, 480] width 260 height 16
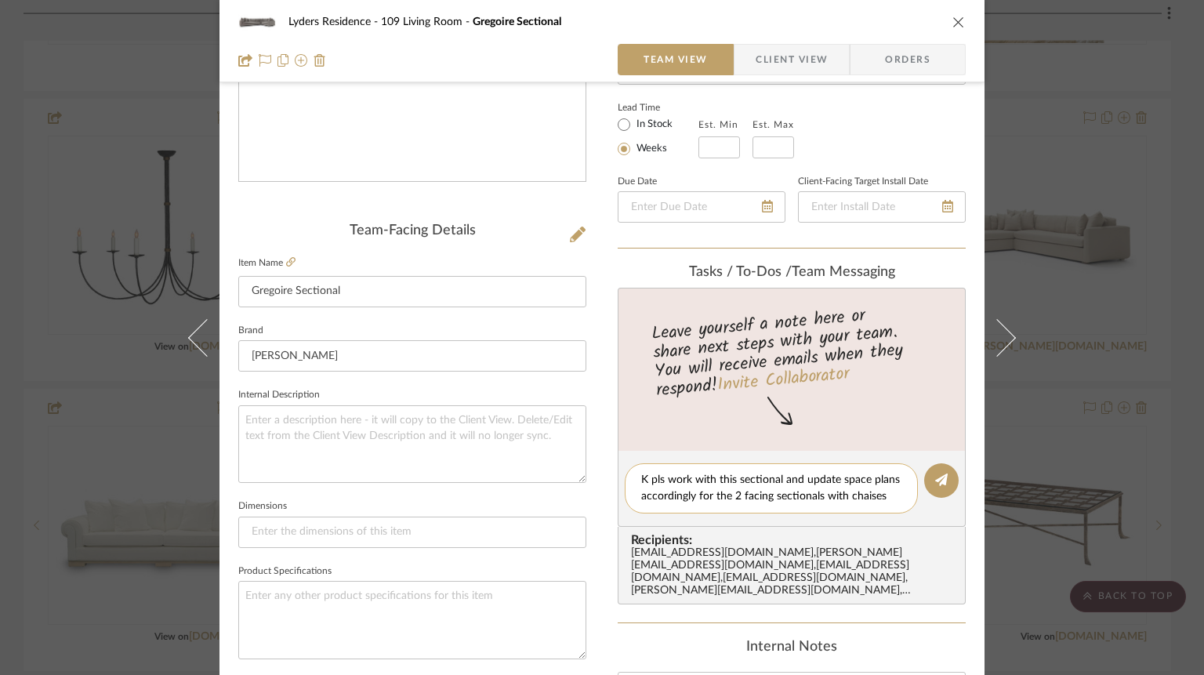
drag, startPoint x: 778, startPoint y: 480, endPoint x: 734, endPoint y: 475, distance: 44.9
click at [734, 475] on textarea "K pls work with this sectional and update space plans accordingly for the 2 fac…" at bounding box center [771, 488] width 260 height 33
type textarea "K pls work with this one and update space plans accordingly for the 2 facing se…"
click at [942, 481] on icon at bounding box center [941, 480] width 13 height 13
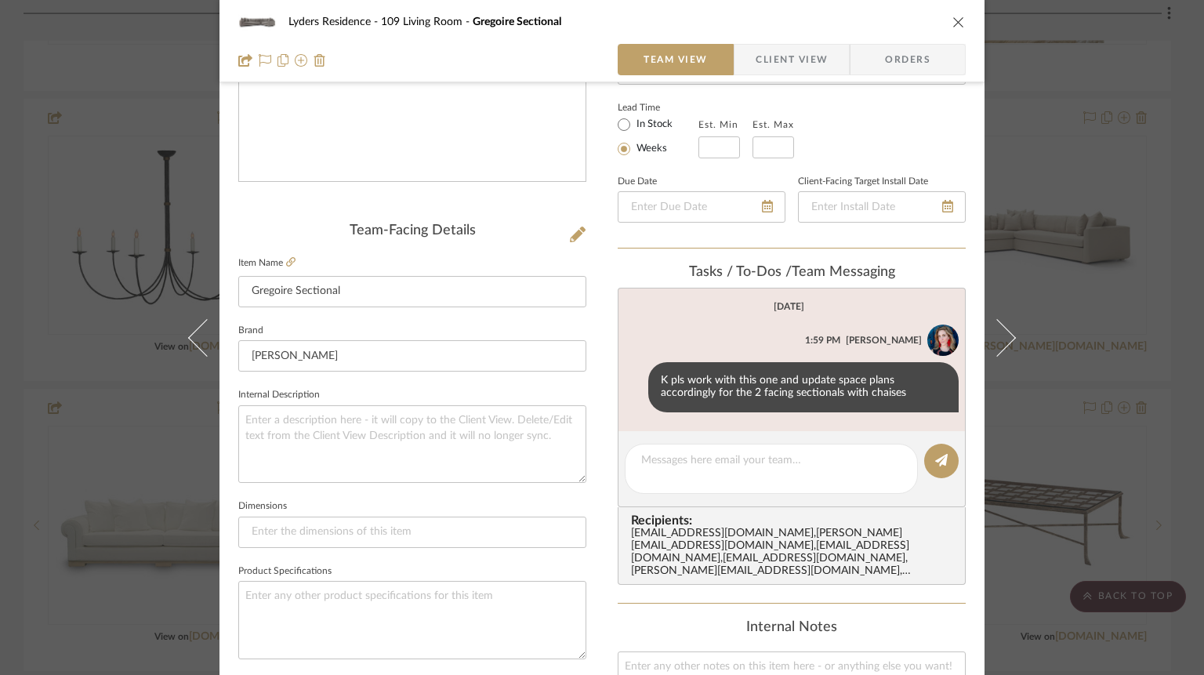
click at [953, 20] on icon "close" at bounding box center [959, 22] width 13 height 13
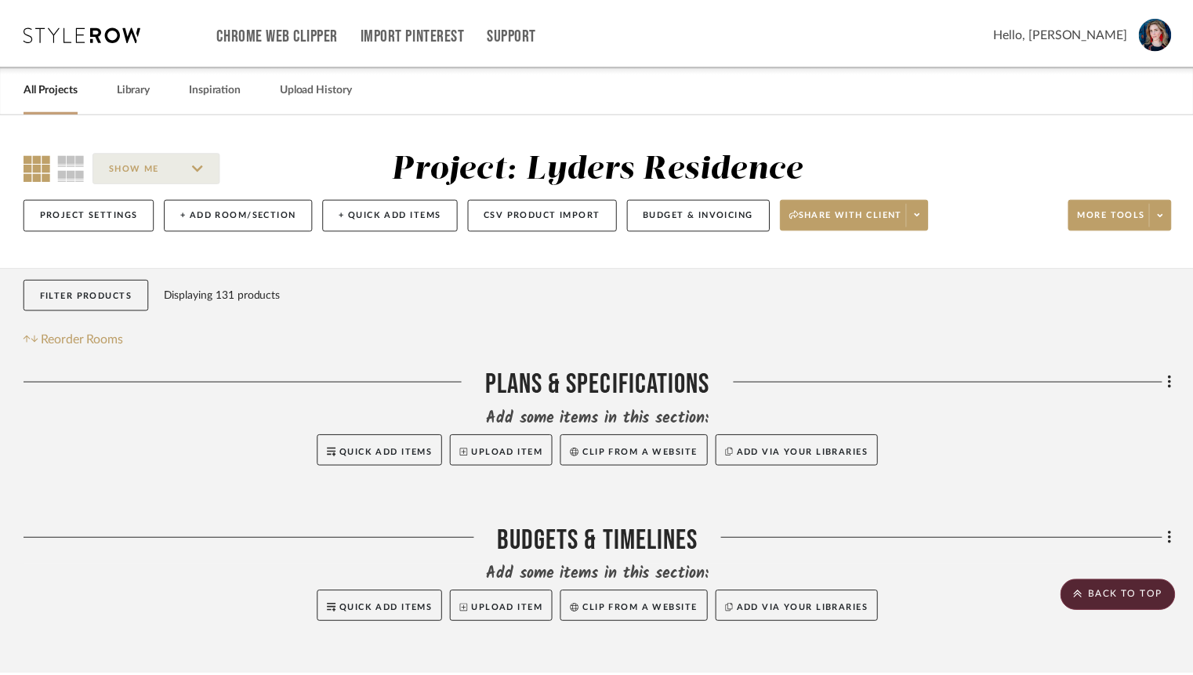
scroll to position [1980, 0]
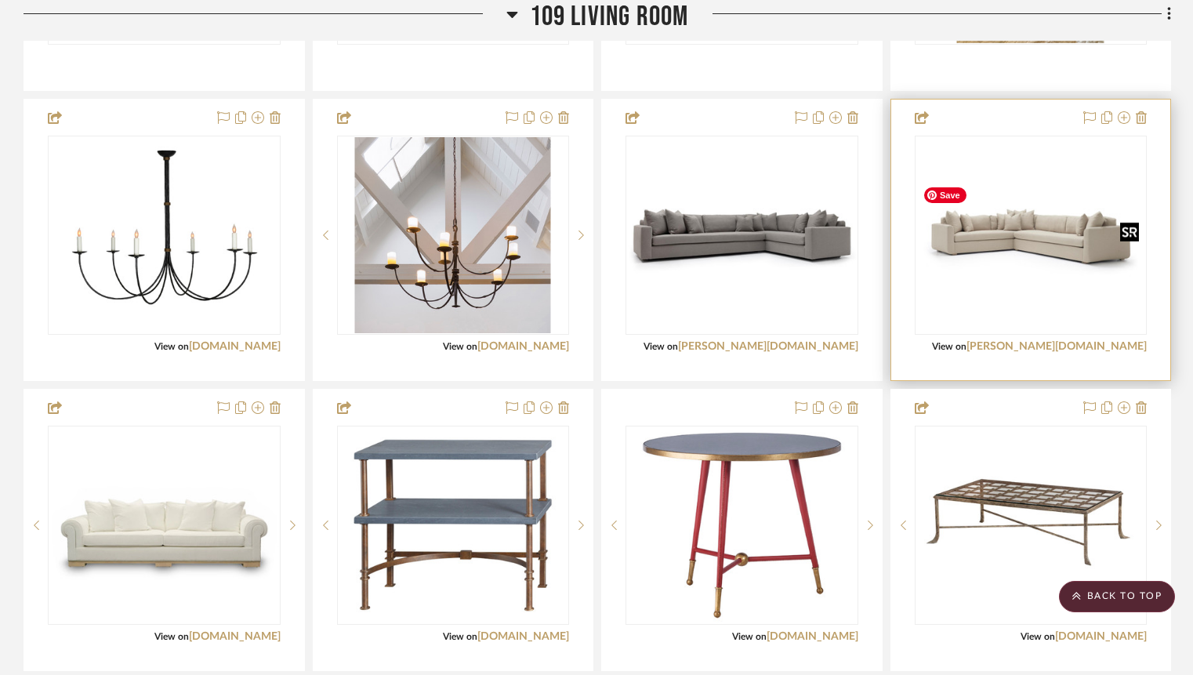
click at [1060, 259] on img "0" at bounding box center [1031, 235] width 230 height 158
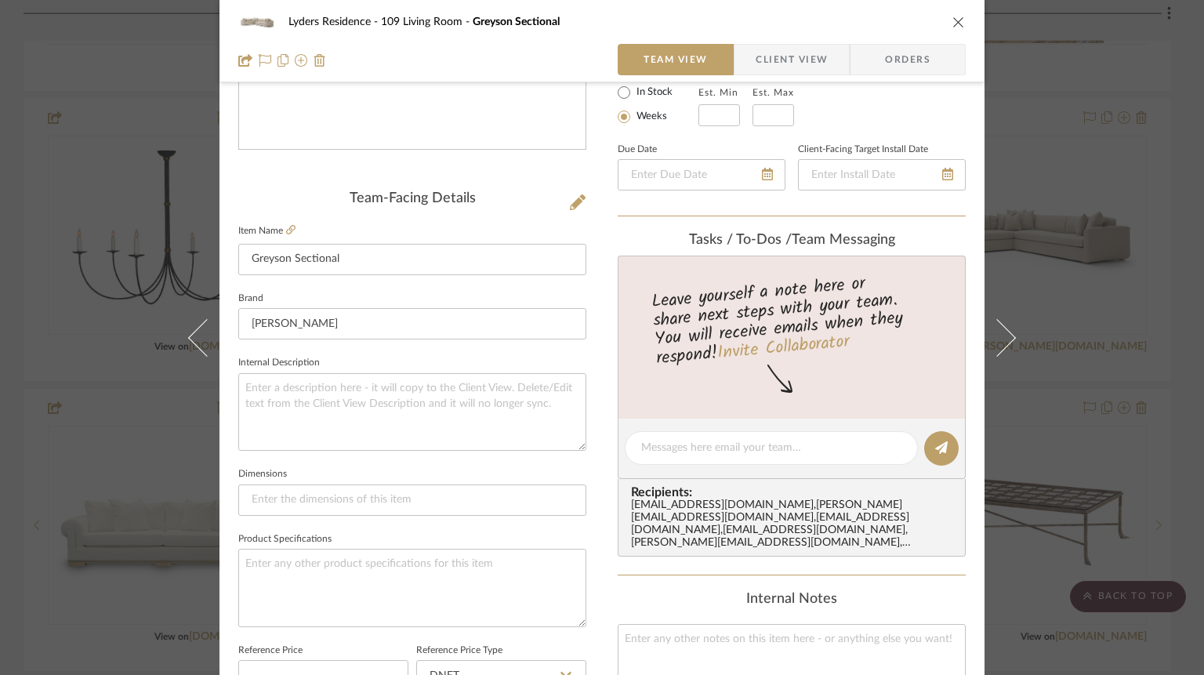
scroll to position [796, 0]
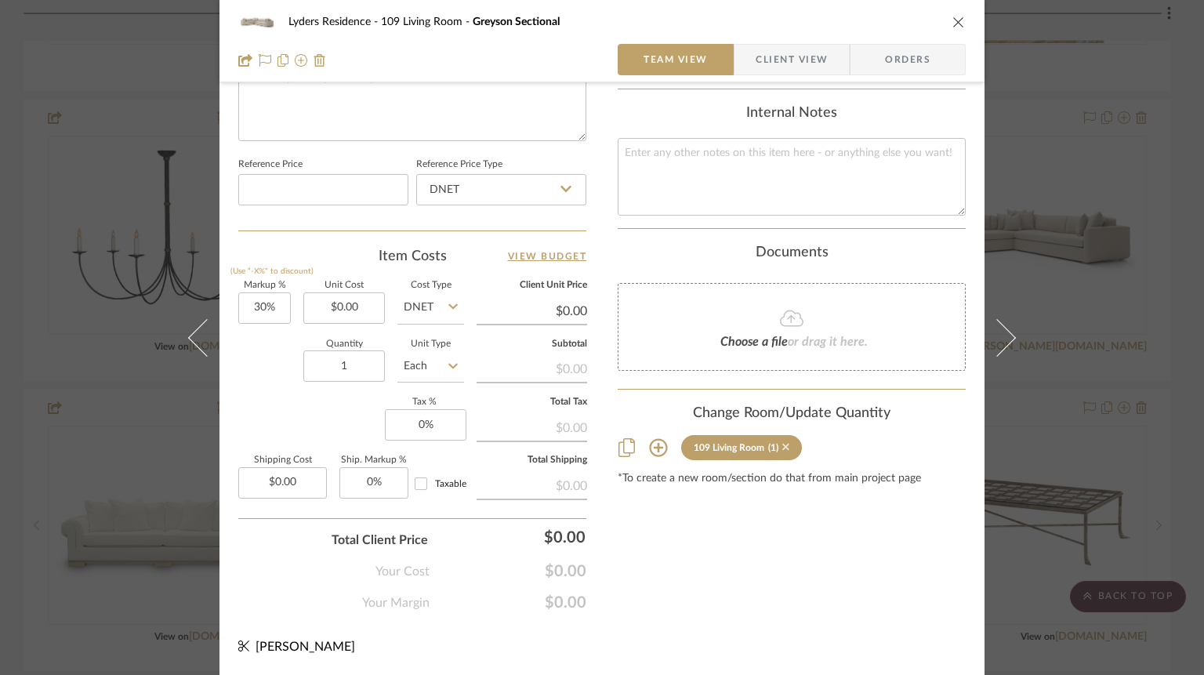
click at [789, 444] on icon at bounding box center [785, 447] width 7 height 7
click at [953, 23] on icon "close" at bounding box center [959, 22] width 13 height 13
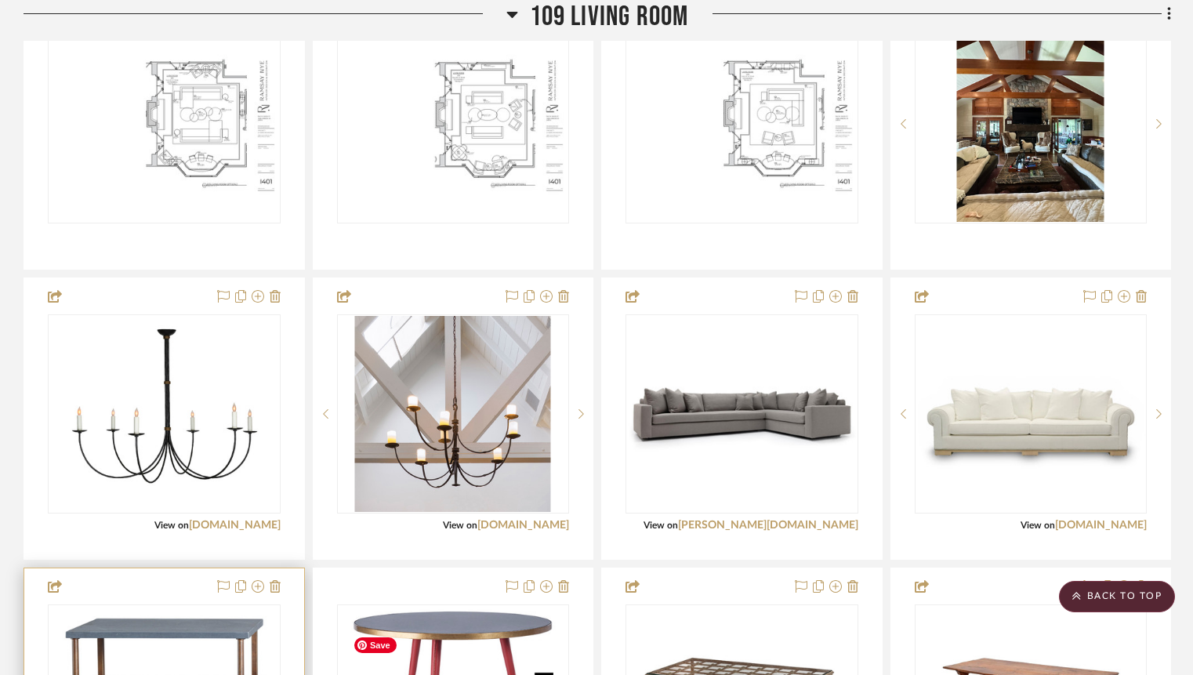
scroll to position [1802, 0]
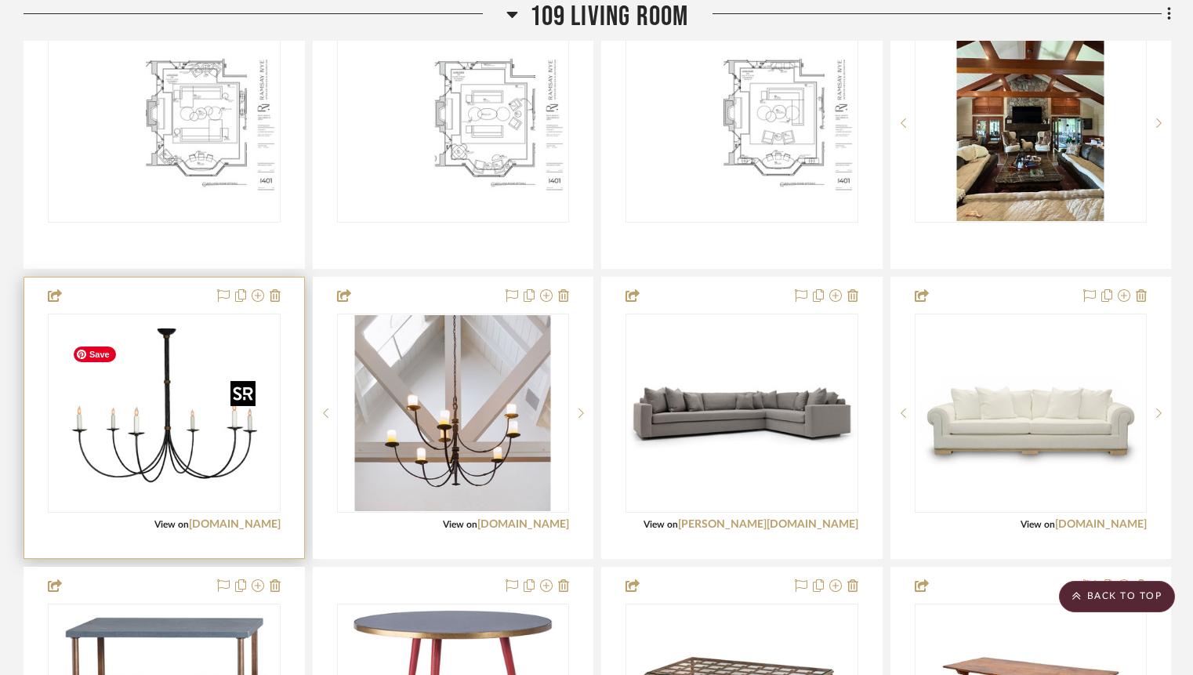
click at [195, 485] on img "0" at bounding box center [164, 413] width 196 height 196
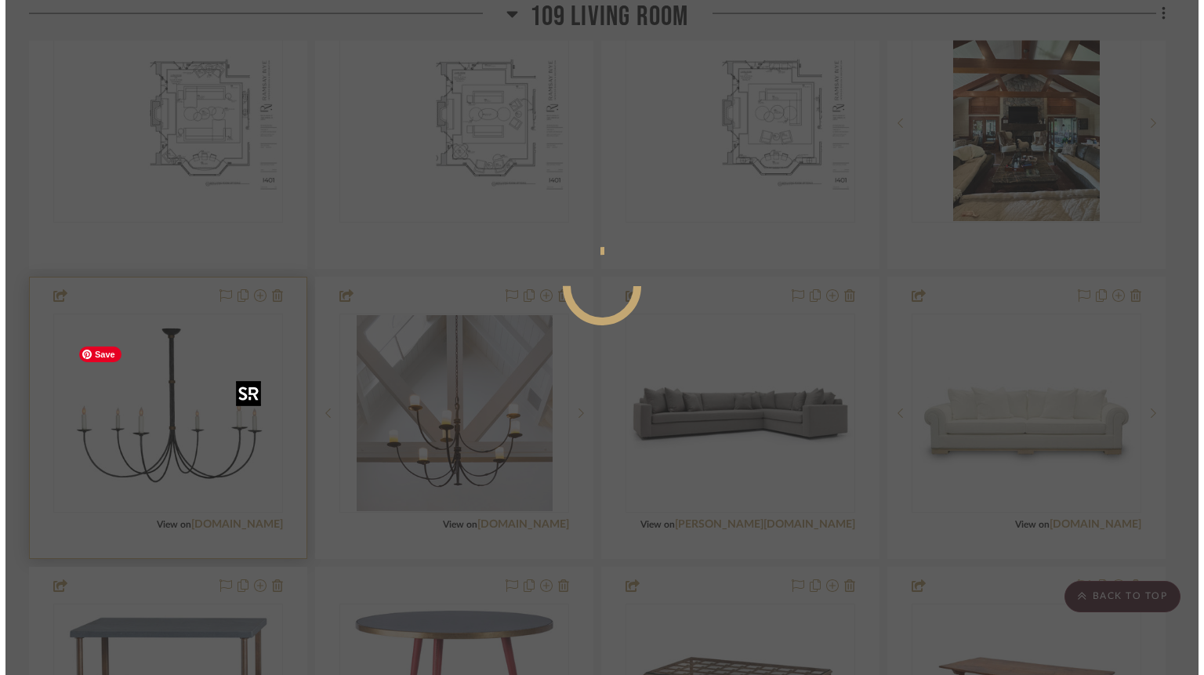
scroll to position [0, 0]
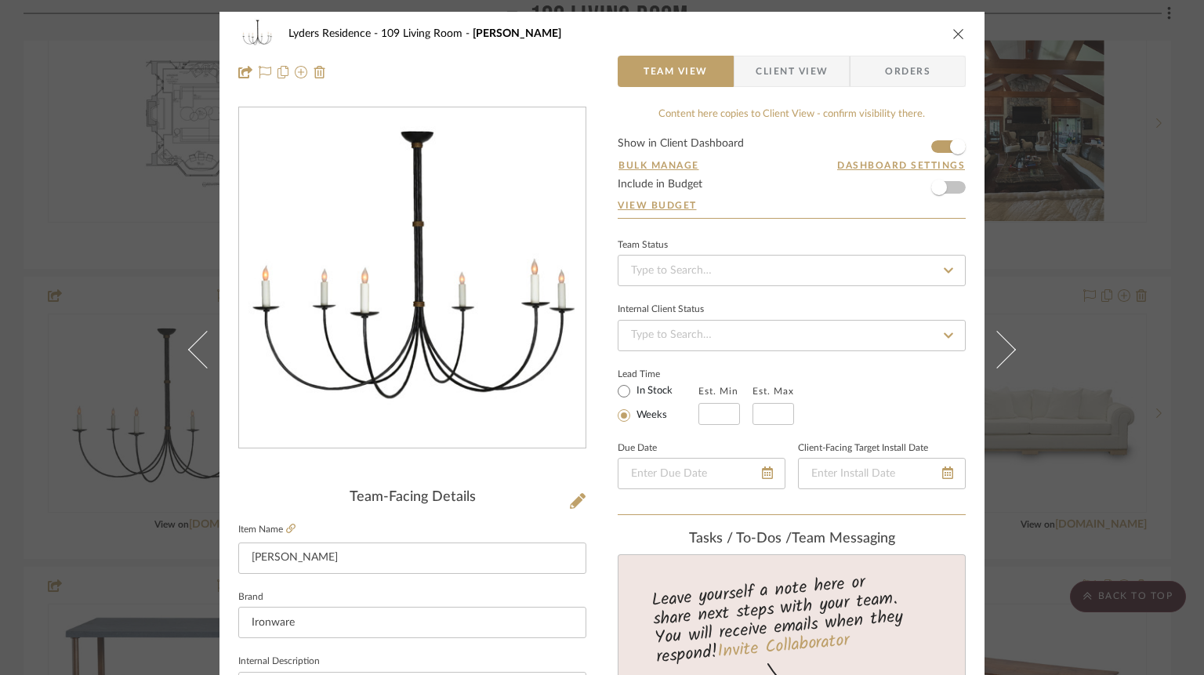
click at [953, 29] on icon "close" at bounding box center [959, 33] width 13 height 13
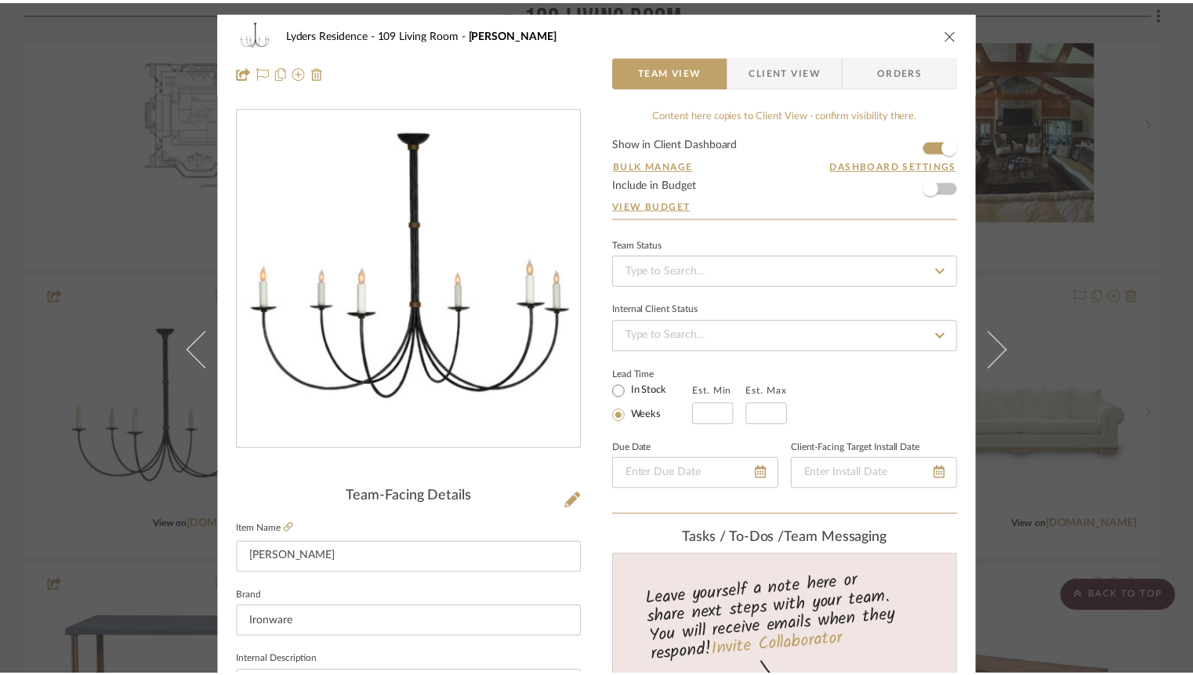
scroll to position [1802, 0]
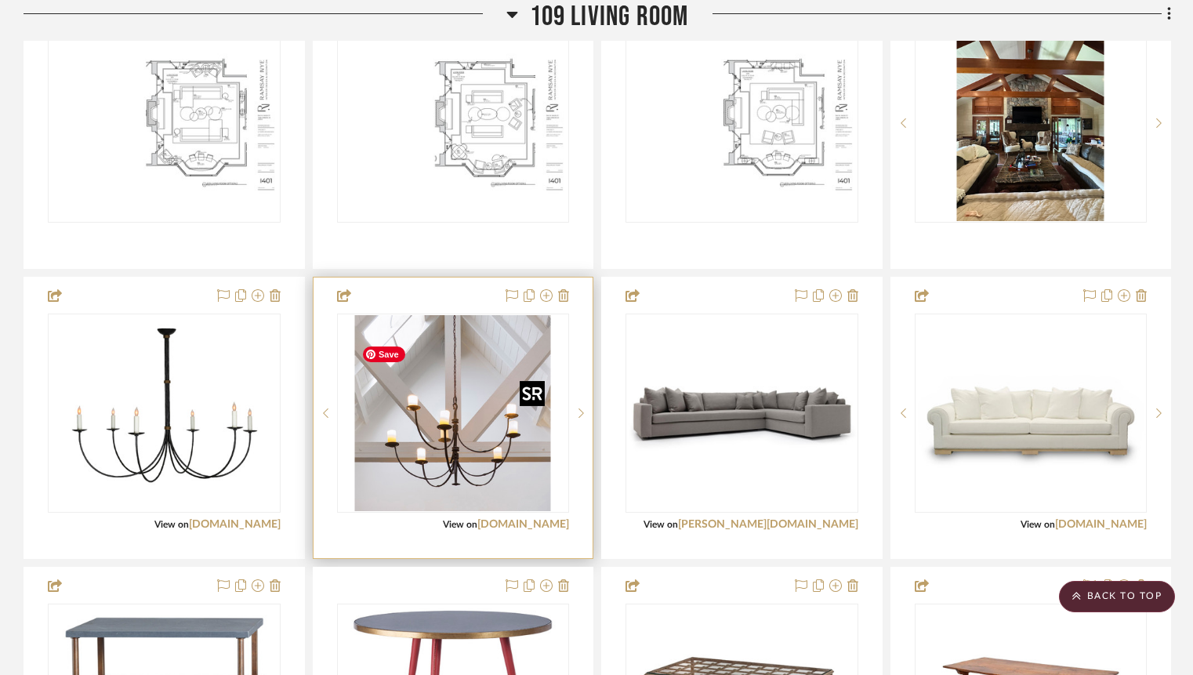
click at [467, 477] on img "0" at bounding box center [453, 413] width 196 height 196
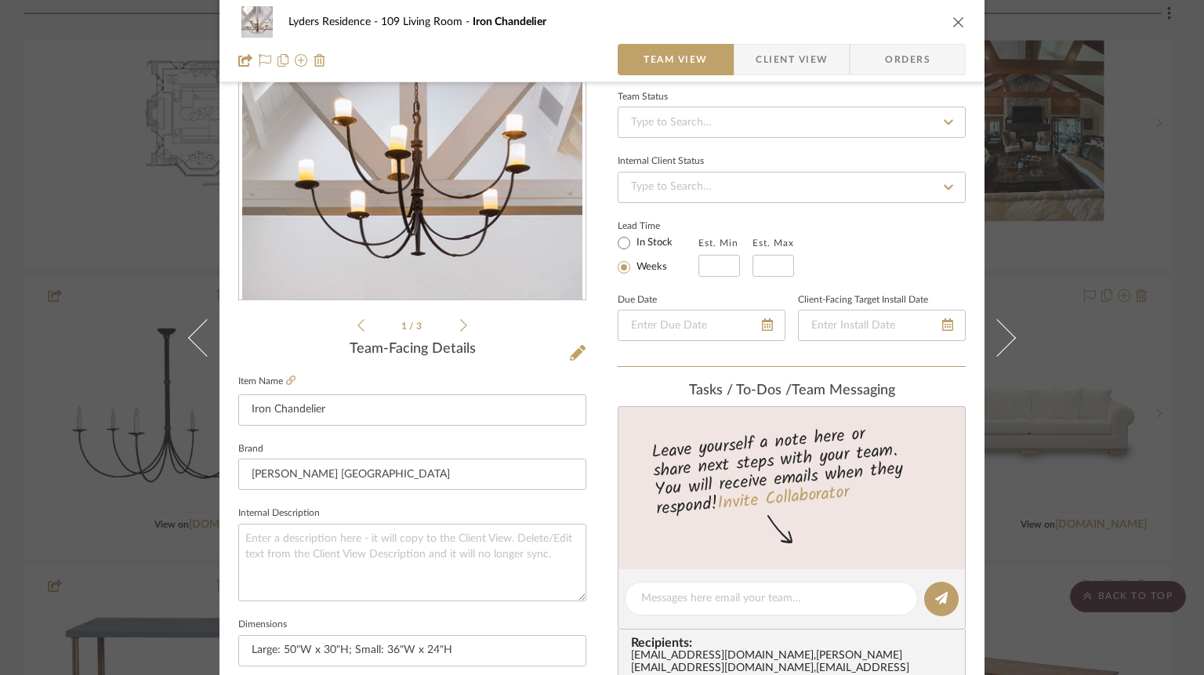
scroll to position [176, 0]
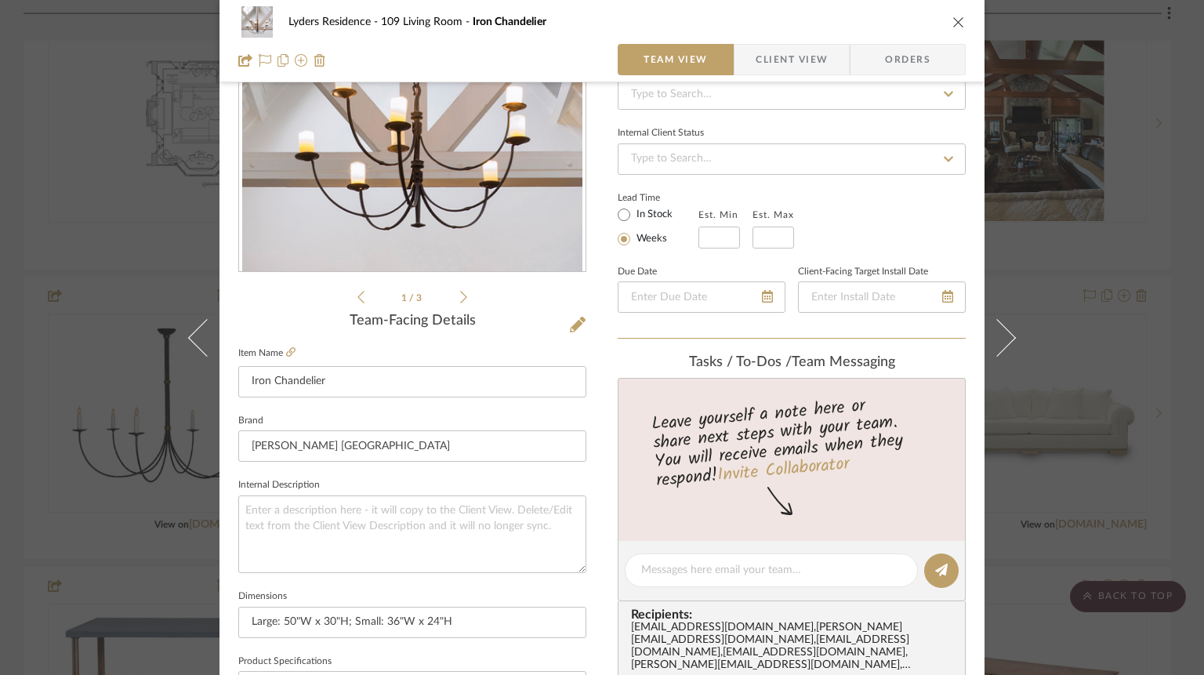
click at [953, 16] on icon "close" at bounding box center [959, 22] width 13 height 13
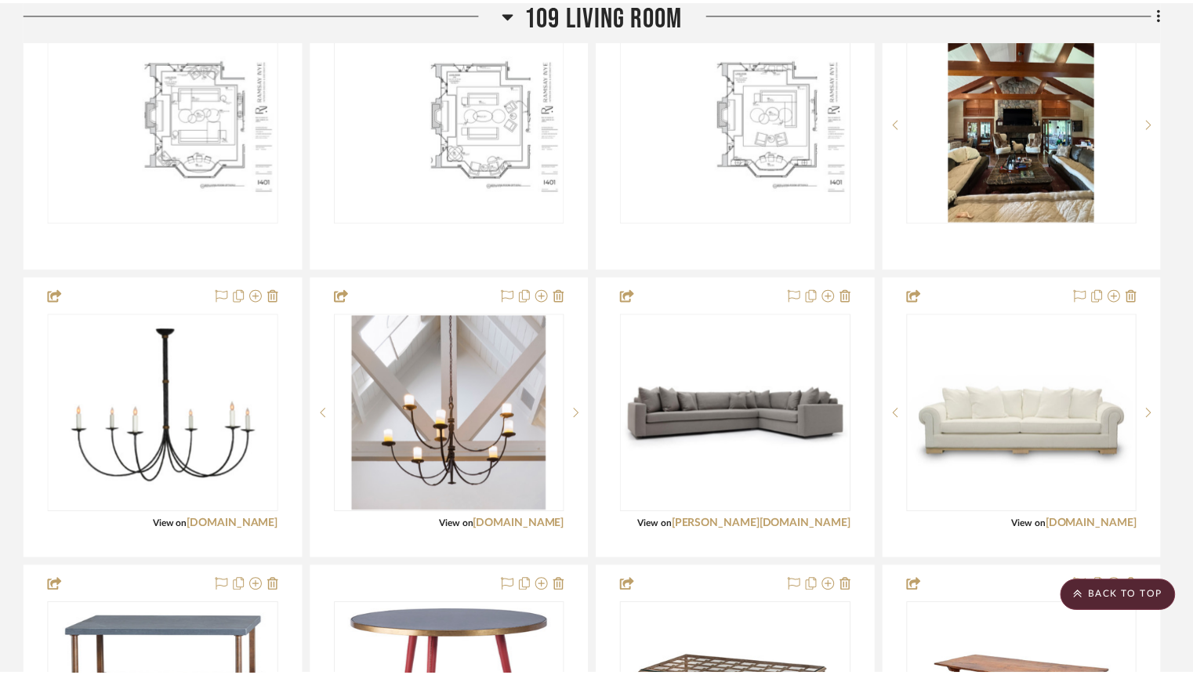
scroll to position [1802, 0]
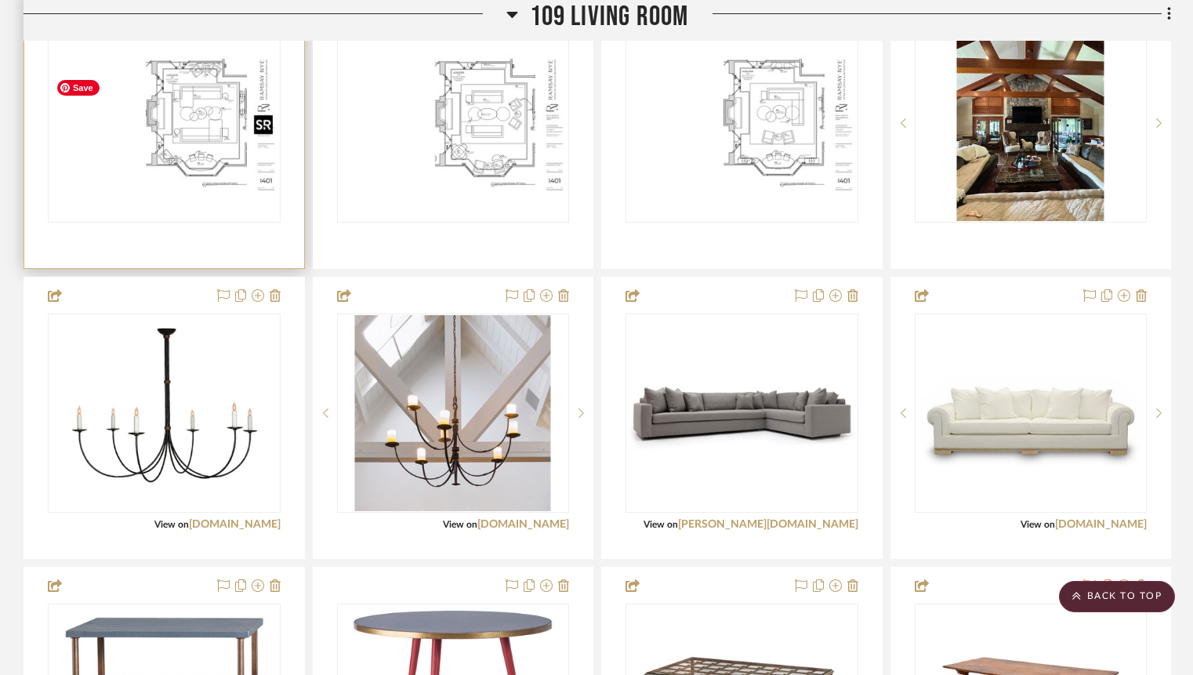
click at [173, 149] on img "0" at bounding box center [164, 123] width 230 height 148
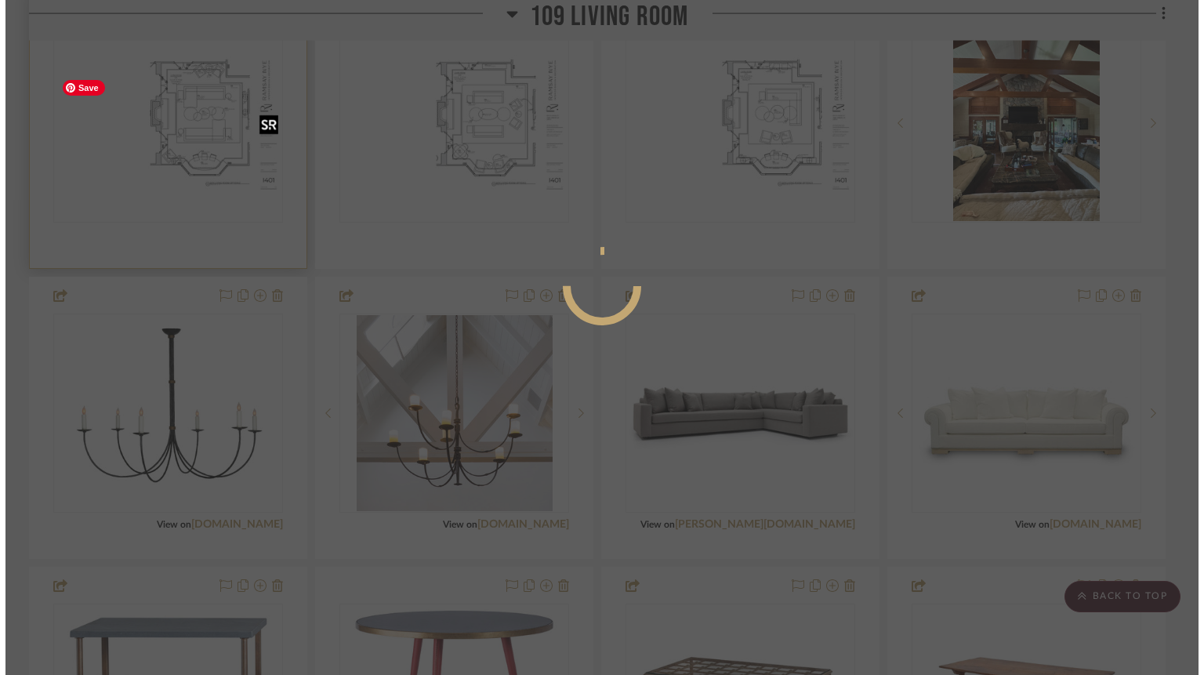
scroll to position [0, 0]
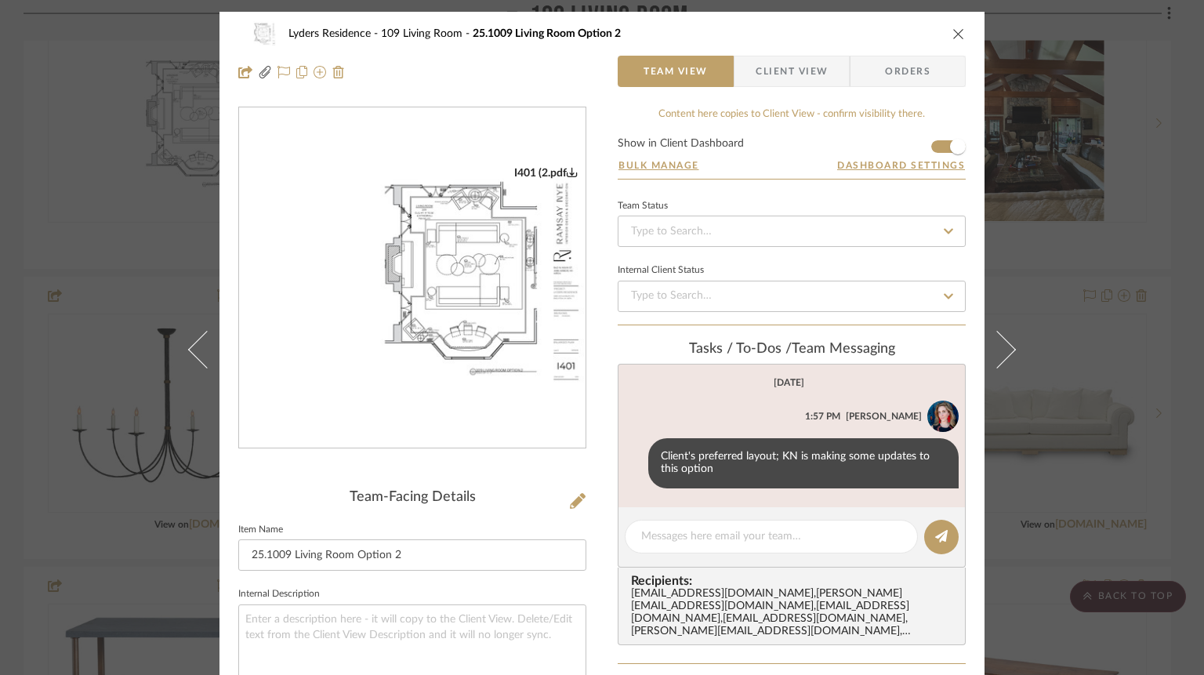
click at [459, 315] on img "0" at bounding box center [412, 278] width 347 height 224
click at [953, 30] on icon "close" at bounding box center [959, 33] width 13 height 13
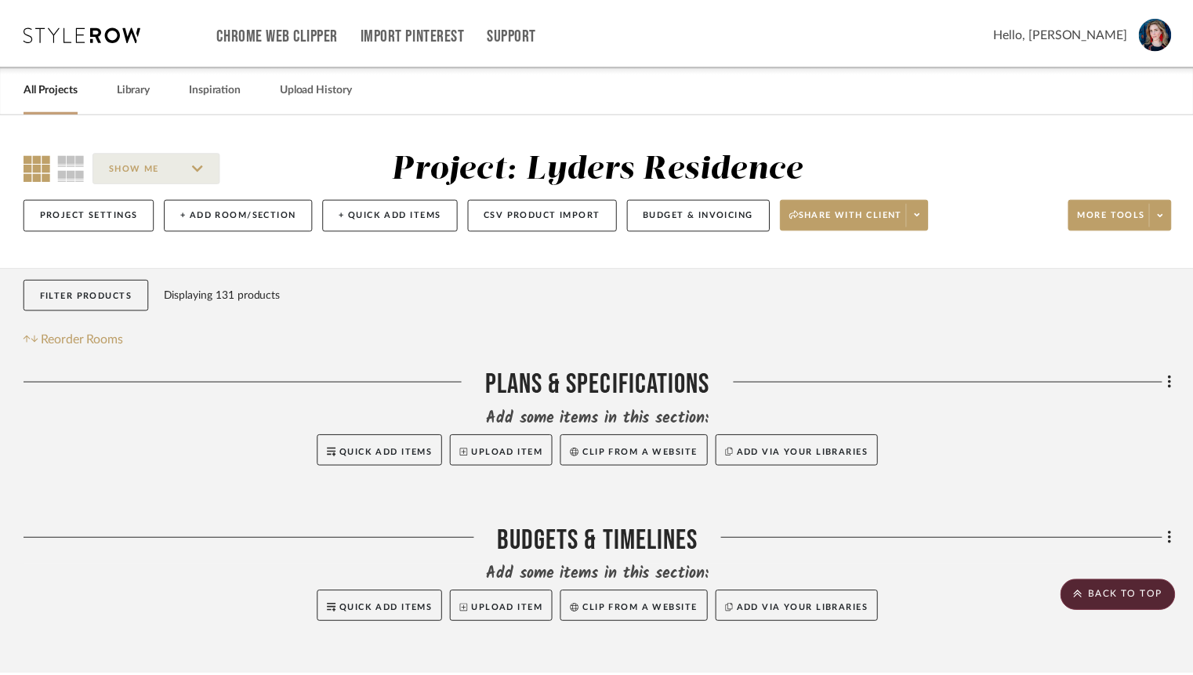
scroll to position [1802, 0]
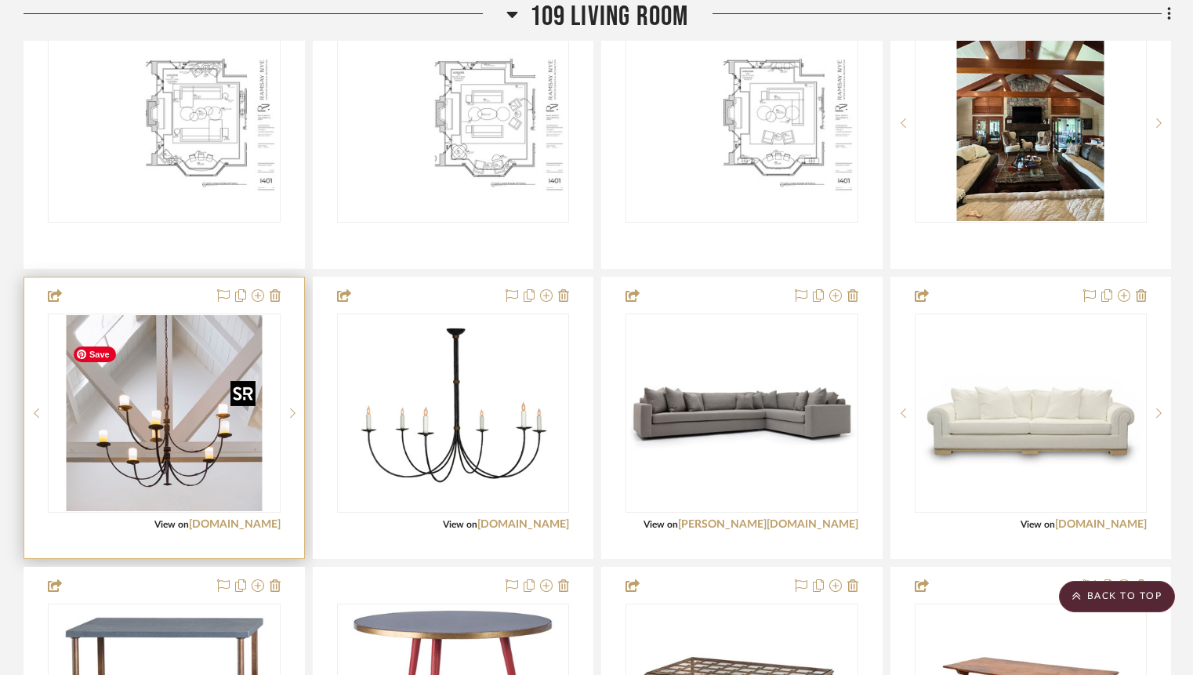
click at [197, 453] on img "0" at bounding box center [164, 413] width 196 height 196
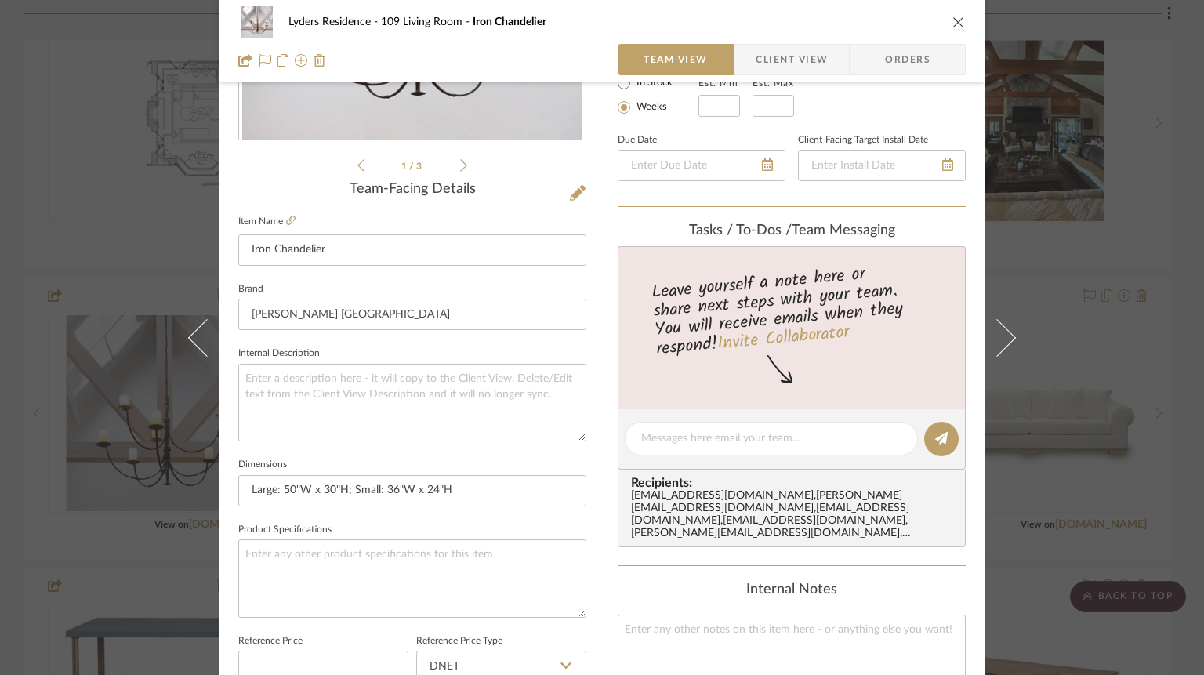
scroll to position [317, 0]
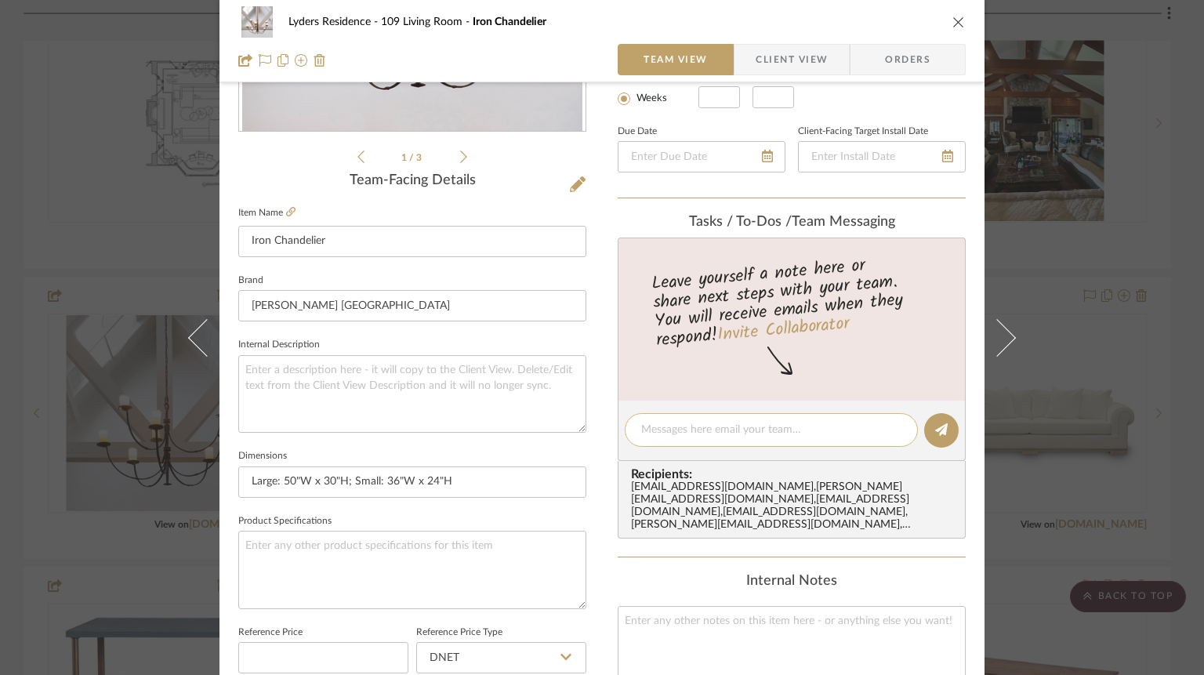
click at [674, 426] on textarea at bounding box center [771, 430] width 260 height 16
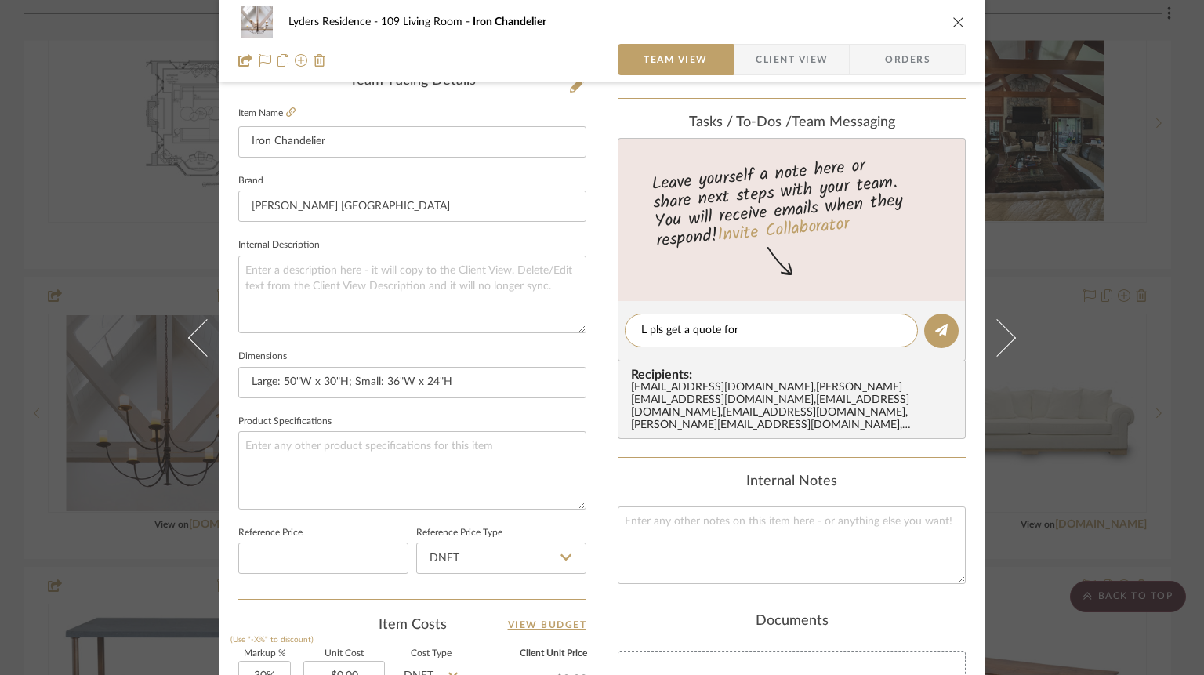
scroll to position [412, 0]
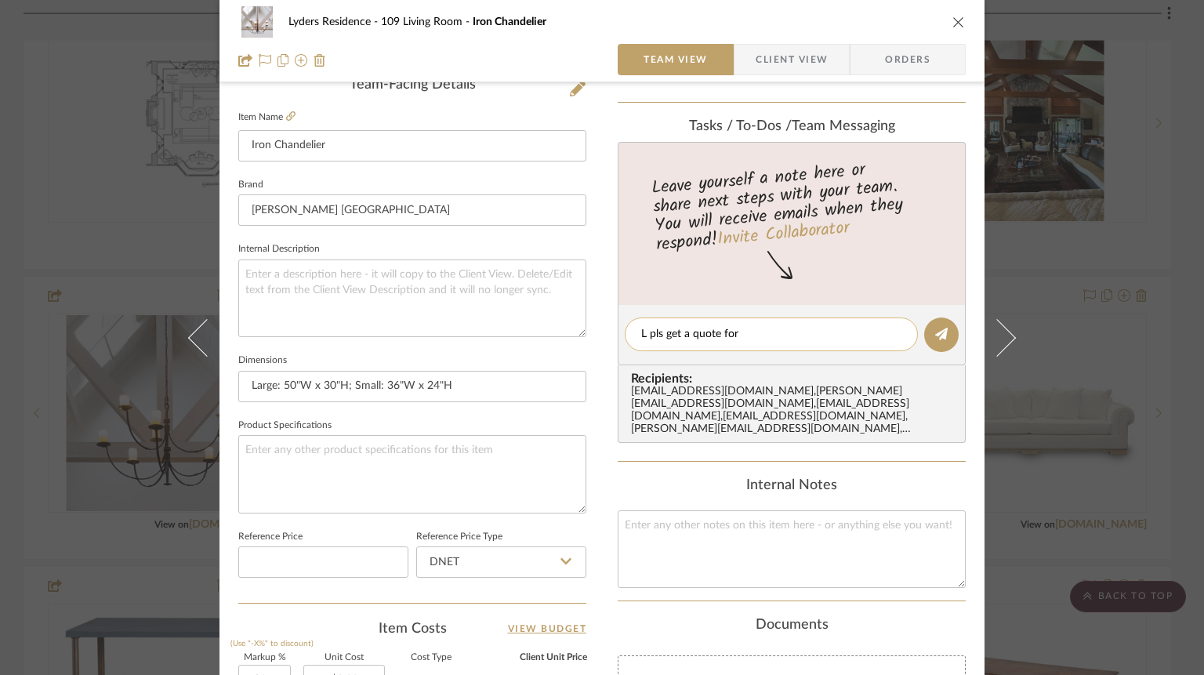
click at [767, 335] on textarea "L pls get a quote for" at bounding box center [771, 334] width 260 height 16
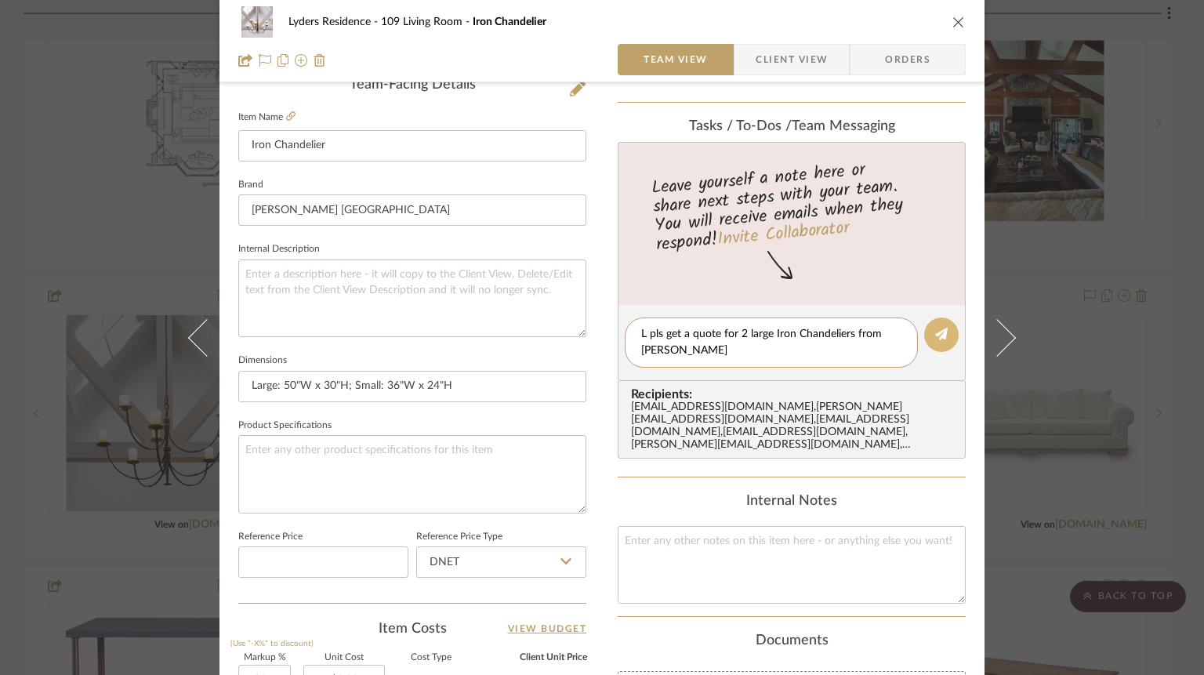
type textarea "L pls get a quote for 2 large Iron Chandeliers from [PERSON_NAME]"
click at [935, 328] on fa-icon at bounding box center [941, 334] width 13 height 13
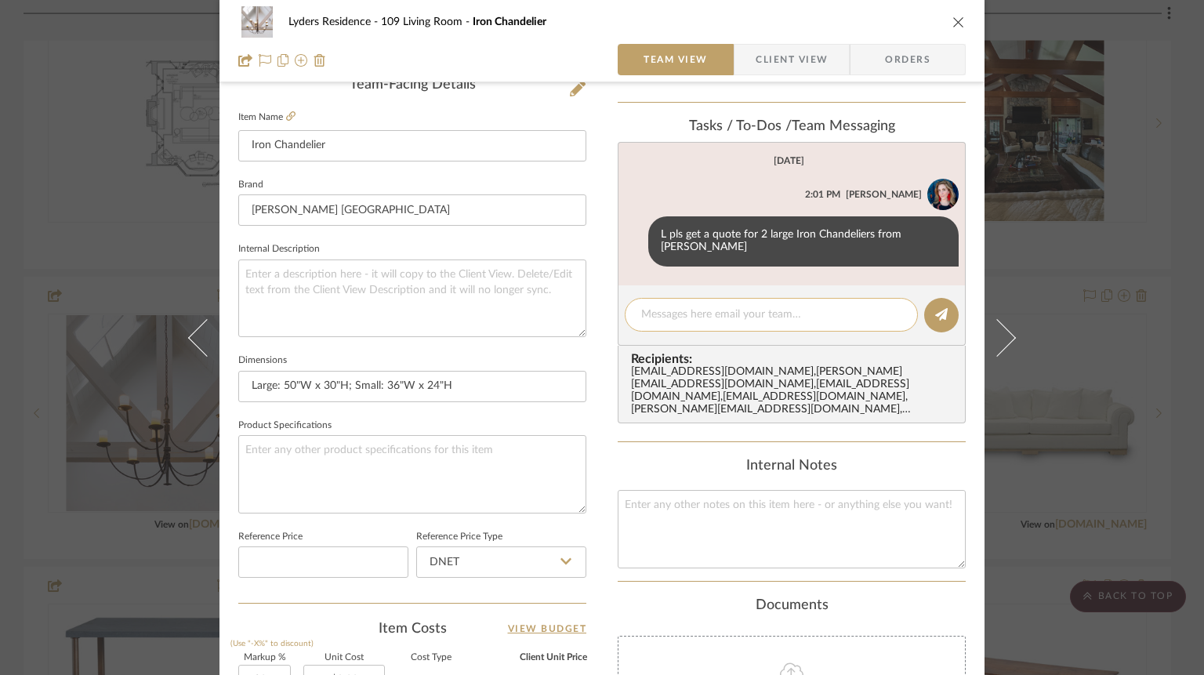
click at [694, 318] on textarea at bounding box center [771, 315] width 260 height 16
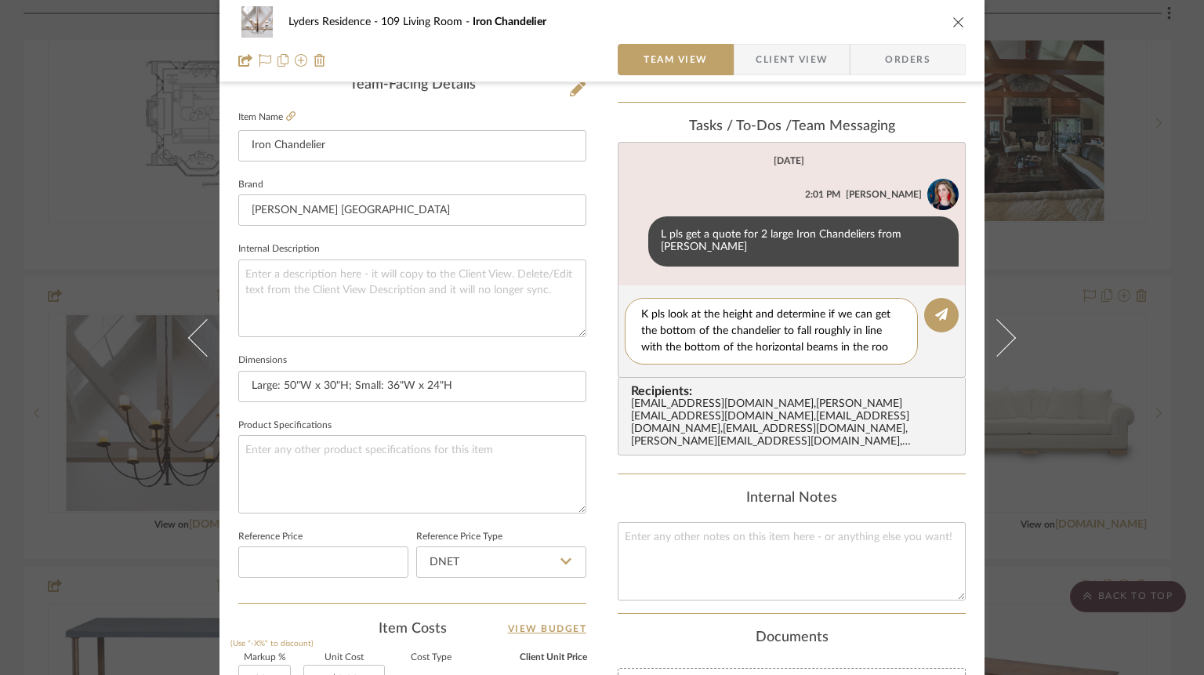
type textarea "K pls look at the height and determine if we can get the bottom of the chandeli…"
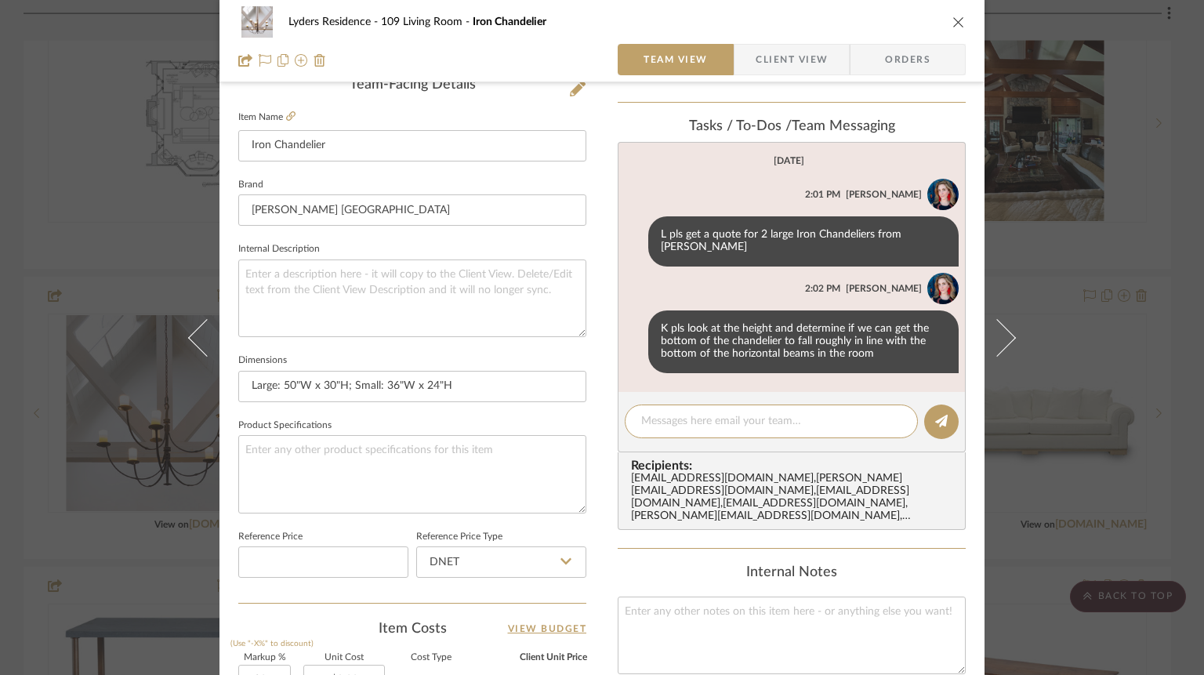
click at [953, 27] on icon "close" at bounding box center [959, 22] width 13 height 13
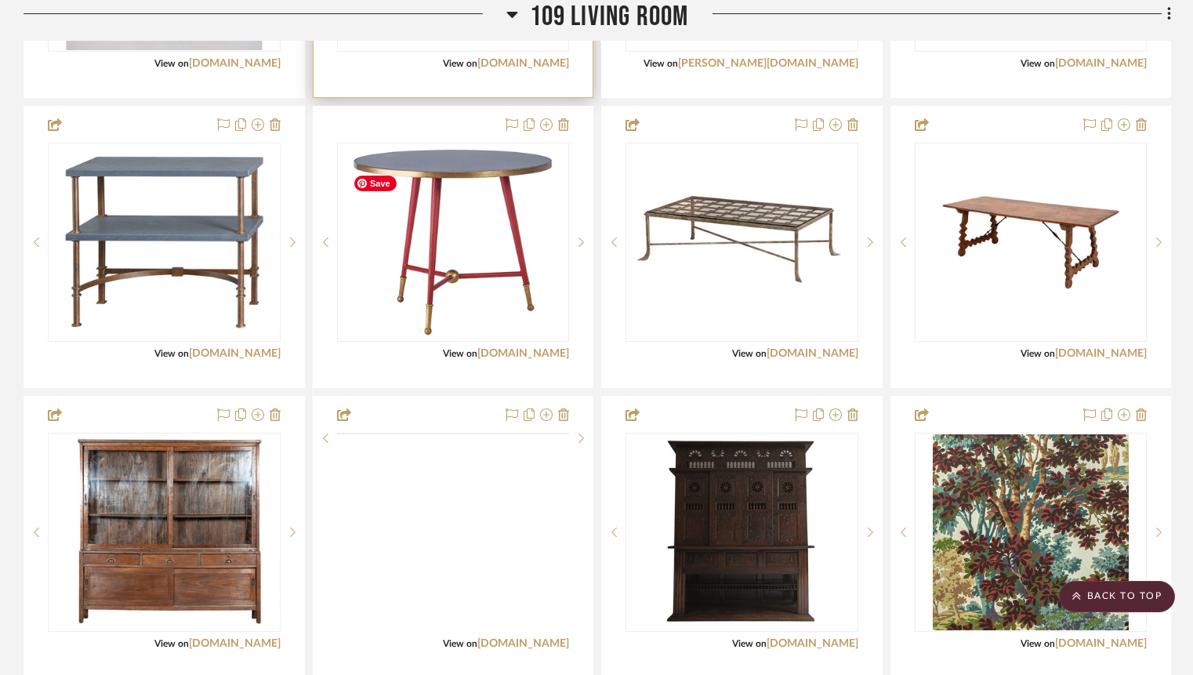
scroll to position [2287, 0]
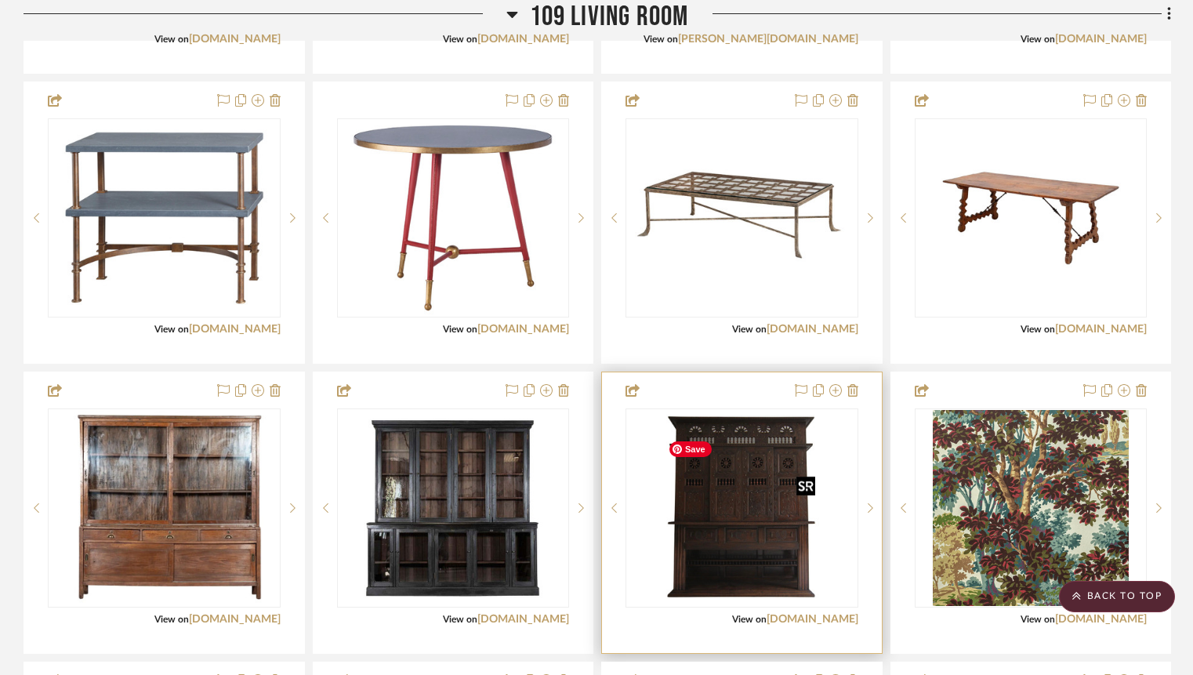
click at [0, 0] on img at bounding box center [0, 0] width 0 height 0
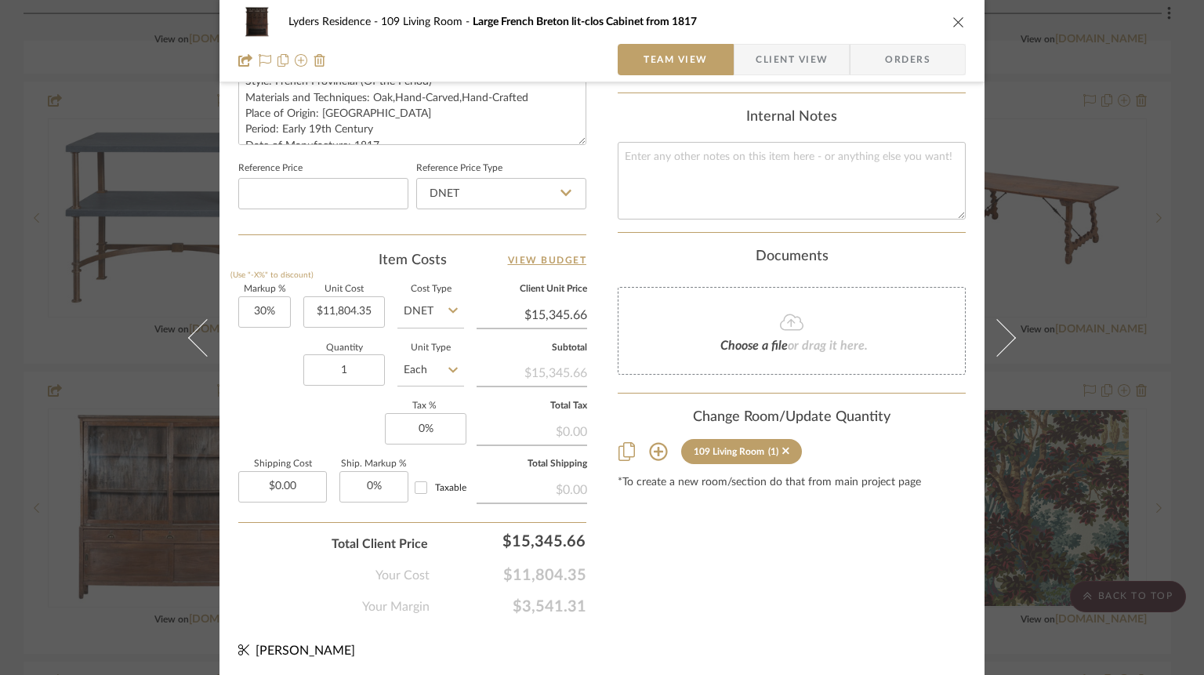
scroll to position [796, 0]
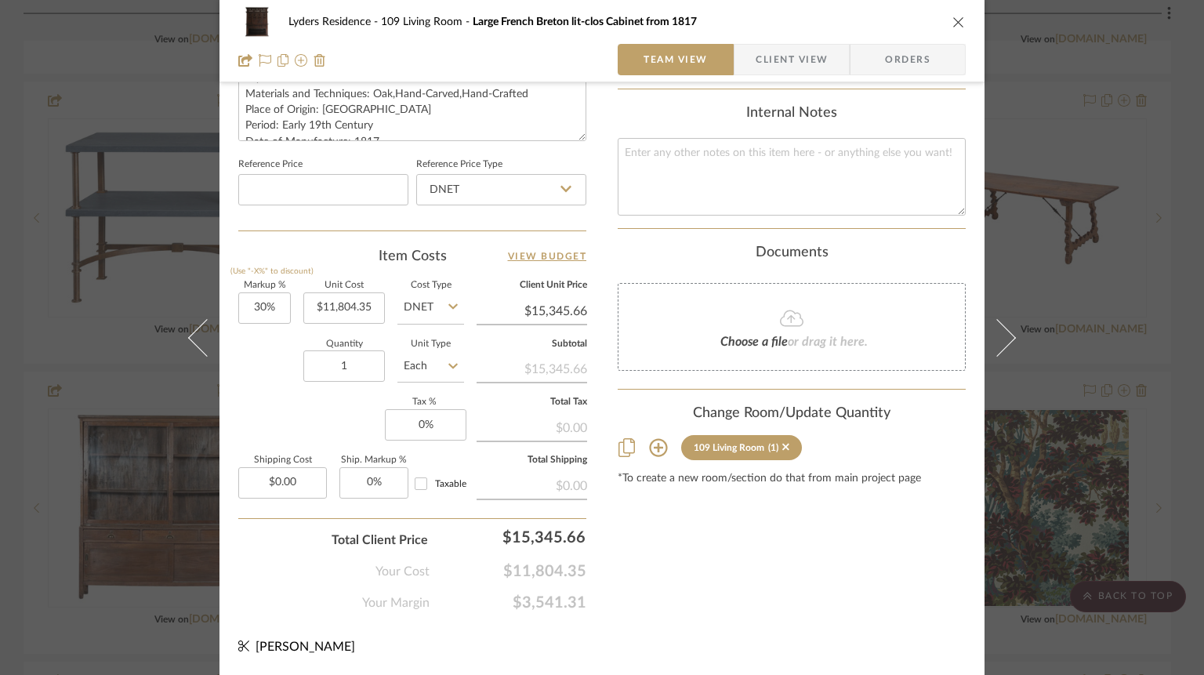
click at [655, 439] on icon at bounding box center [658, 448] width 18 height 18
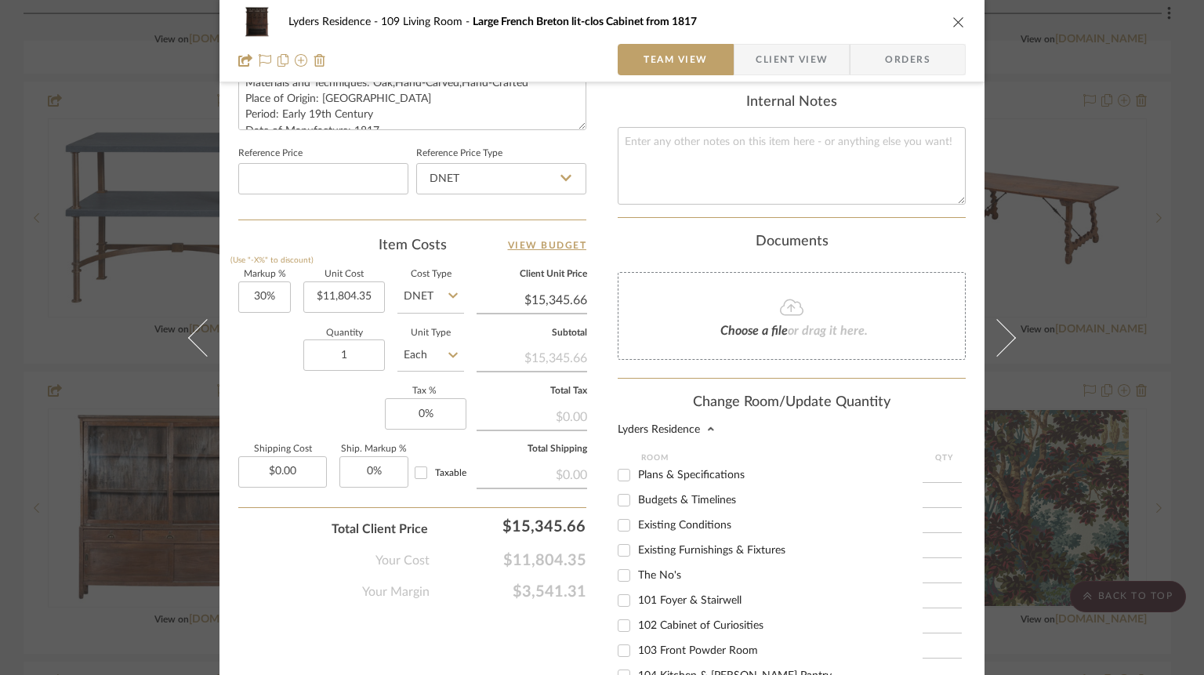
click at [644, 581] on span "The No's" at bounding box center [659, 575] width 43 height 11
click at [637, 582] on input "The No's" at bounding box center [623, 575] width 25 height 25
checkbox input "true"
type input "1"
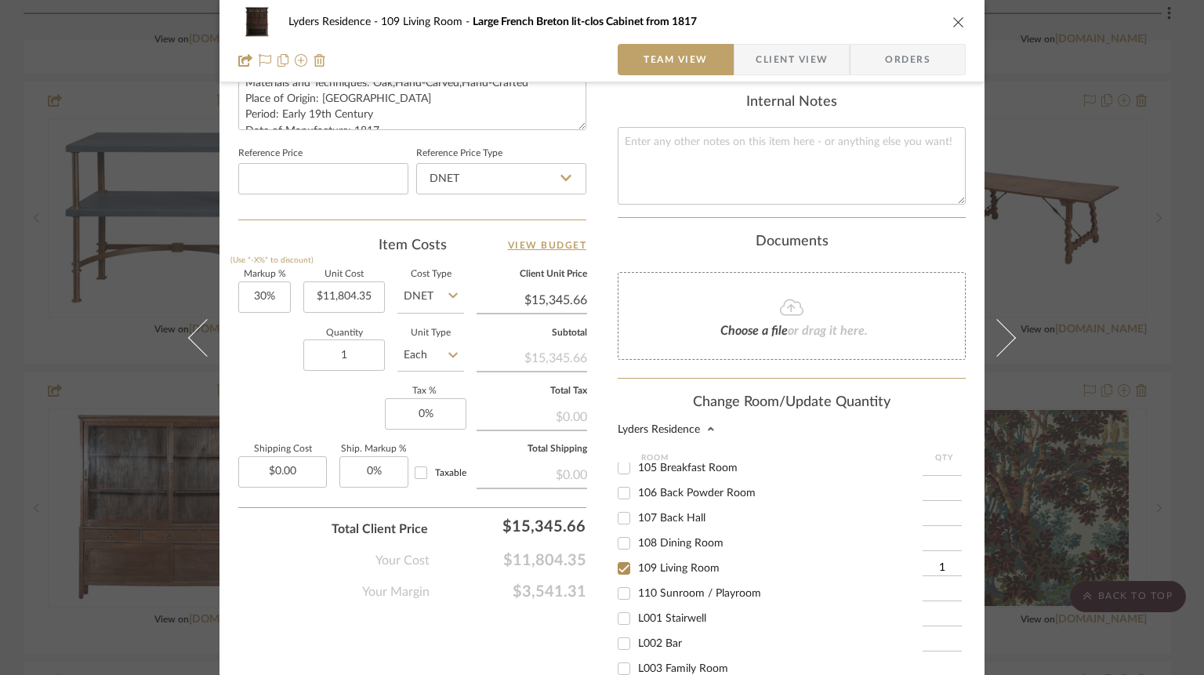
scroll to position [253, 0]
click at [680, 562] on span "109 Living Room" at bounding box center [679, 566] width 82 height 11
click at [637, 562] on input "109 Living Room" at bounding box center [623, 566] width 25 height 25
checkbox input "false"
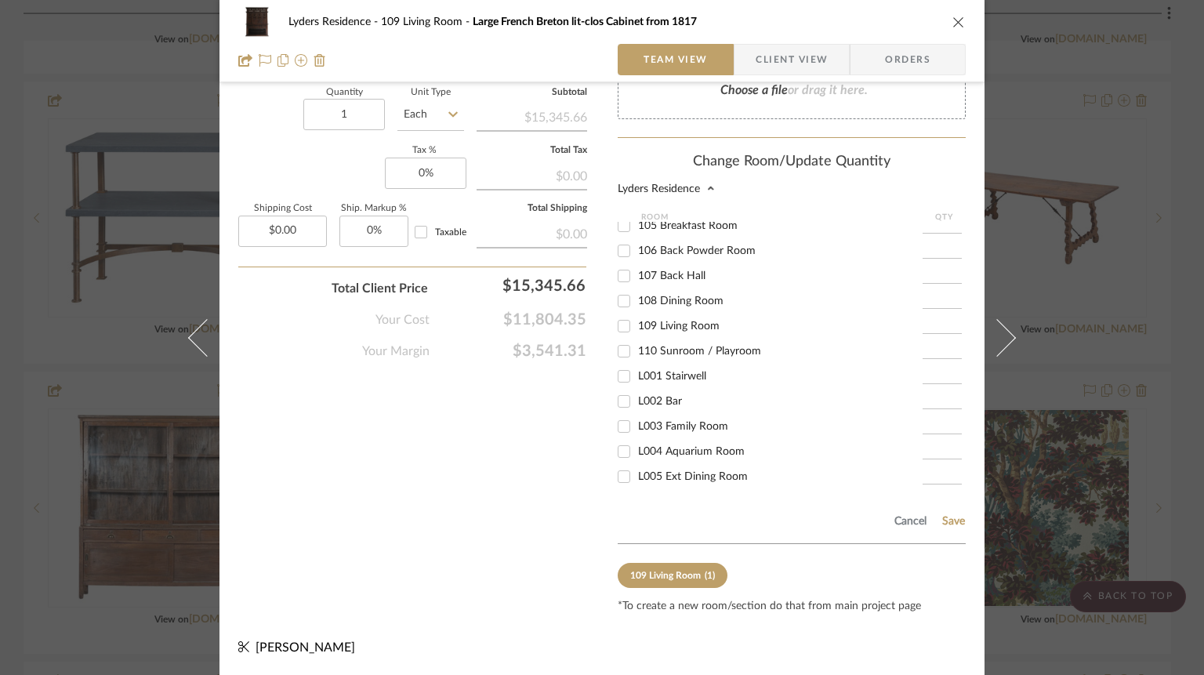
click at [944, 528] on div "Cancel Save" at bounding box center [792, 518] width 348 height 51
click at [947, 519] on button "Save" at bounding box center [954, 521] width 24 height 13
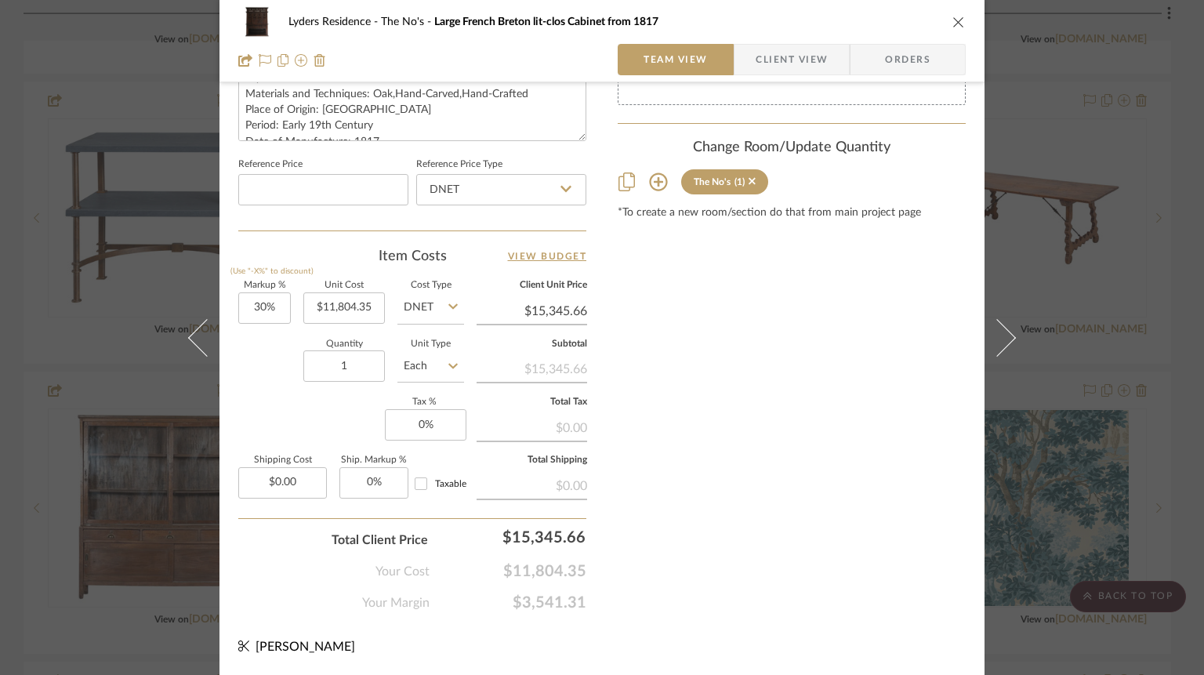
scroll to position [796, 0]
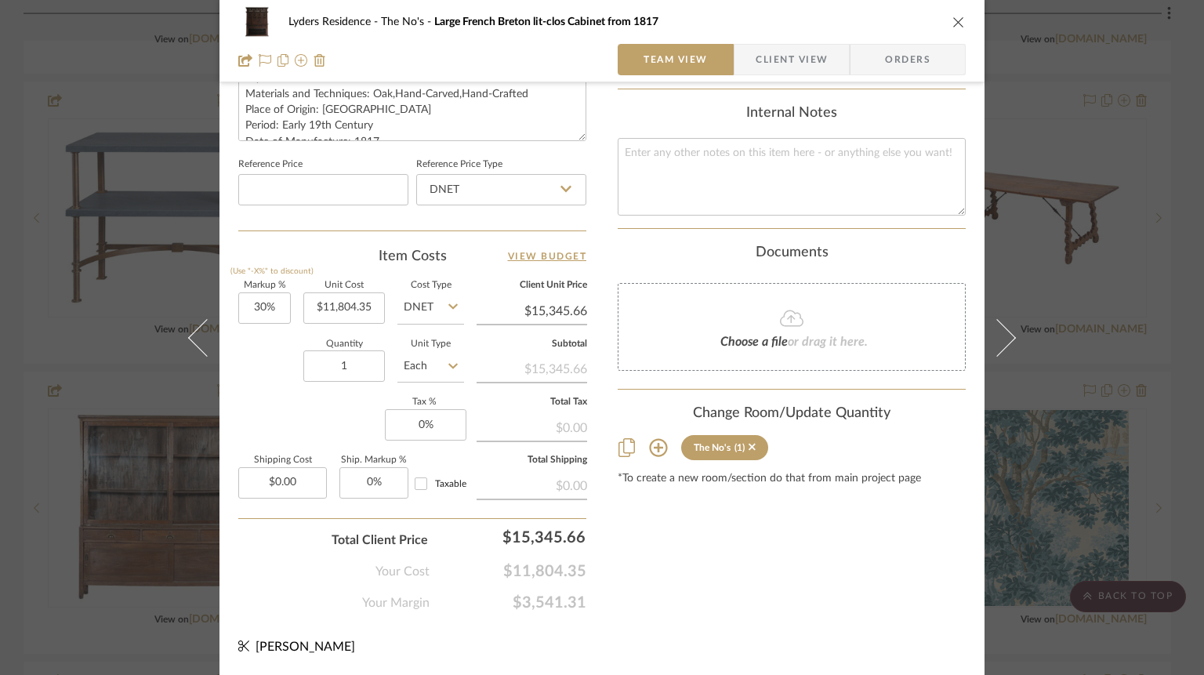
click at [953, 26] on icon "close" at bounding box center [959, 22] width 13 height 13
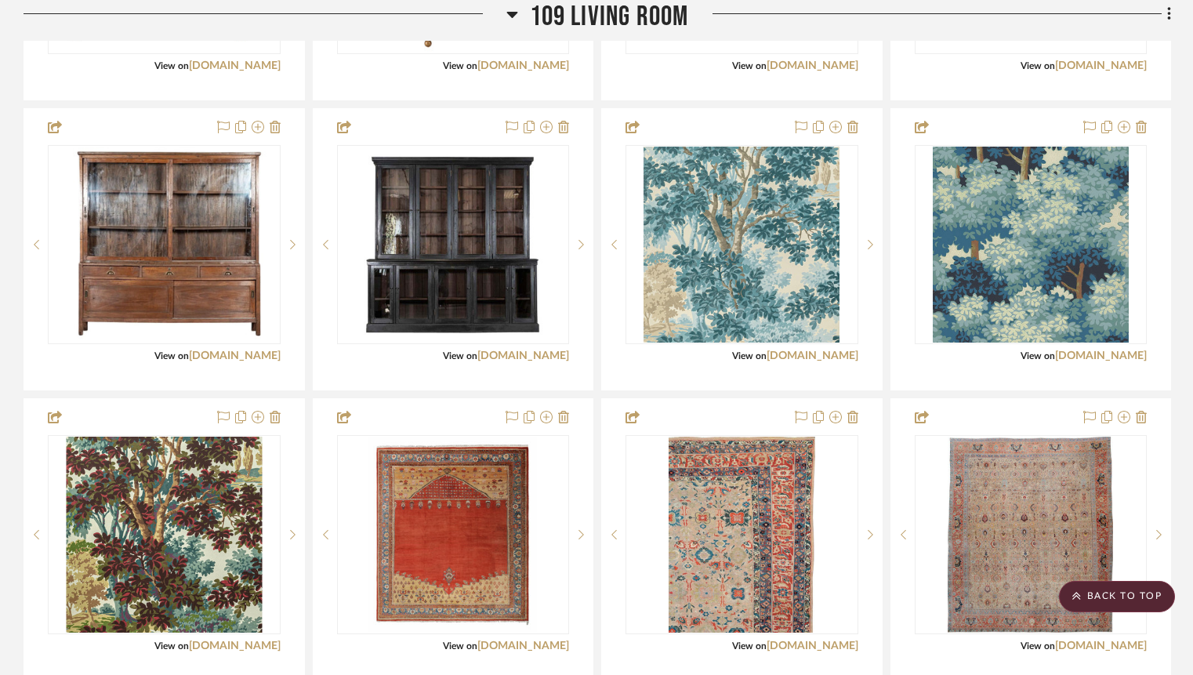
scroll to position [2559, 0]
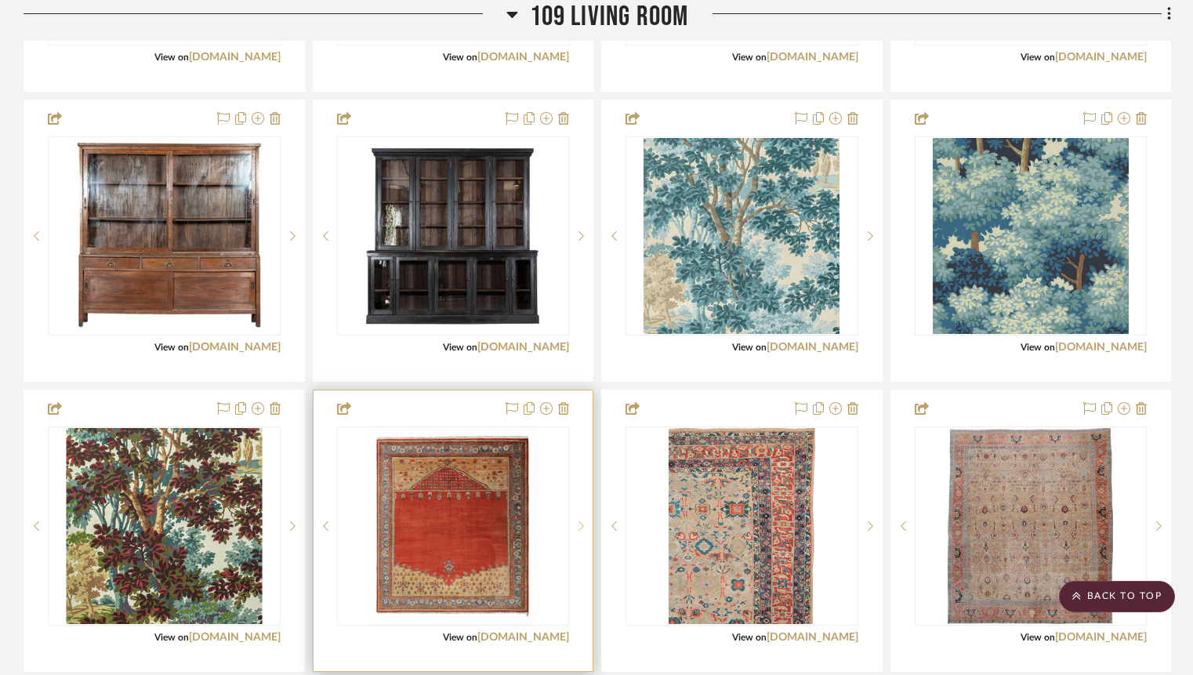
click at [579, 532] on icon at bounding box center [581, 526] width 5 height 11
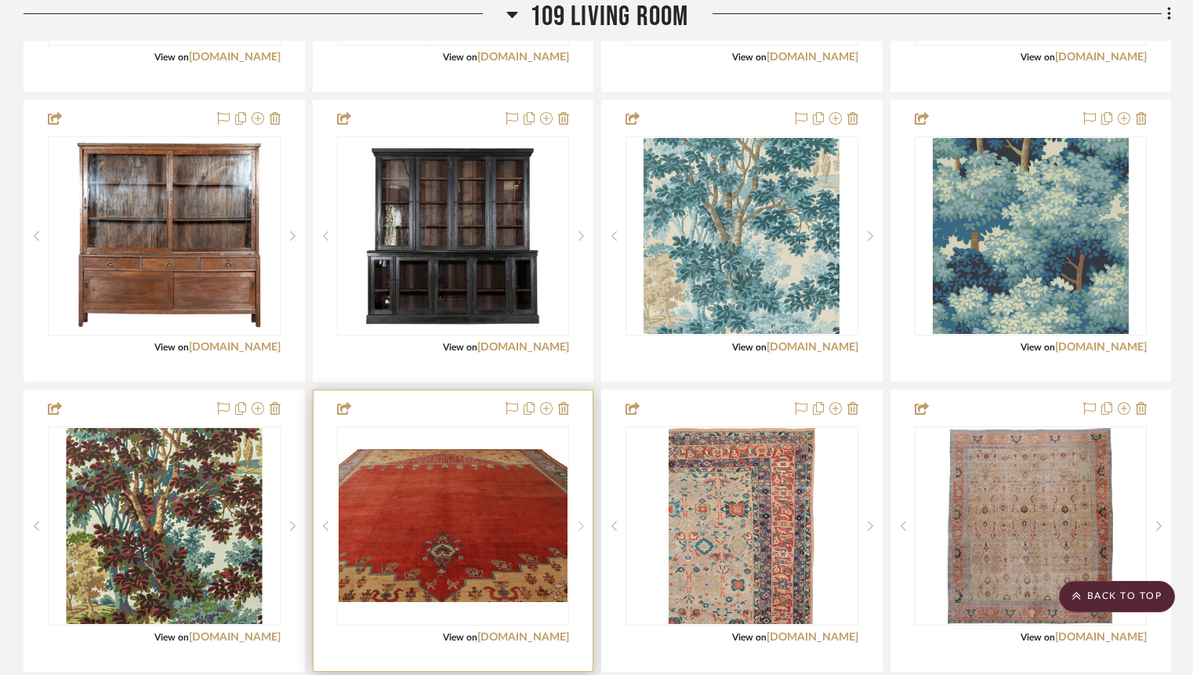
click at [579, 532] on icon at bounding box center [581, 526] width 5 height 11
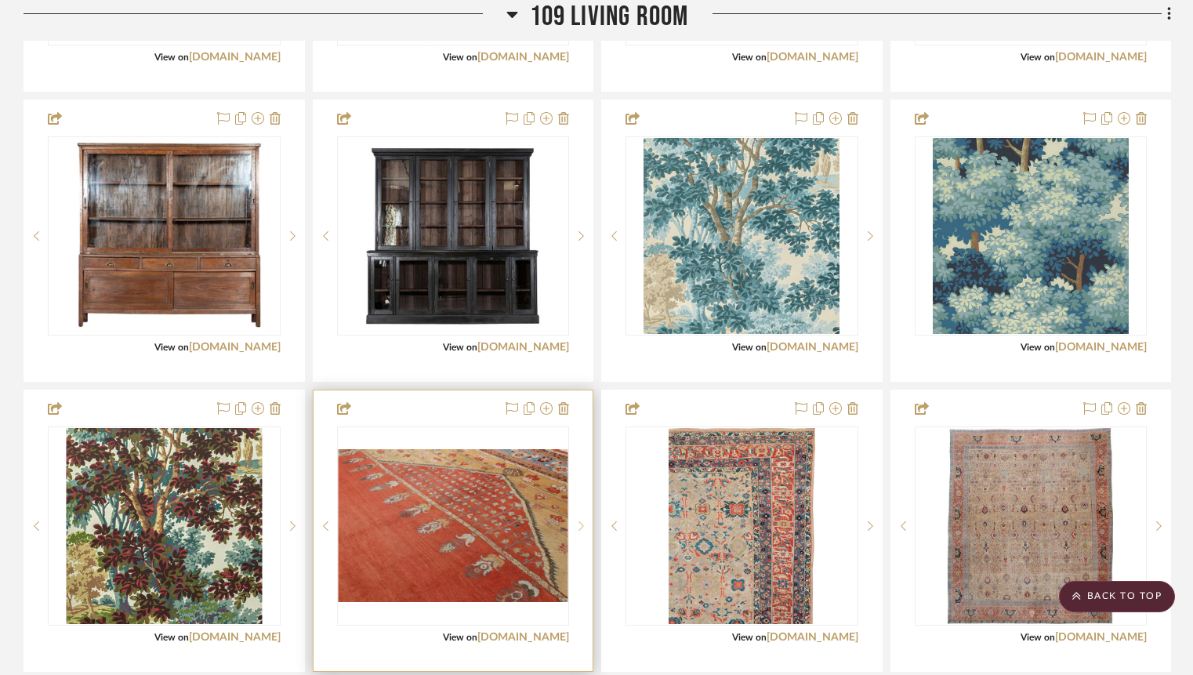
click at [579, 531] on icon at bounding box center [581, 525] width 5 height 9
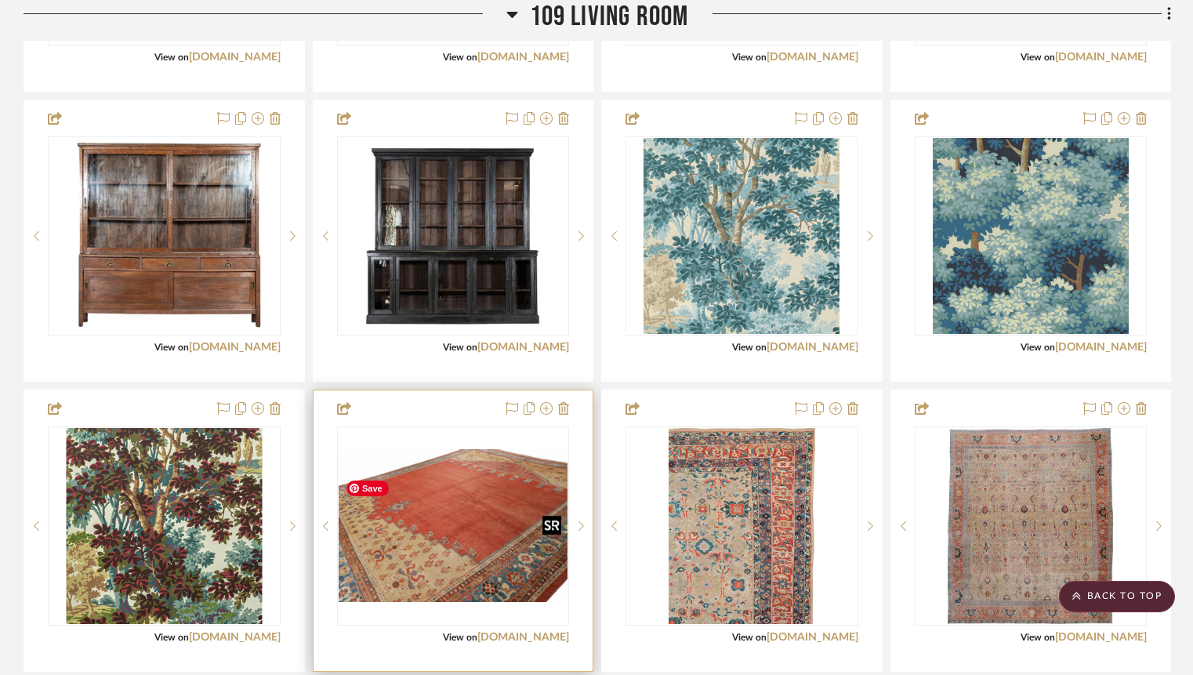
click at [471, 572] on img "3" at bounding box center [454, 525] width 230 height 153
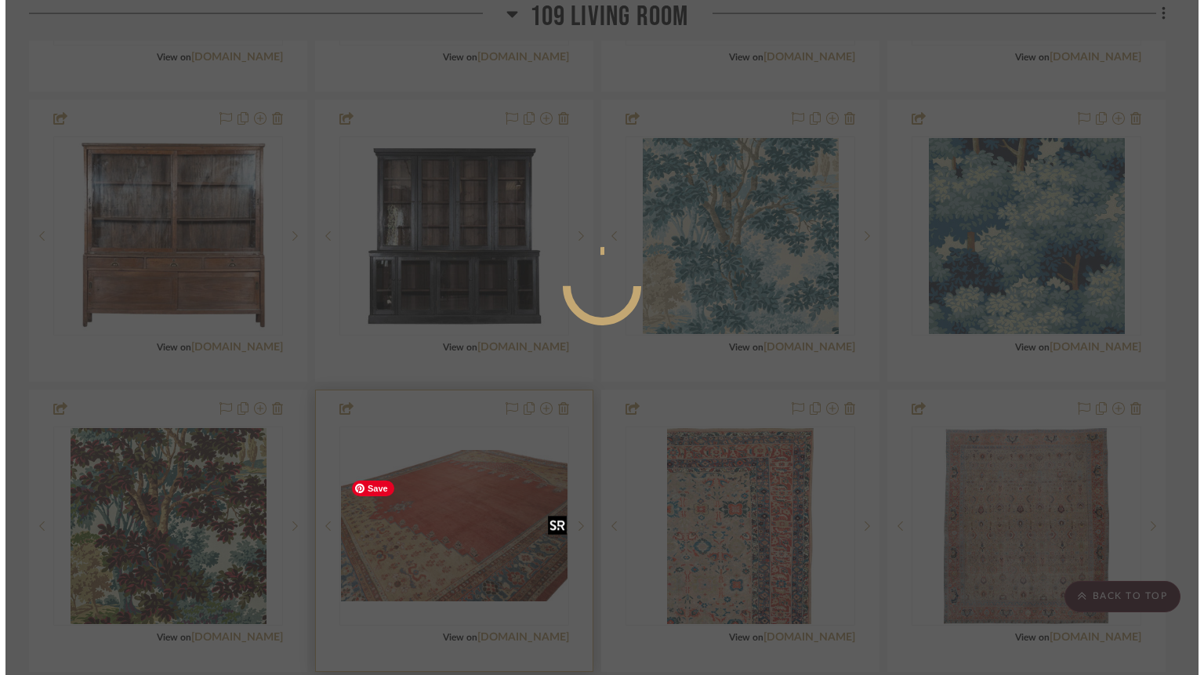
scroll to position [0, 0]
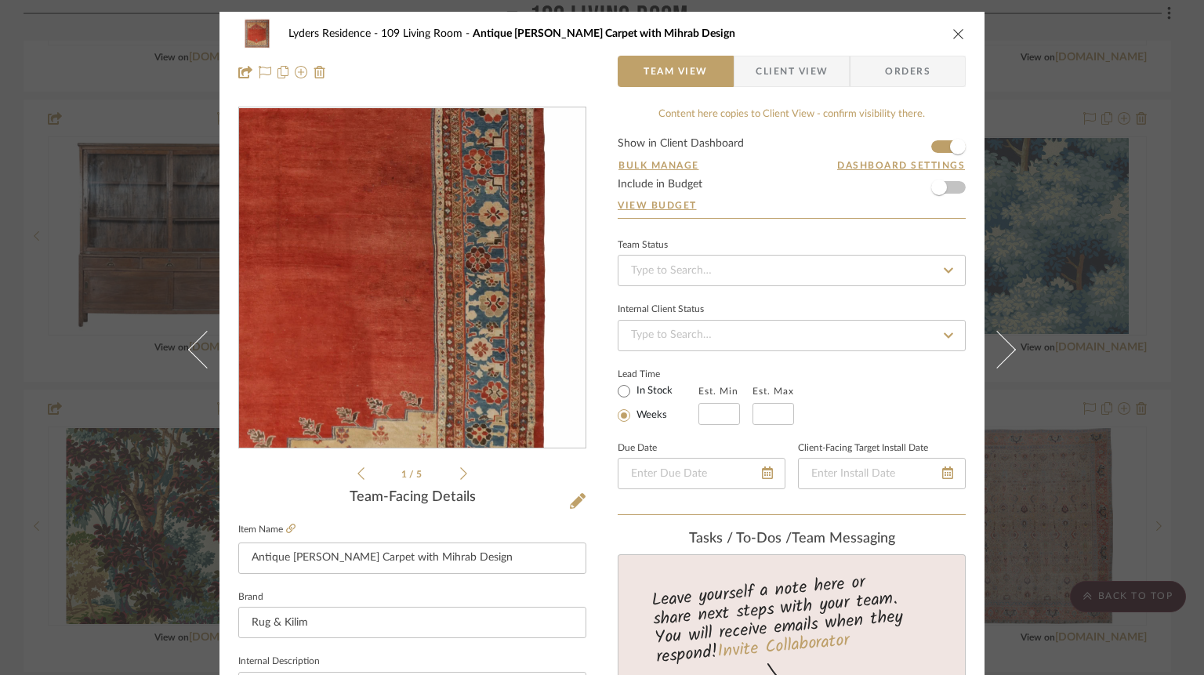
click at [506, 303] on img "0" at bounding box center [412, 278] width 290 height 340
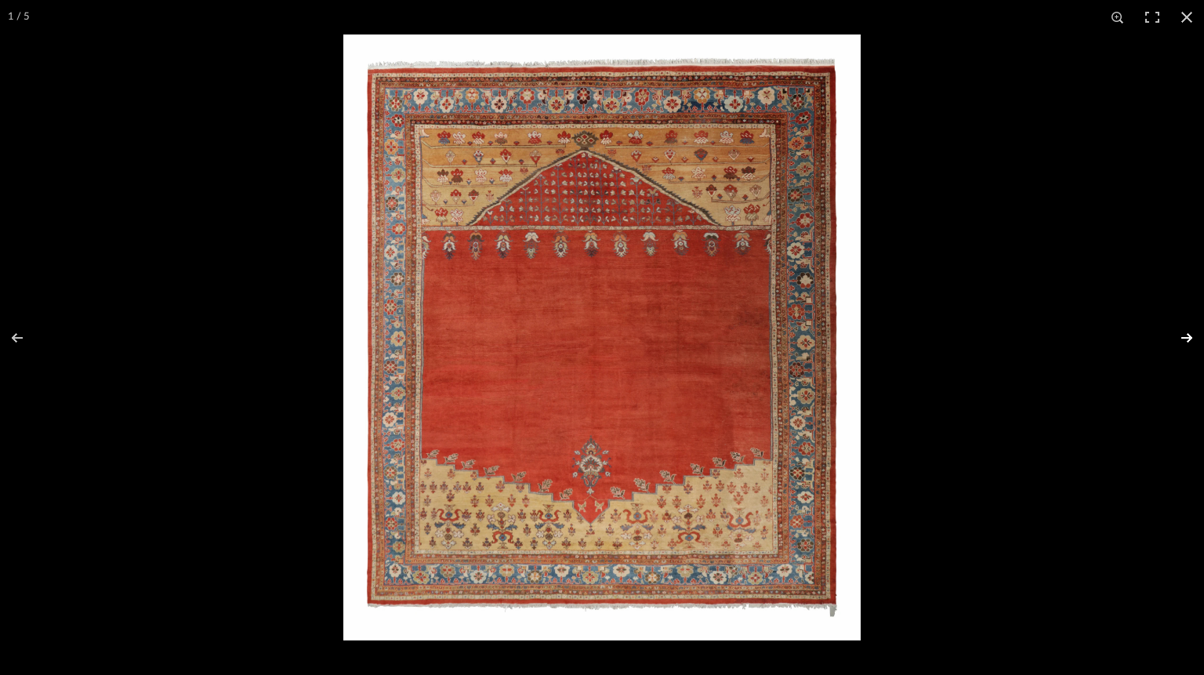
click at [1186, 333] on button at bounding box center [1176, 338] width 55 height 78
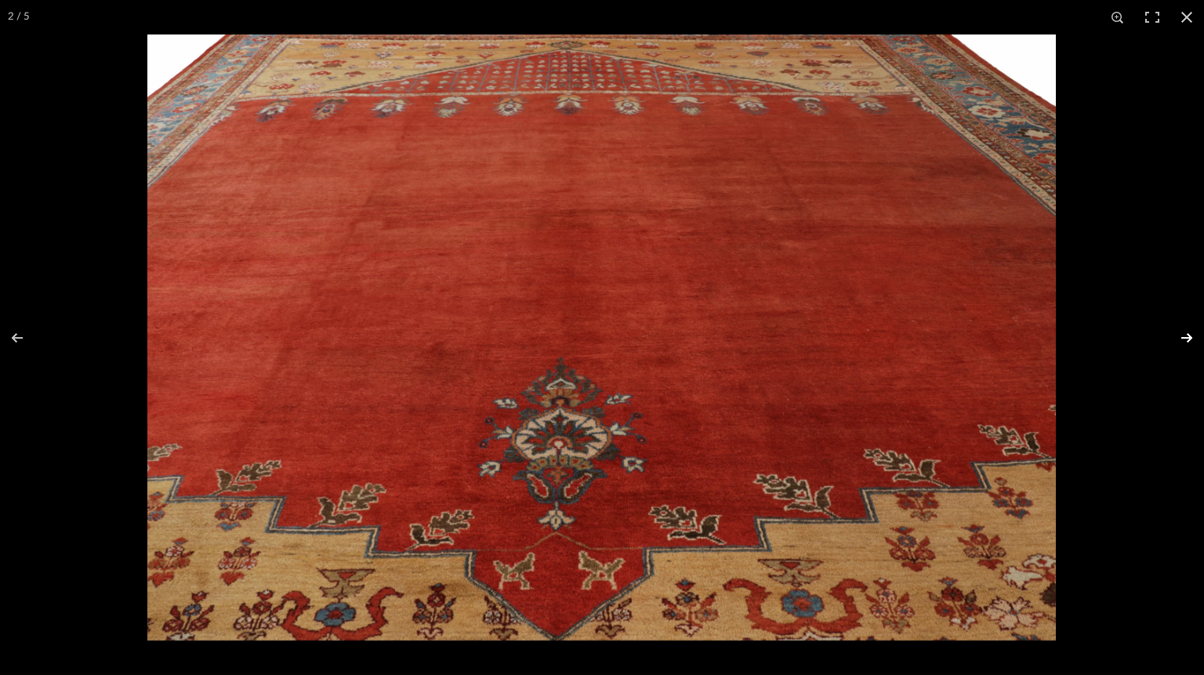
click at [1186, 333] on button at bounding box center [1176, 338] width 55 height 78
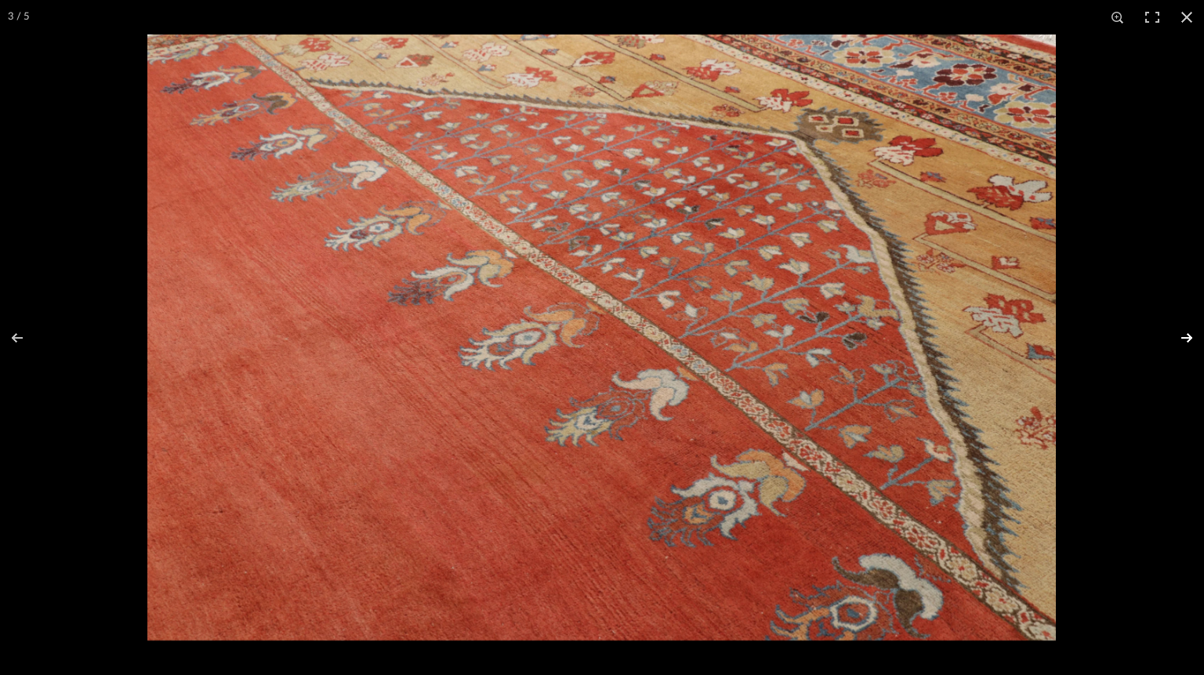
click at [1186, 333] on button at bounding box center [1176, 338] width 55 height 78
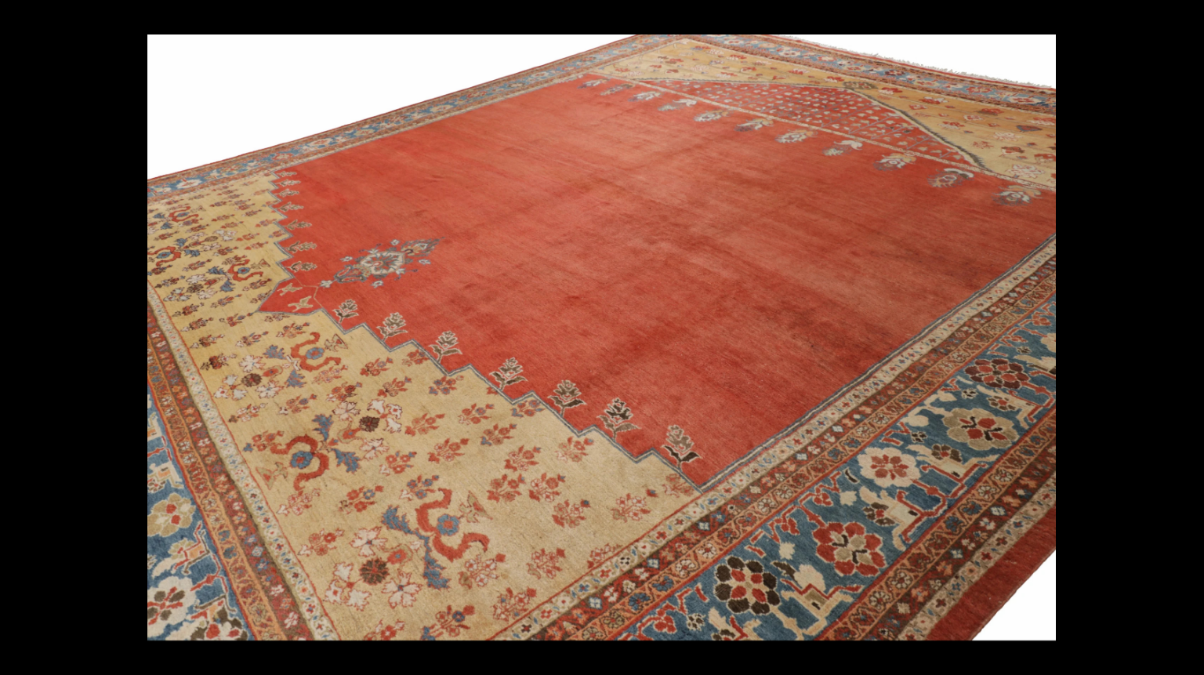
click at [1186, 333] on button at bounding box center [1176, 338] width 55 height 78
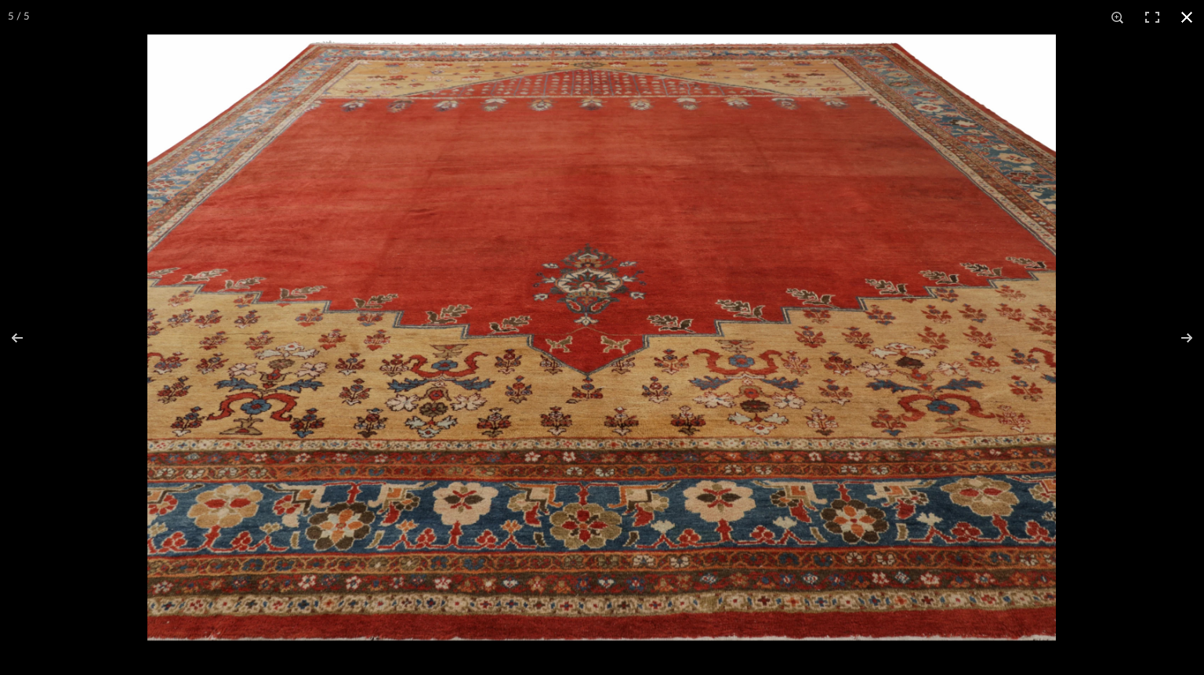
click at [1189, 11] on button at bounding box center [1187, 17] width 34 height 34
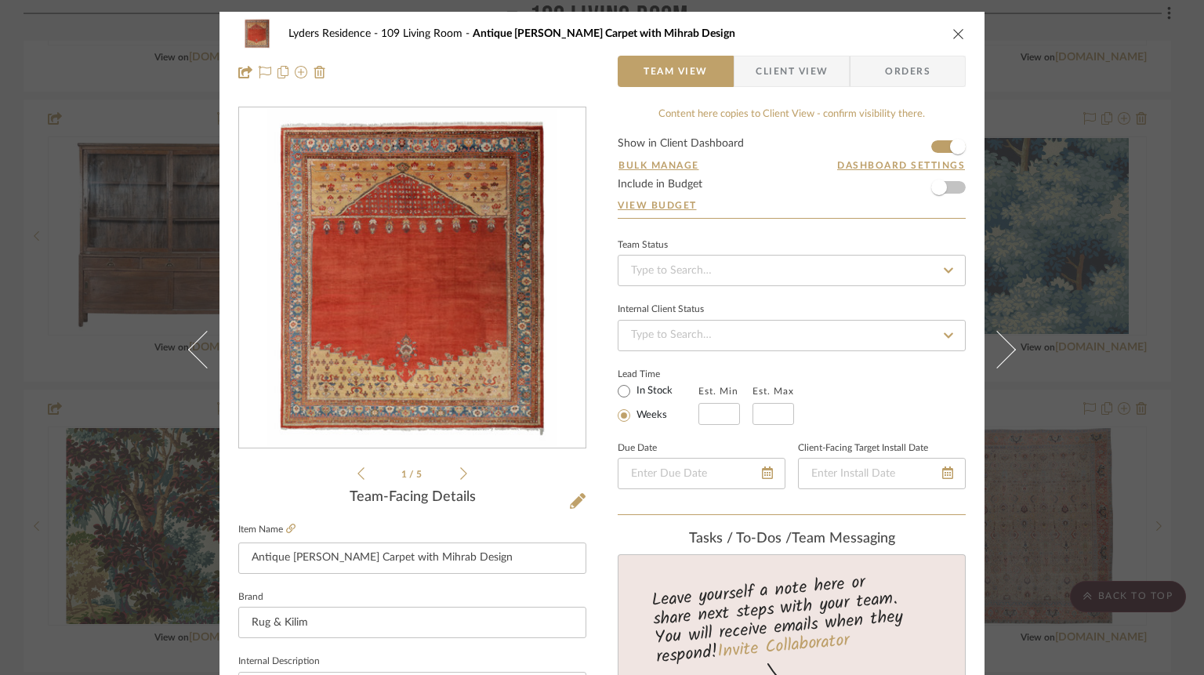
click at [953, 29] on icon "close" at bounding box center [959, 33] width 13 height 13
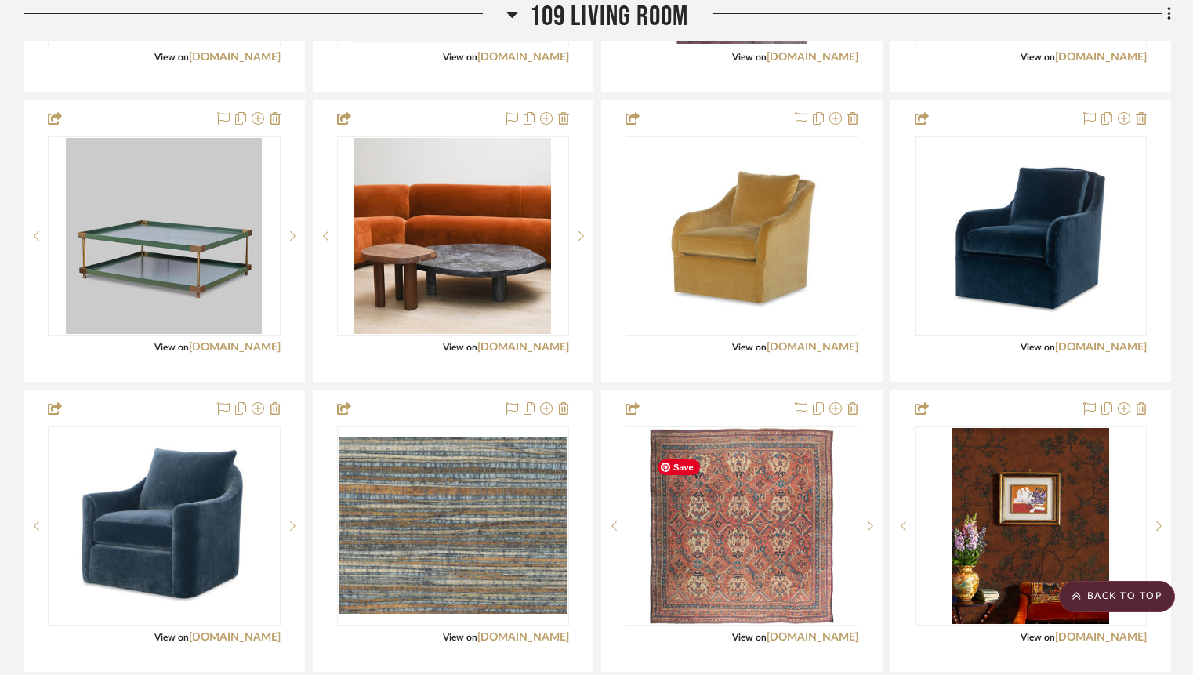
scroll to position [4280, 0]
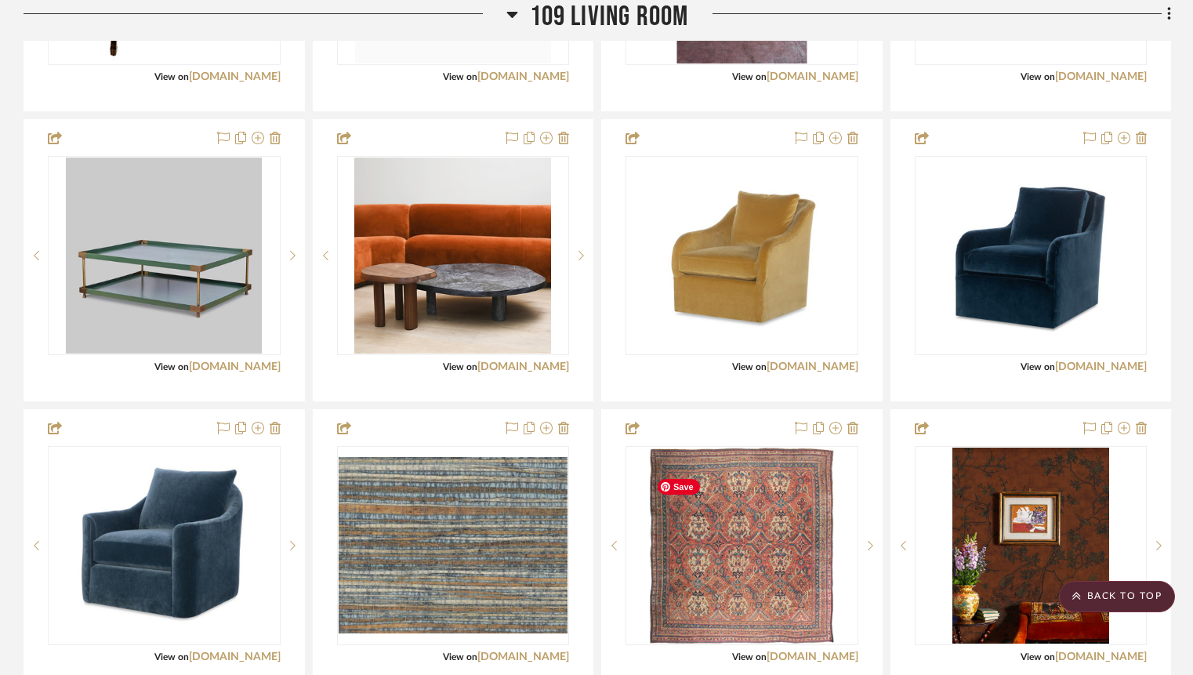
click at [769, 579] on img "0" at bounding box center [741, 546] width 183 height 196
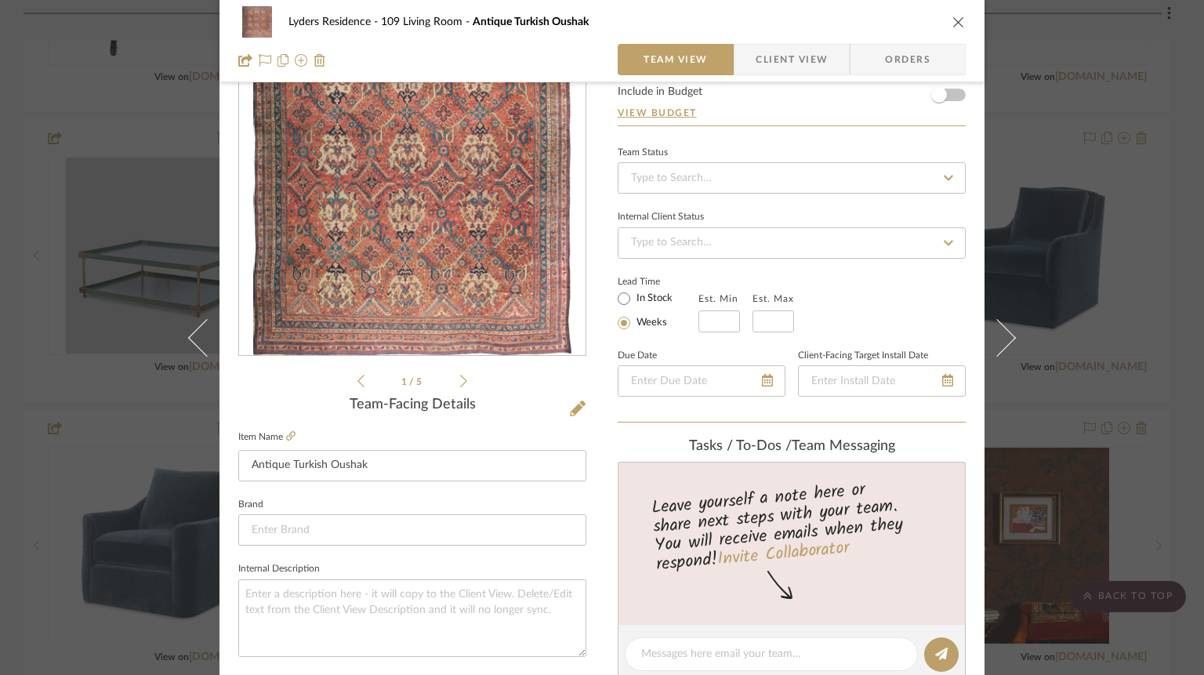
scroll to position [132, 0]
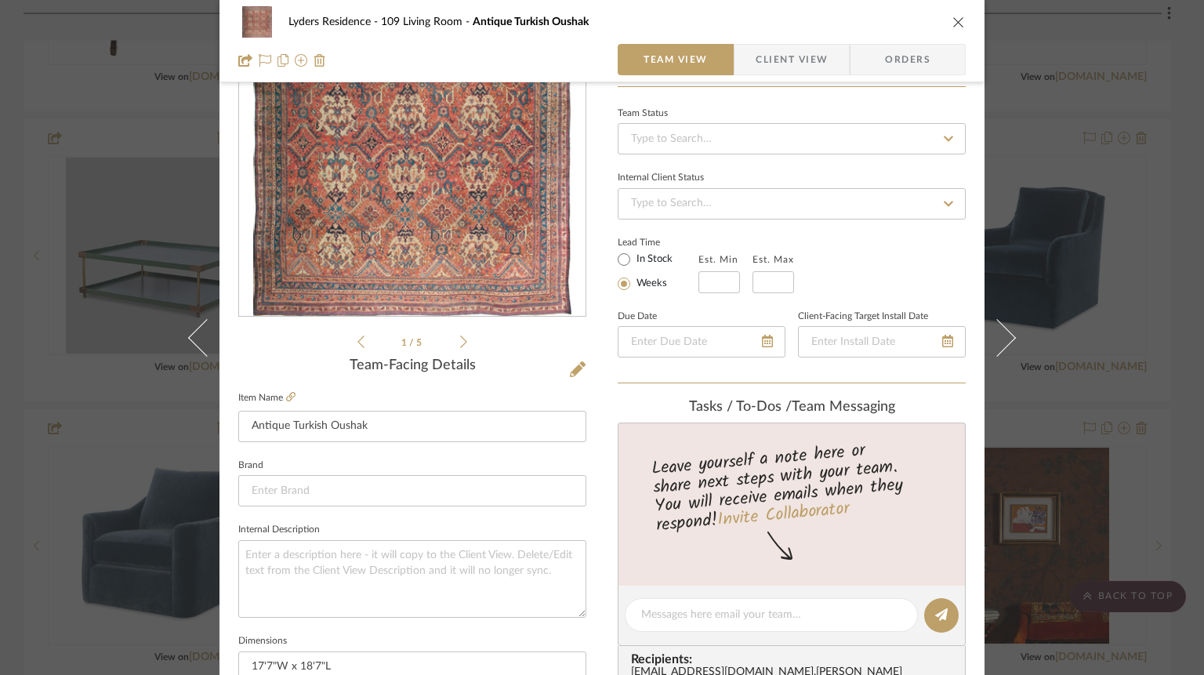
click at [952, 24] on button "close" at bounding box center [959, 22] width 14 height 14
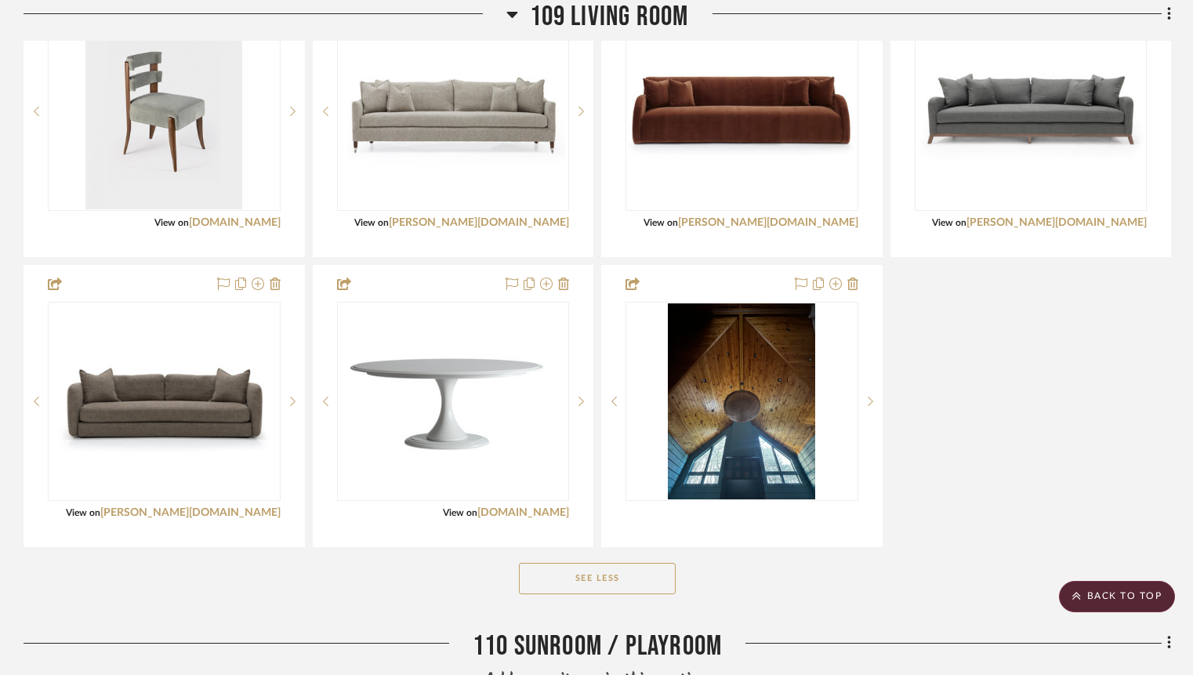
scroll to position [5306, 0]
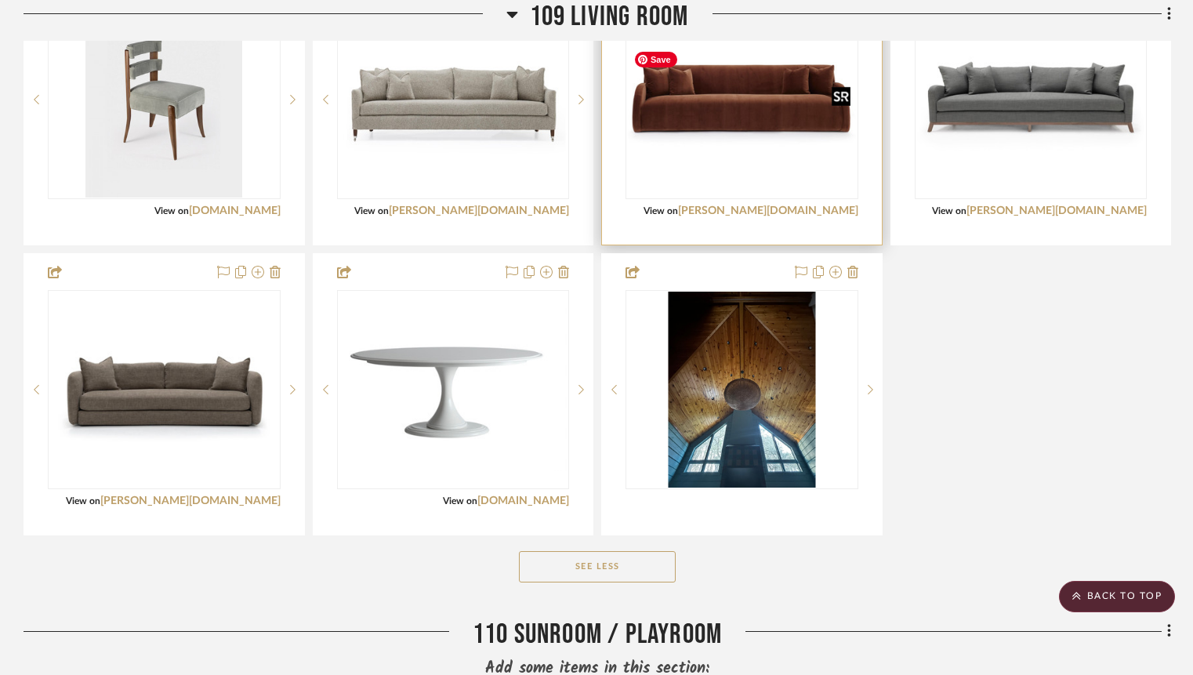
click at [762, 129] on img "0" at bounding box center [742, 99] width 230 height 158
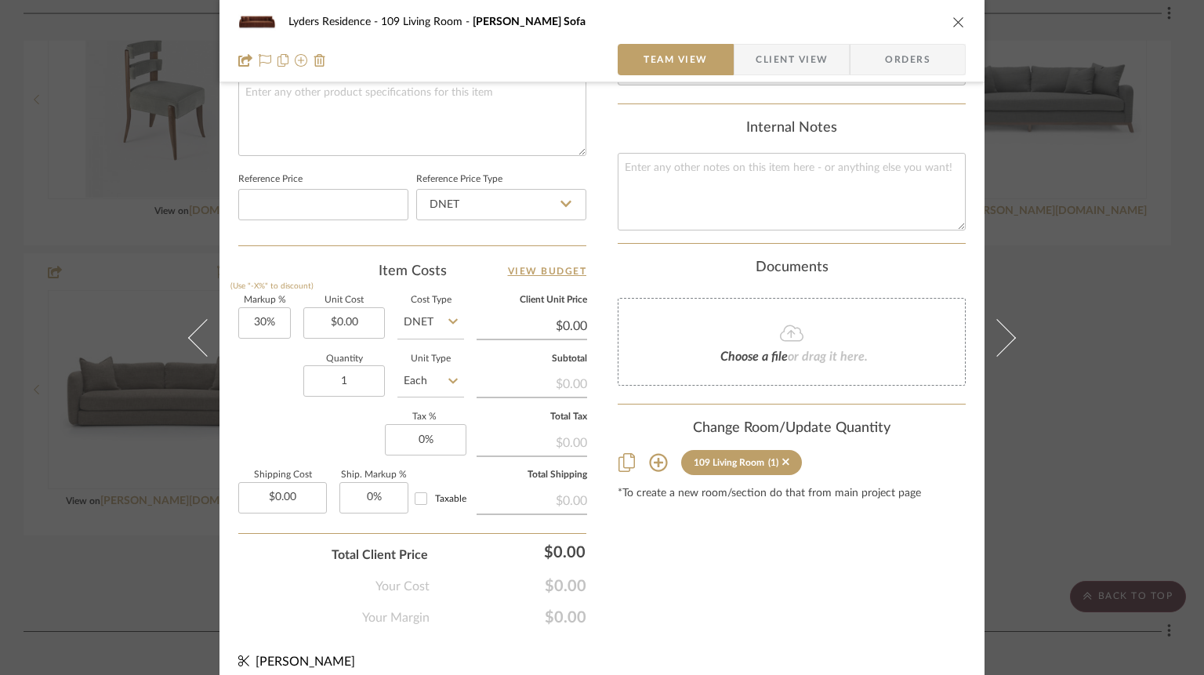
scroll to position [779, 0]
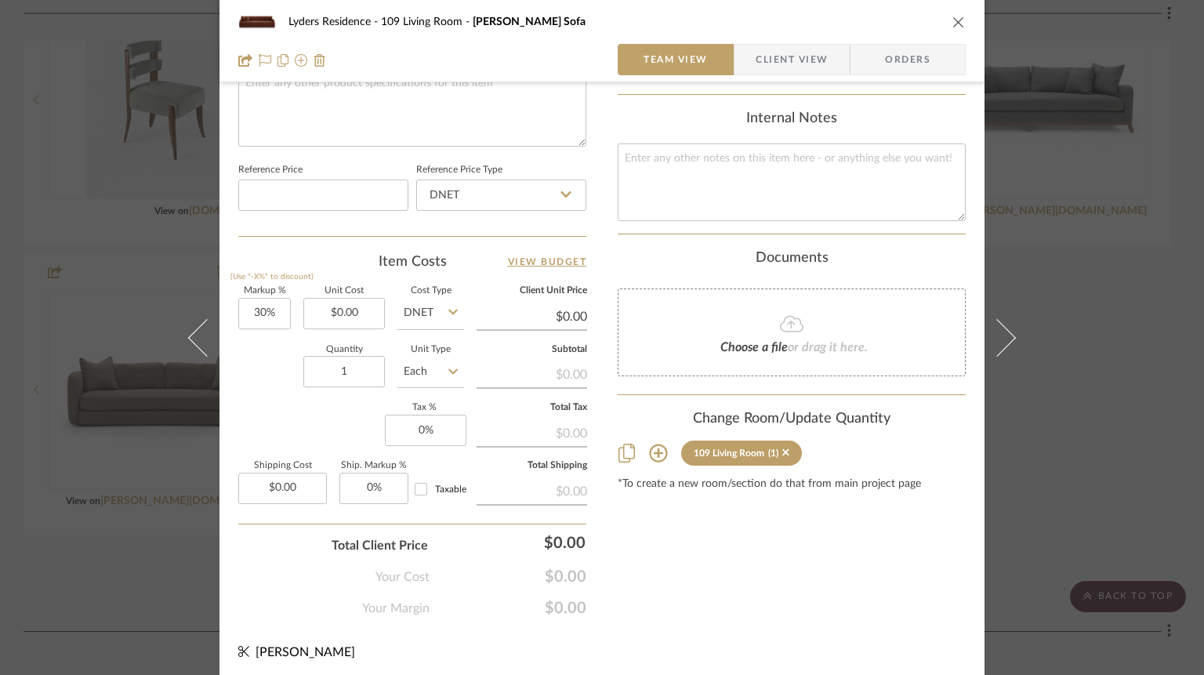
click at [649, 459] on icon at bounding box center [658, 453] width 19 height 19
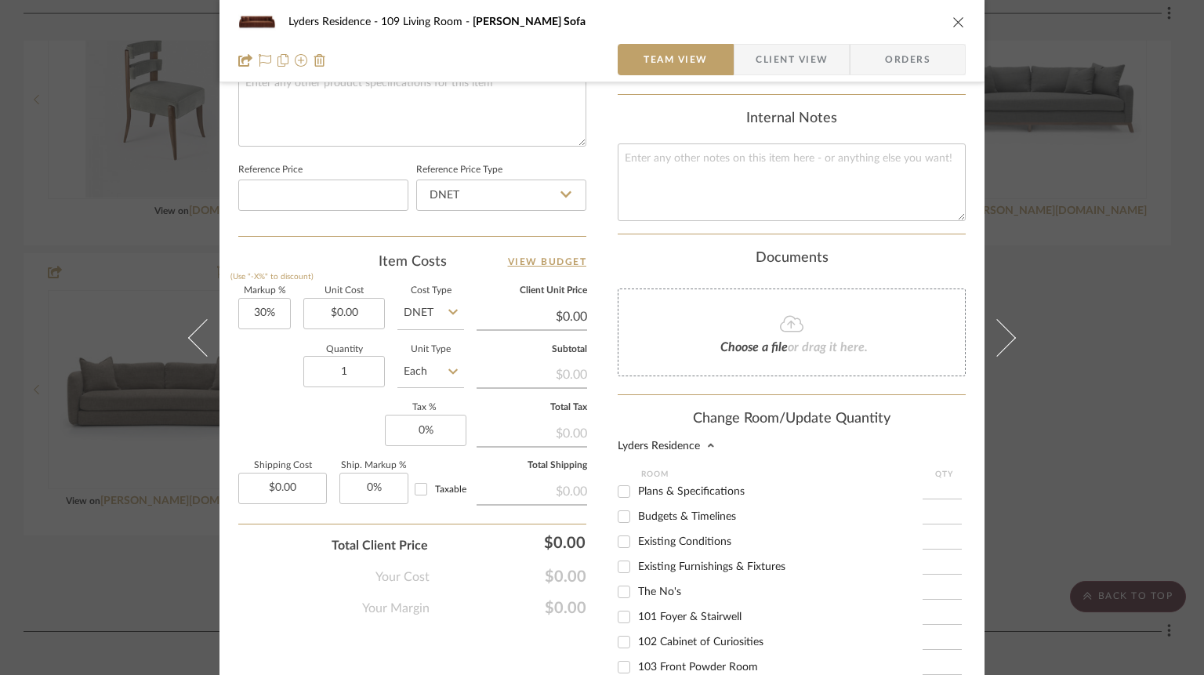
click at [663, 594] on span "The No's" at bounding box center [659, 591] width 43 height 11
click at [637, 594] on input "The No's" at bounding box center [623, 591] width 25 height 25
checkbox input "true"
type input "1"
click at [663, 594] on span "The No's" at bounding box center [659, 591] width 43 height 11
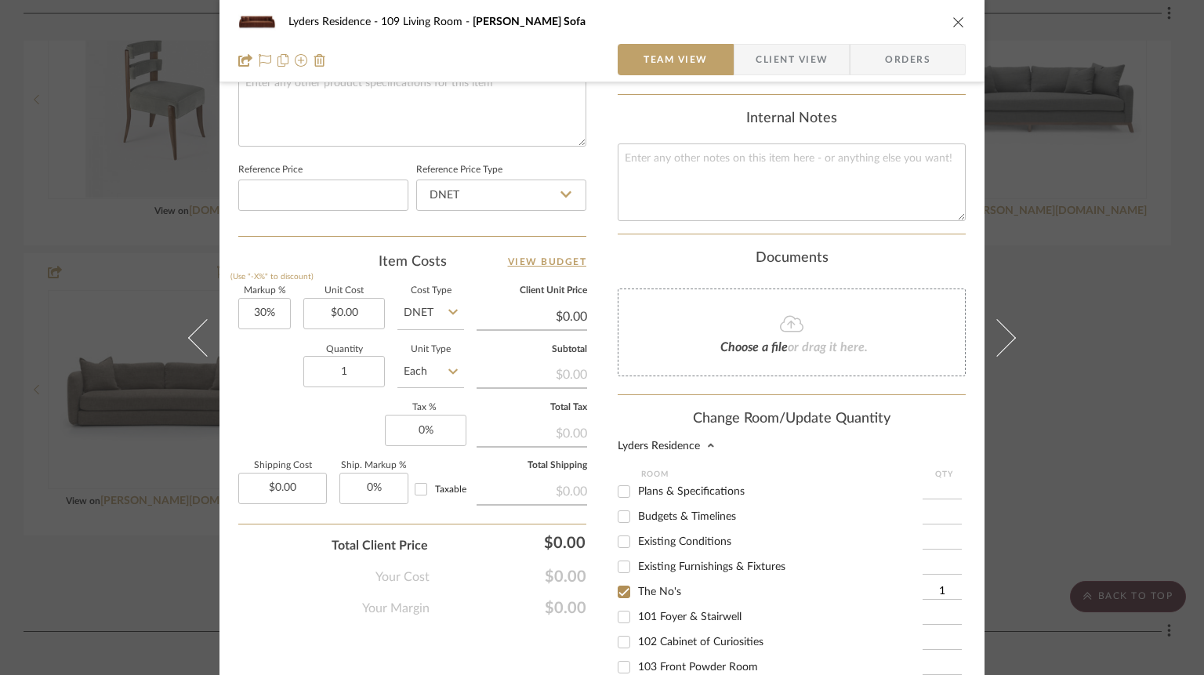
click at [637, 594] on input "The No's" at bounding box center [623, 591] width 25 height 25
checkbox input "false"
click at [953, 16] on icon "close" at bounding box center [959, 22] width 13 height 13
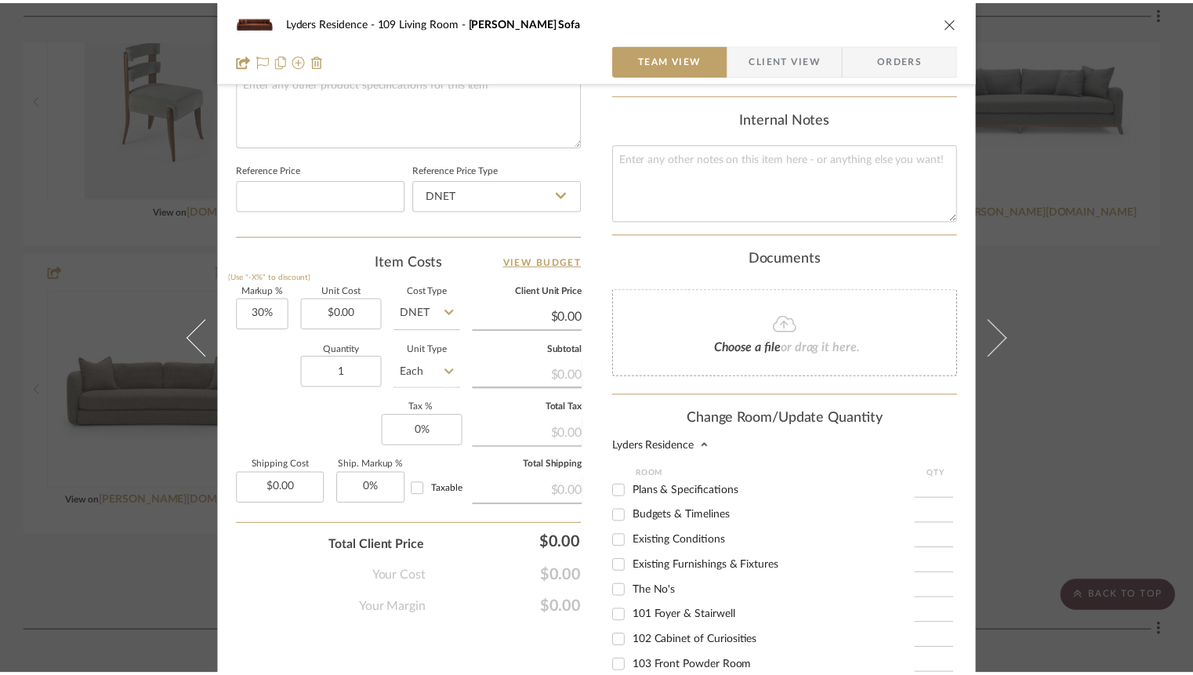
scroll to position [5306, 0]
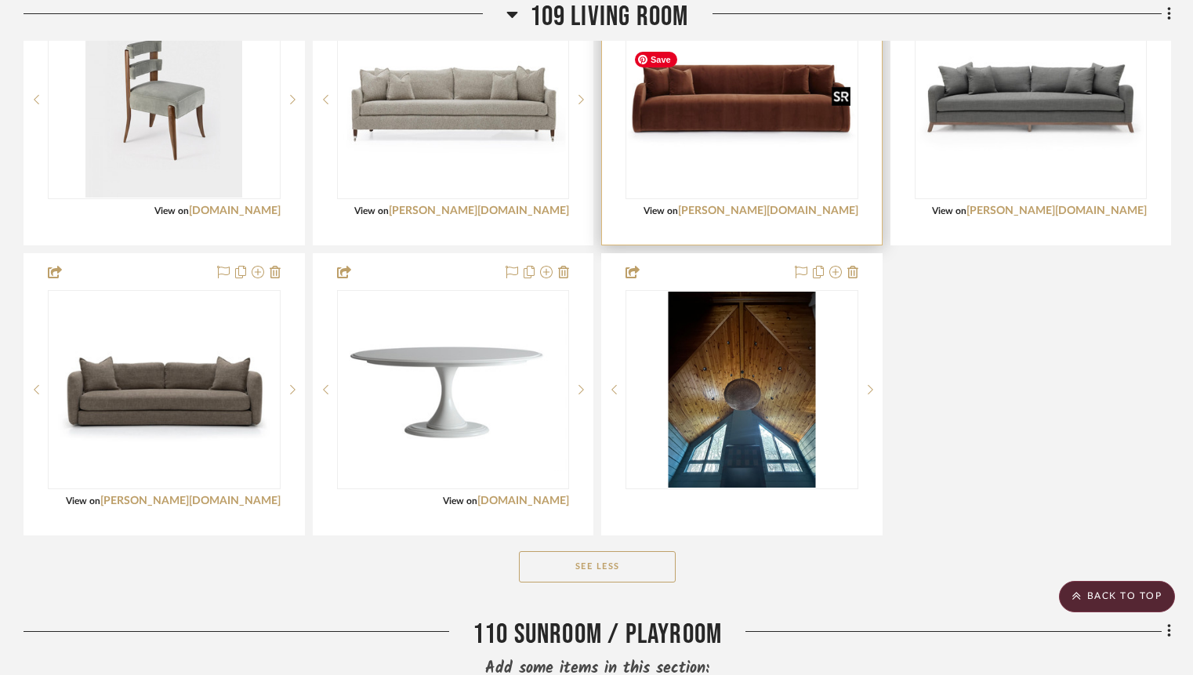
click at [782, 122] on img "0" at bounding box center [742, 99] width 230 height 158
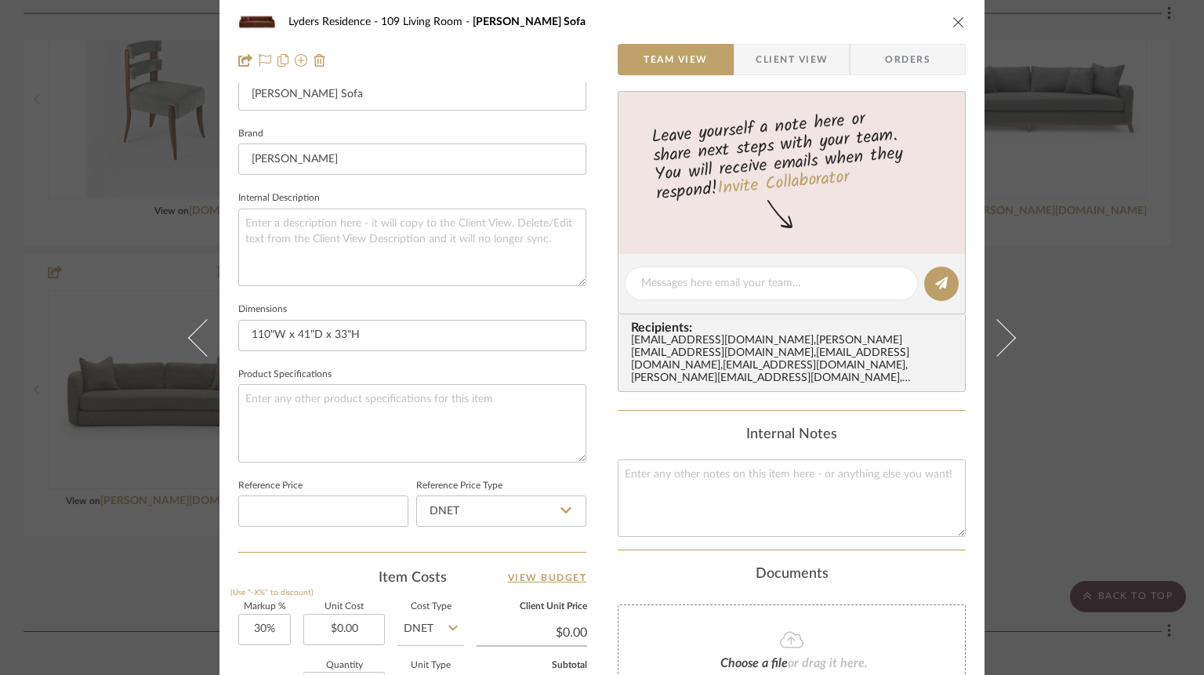
scroll to position [796, 0]
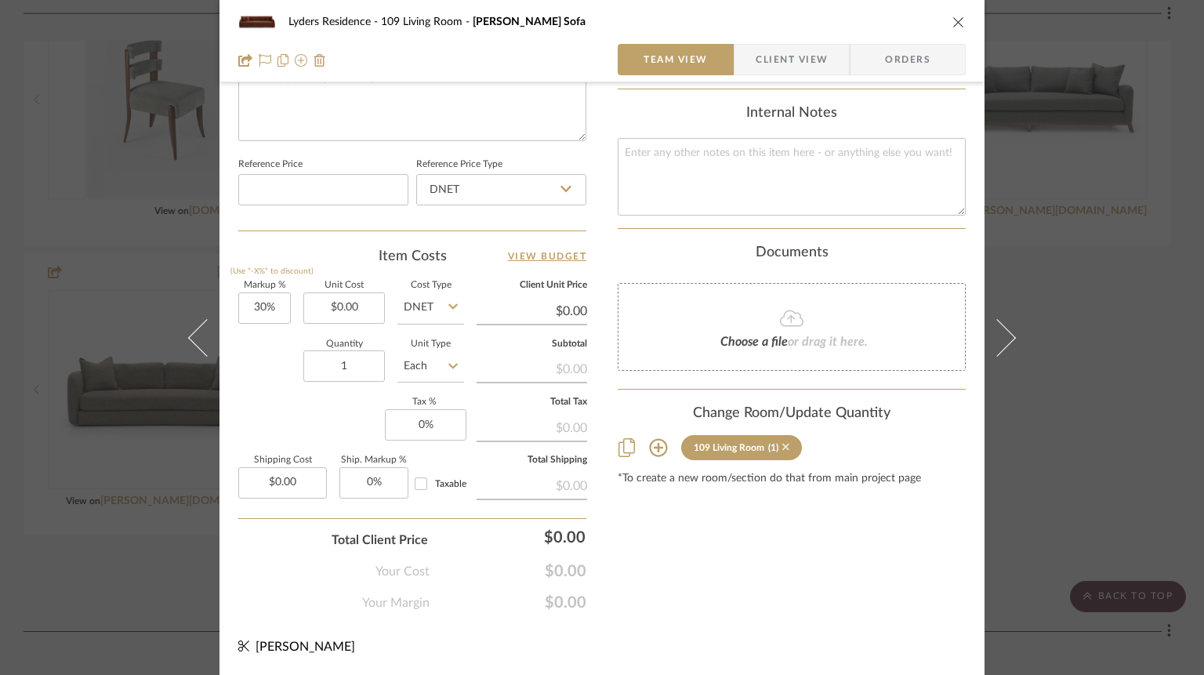
click at [789, 444] on icon at bounding box center [785, 447] width 7 height 7
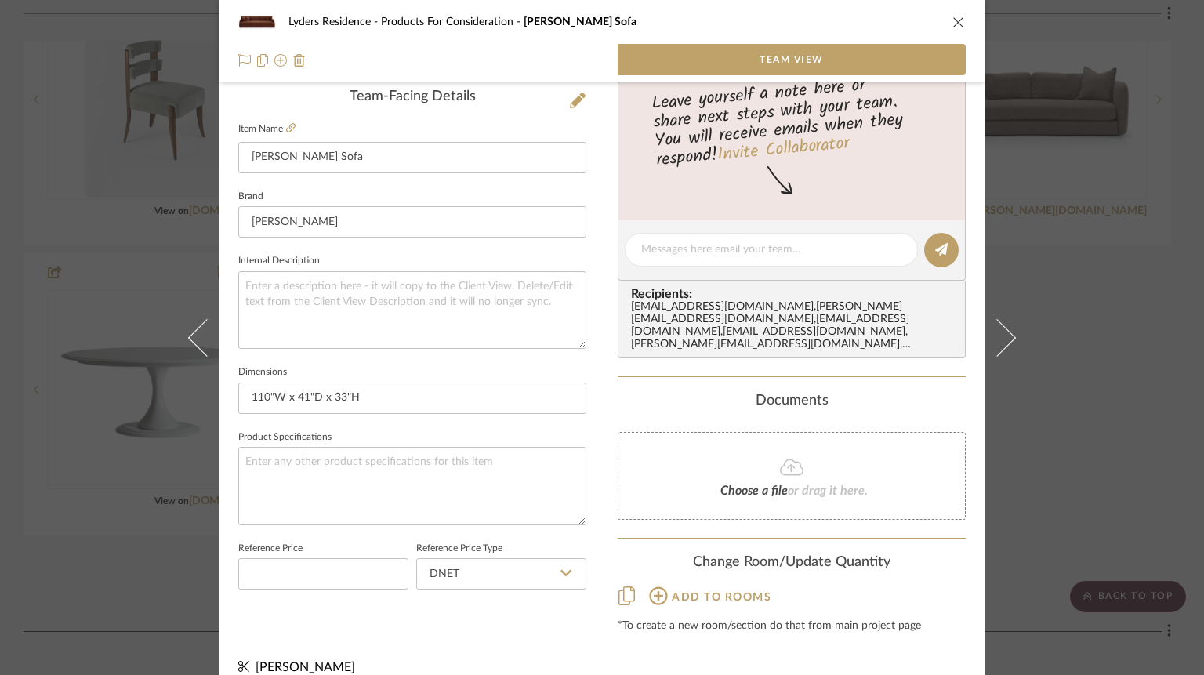
scroll to position [421, 0]
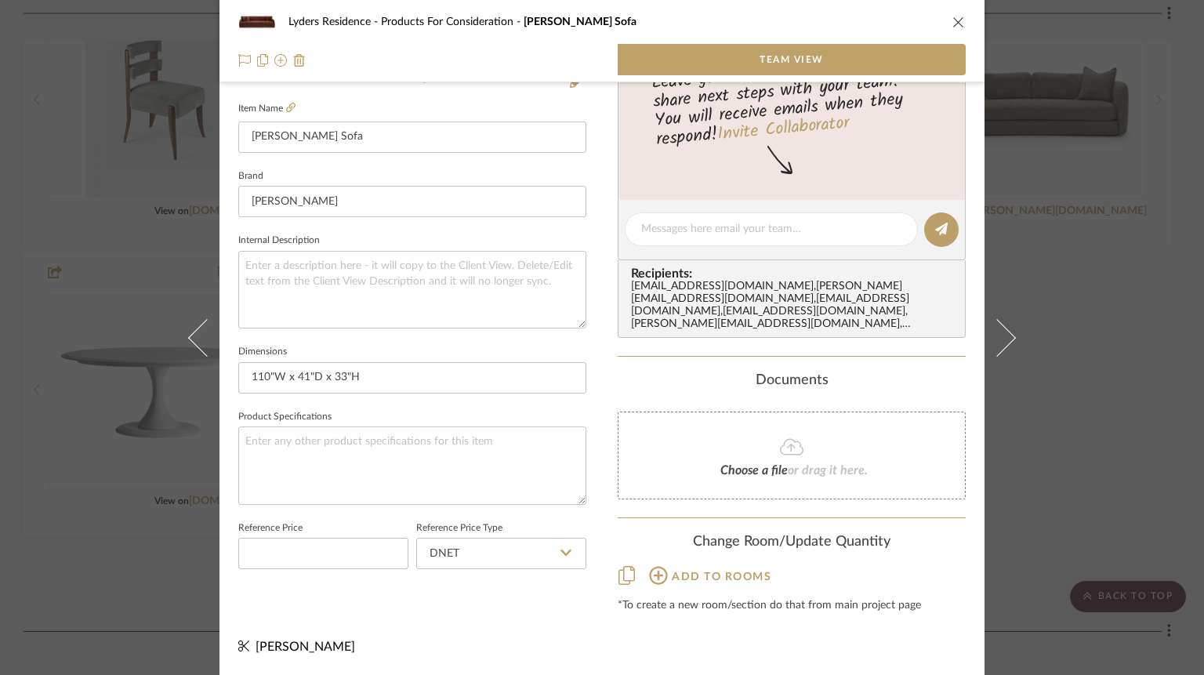
click at [955, 17] on icon "close" at bounding box center [959, 22] width 13 height 13
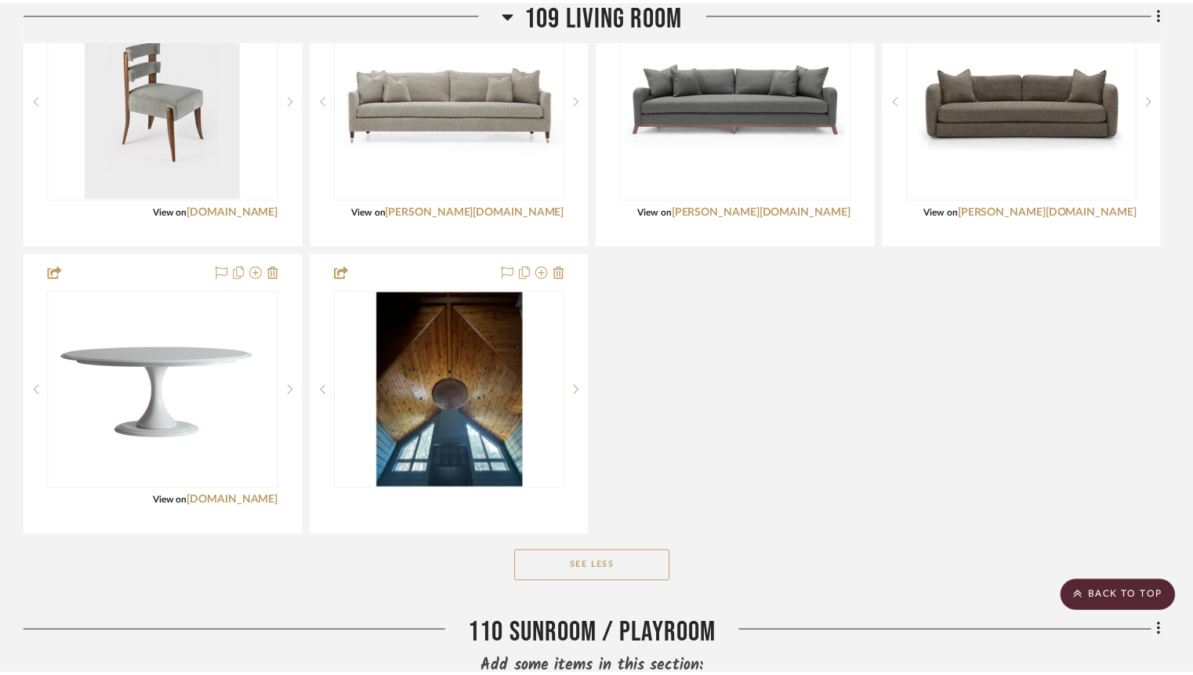
scroll to position [5306, 0]
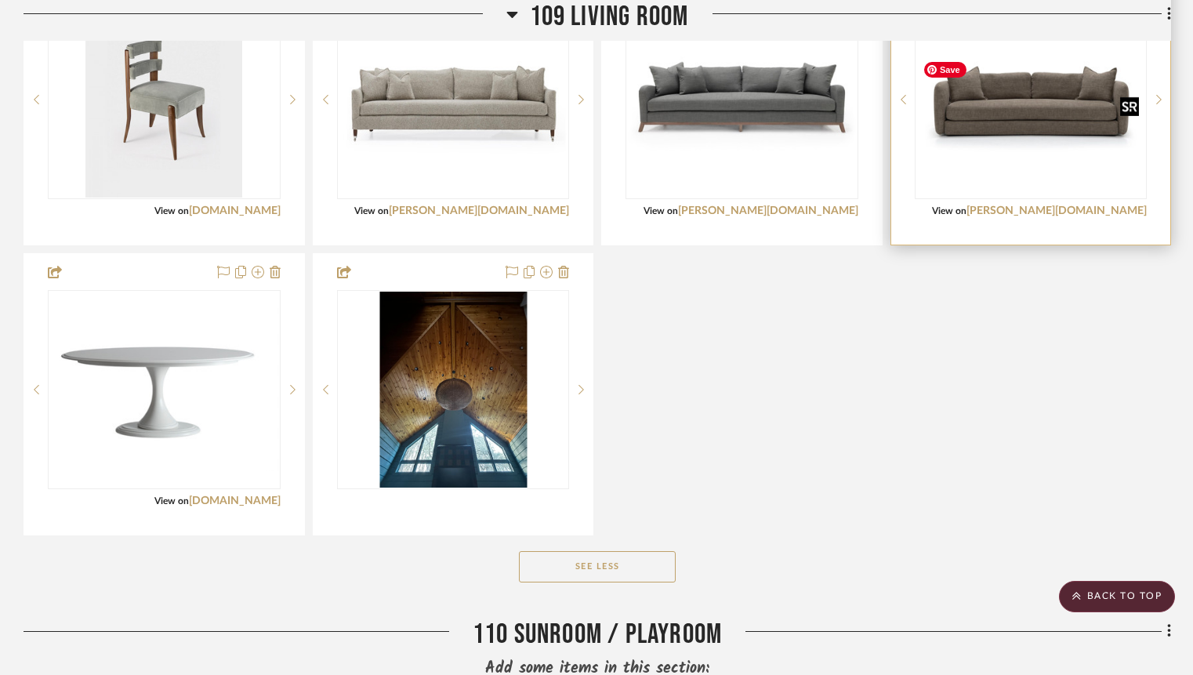
click at [985, 132] on img "0" at bounding box center [1031, 99] width 230 height 138
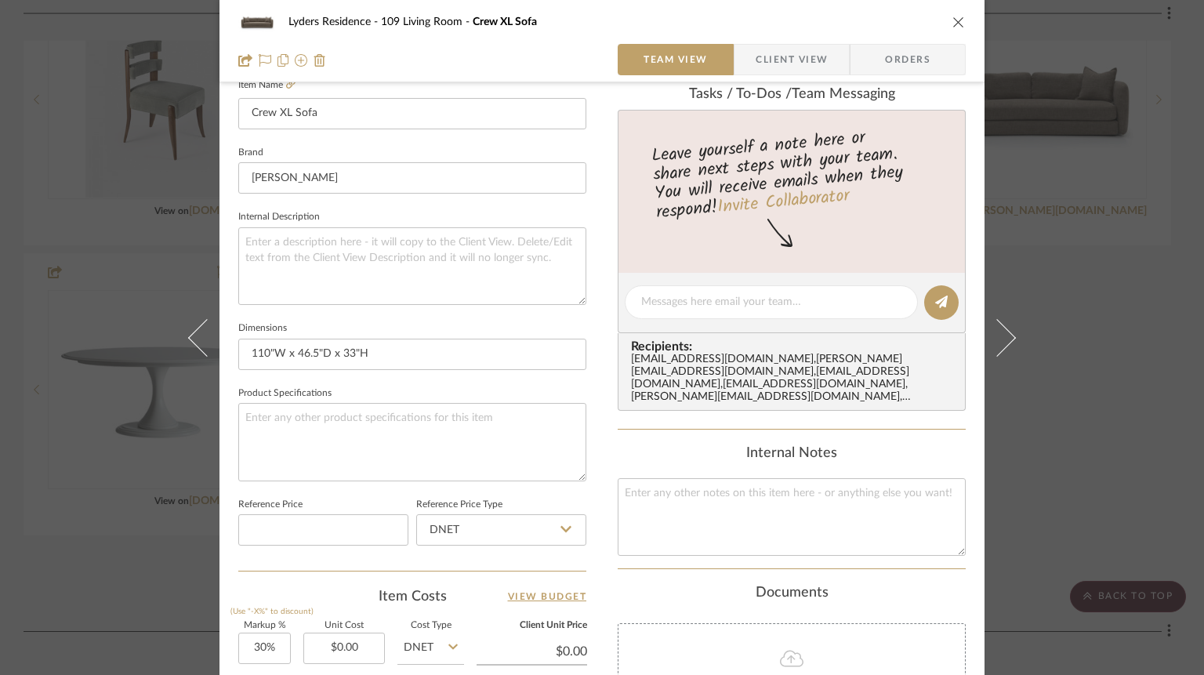
scroll to position [796, 0]
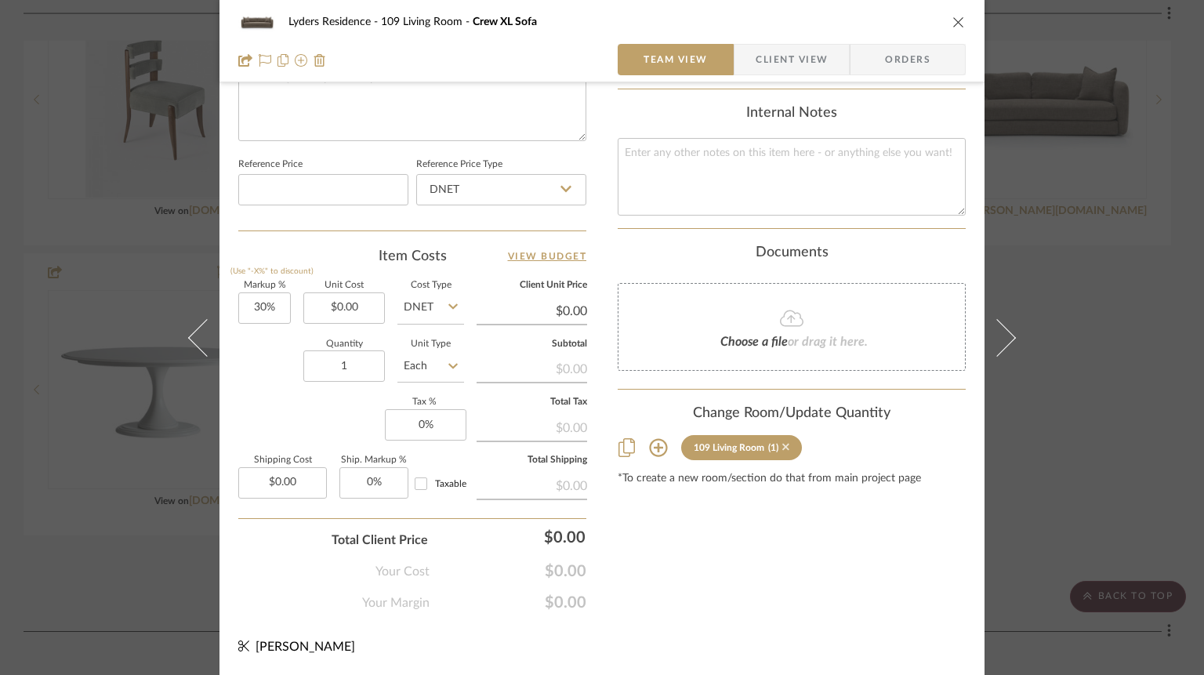
click at [789, 444] on icon at bounding box center [785, 447] width 7 height 7
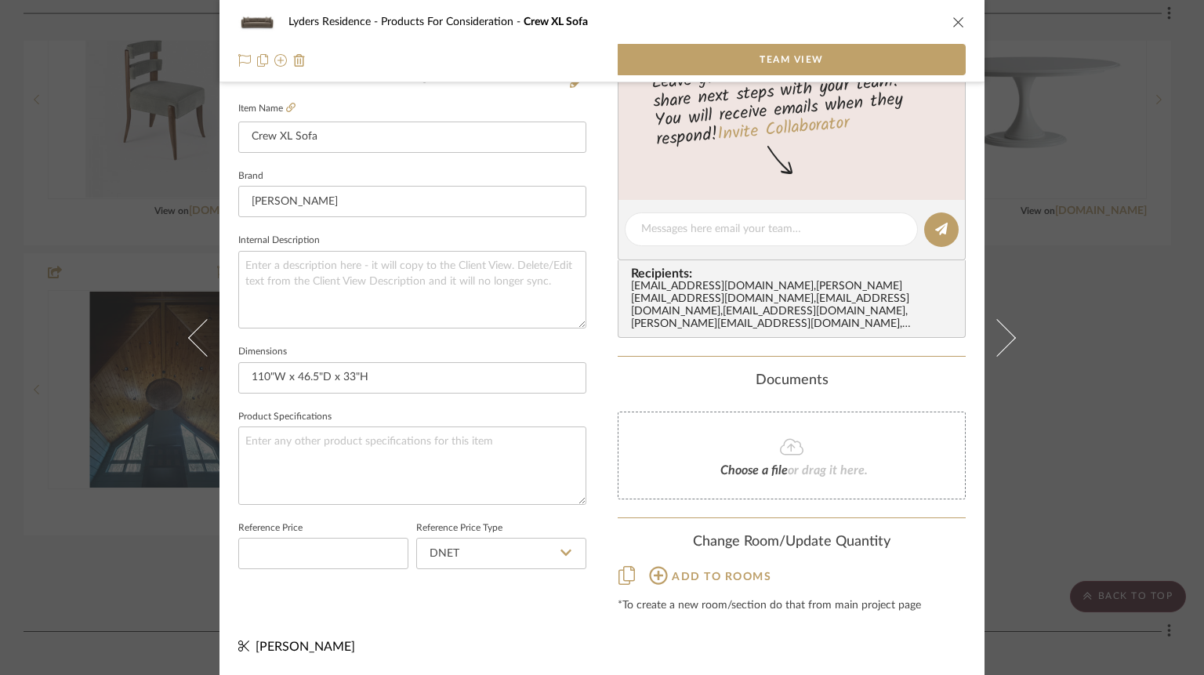
click at [953, 22] on icon "close" at bounding box center [959, 22] width 13 height 13
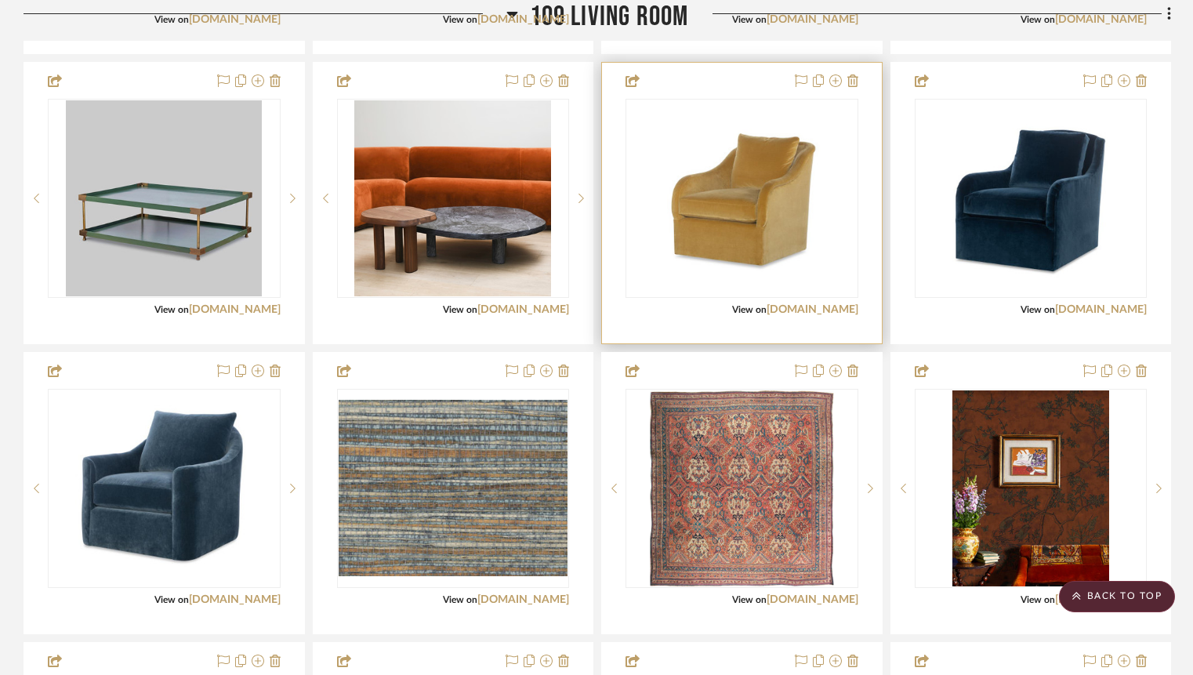
scroll to position [4398, 0]
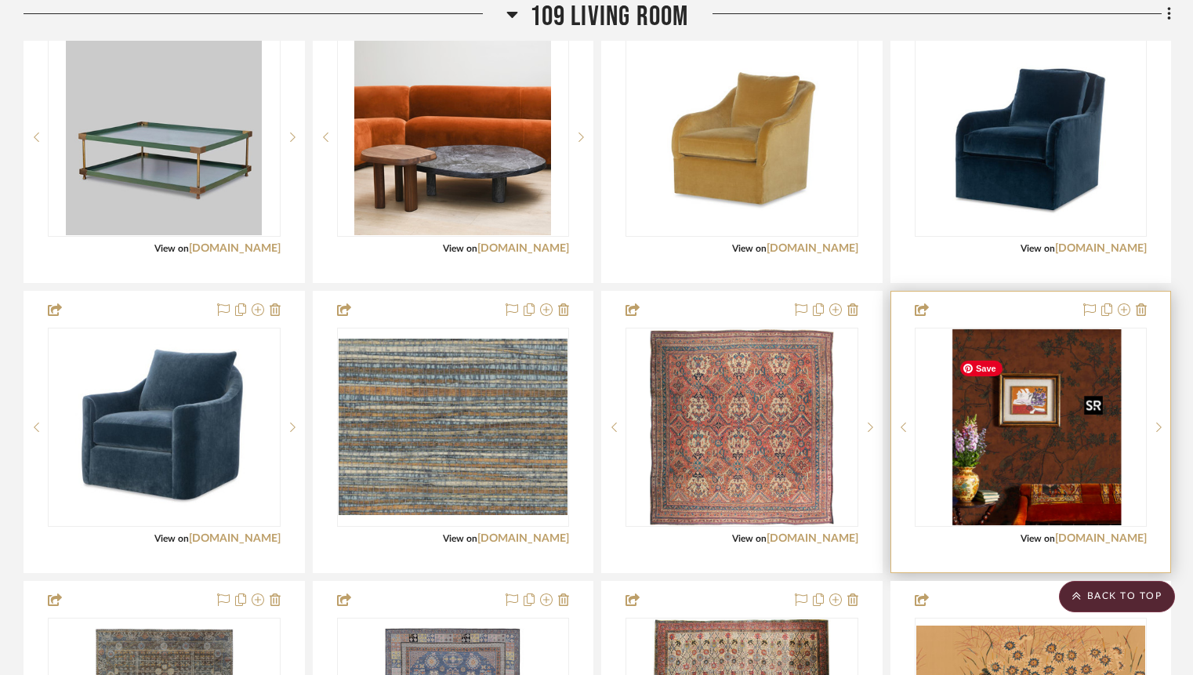
click at [1038, 494] on div at bounding box center [1031, 427] width 233 height 199
click at [1022, 445] on img "0" at bounding box center [1031, 427] width 157 height 196
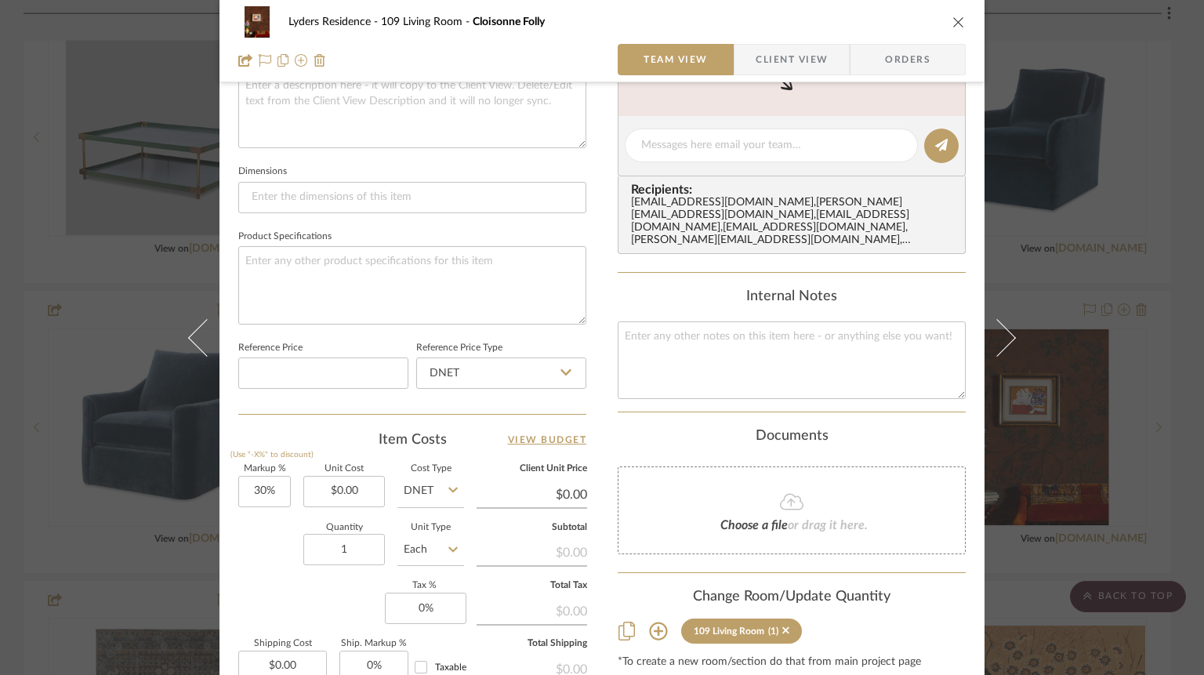
scroll to position [637, 0]
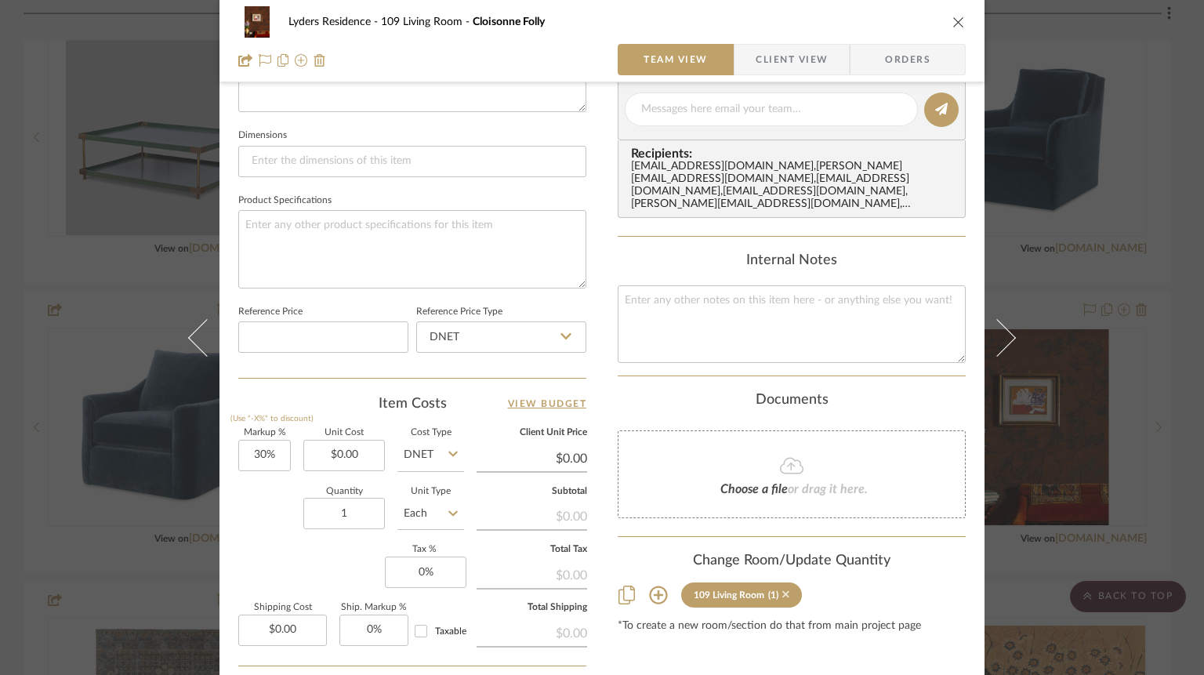
click at [789, 595] on icon at bounding box center [785, 594] width 7 height 11
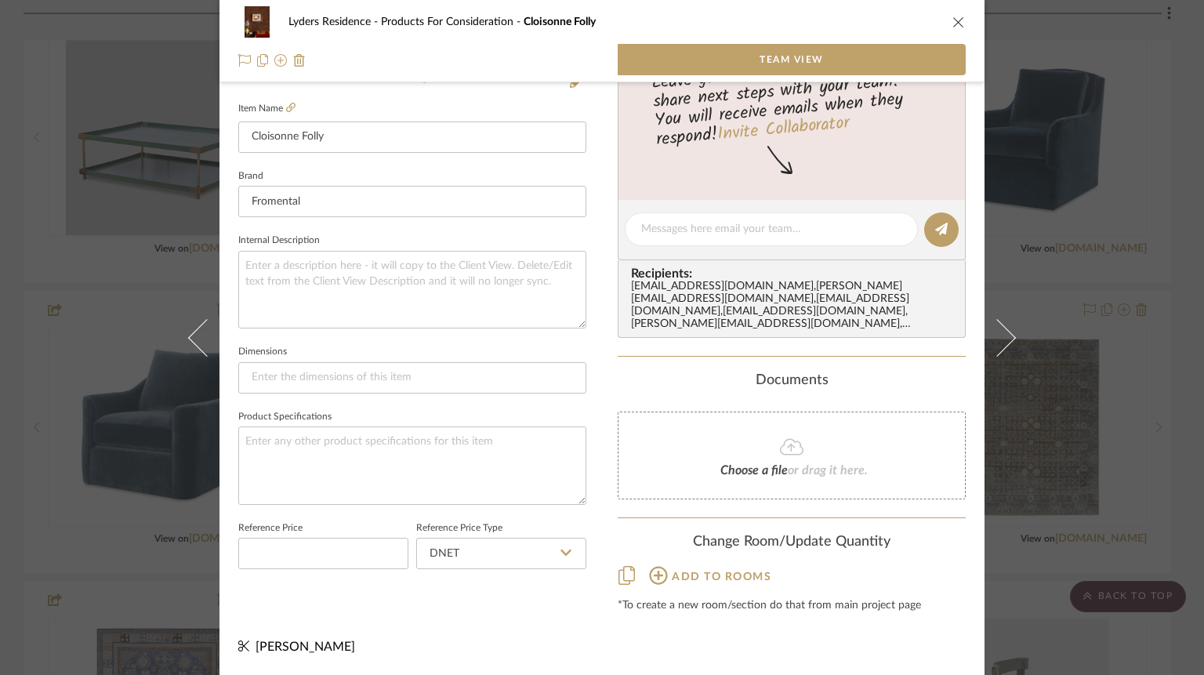
click at [953, 22] on icon "close" at bounding box center [959, 22] width 13 height 13
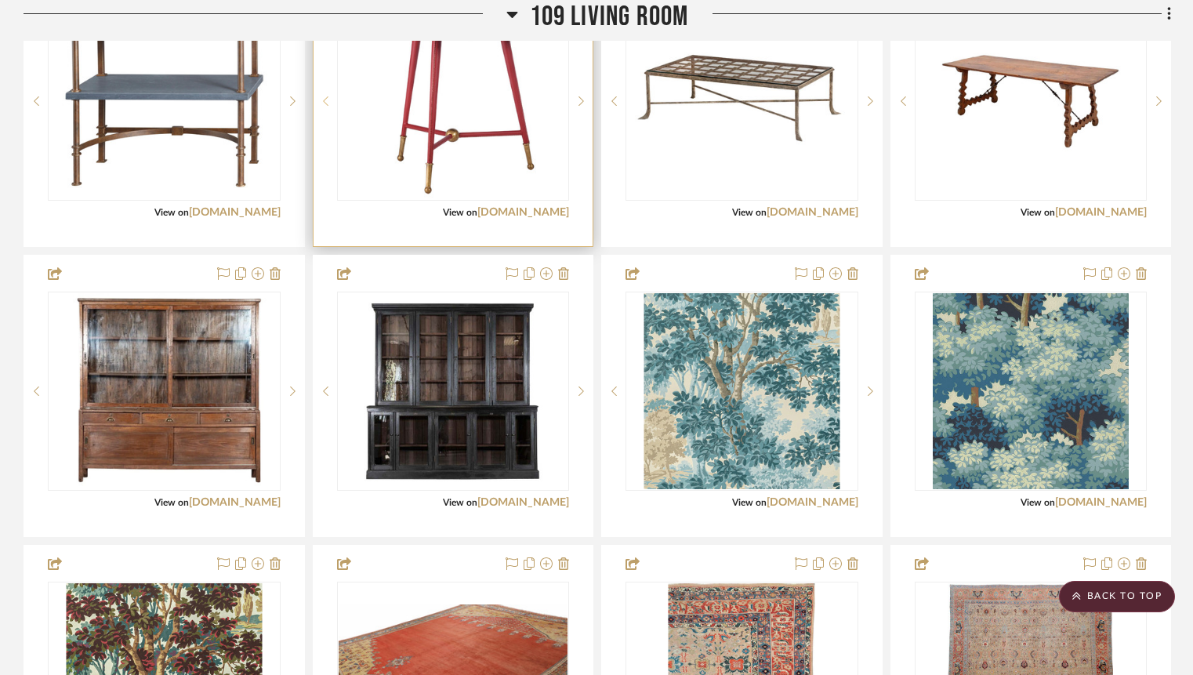
scroll to position [2415, 0]
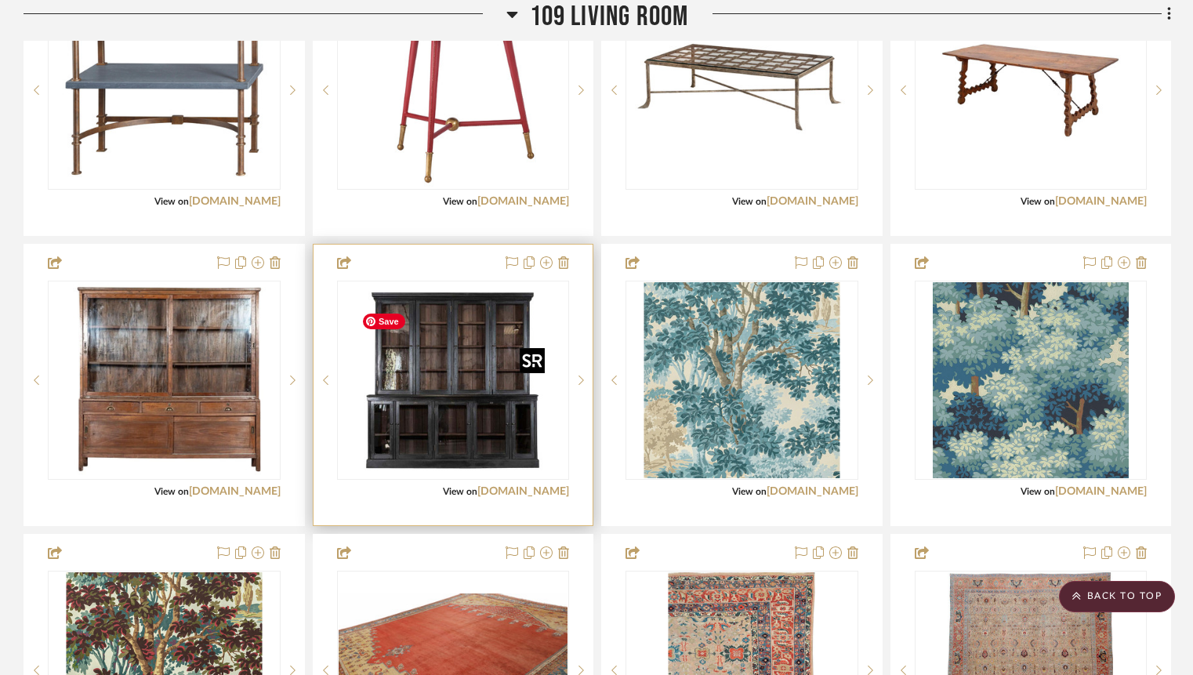
click at [442, 413] on img "0" at bounding box center [453, 380] width 196 height 196
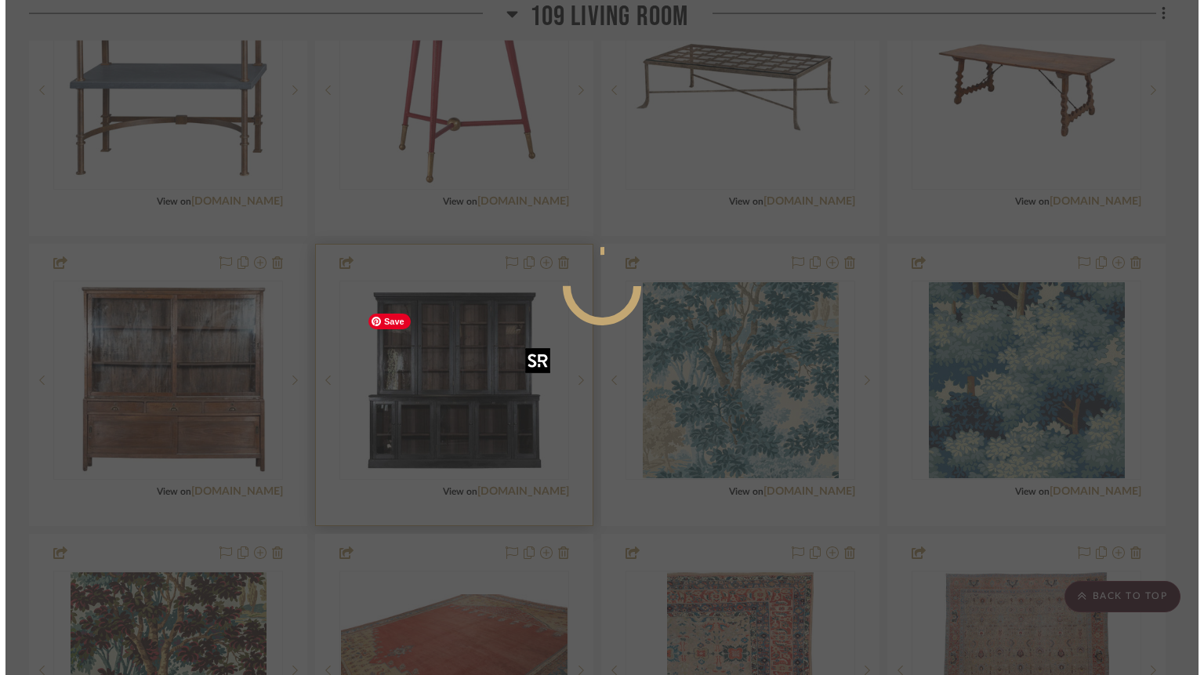
scroll to position [0, 0]
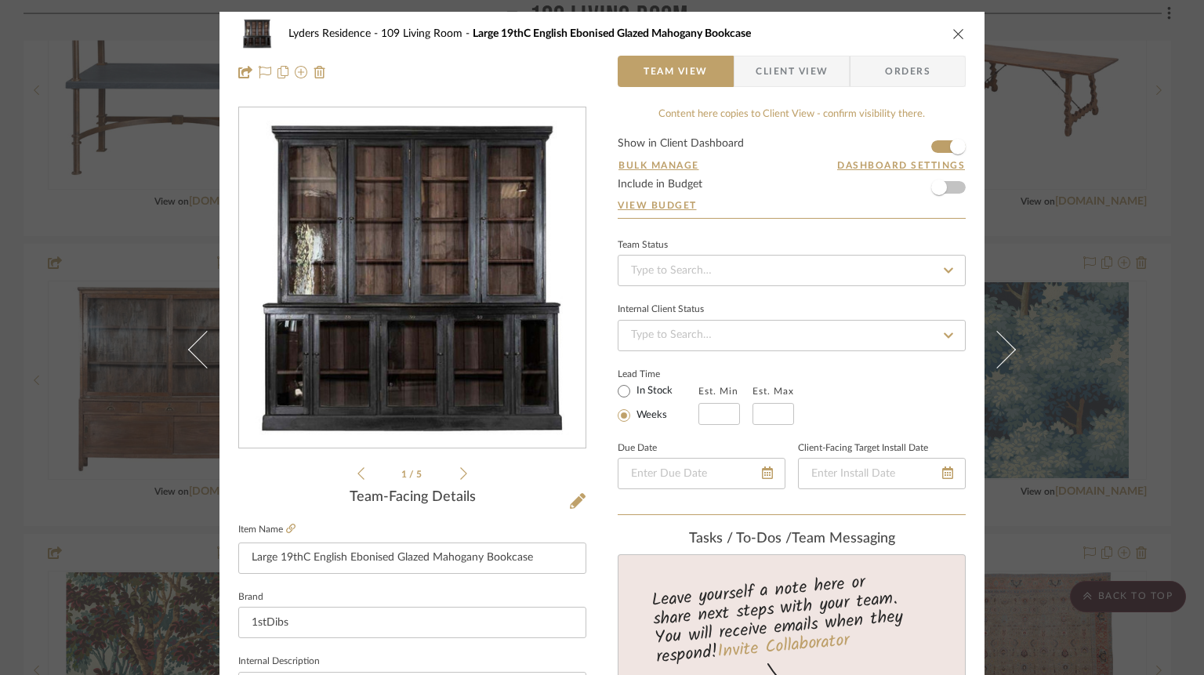
click at [953, 33] on icon "close" at bounding box center [959, 33] width 13 height 13
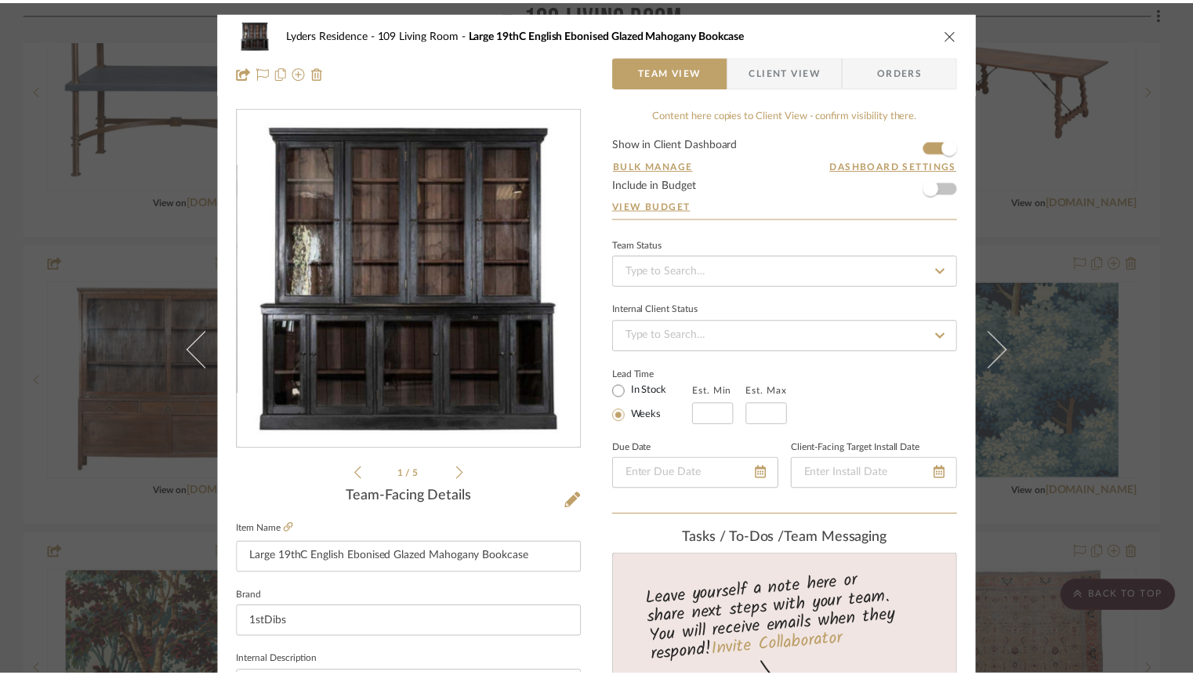
scroll to position [2415, 0]
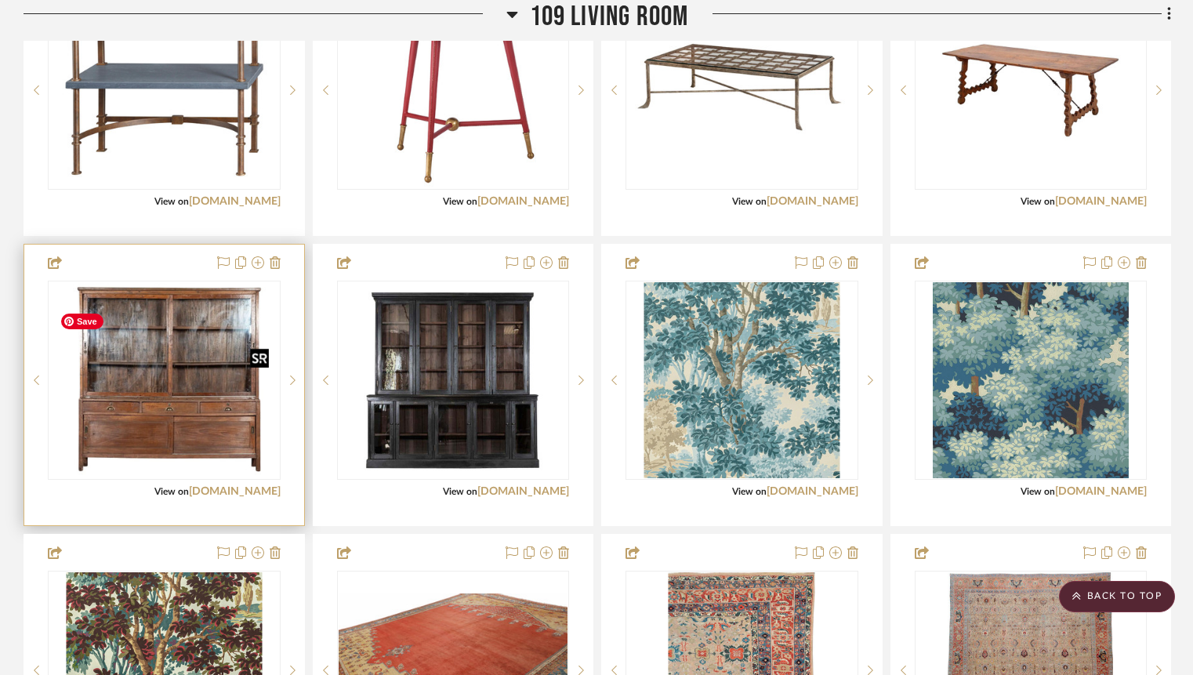
click at [160, 419] on img "0" at bounding box center [164, 380] width 222 height 196
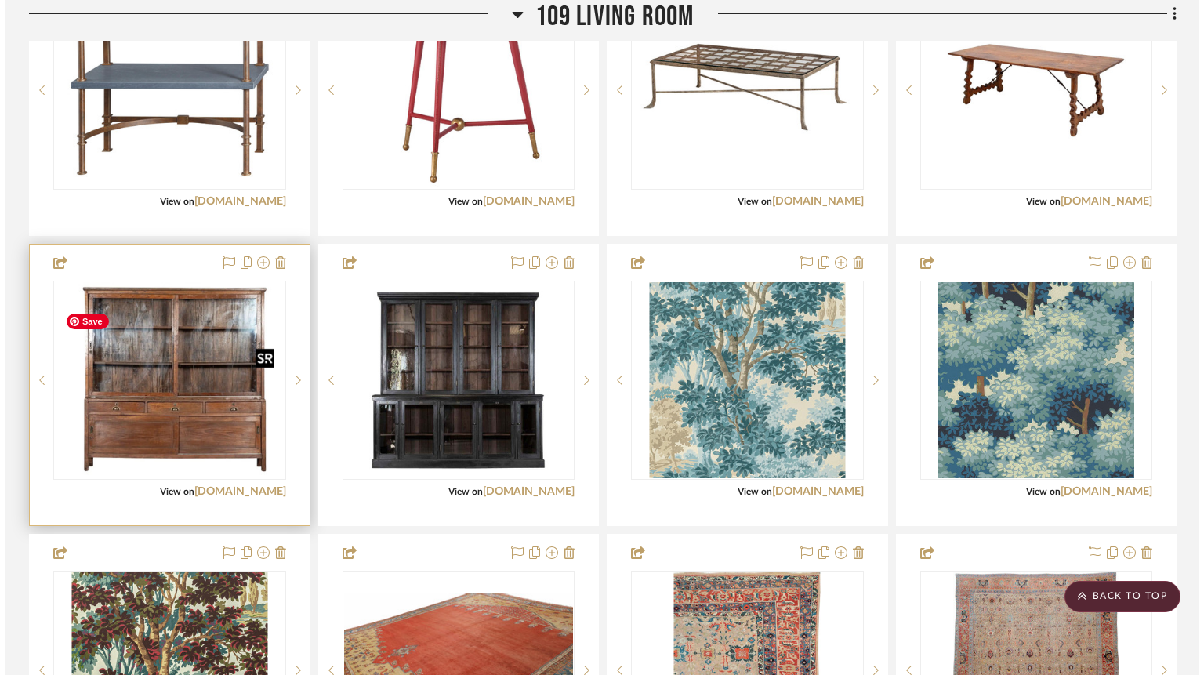
scroll to position [0, 0]
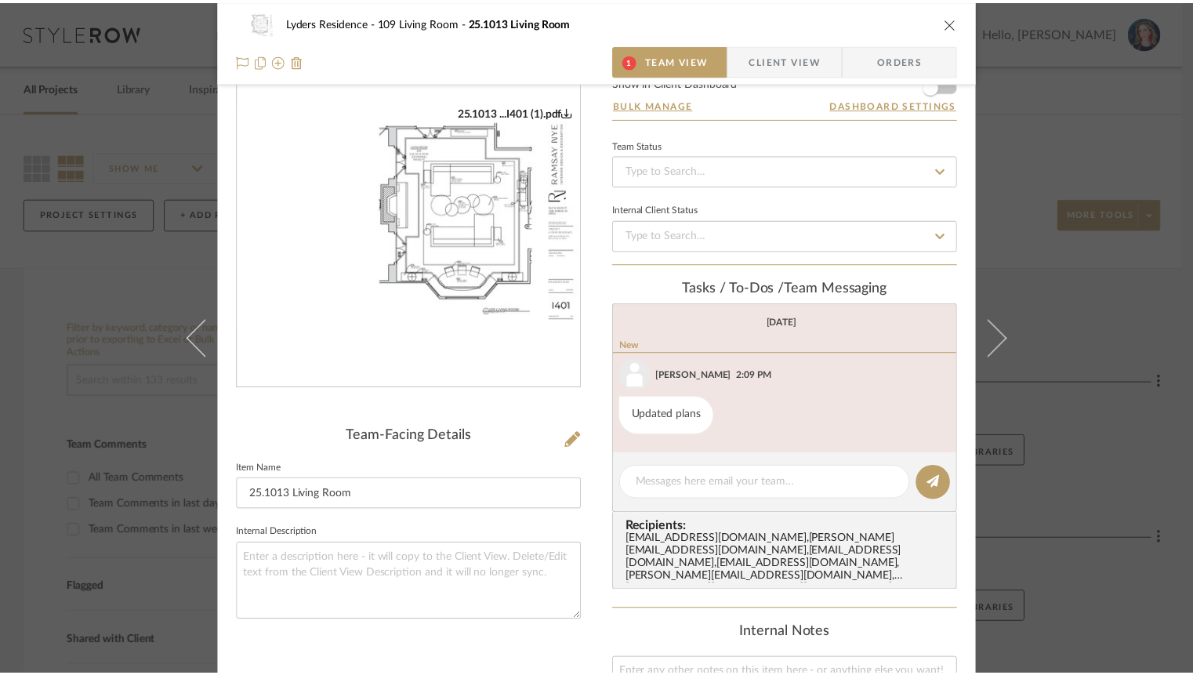
scroll to position [69, 0]
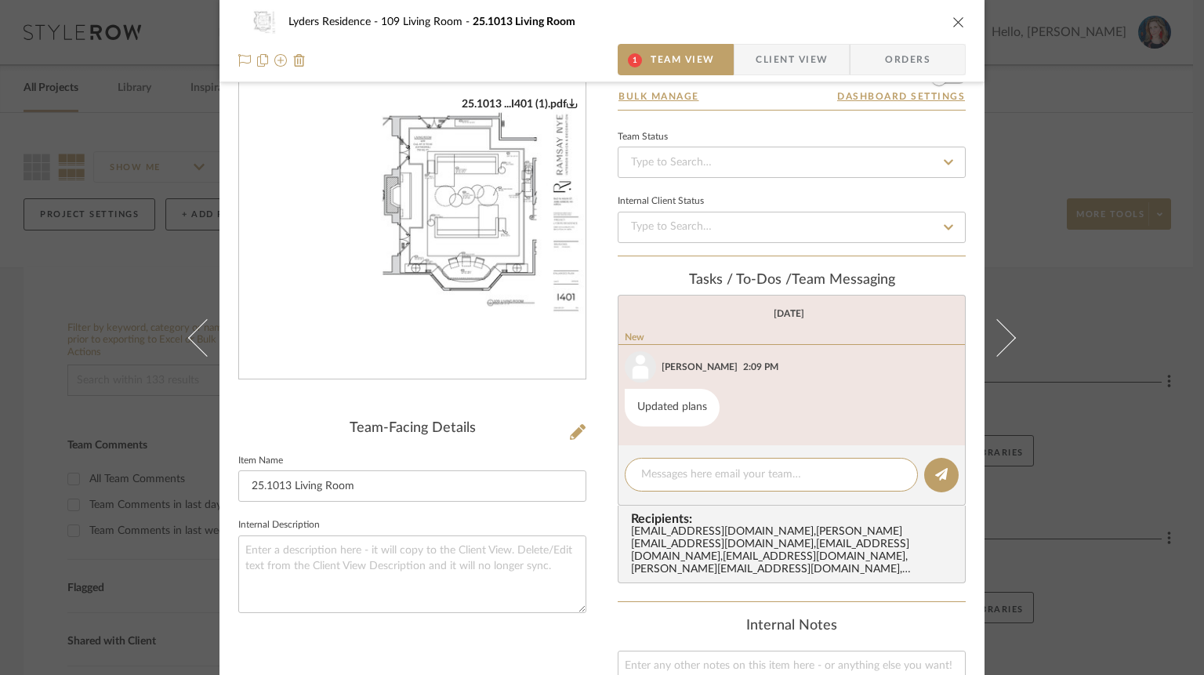
click at [27, 167] on div "Lyders Residence 109 Living Room 25.1013 Living Room 1 Team View Client View Or…" at bounding box center [602, 337] width 1204 height 675
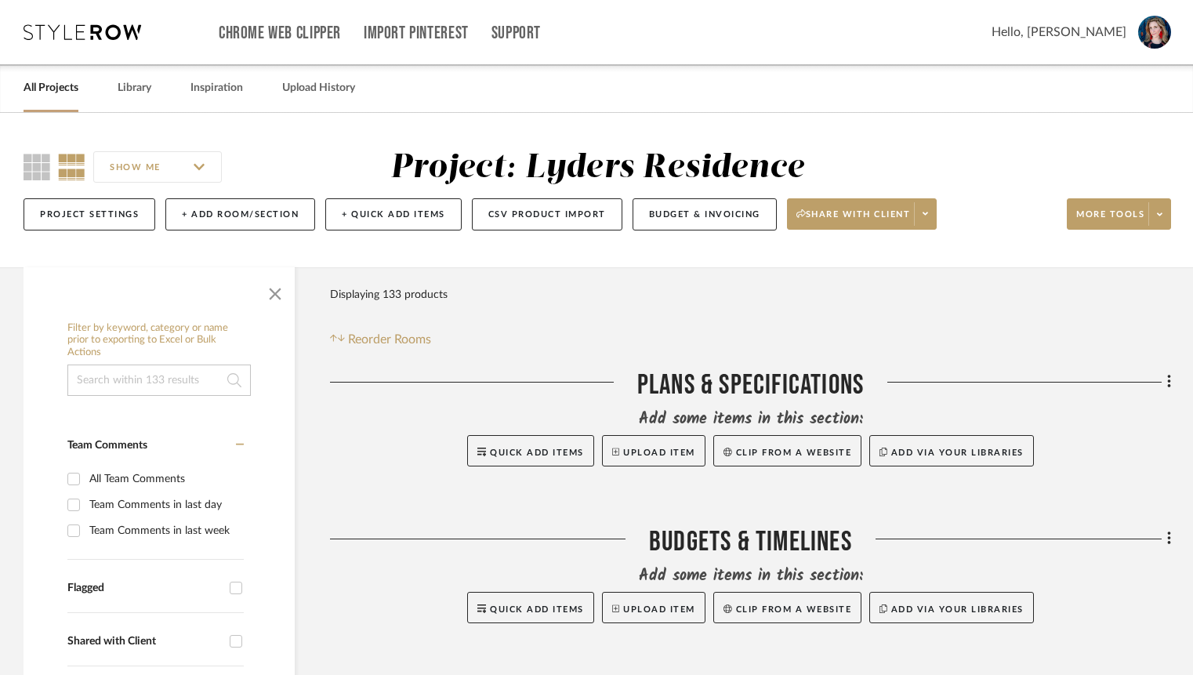
click at [27, 167] on icon at bounding box center [37, 167] width 27 height 27
click at [278, 310] on span "button" at bounding box center [275, 291] width 38 height 38
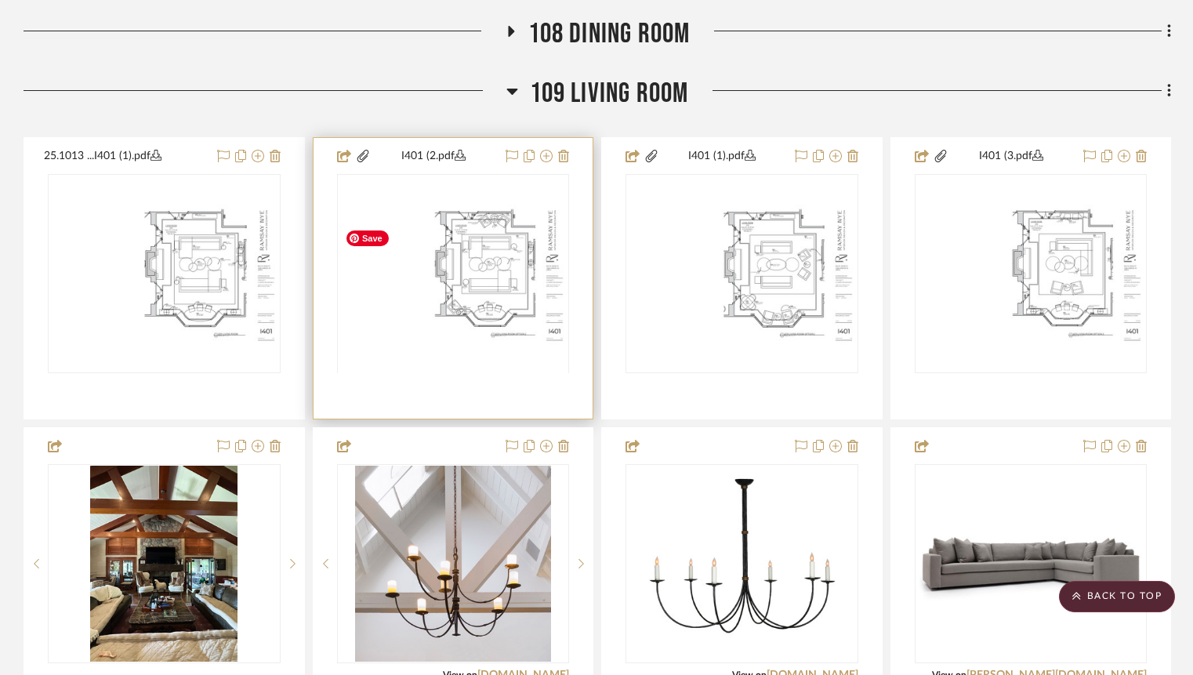
scroll to position [1652, 0]
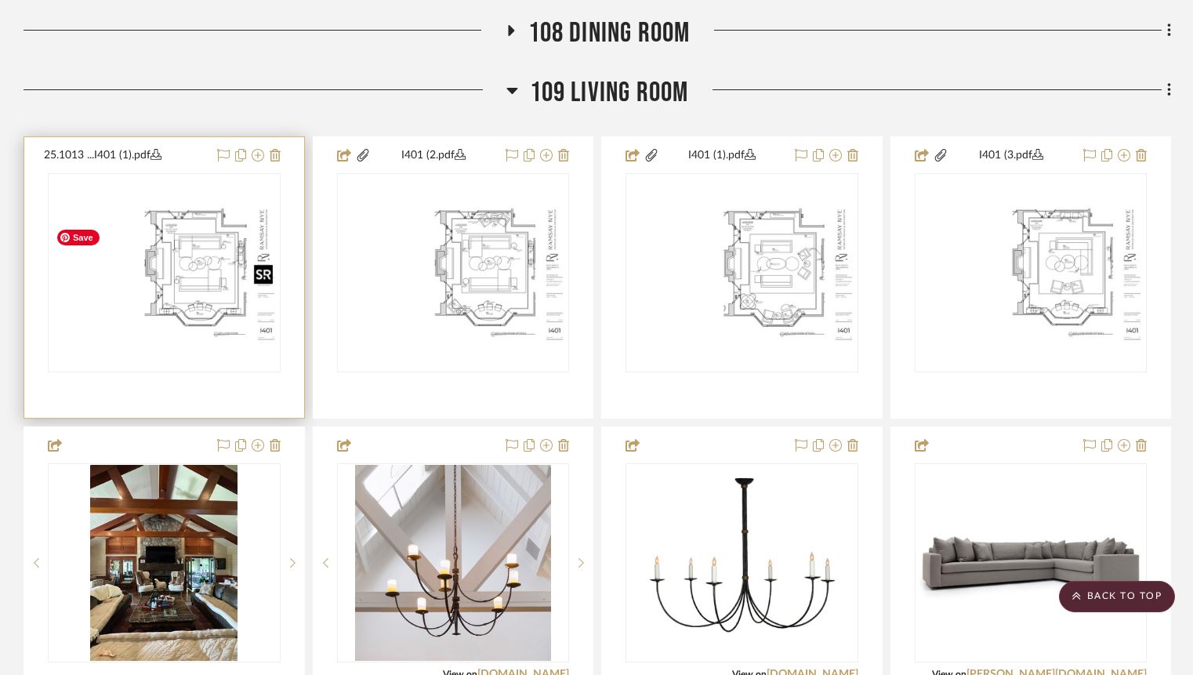
click at [0, 0] on img at bounding box center [0, 0] width 0 height 0
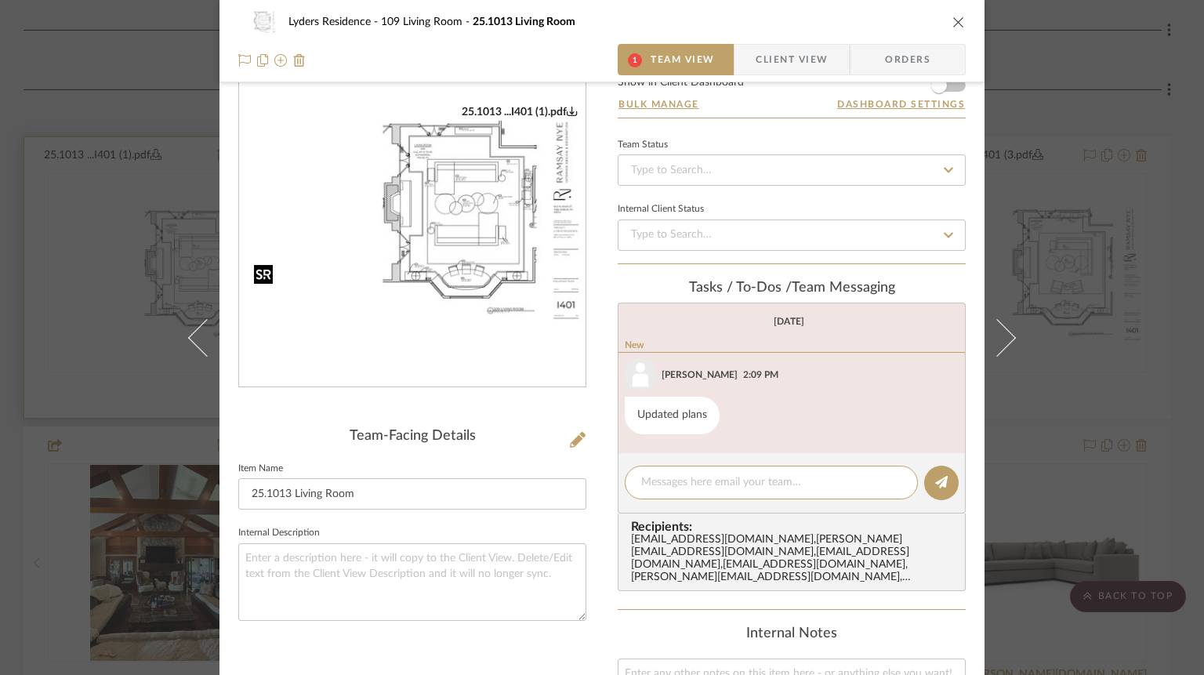
scroll to position [69, 0]
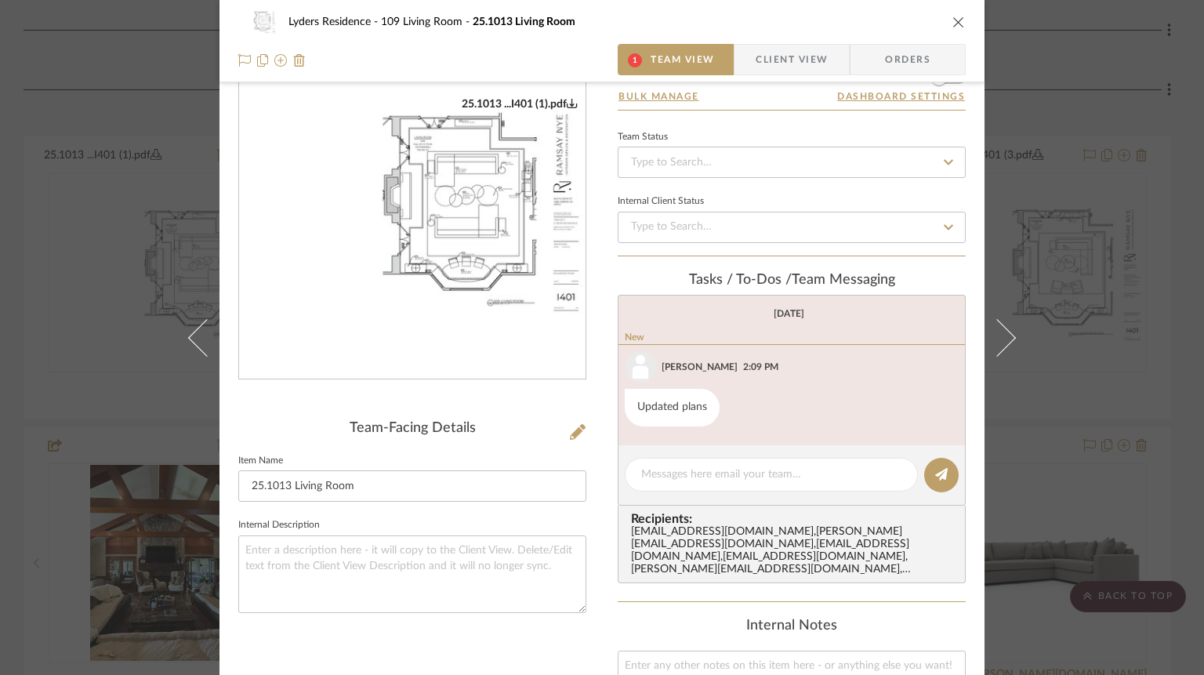
click at [496, 238] on img "0" at bounding box center [412, 209] width 347 height 224
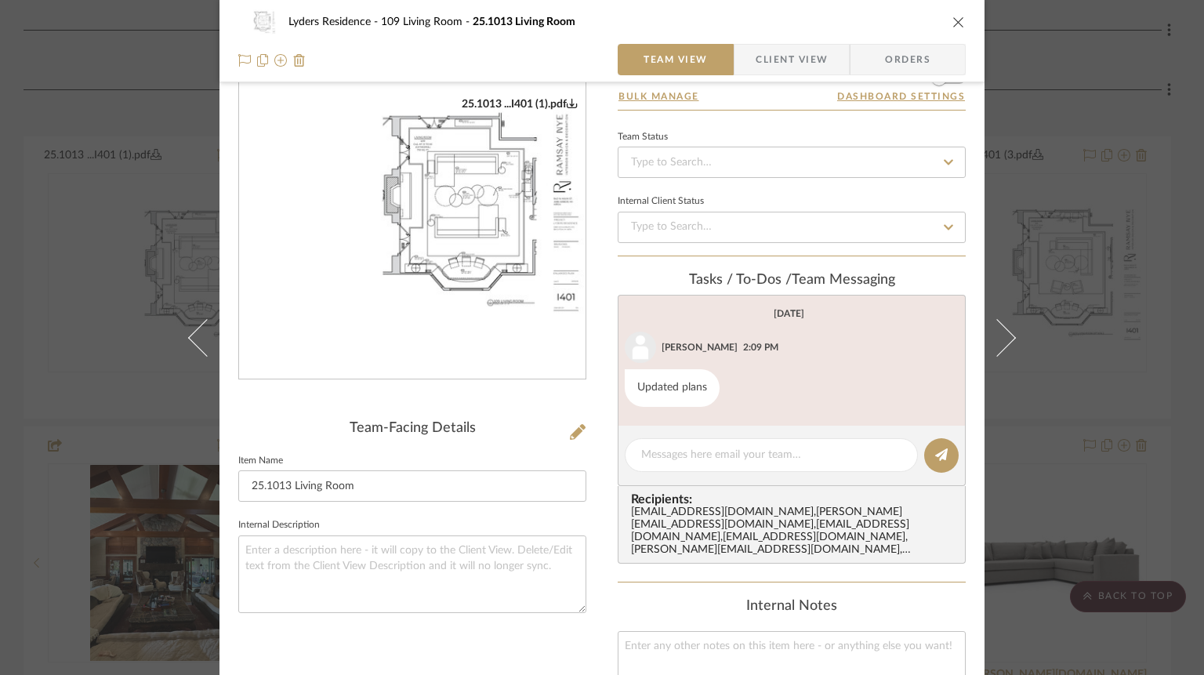
click at [953, 21] on icon "close" at bounding box center [959, 22] width 13 height 13
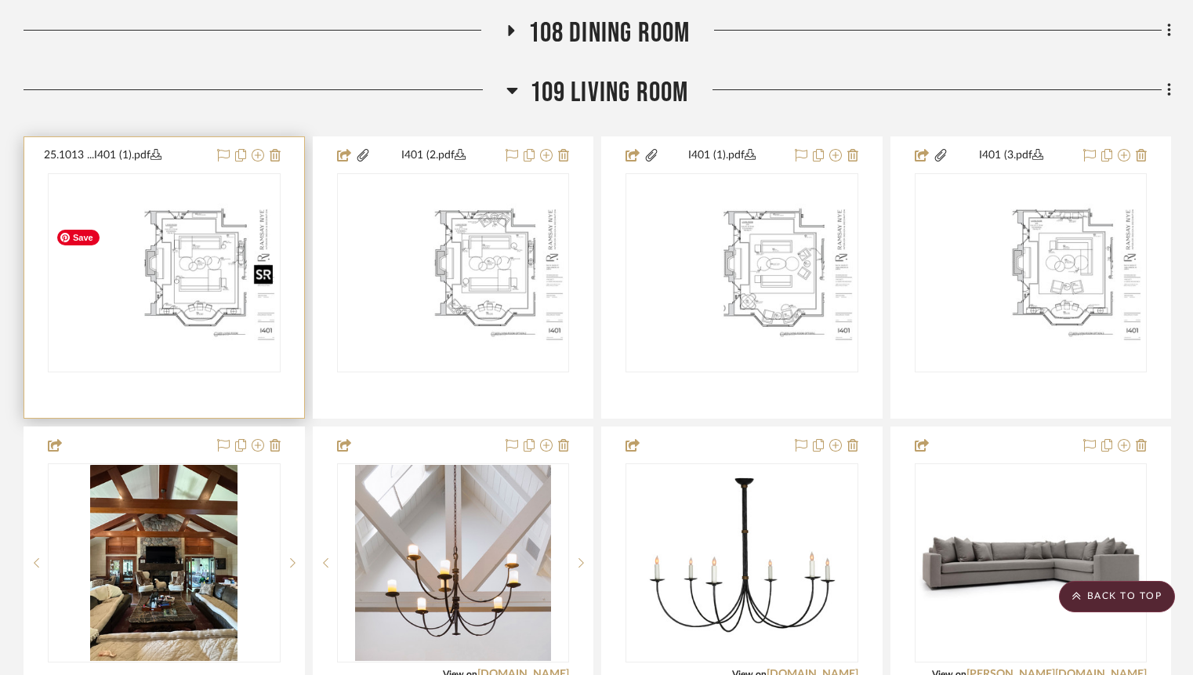
scroll to position [1666, 0]
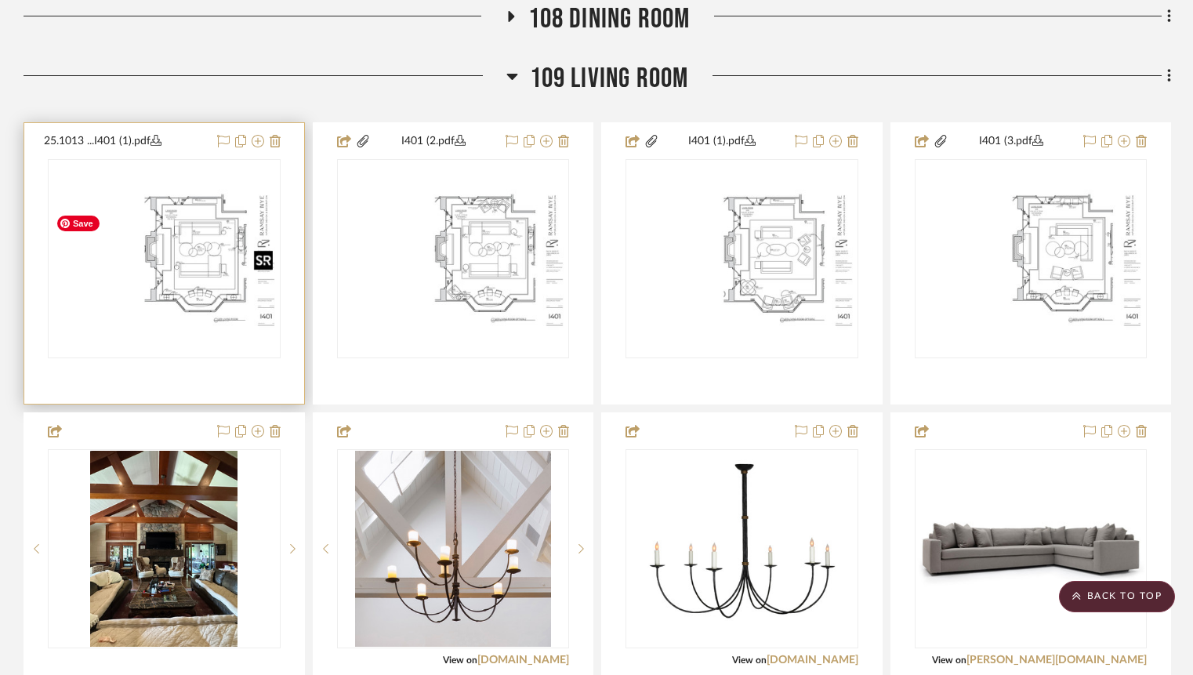
click at [211, 332] on img "0" at bounding box center [164, 258] width 230 height 148
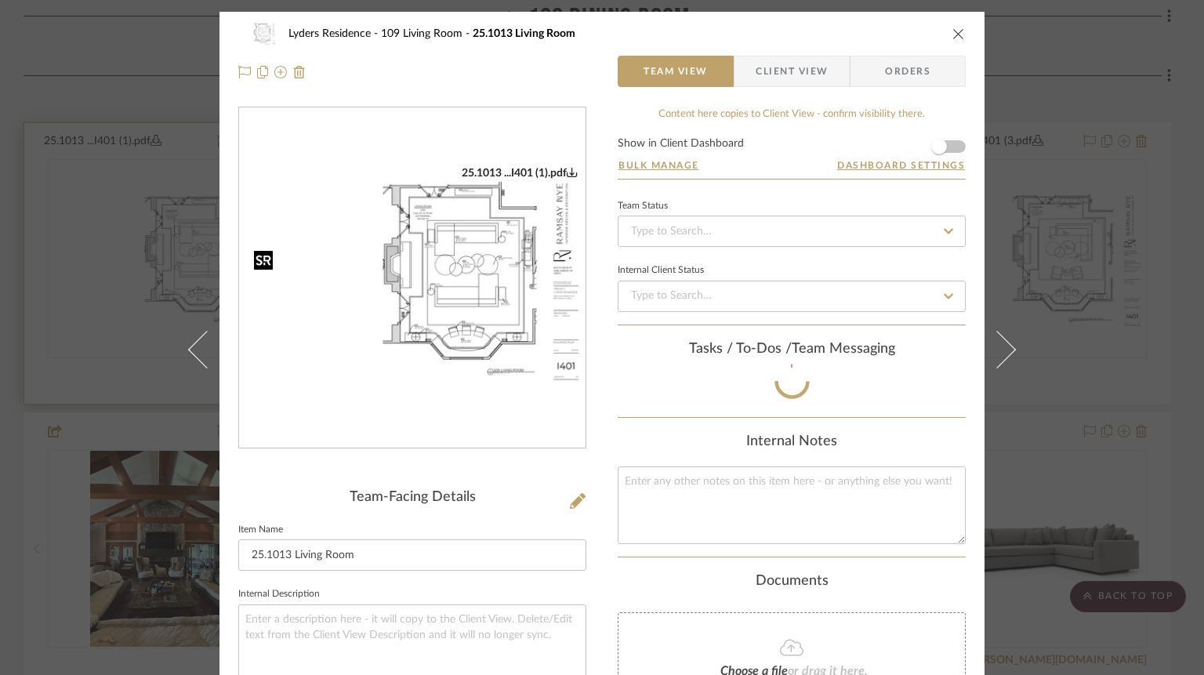
scroll to position [64, 0]
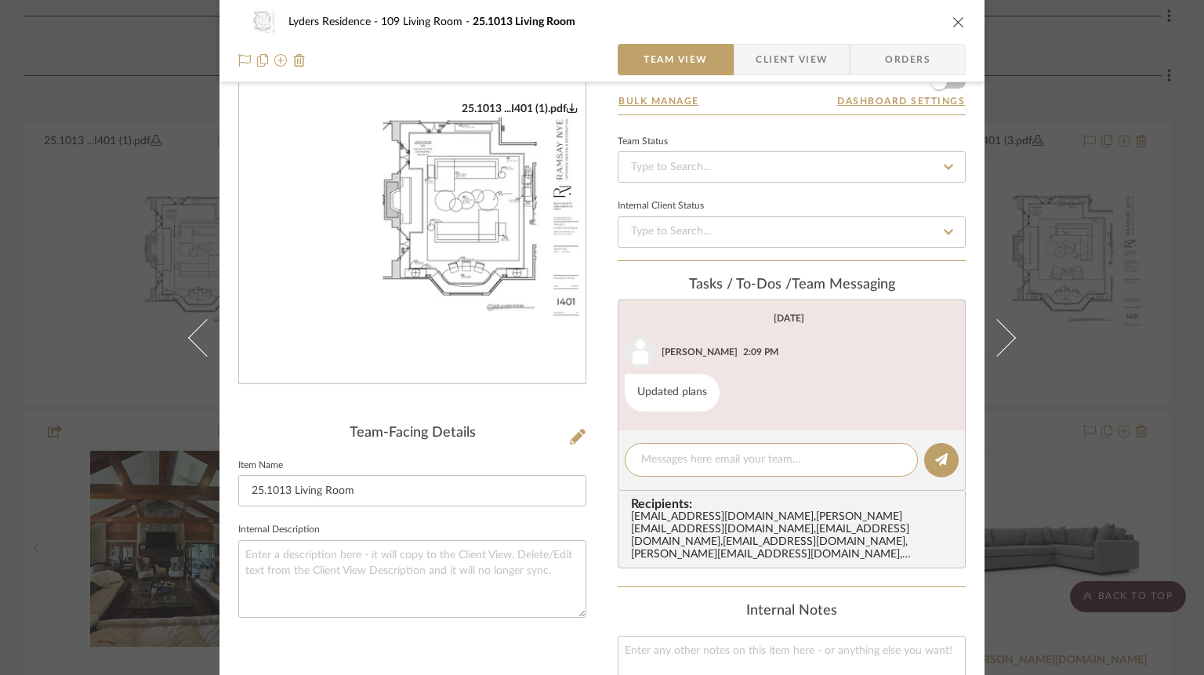
click at [438, 172] on img "0" at bounding box center [412, 214] width 347 height 224
click at [953, 24] on icon "close" at bounding box center [959, 22] width 13 height 13
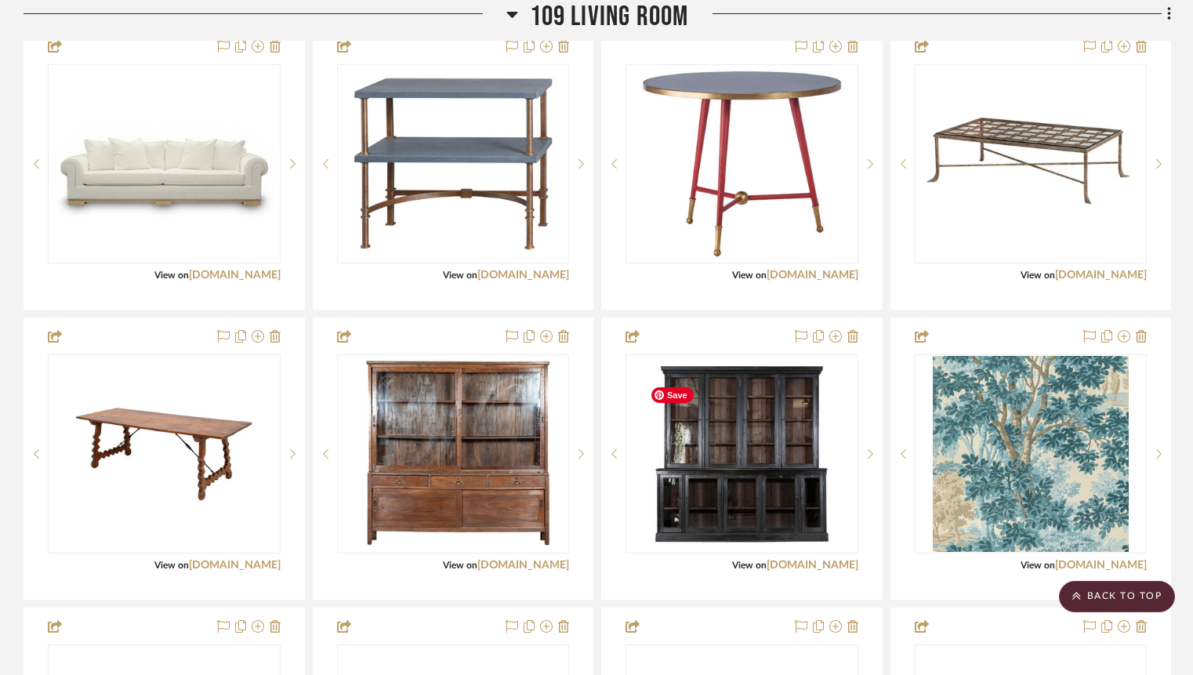
scroll to position [2347, 0]
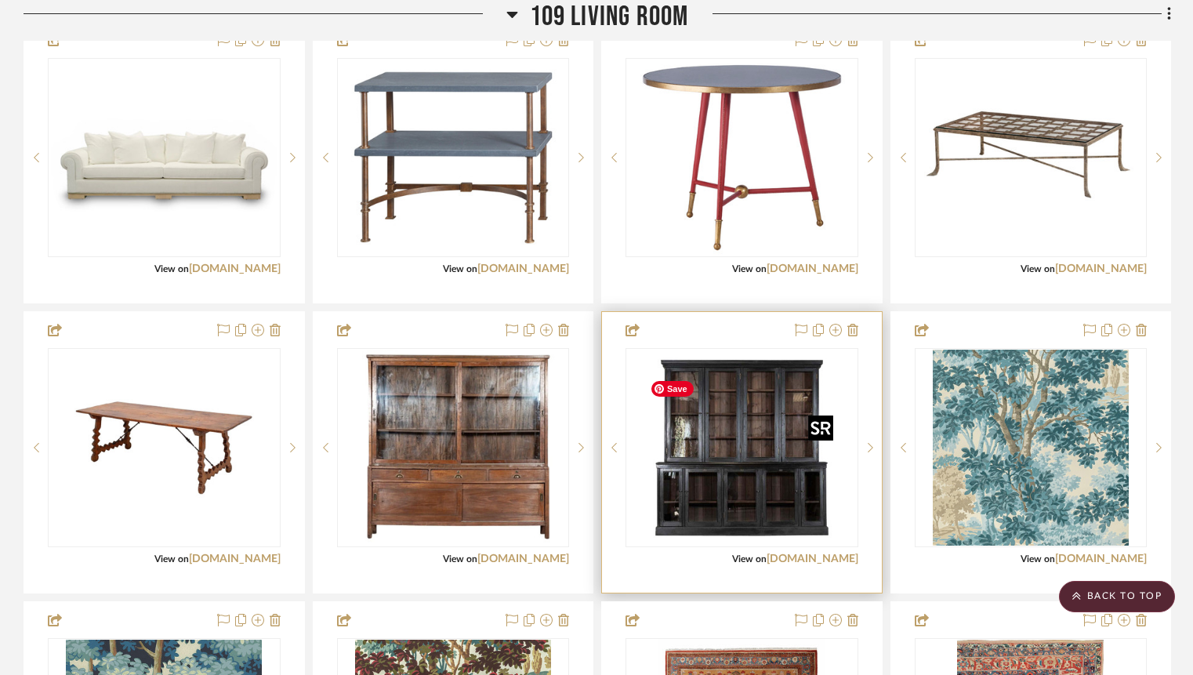
click at [702, 474] on img "0" at bounding box center [742, 448] width 196 height 196
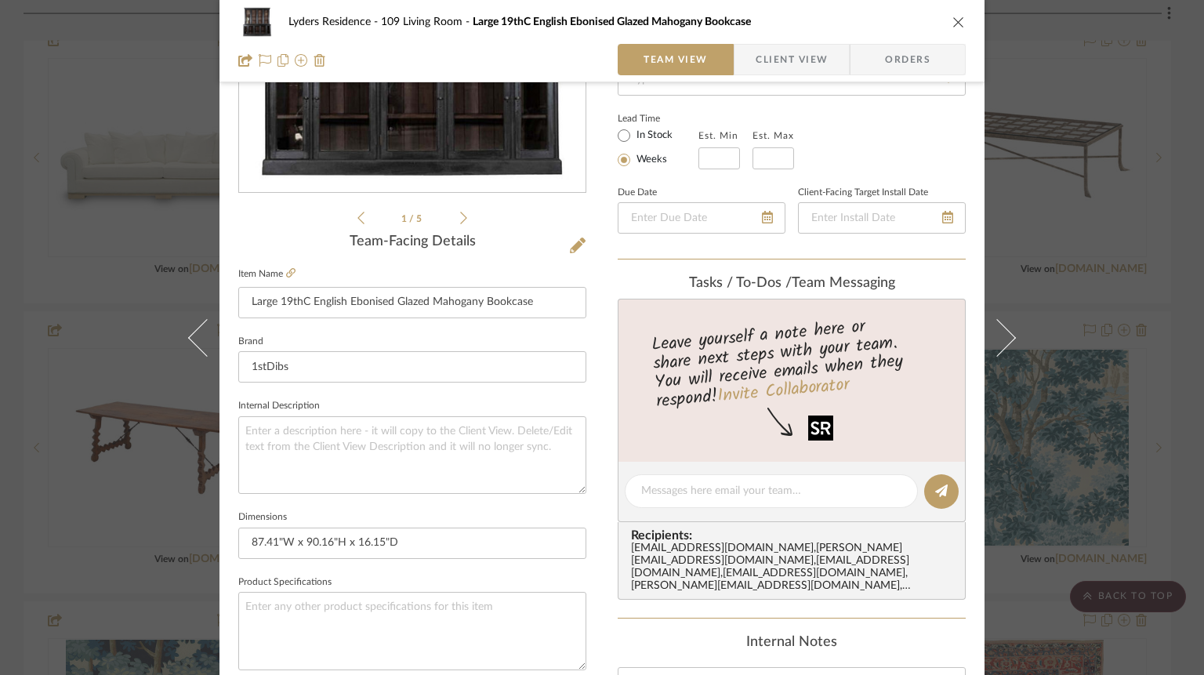
scroll to position [258, 0]
